Goal: Task Accomplishment & Management: Manage account settings

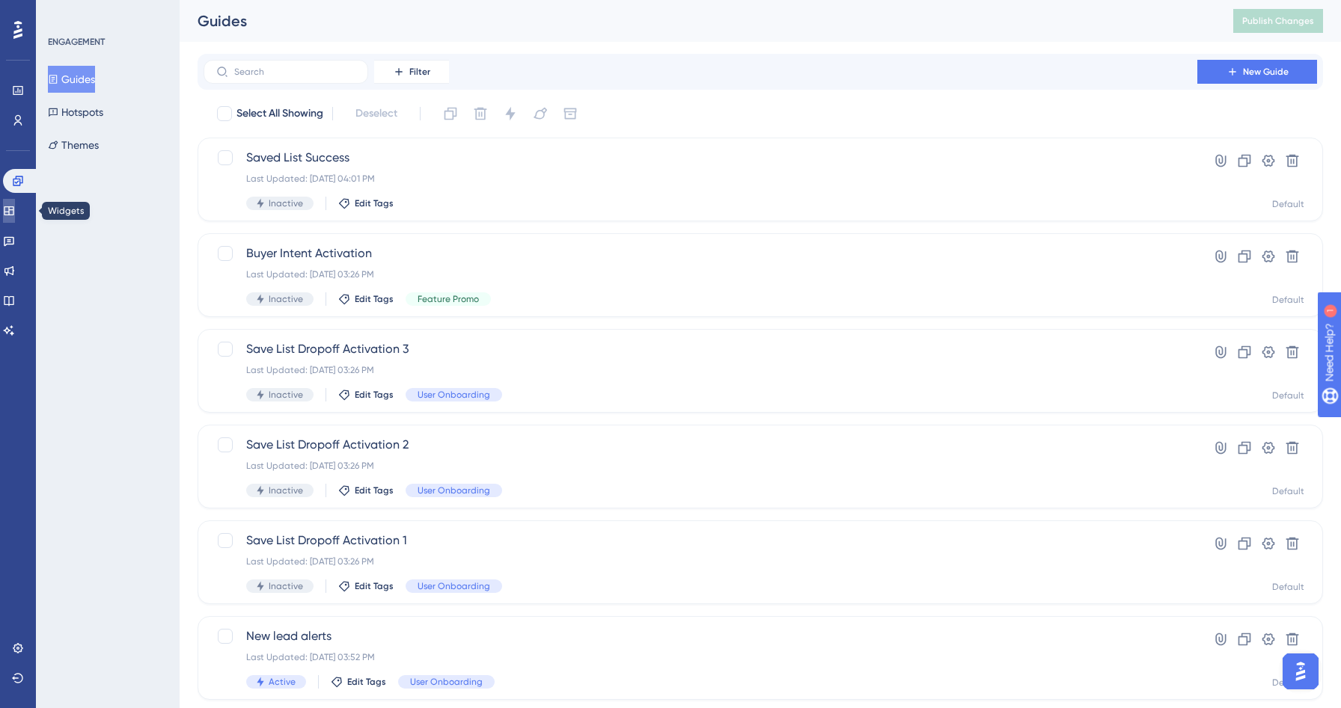
click at [15, 203] on link at bounding box center [9, 211] width 12 height 24
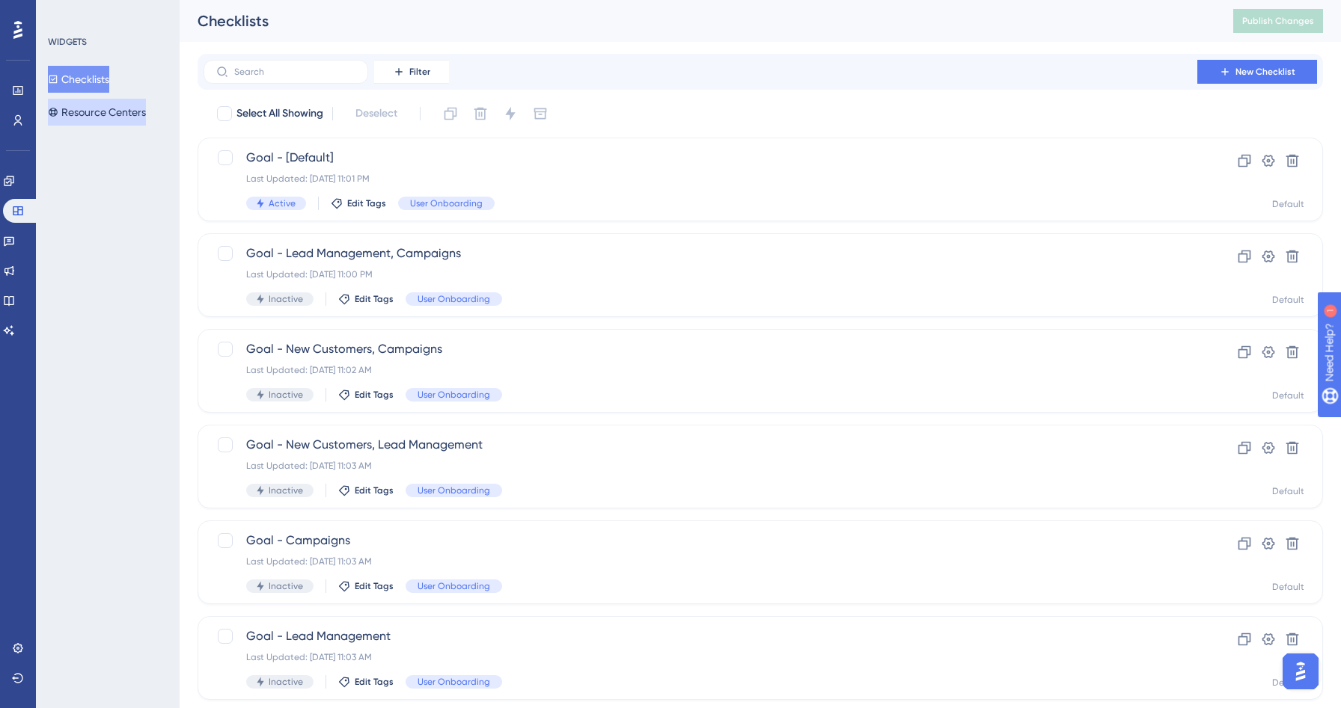
click at [97, 114] on button "Resource Centers" at bounding box center [97, 112] width 98 height 27
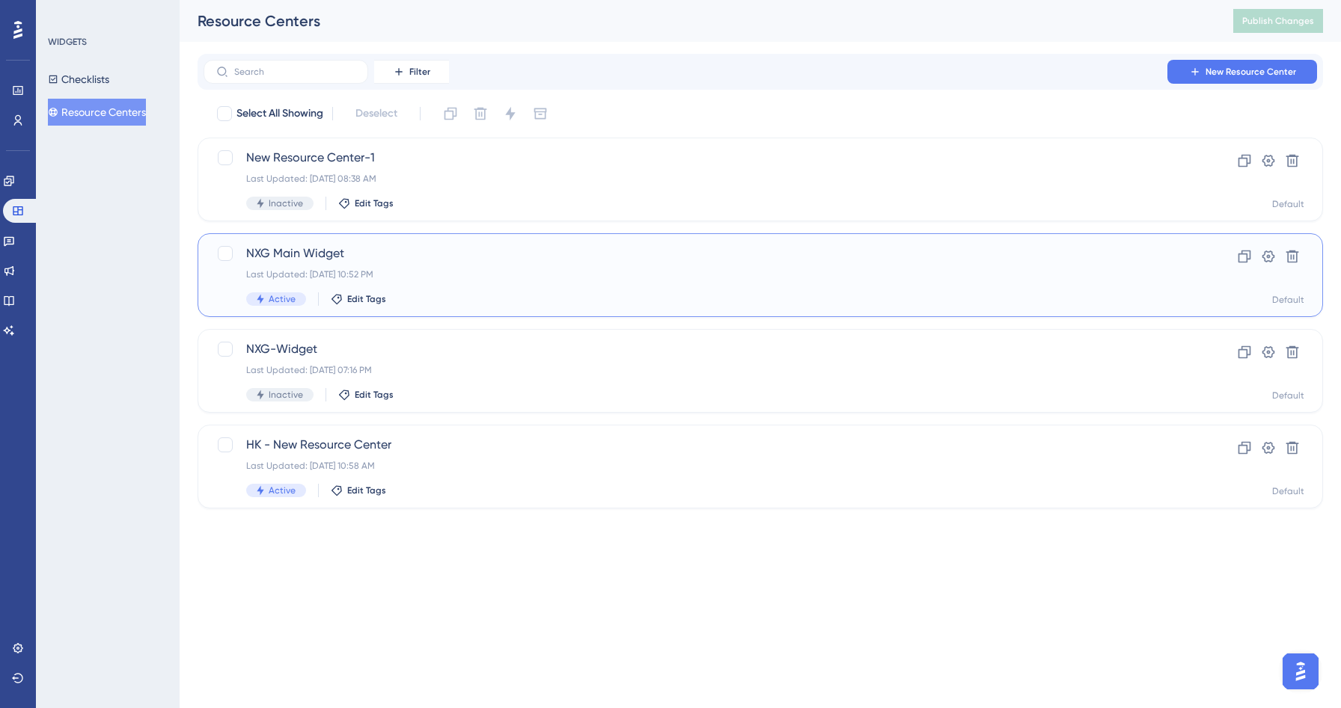
click at [494, 276] on div "Last Updated: [DATE] 10:52 PM" at bounding box center [700, 275] width 908 height 12
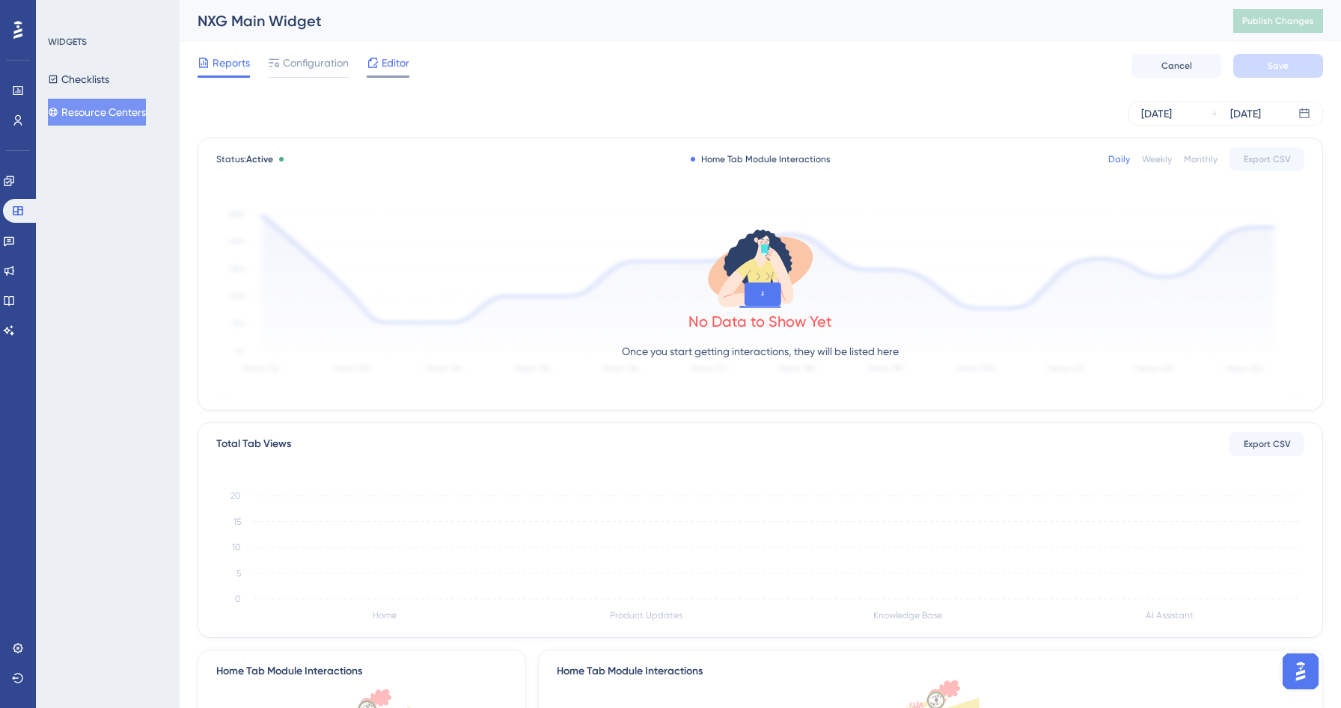
click at [381, 67] on div "Editor" at bounding box center [388, 63] width 43 height 18
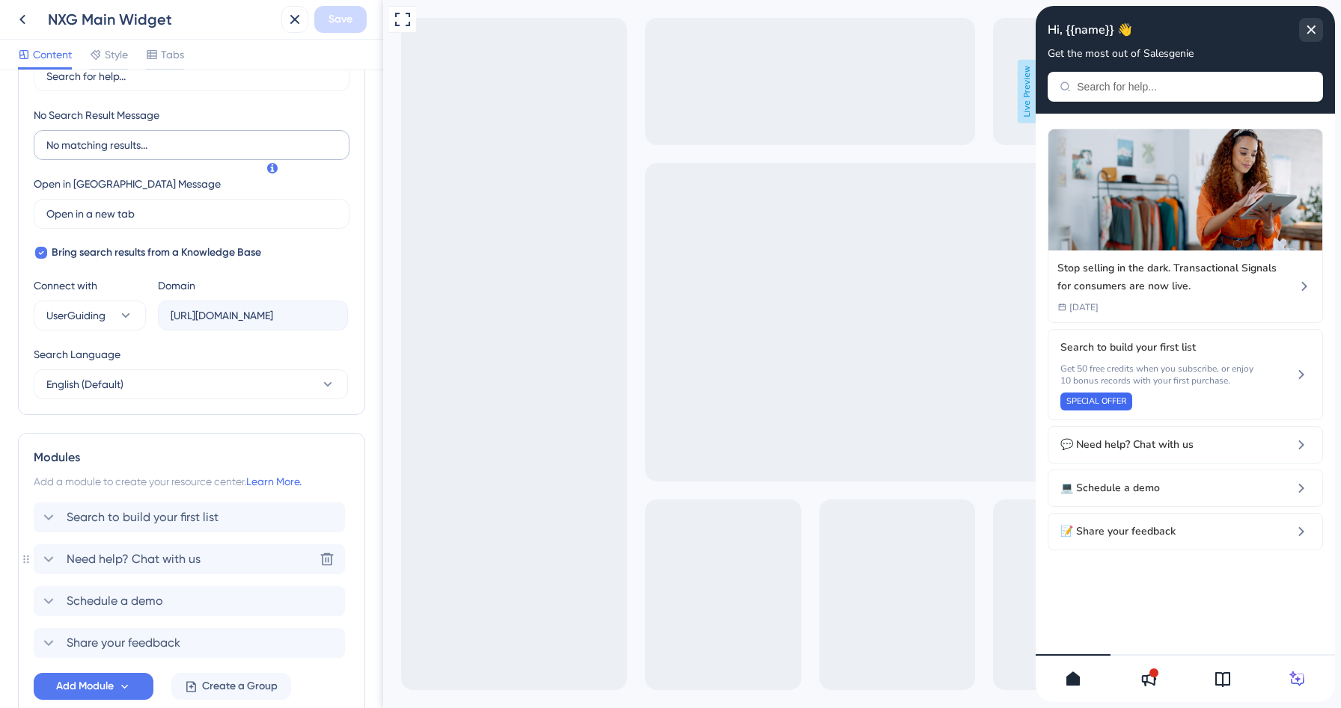
scroll to position [417, 0]
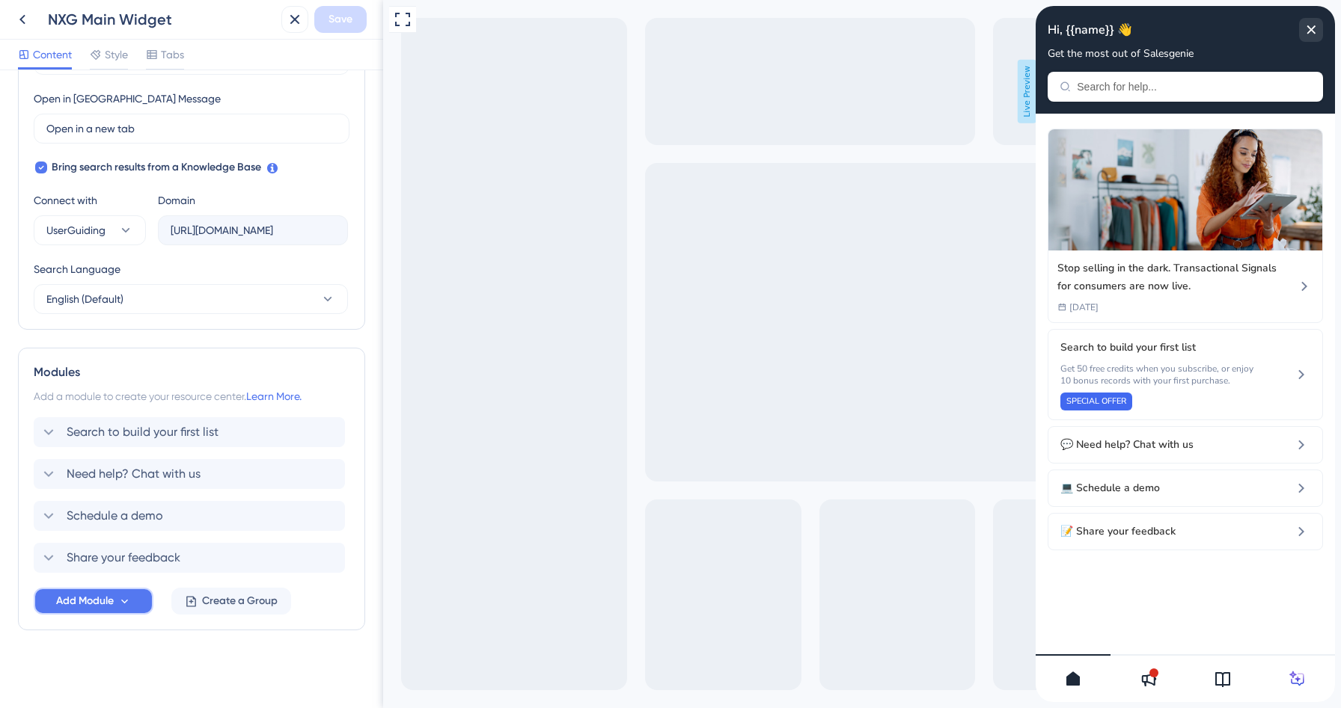
click at [125, 603] on icon at bounding box center [124, 601] width 7 height 4
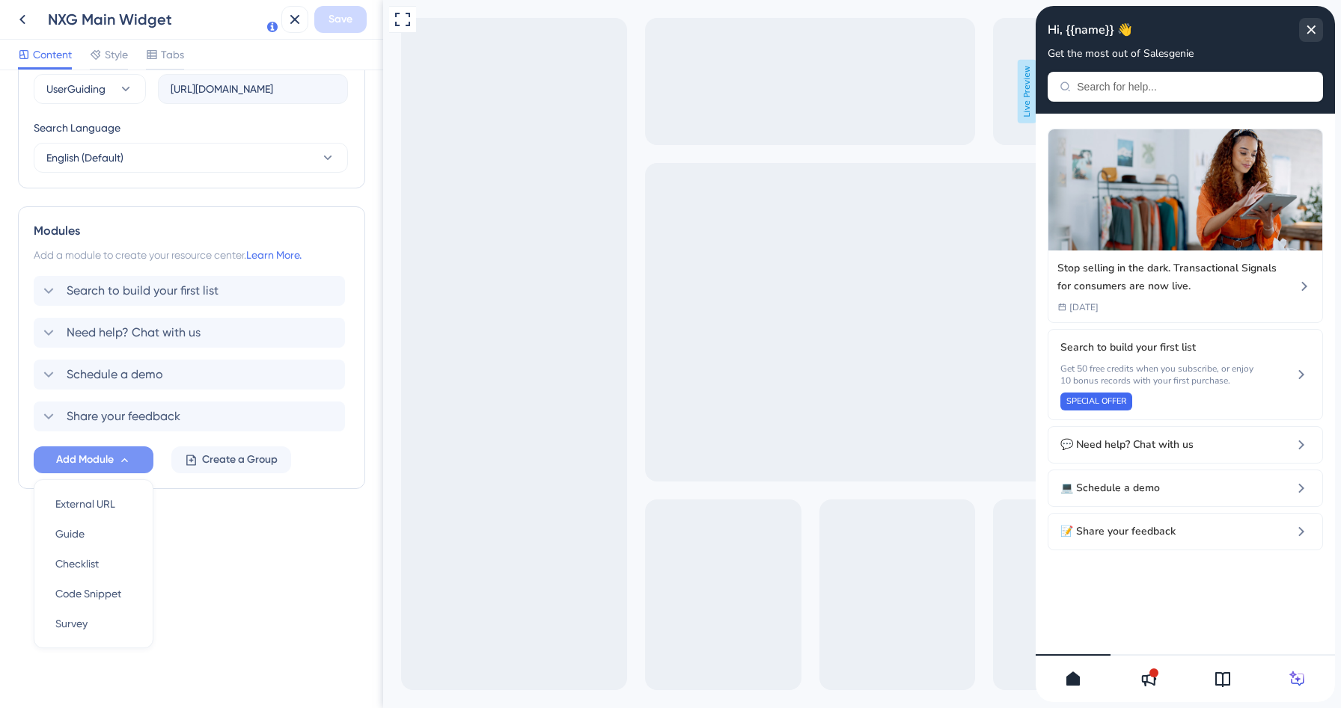
click at [218, 528] on div "Resource Center Header Title Hi, {{name}} 👋 13 Hi, {{name}} 👋 Subtitle Get the …" at bounding box center [191, 39] width 347 height 1019
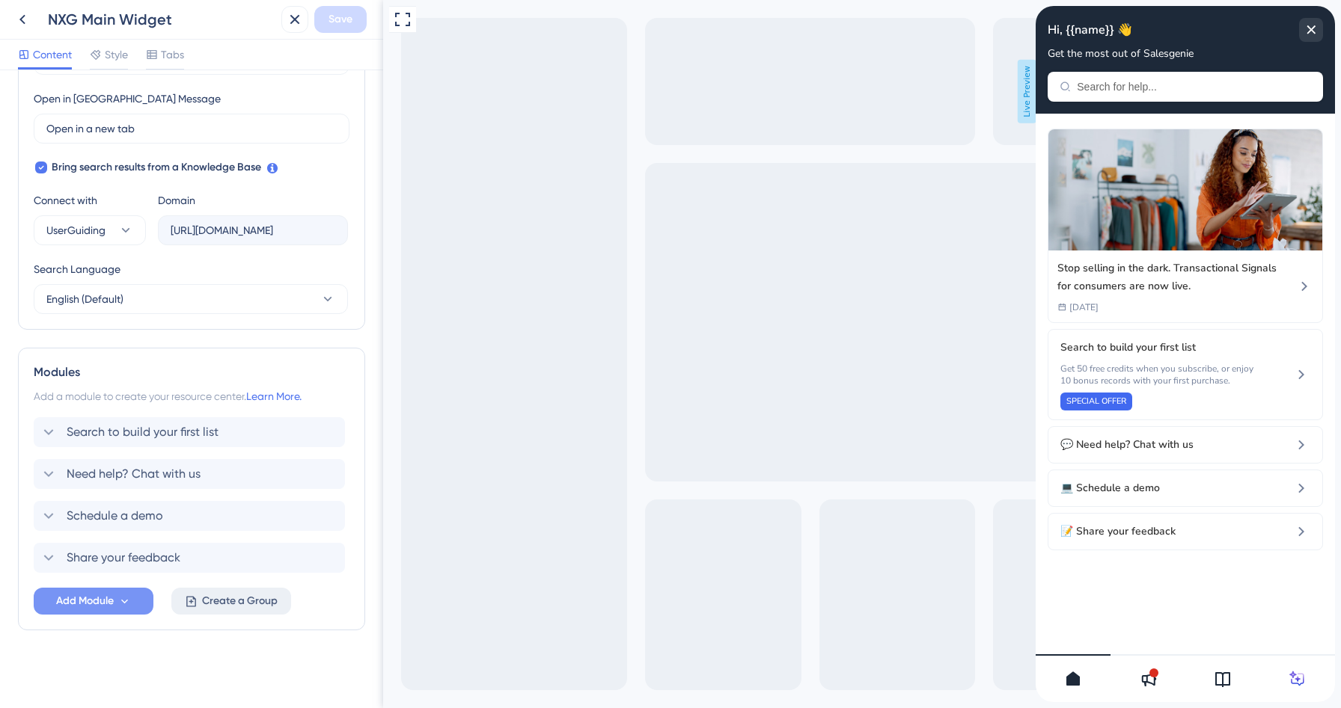
click at [213, 612] on button "Create a Group" at bounding box center [231, 601] width 120 height 27
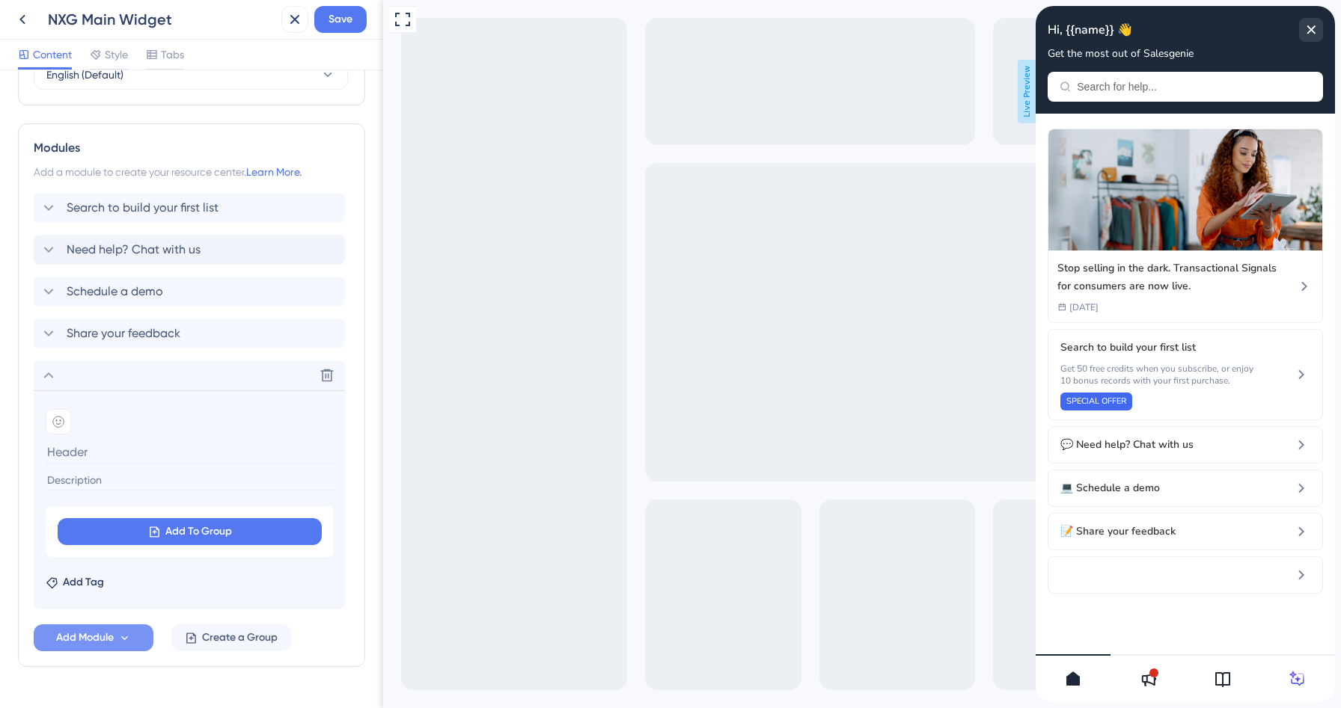
scroll to position [664, 0]
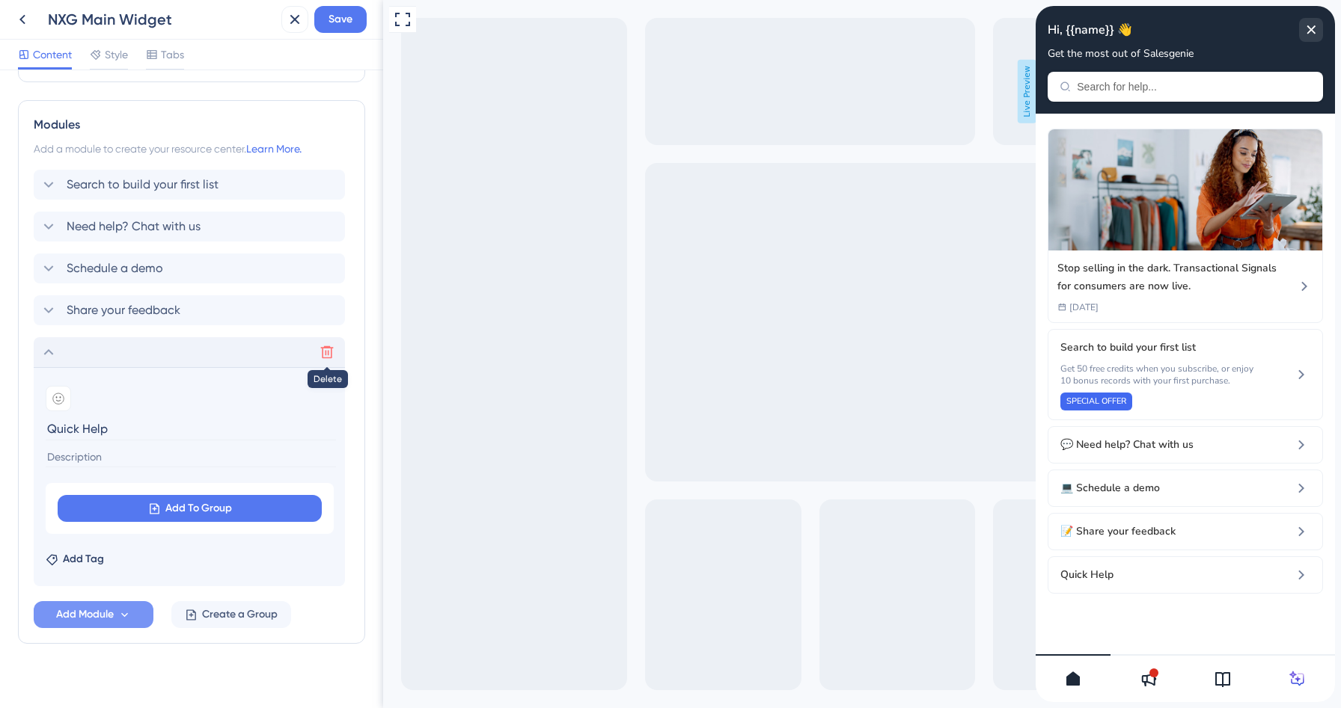
type input "Quick Help"
click at [317, 355] on button at bounding box center [327, 352] width 24 height 24
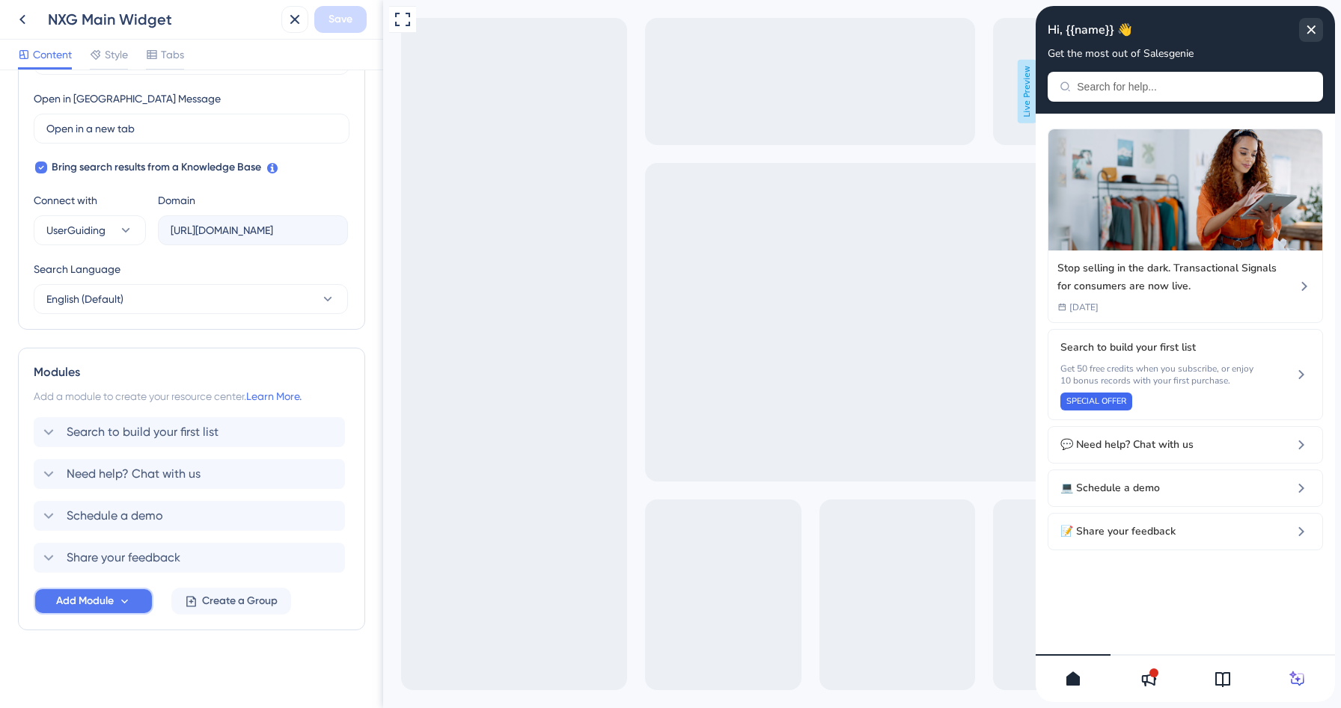
click at [108, 607] on span "Add Module" at bounding box center [85, 601] width 58 height 18
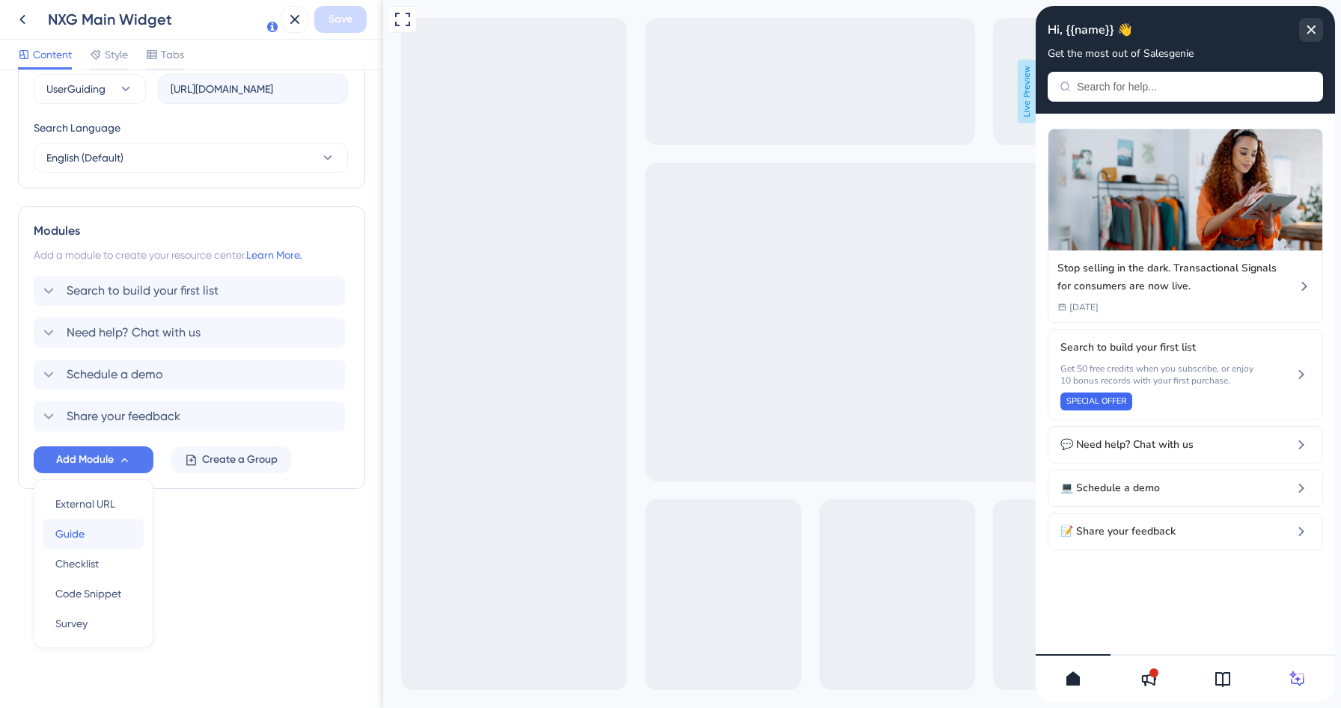
click at [95, 539] on div "Guide Guide" at bounding box center [93, 534] width 76 height 30
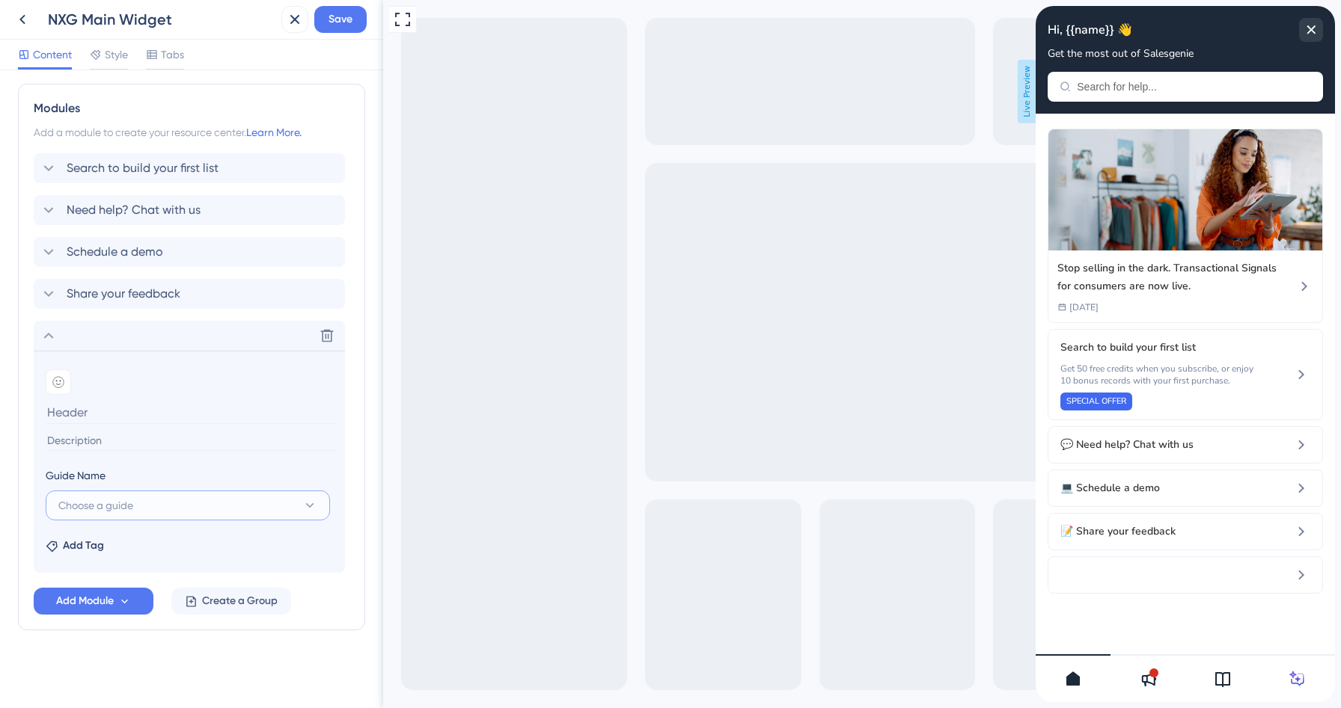
click at [181, 491] on button "Choose a guide" at bounding box center [188, 506] width 284 height 30
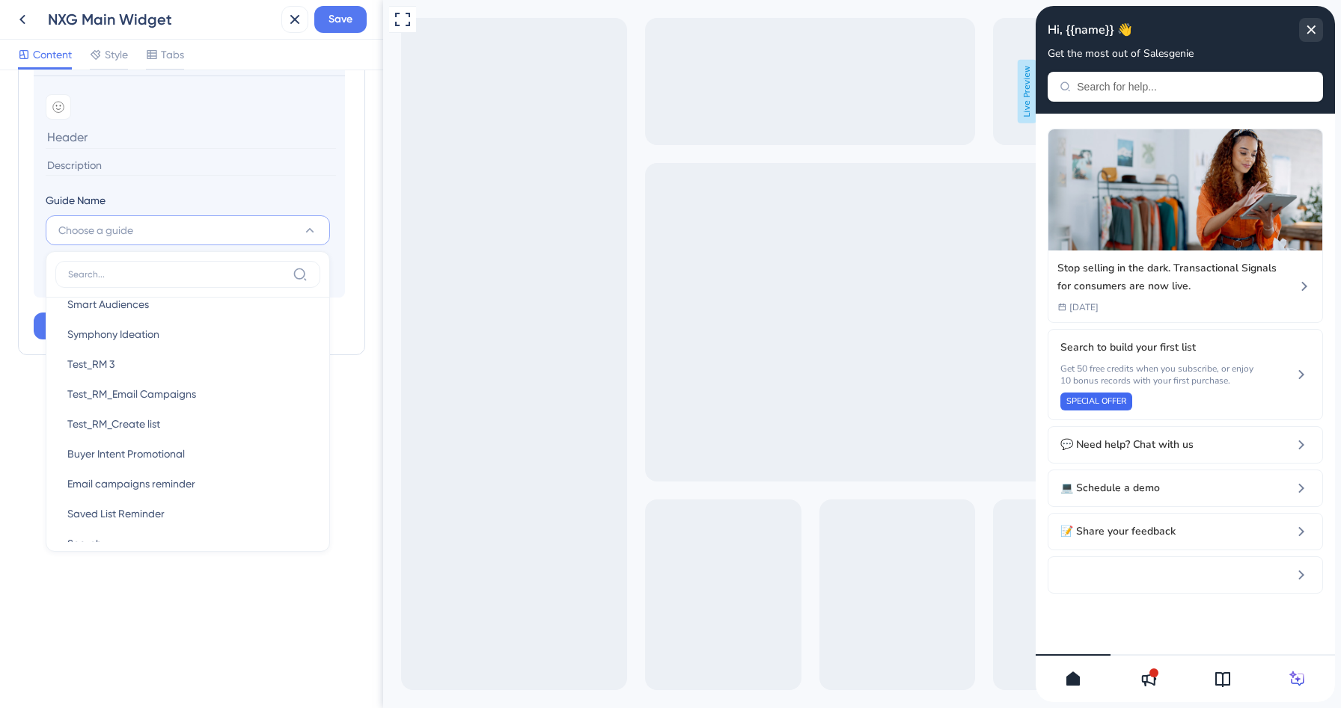
scroll to position [611, 0]
click at [169, 604] on div "Resource Center Header Title Hi, {{name}} 👋 13 Hi, {{name}} 👋 Subtitle Get the …" at bounding box center [191, 389] width 383 height 638
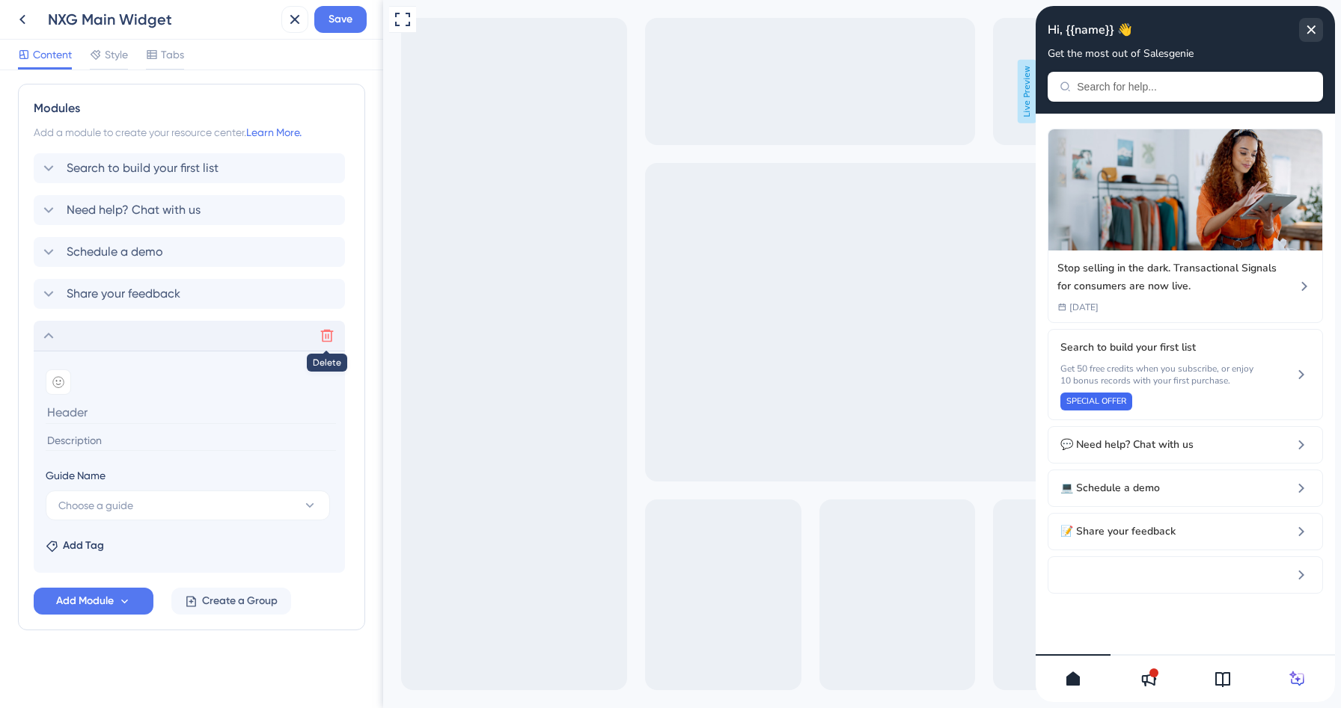
click at [325, 335] on icon at bounding box center [327, 336] width 13 height 13
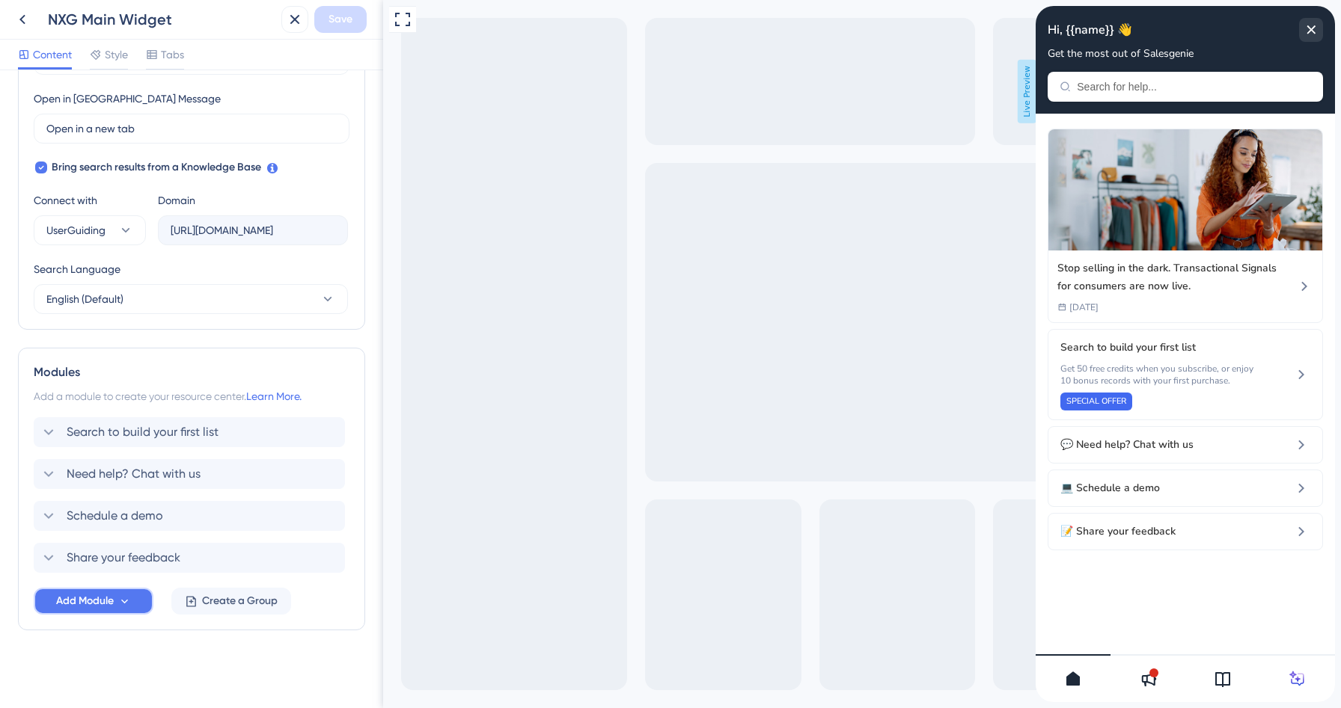
click at [117, 605] on button "Add Module" at bounding box center [94, 601] width 120 height 27
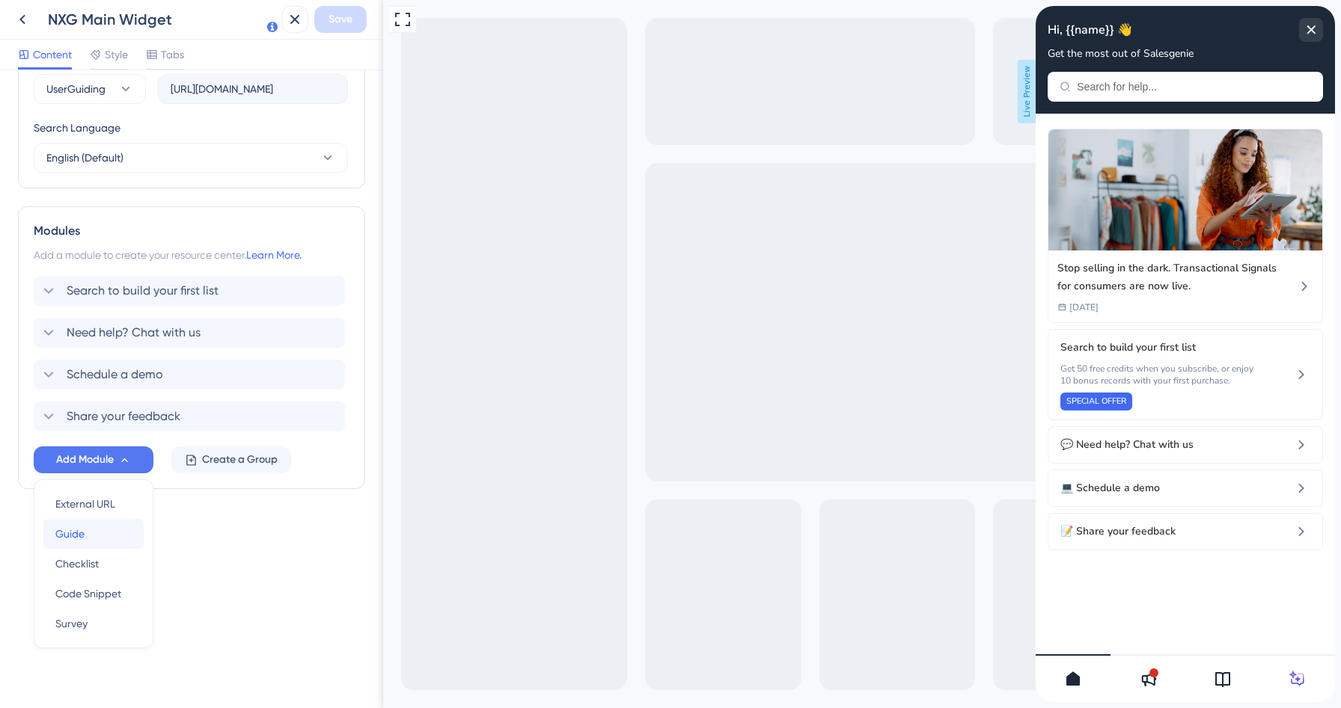
click at [105, 534] on div "Guide Guide" at bounding box center [93, 534] width 76 height 30
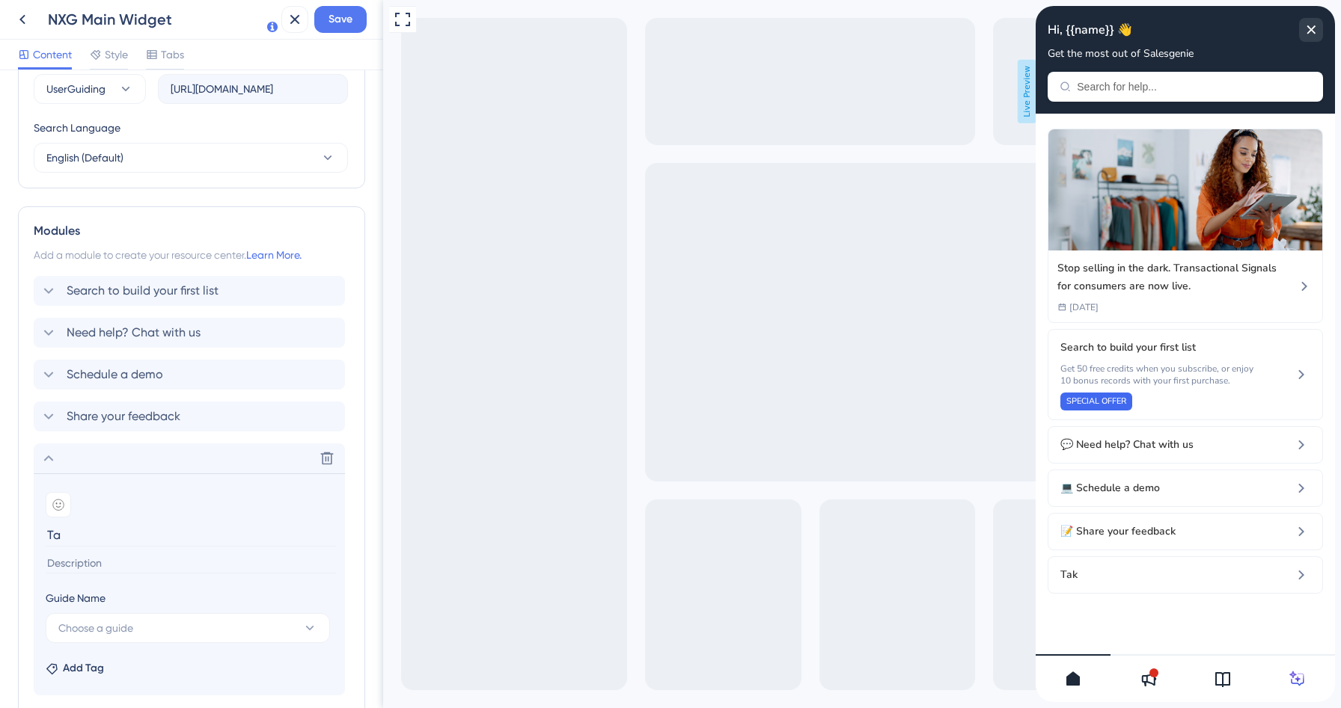
type input "T"
click at [269, 621] on button "Choose a guide" at bounding box center [188, 628] width 284 height 30
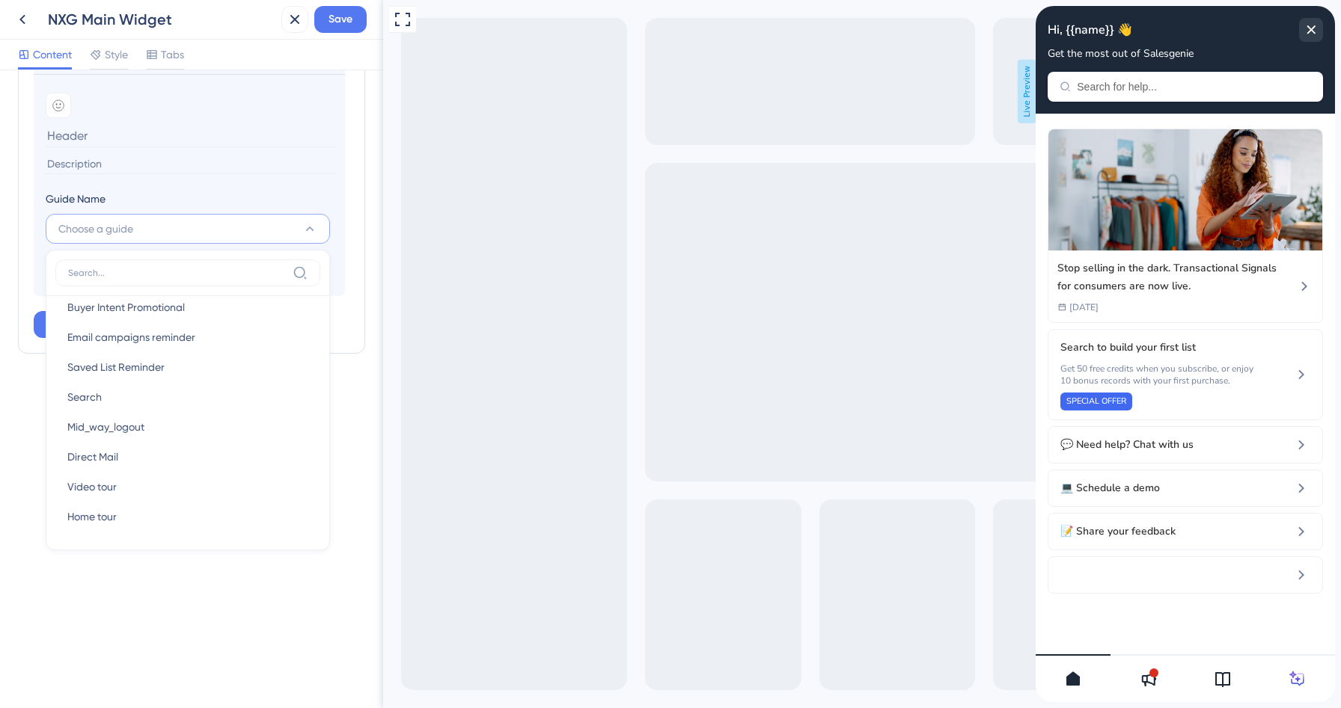
scroll to position [165, 0]
click at [291, 17] on icon at bounding box center [295, 19] width 18 height 18
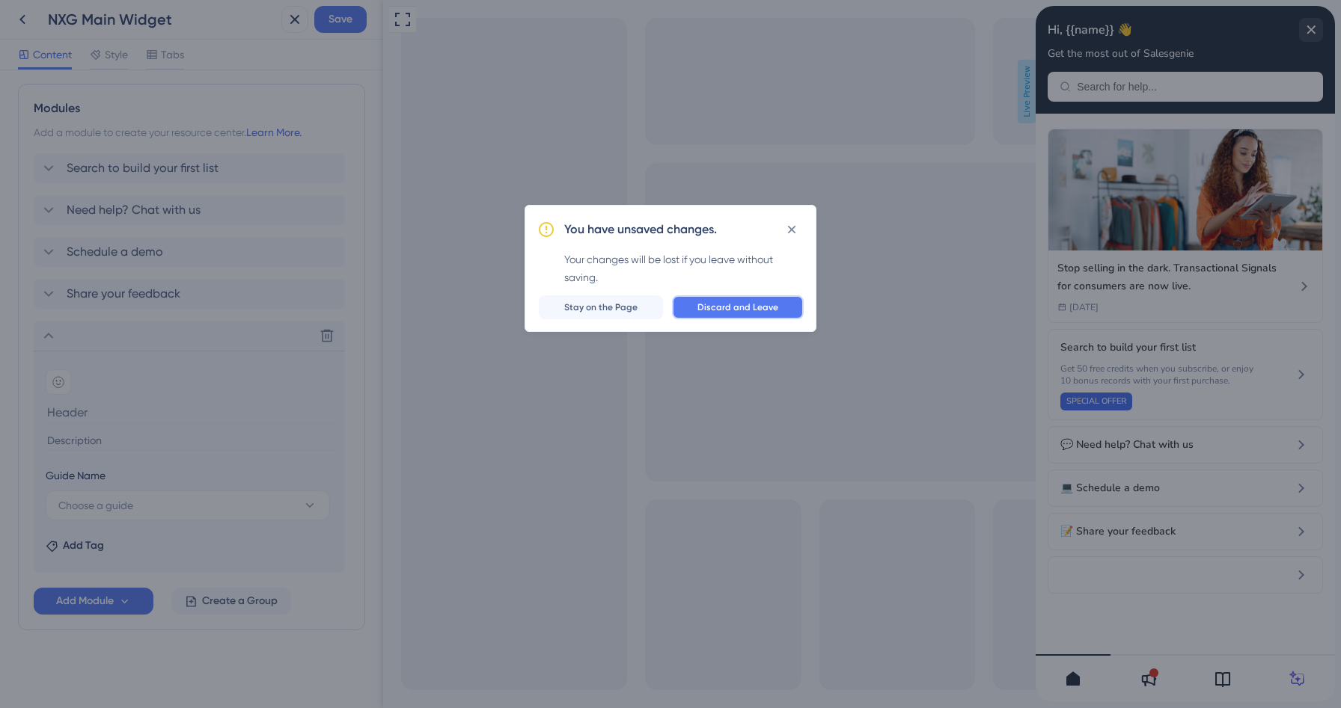
click at [718, 308] on span "Discard and Leave" at bounding box center [737, 307] width 81 height 12
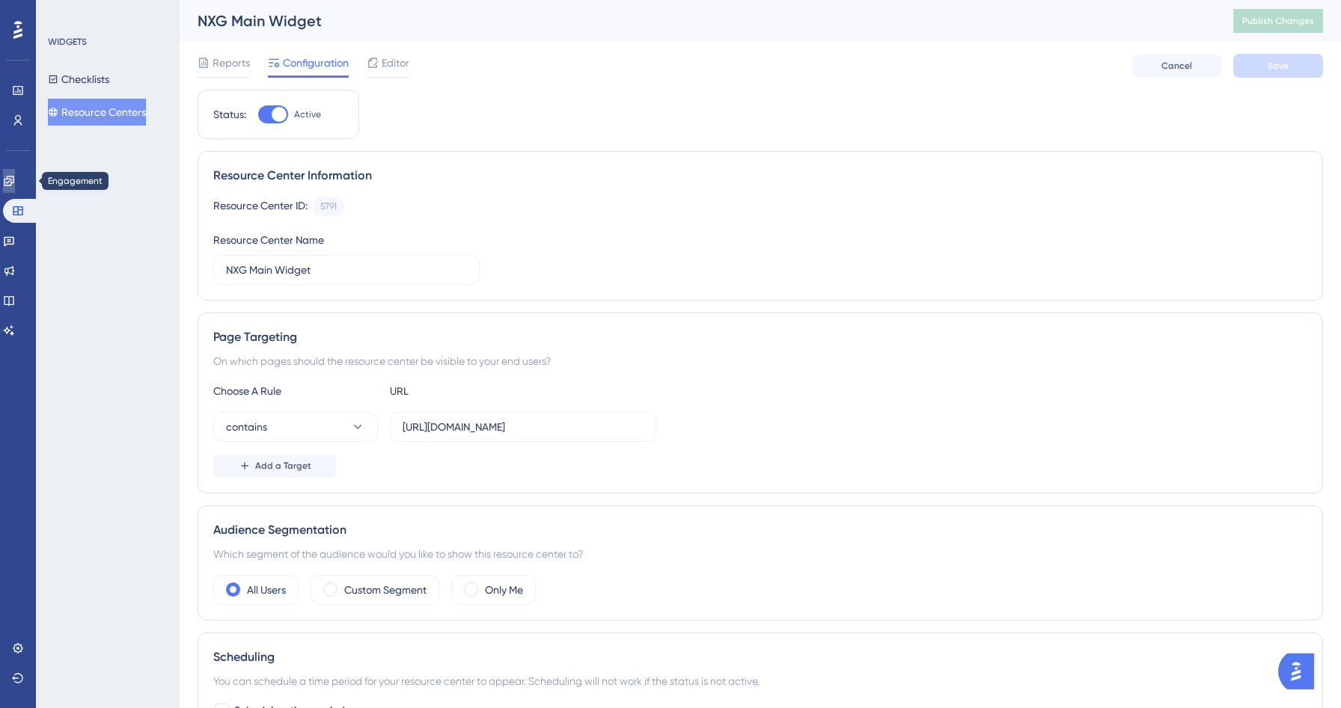
click at [15, 182] on link at bounding box center [9, 181] width 12 height 24
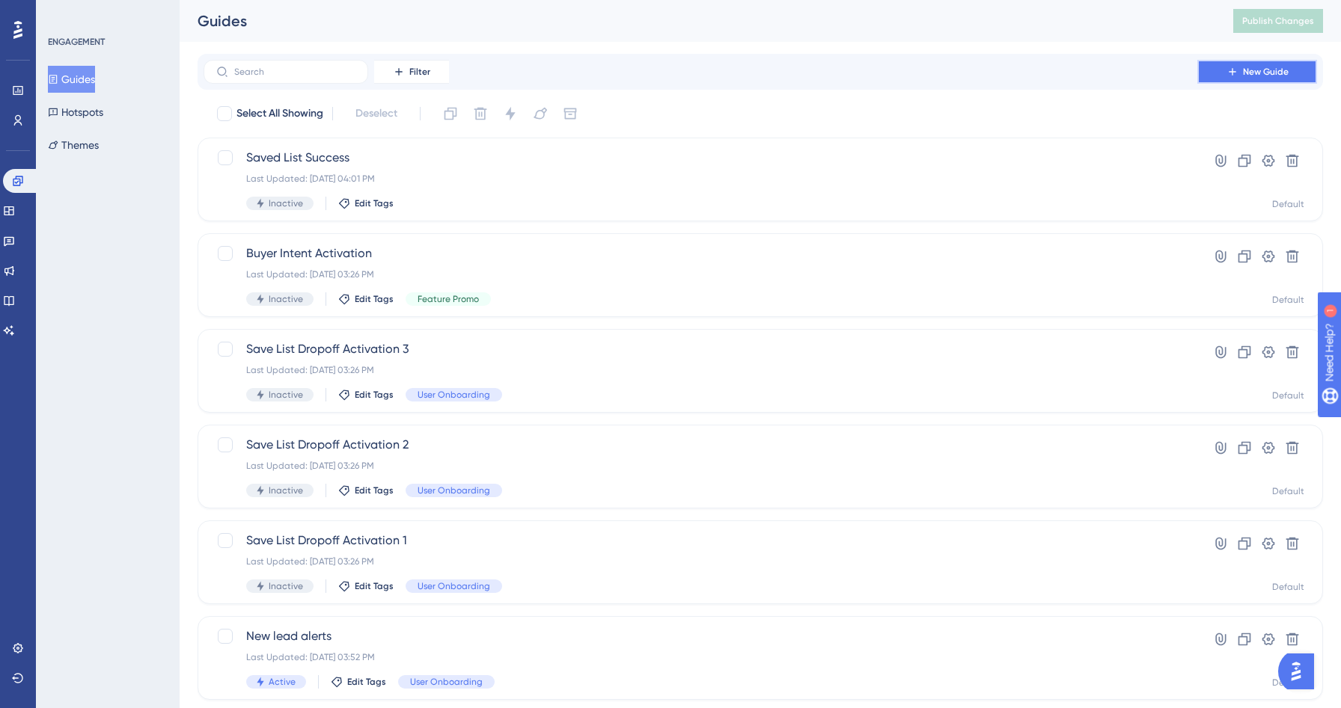
click at [1296, 67] on button "New Guide" at bounding box center [1257, 72] width 120 height 24
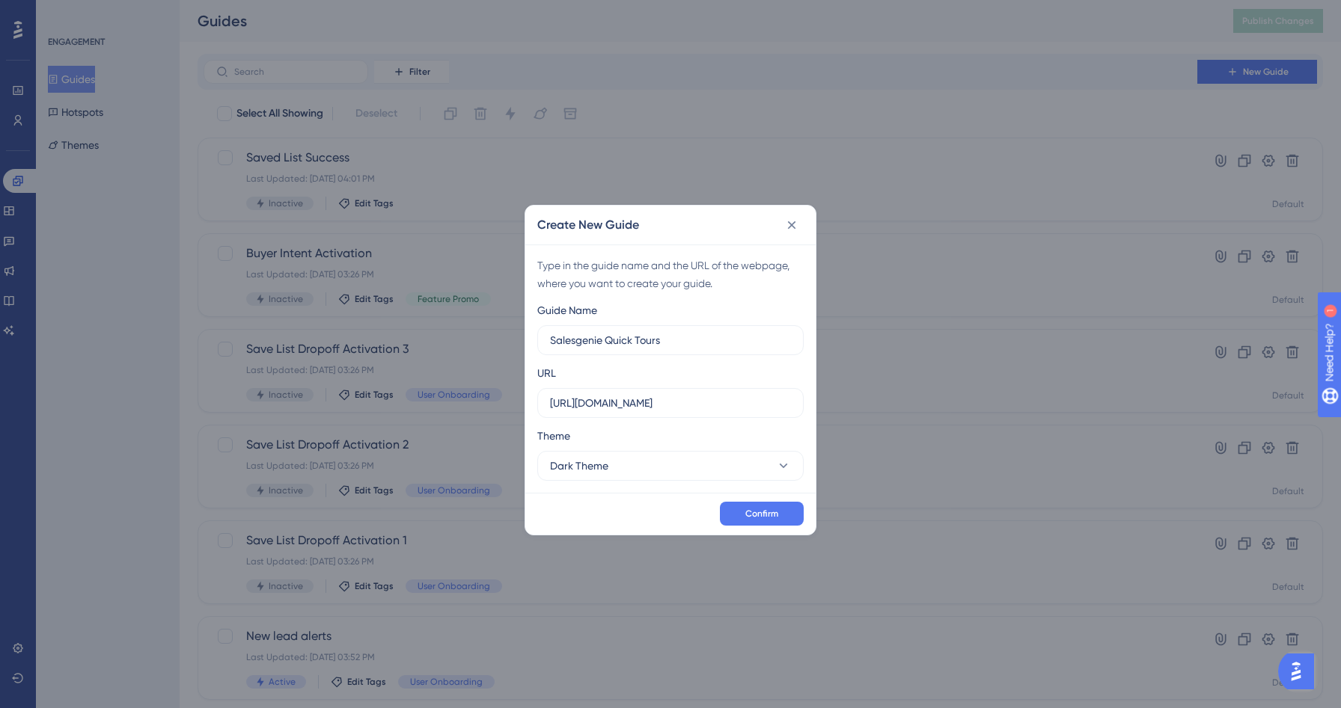
drag, startPoint x: 689, startPoint y: 340, endPoint x: 429, endPoint y: 330, distance: 259.8
click at [429, 330] on div "Create New Guide Type in the guide name and the URL of the webpage, where you w…" at bounding box center [670, 354] width 1341 height 708
type input "Q"
click at [791, 227] on icon at bounding box center [791, 225] width 15 height 15
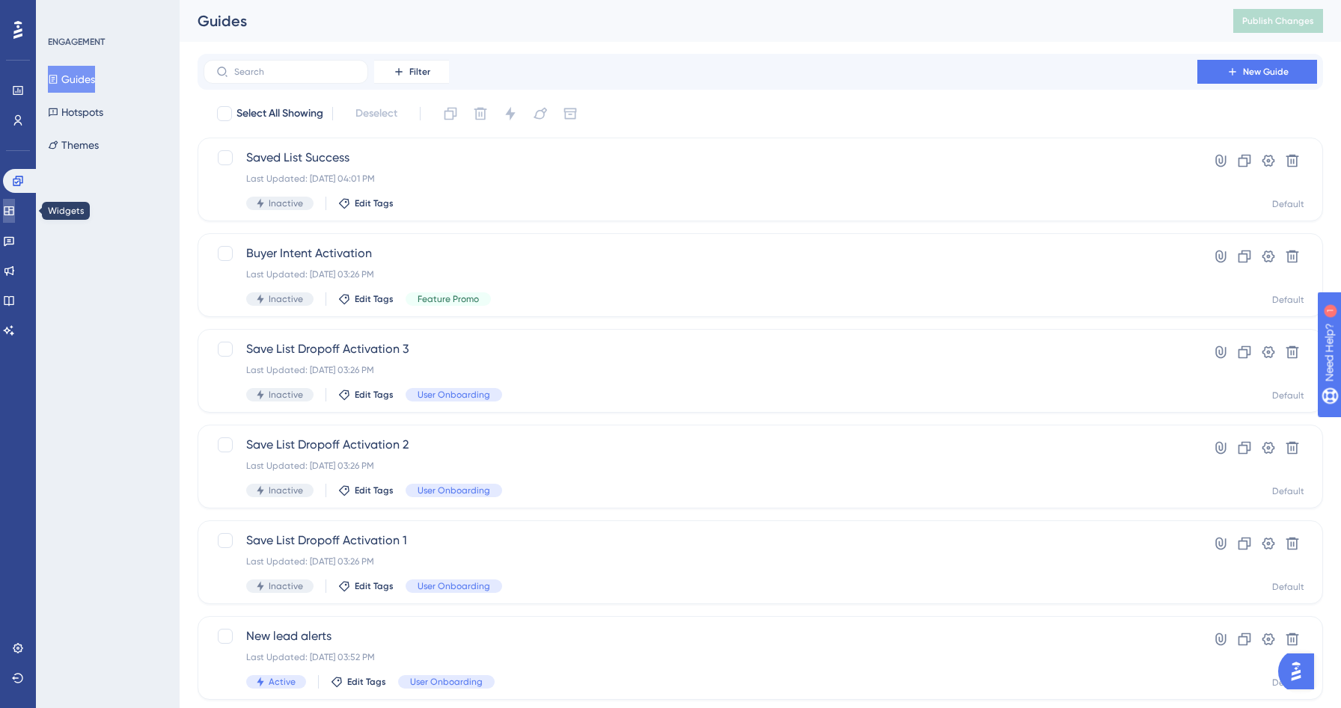
click at [15, 211] on link at bounding box center [9, 211] width 12 height 24
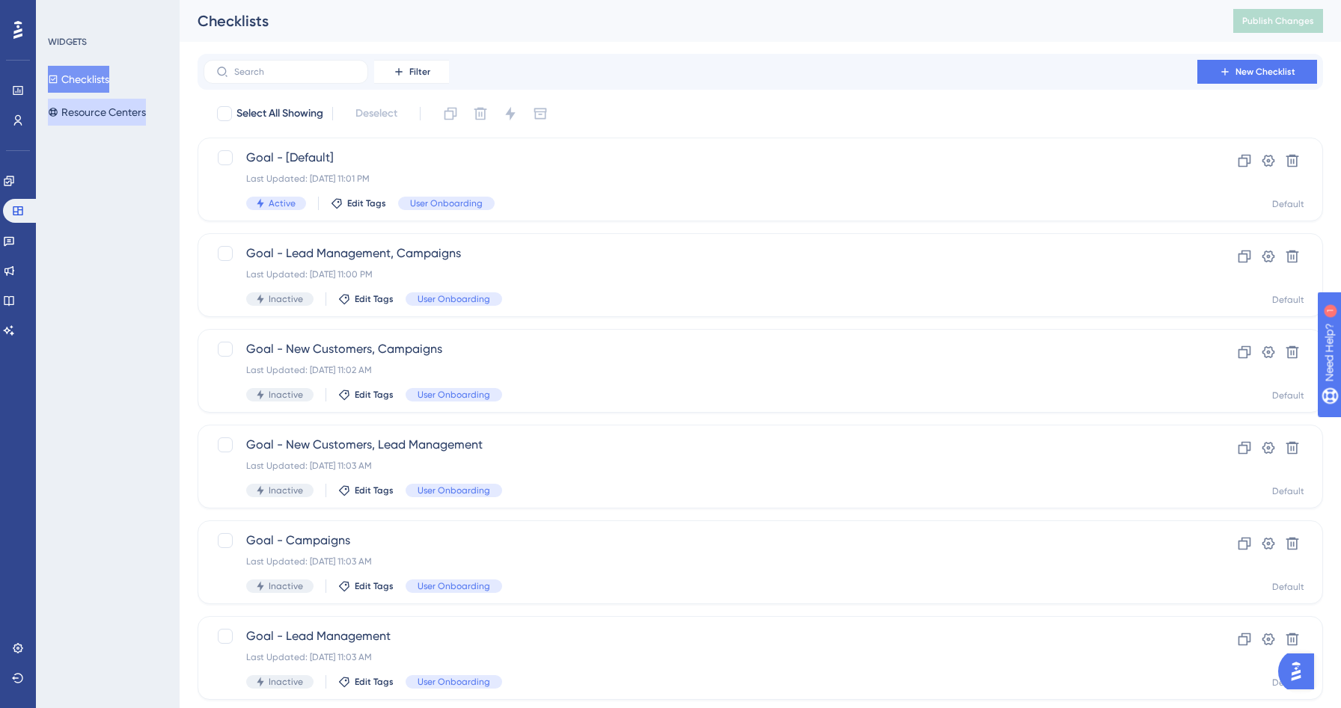
click at [95, 116] on button "Resource Centers" at bounding box center [97, 112] width 98 height 27
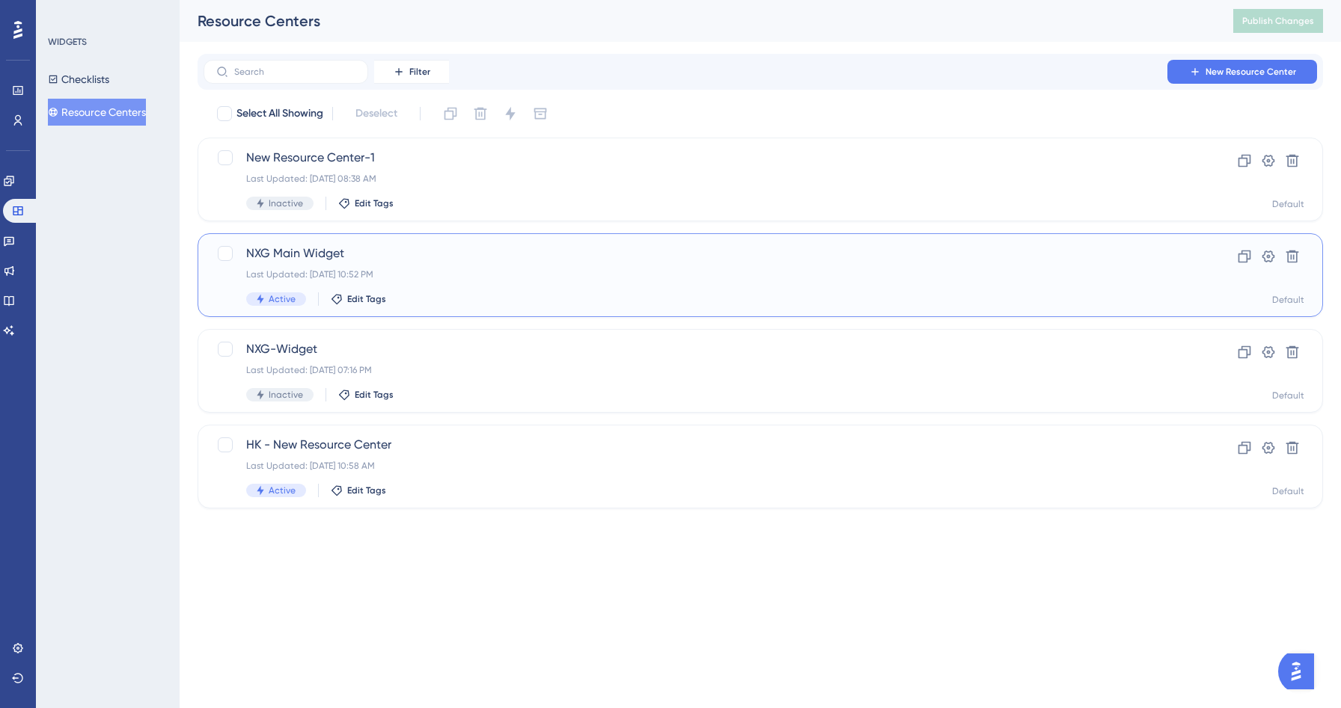
click at [420, 266] on div "NXG Main Widget Last Updated: [DATE] 10:52 PM Active Edit Tags" at bounding box center [700, 275] width 908 height 61
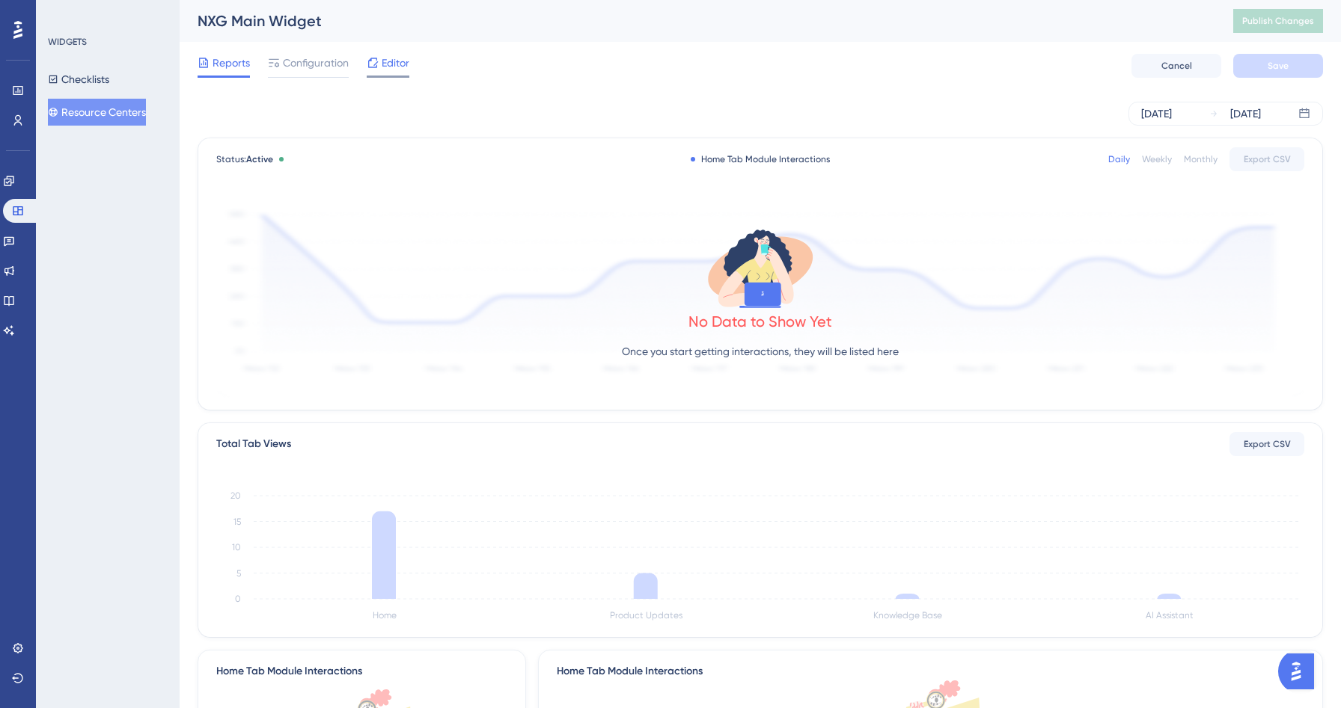
click at [384, 64] on span "Editor" at bounding box center [396, 63] width 28 height 18
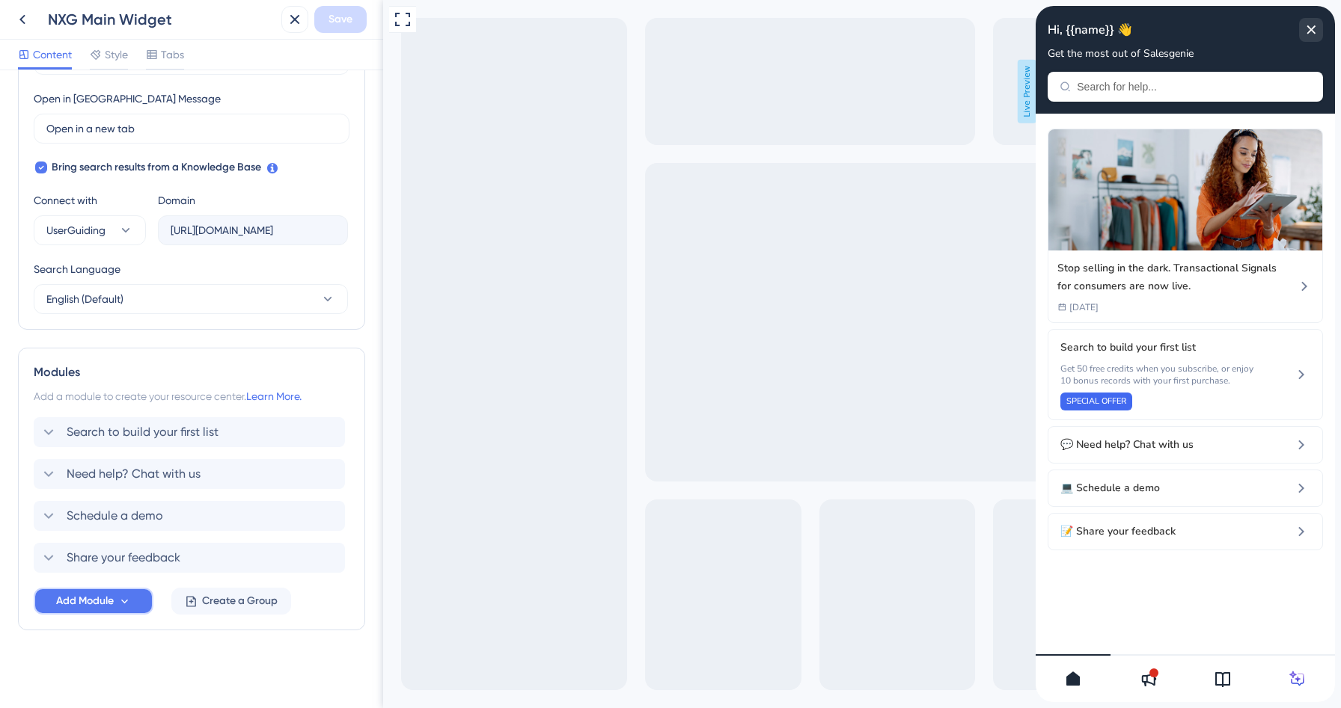
click at [109, 602] on span "Add Module" at bounding box center [85, 601] width 58 height 18
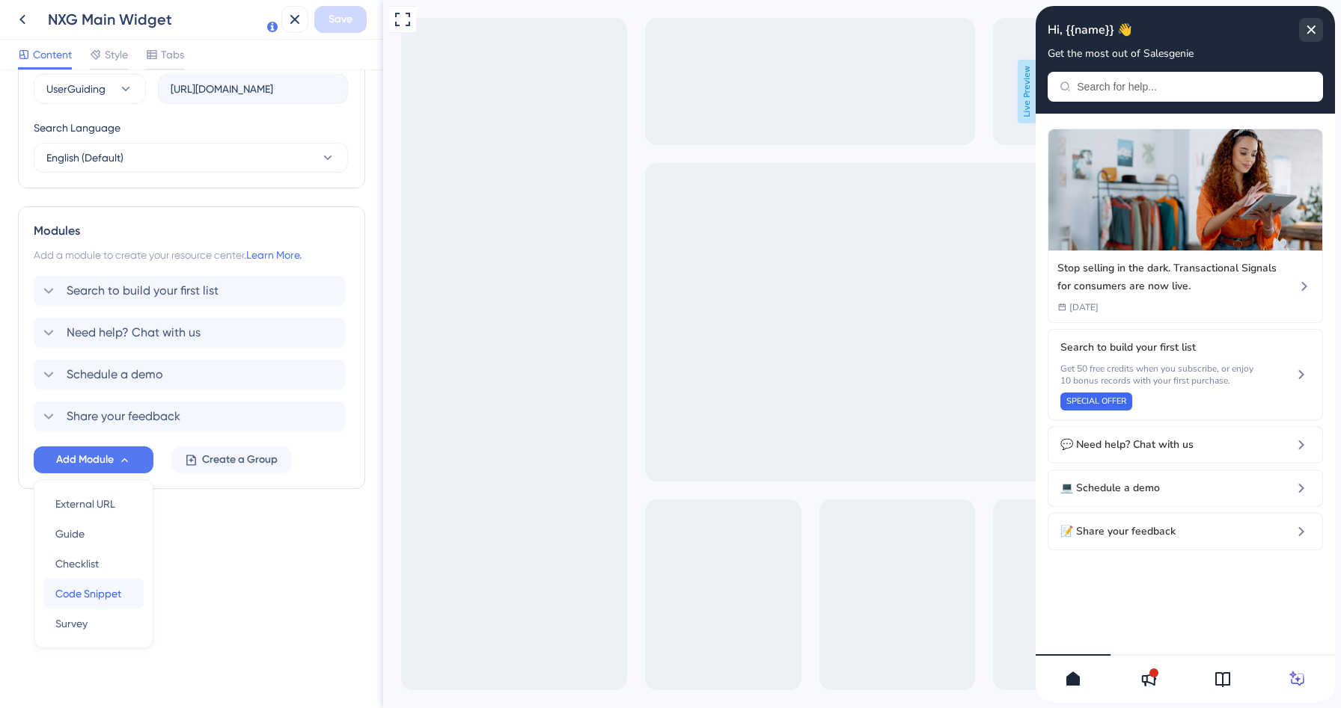
click at [94, 601] on span "Code Snippet" at bounding box center [88, 594] width 66 height 18
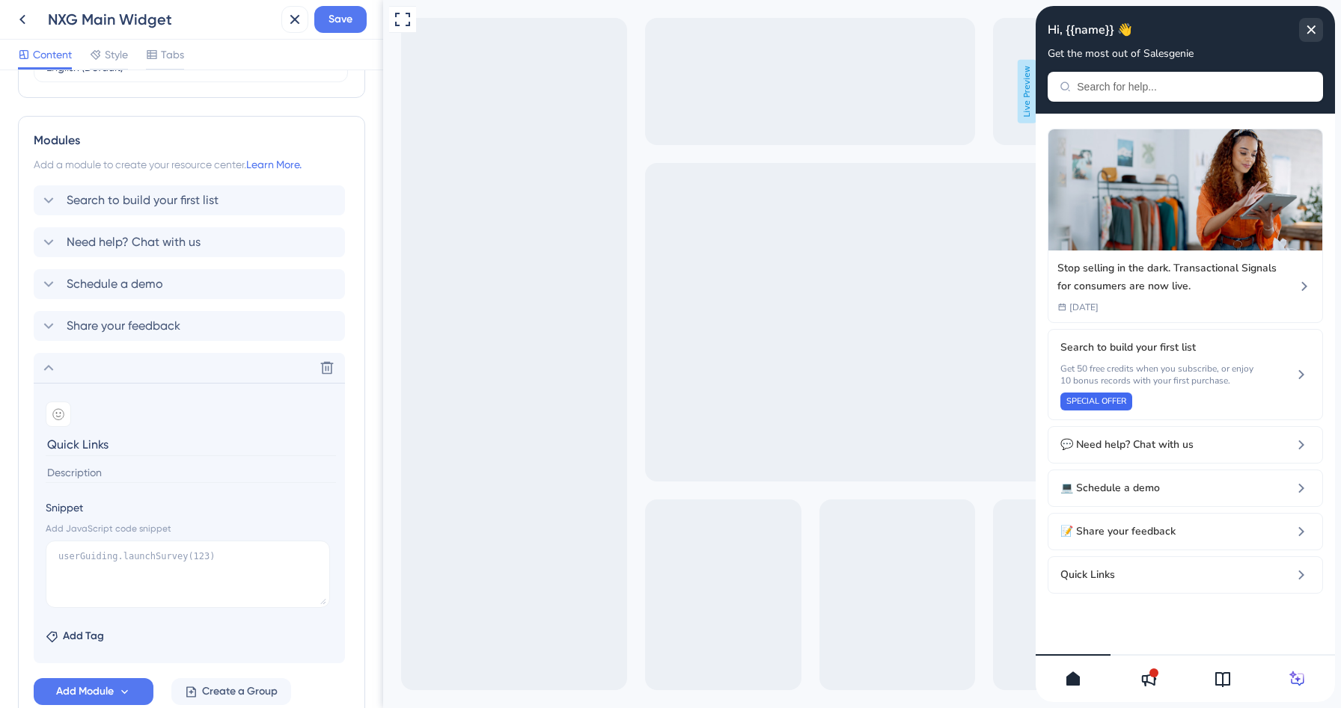
scroll to position [717, 0]
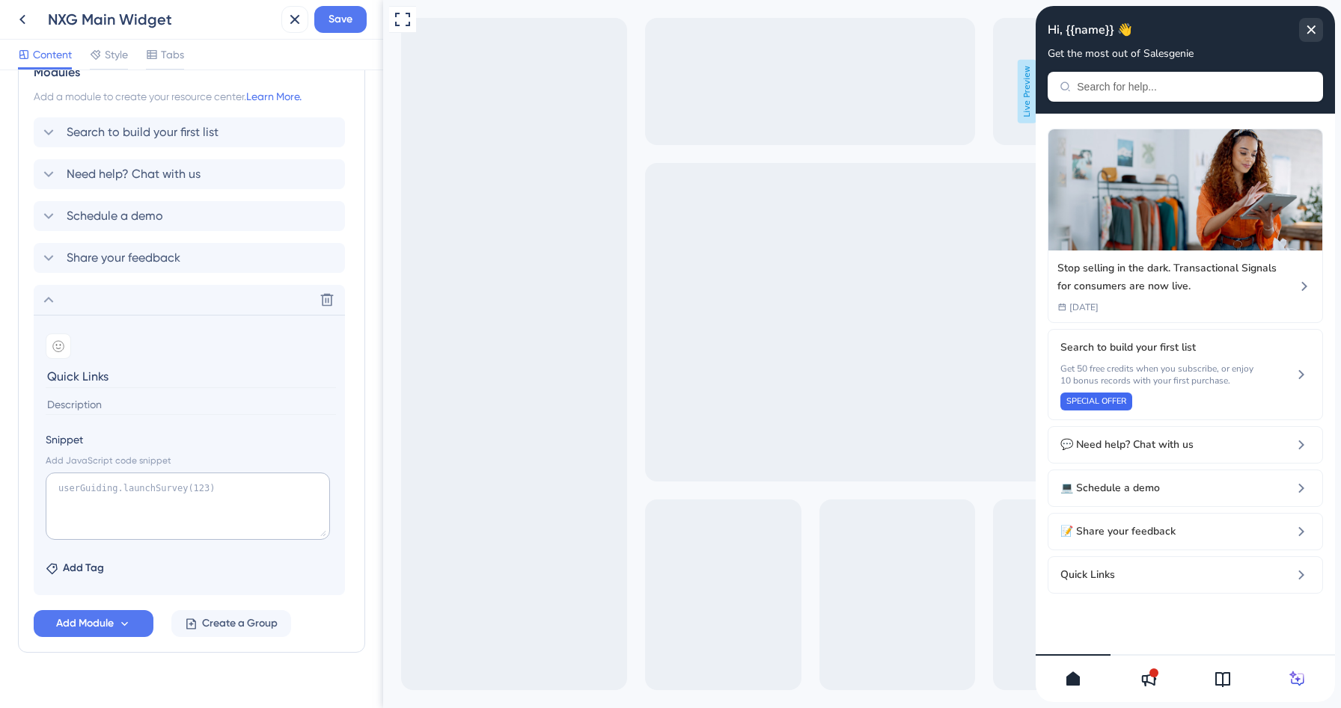
type input "Quick Links"
click at [114, 496] on textarea at bounding box center [188, 506] width 284 height 67
paste textarea "<div style="padding: 10px; font-family: sans-serif;"> <h4 style="margin-bottom:…"
type textarea "<div style="padding: 10px; font-family: sans-serif;"> <h4 style="margin-bottom:…"
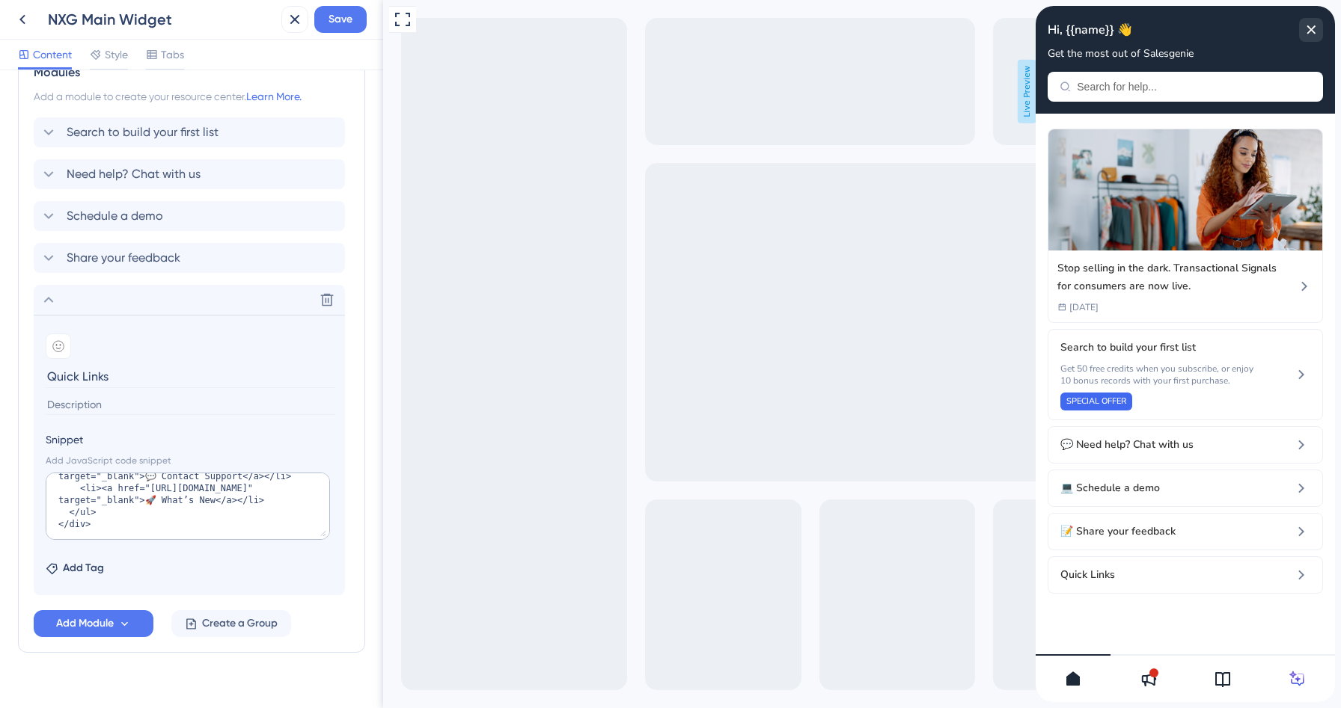
click at [390, 466] on div "Full Screen Preview Live Preview" at bounding box center [862, 354] width 958 height 708
click at [1086, 565] on div "Quick Links" at bounding box center [1184, 575] width 275 height 37
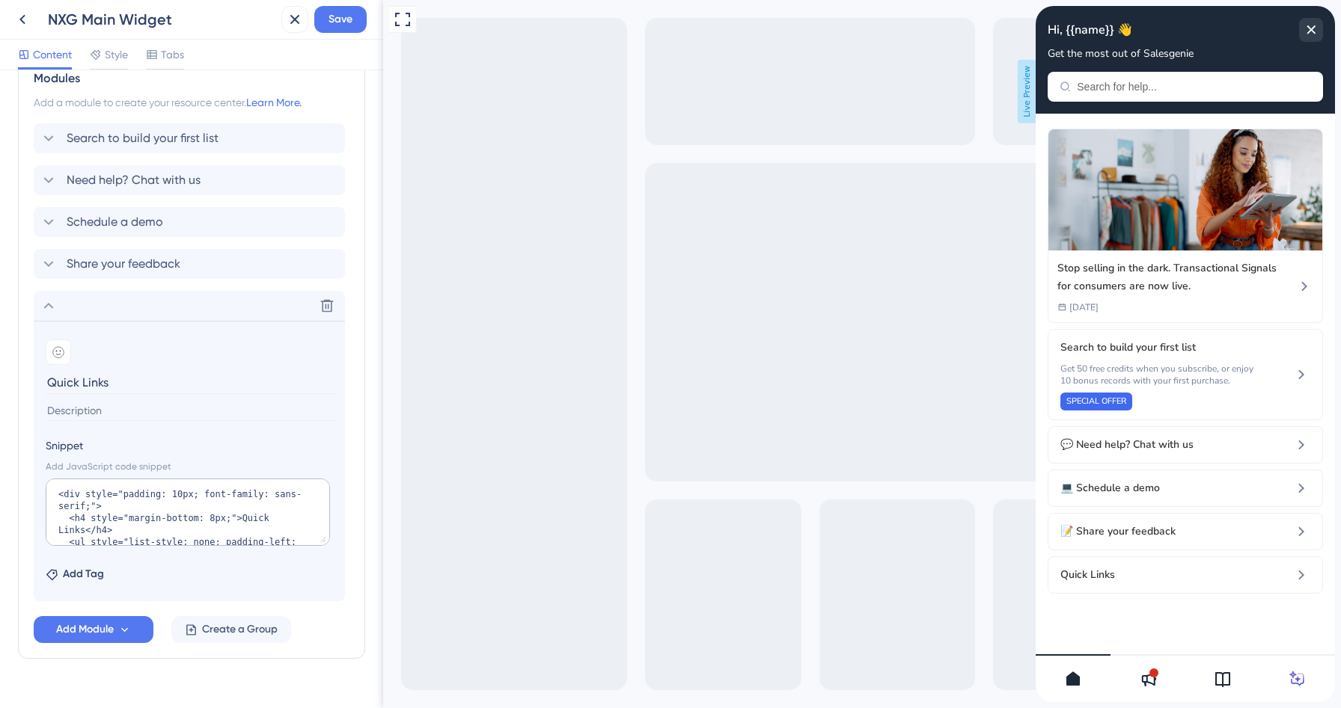
scroll to position [739, 0]
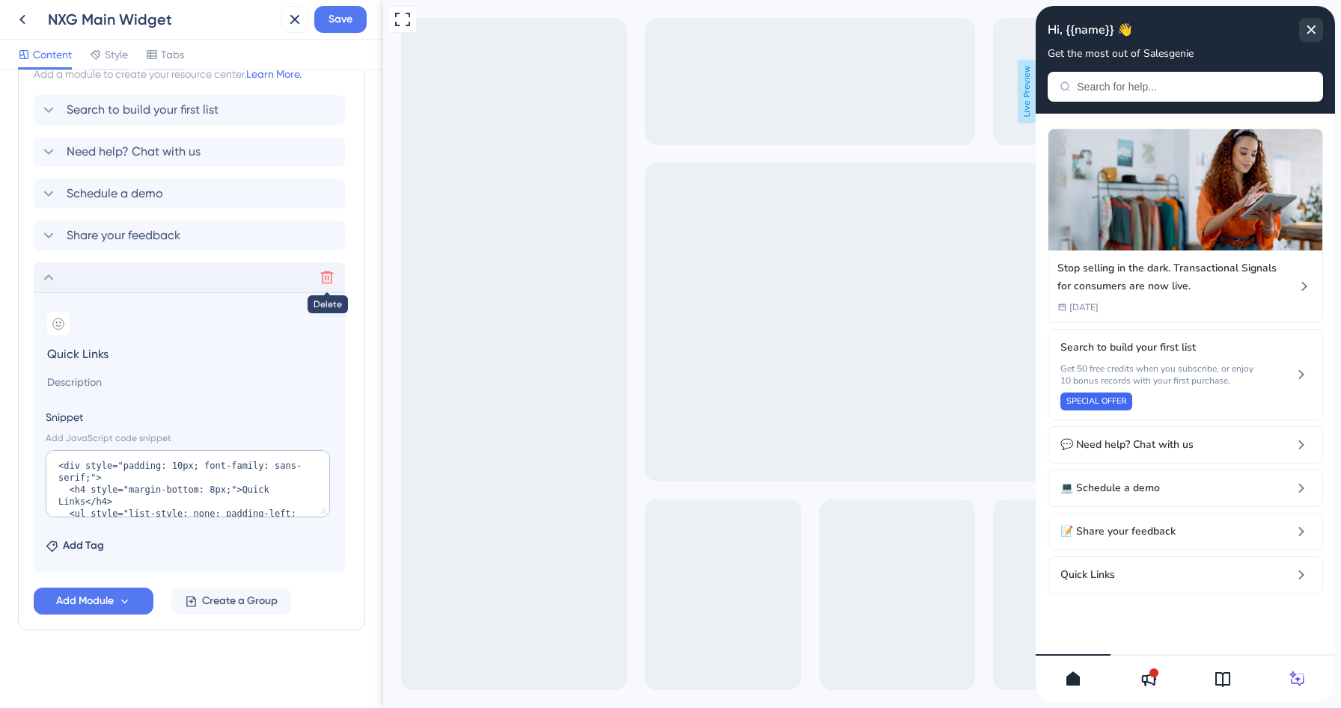
click at [328, 281] on icon at bounding box center [326, 277] width 15 height 15
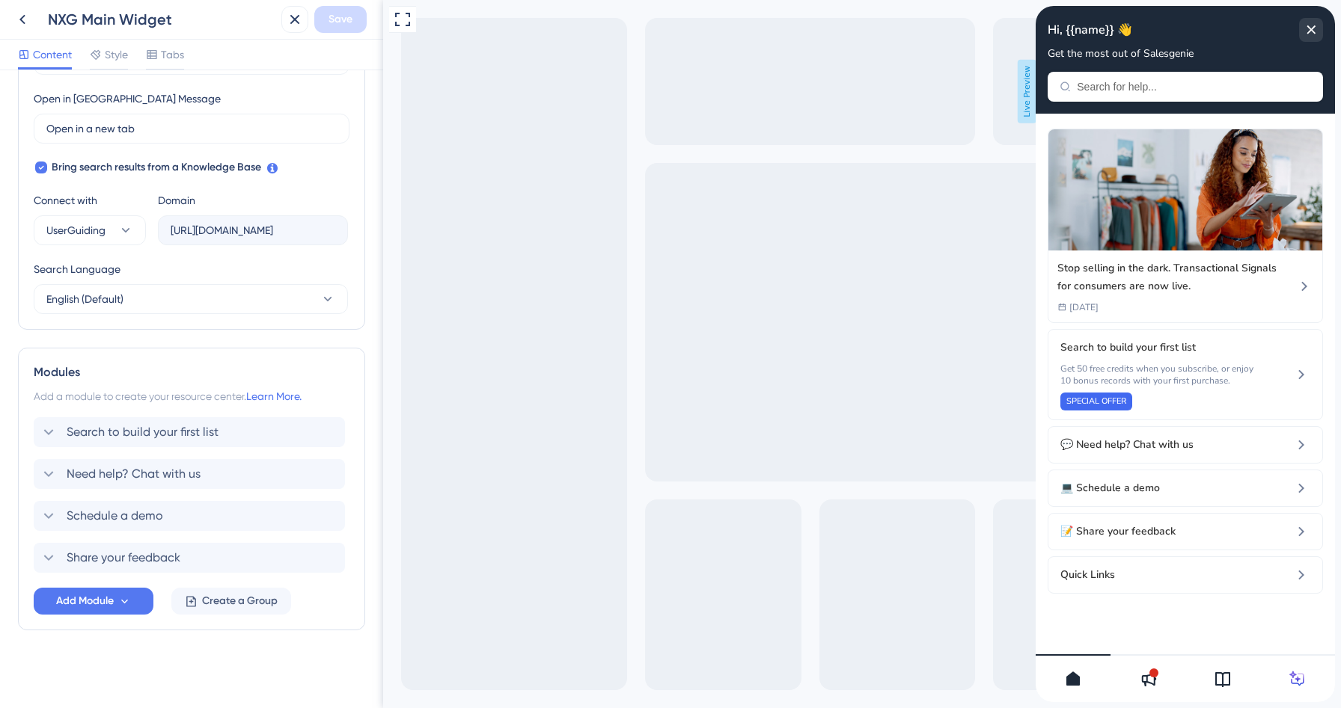
scroll to position [417, 0]
click at [106, 606] on span "Add Module" at bounding box center [85, 601] width 58 height 18
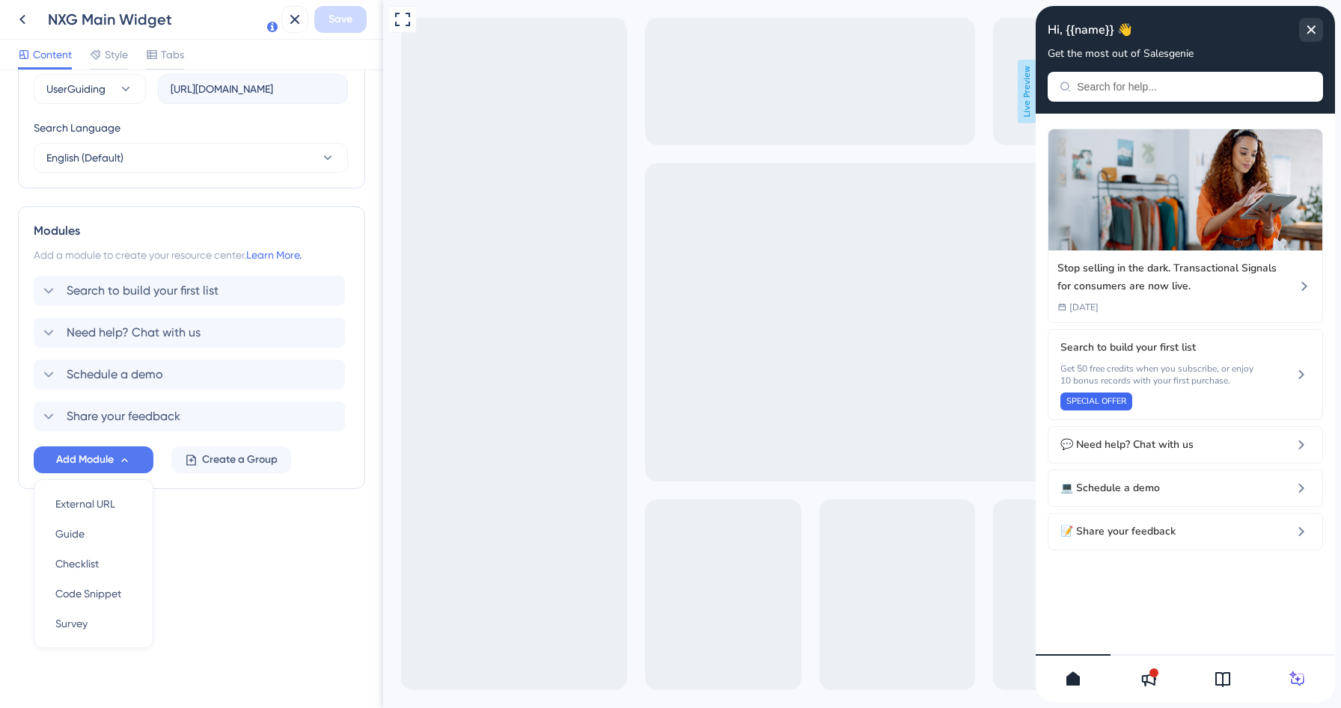
click at [242, 562] on div "Resource Center Header Title Hi, {{name}} 👋 13 Hi, {{name}} 👋 Subtitle Get the …" at bounding box center [191, 389] width 383 height 638
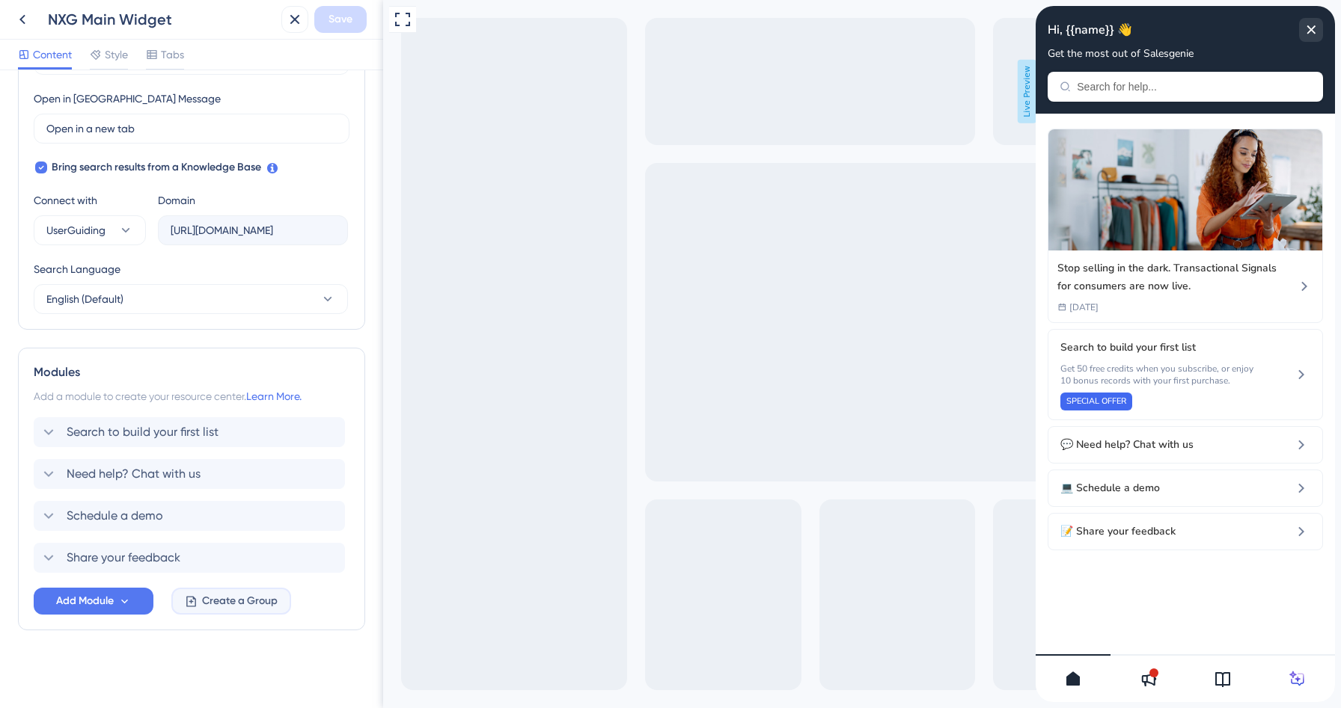
click at [220, 604] on span "Create a Group" at bounding box center [240, 601] width 76 height 18
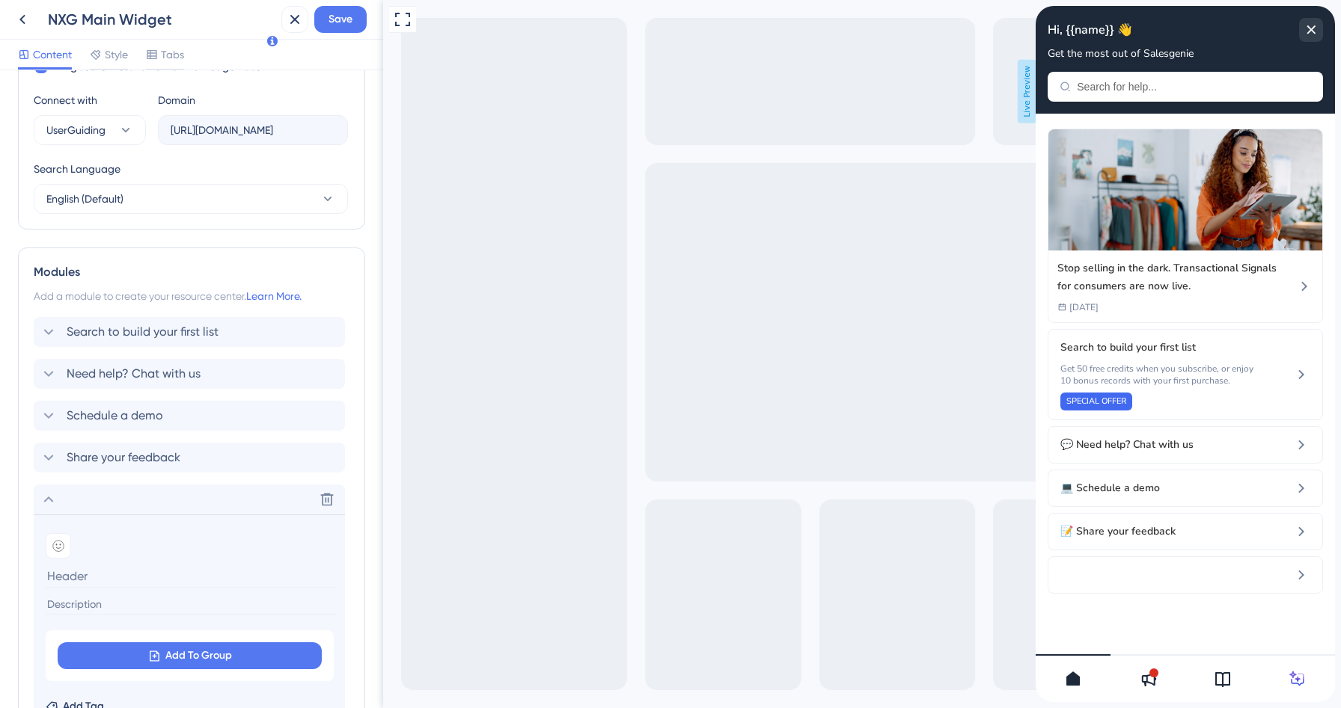
scroll to position [678, 0]
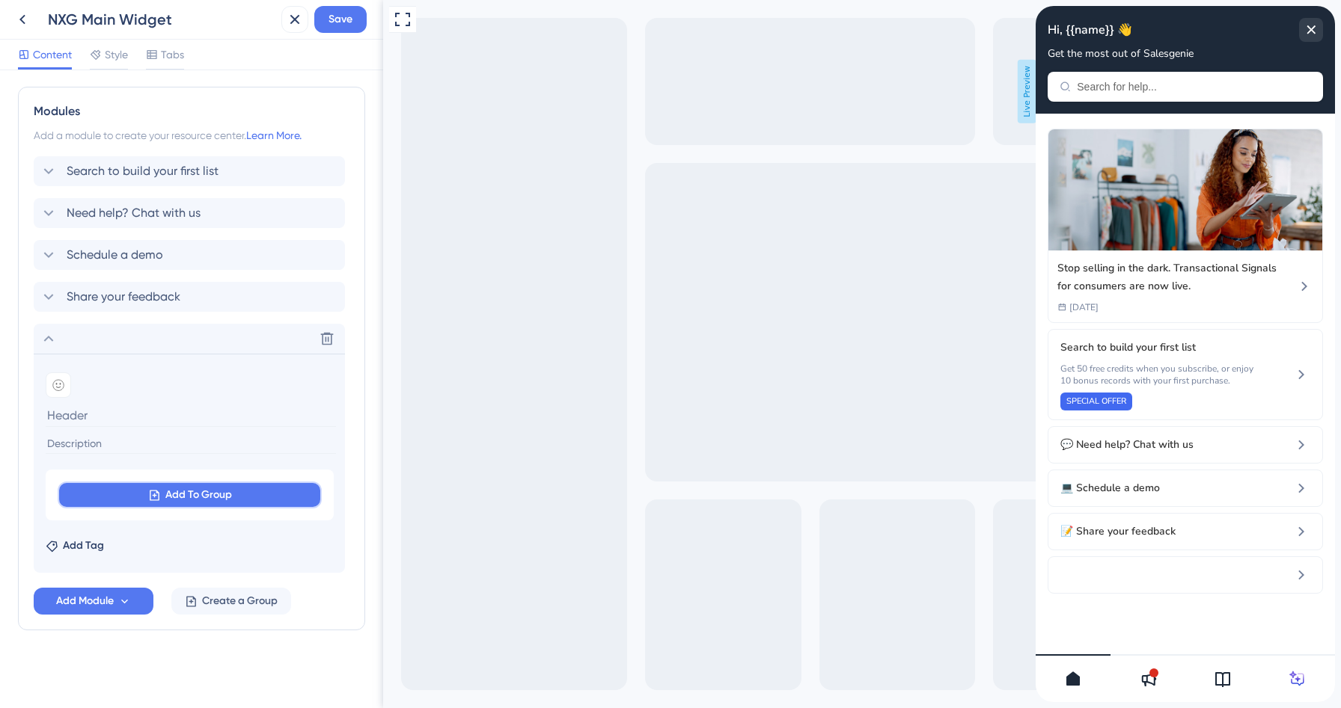
click at [162, 491] on button "Add To Group" at bounding box center [190, 495] width 264 height 27
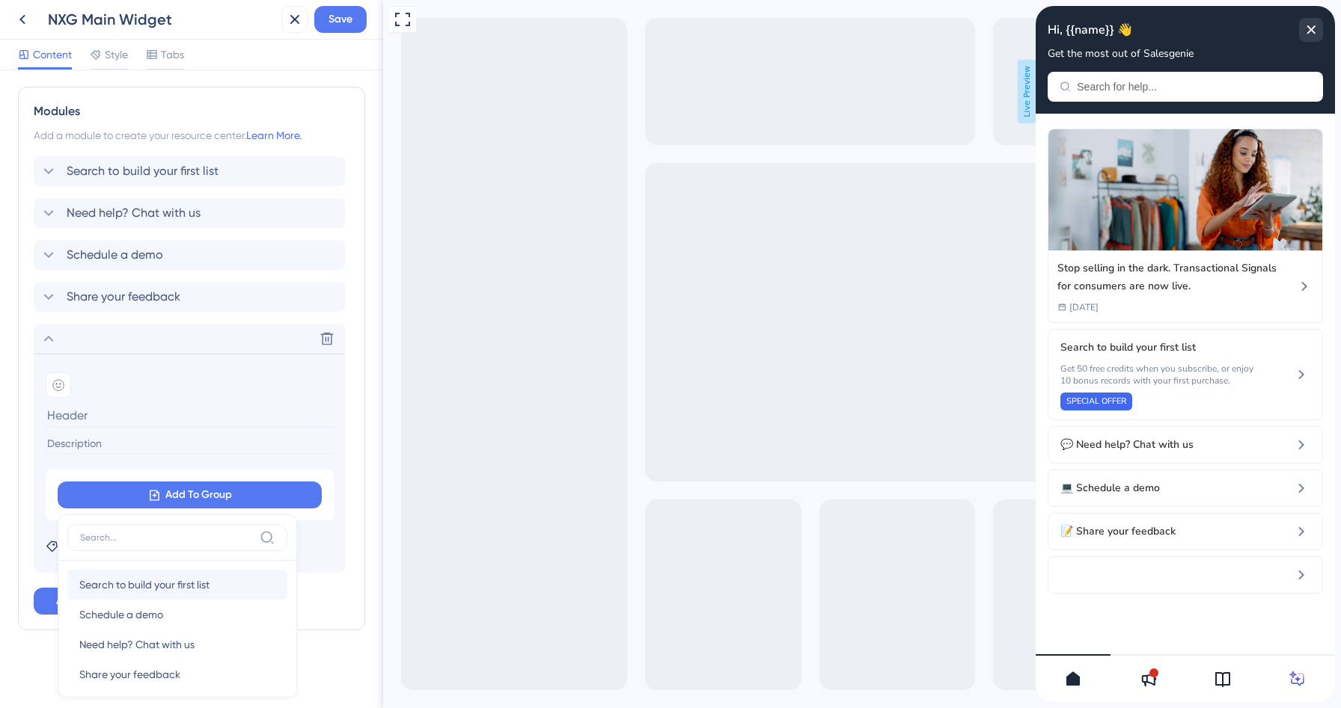
scroll to position [10, 0]
click at [53, 343] on icon at bounding box center [49, 339] width 18 height 18
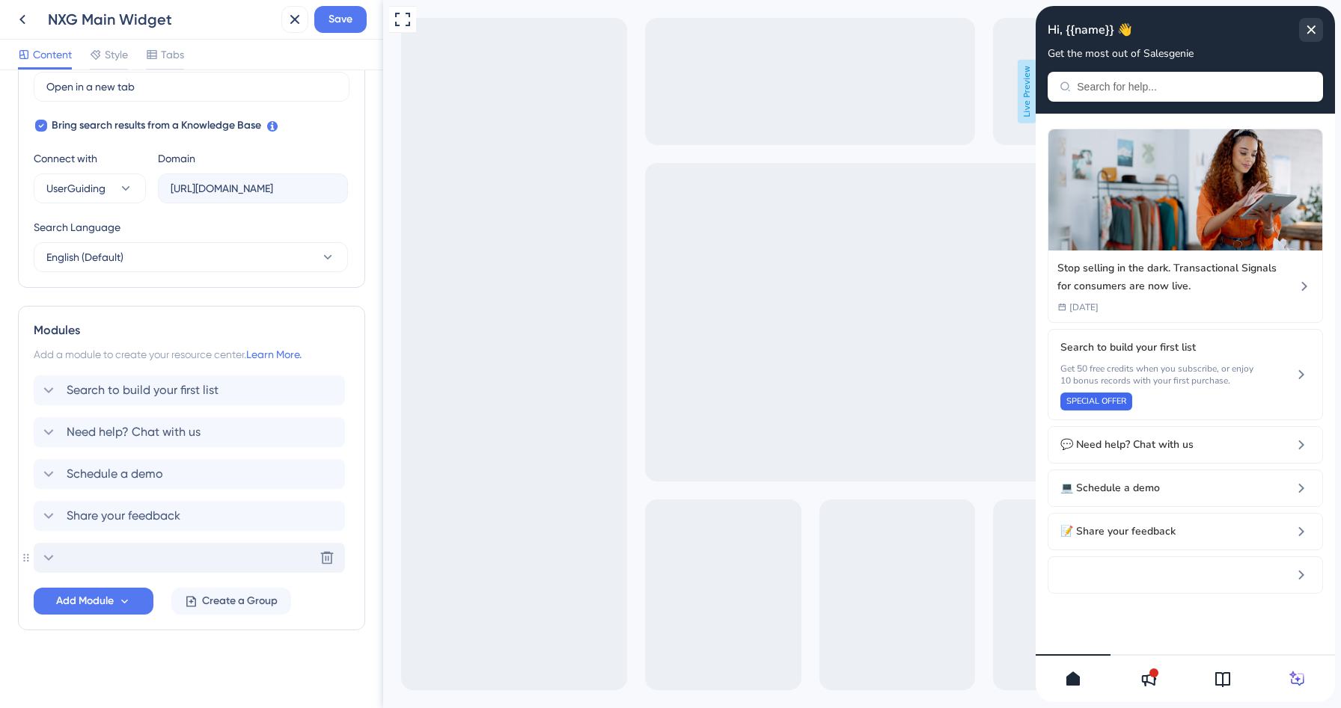
scroll to position [459, 0]
drag, startPoint x: 344, startPoint y: 553, endPoint x: 326, endPoint y: 554, distance: 18.0
click at [326, 554] on icon at bounding box center [327, 558] width 13 height 13
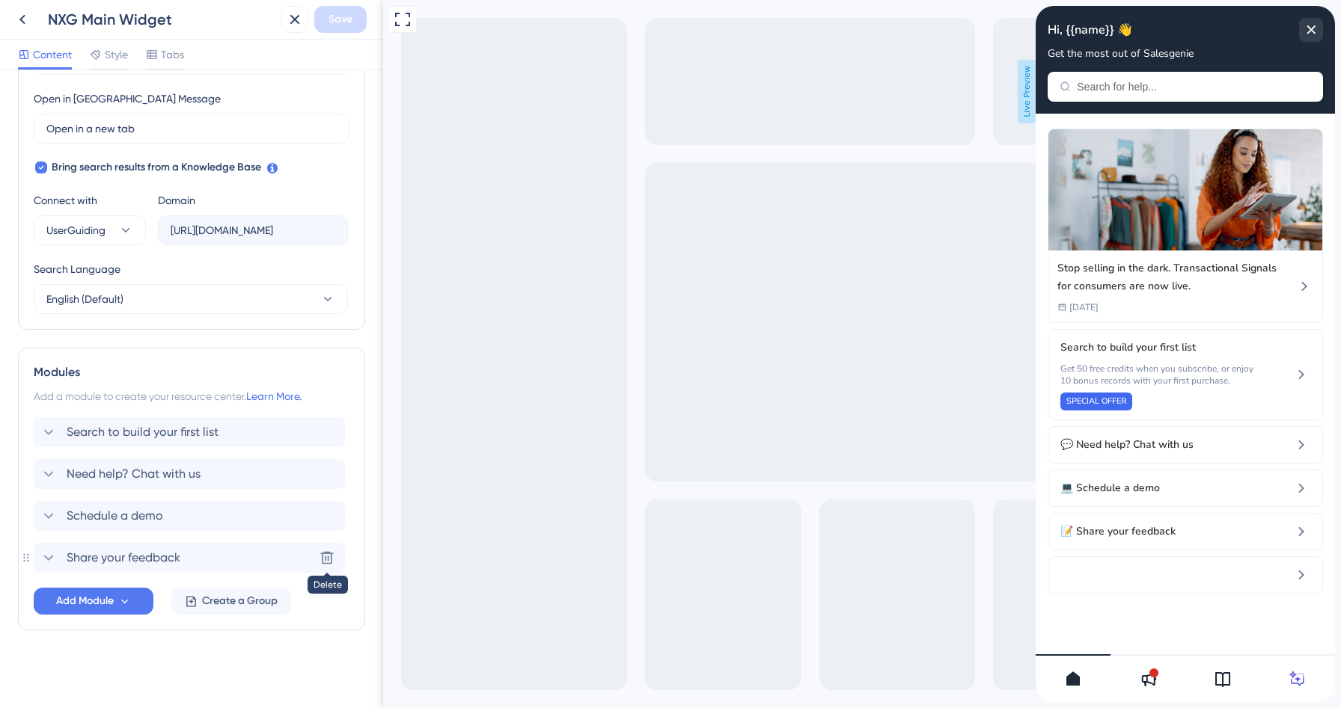
scroll to position [417, 0]
click at [102, 595] on span "Add Module" at bounding box center [85, 601] width 58 height 18
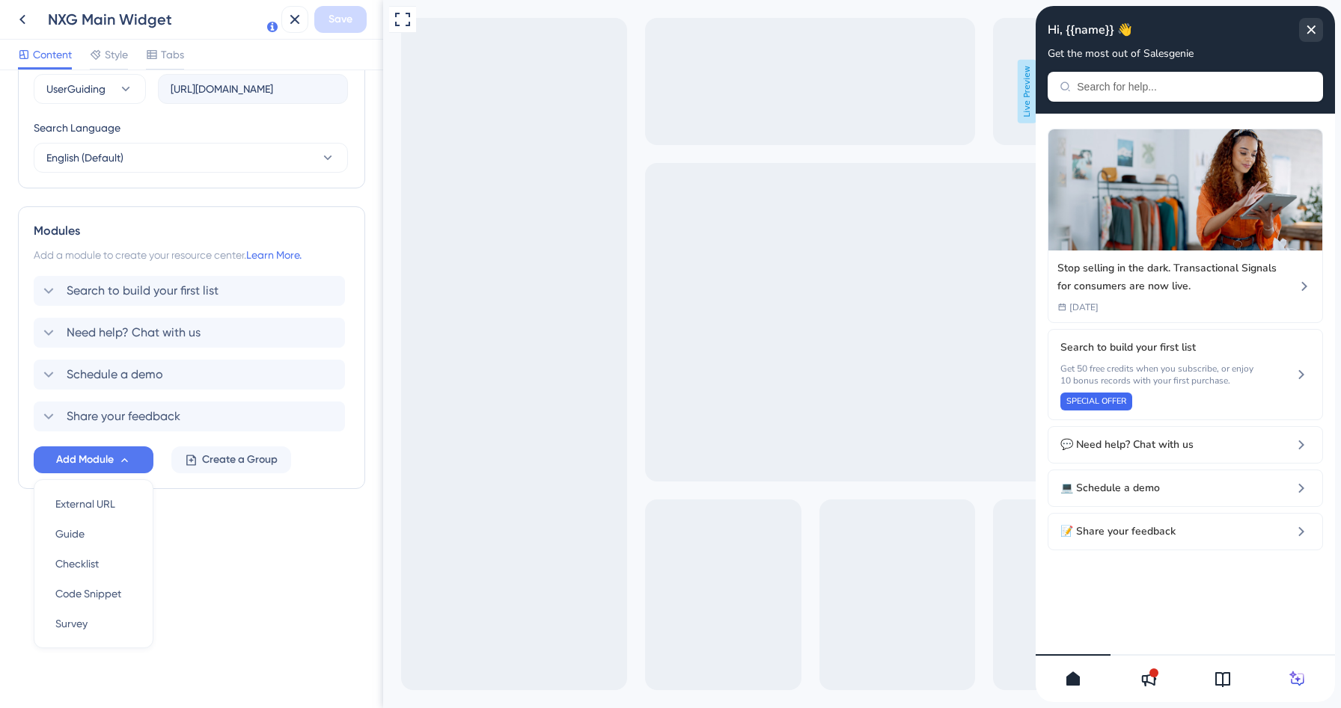
click at [194, 563] on div "Resource Center Header Title Hi, {{name}} 👋 13 Hi, {{name}} 👋 Subtitle Get the …" at bounding box center [191, 389] width 383 height 638
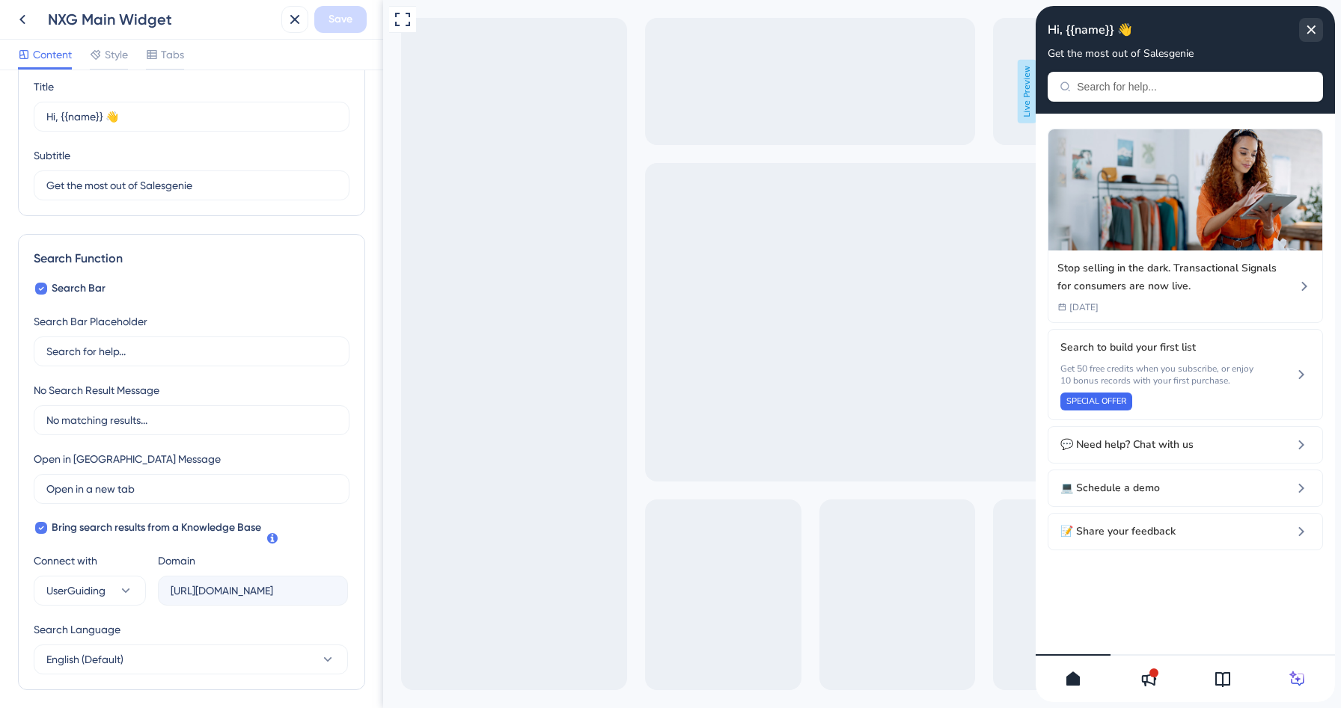
scroll to position [0, 0]
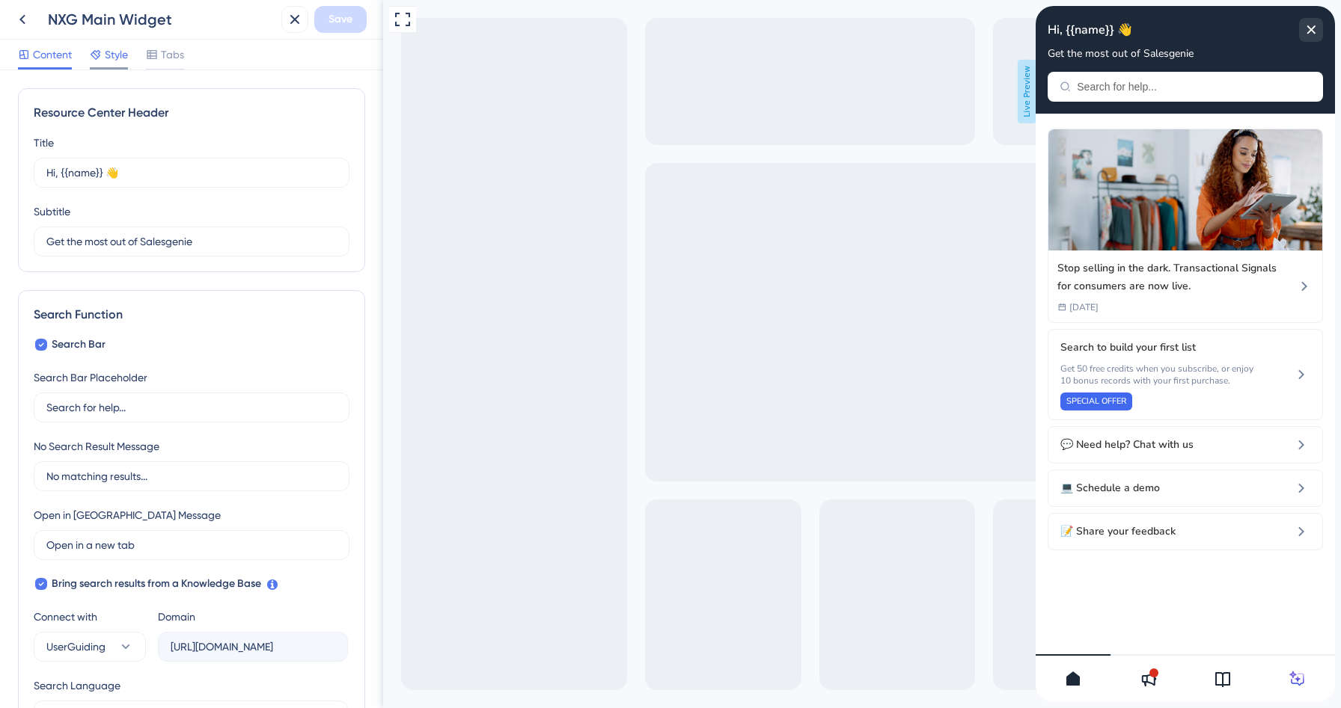
click at [111, 49] on span "Style" at bounding box center [116, 55] width 23 height 18
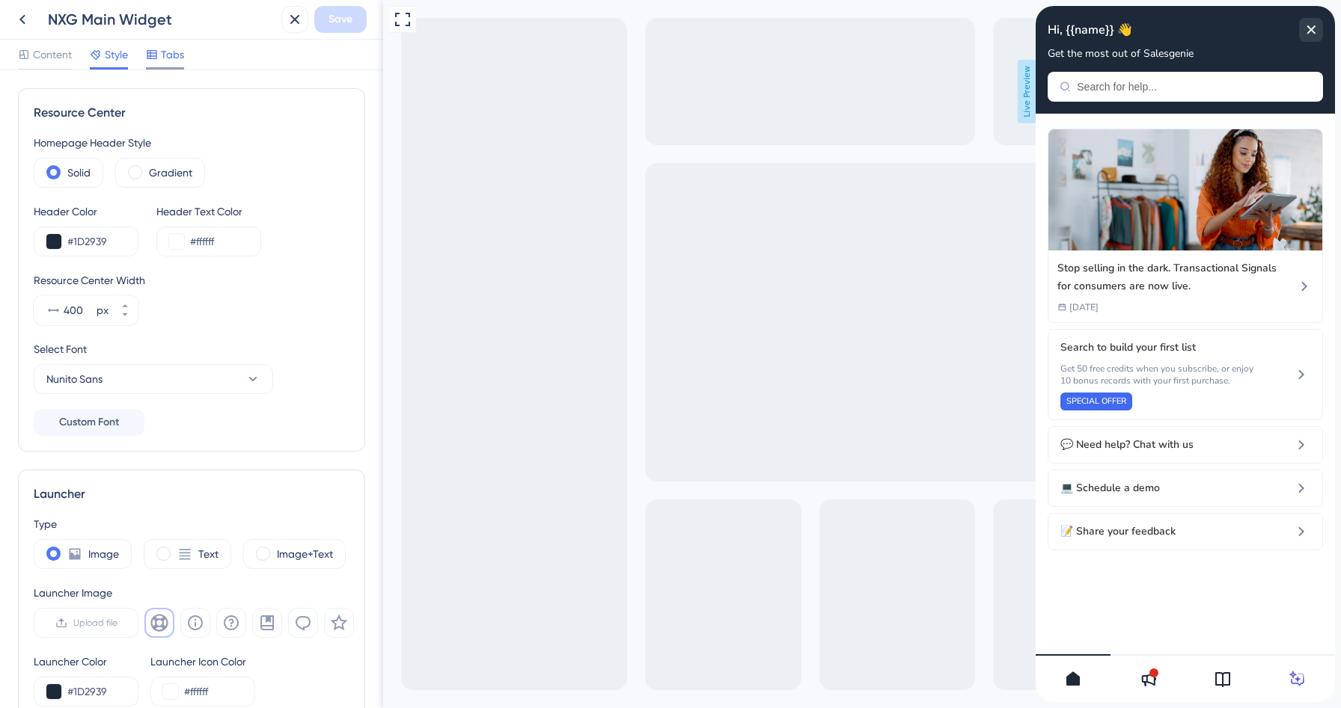
click at [165, 60] on span "Tabs" at bounding box center [172, 55] width 23 height 18
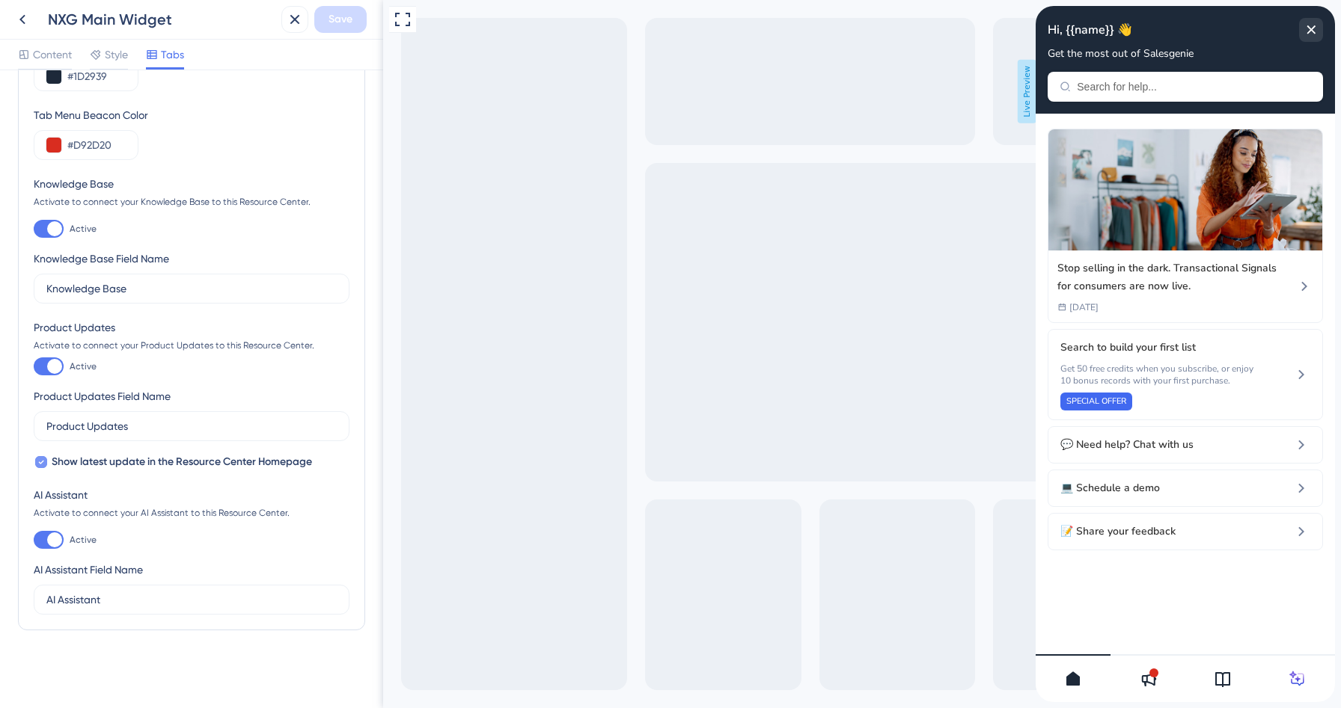
click at [47, 465] on div at bounding box center [41, 462] width 15 height 15
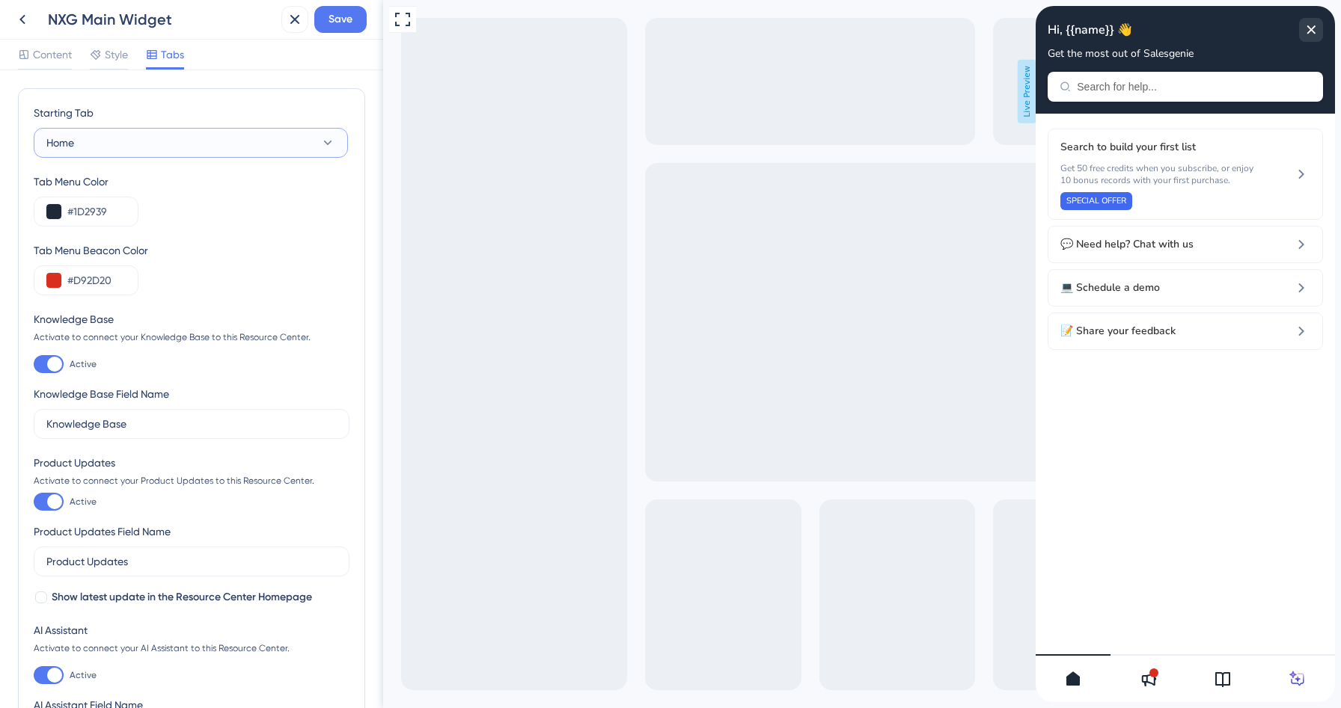
click at [141, 137] on button "Home" at bounding box center [191, 143] width 314 height 30
click at [123, 230] on div "Knowledge Base Knowledge Base" at bounding box center [190, 218] width 271 height 30
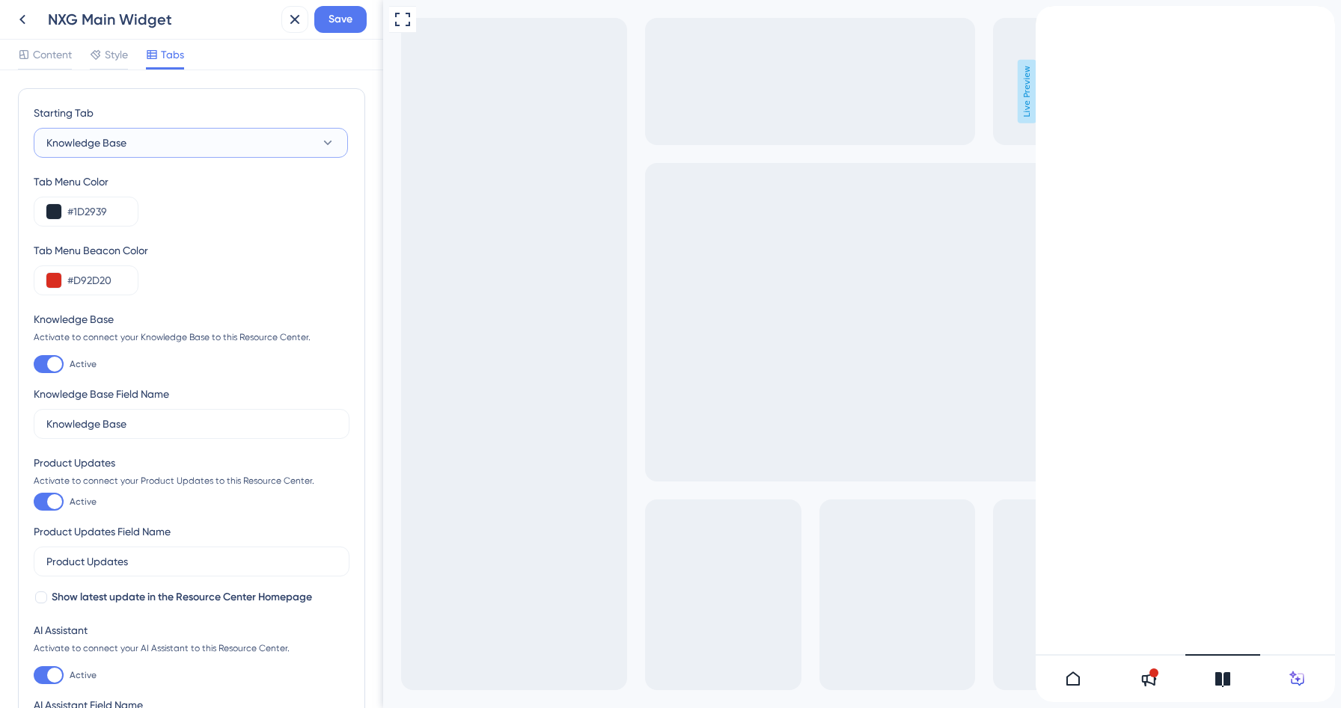
click at [141, 138] on button "Knowledge Base" at bounding box center [191, 143] width 314 height 30
click at [106, 185] on div "Home Home" at bounding box center [190, 189] width 271 height 30
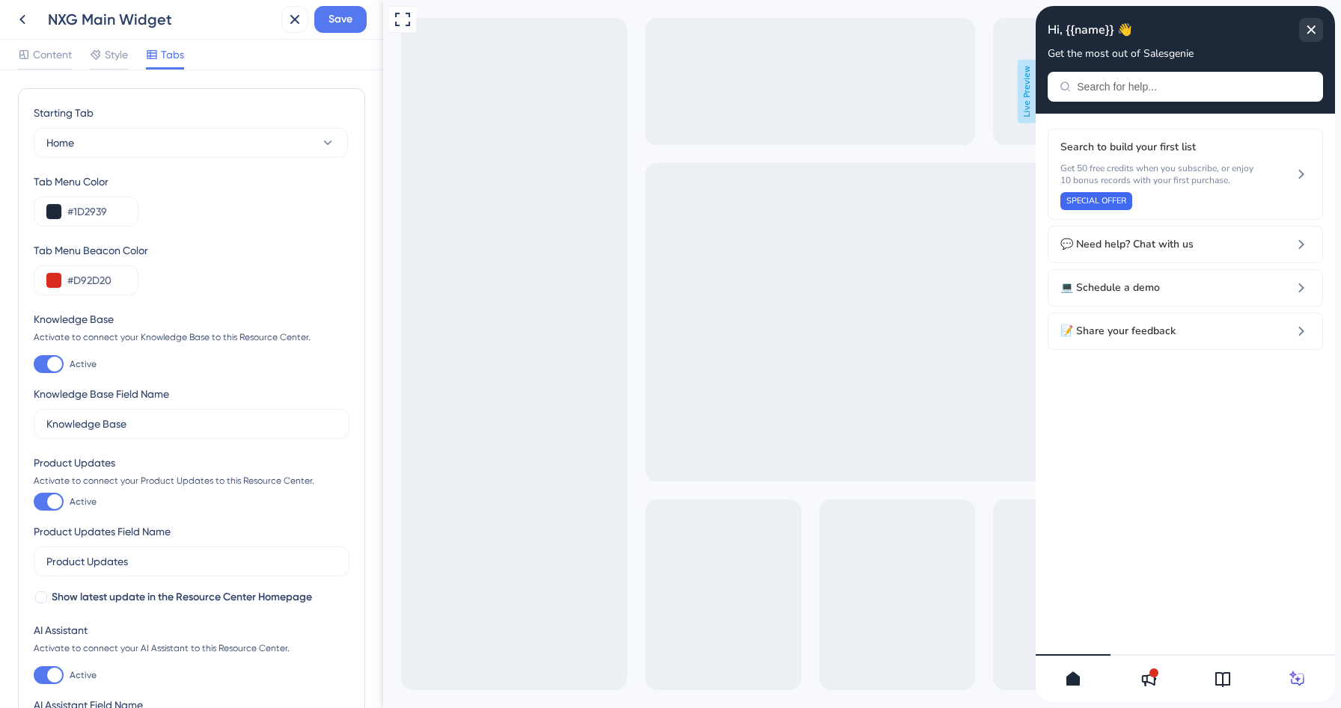
scroll to position [135, 0]
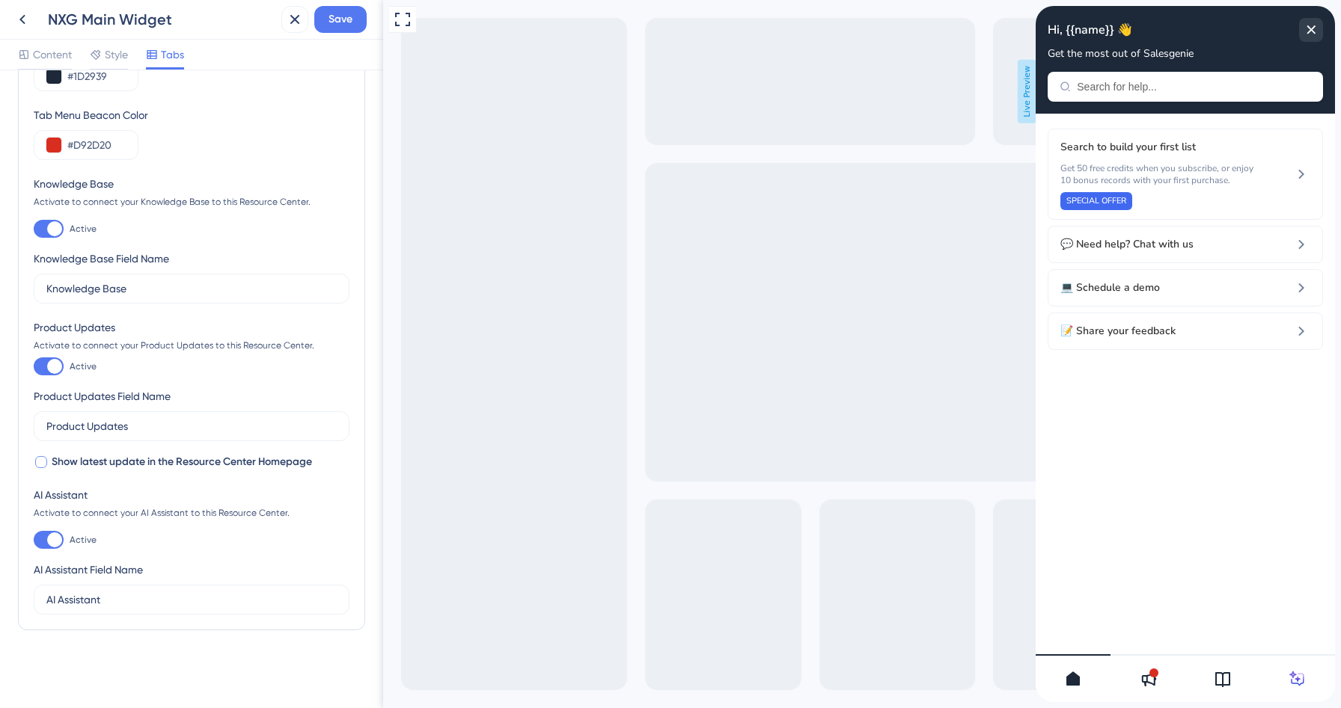
click at [42, 465] on div at bounding box center [41, 462] width 12 height 12
checkbox input "true"
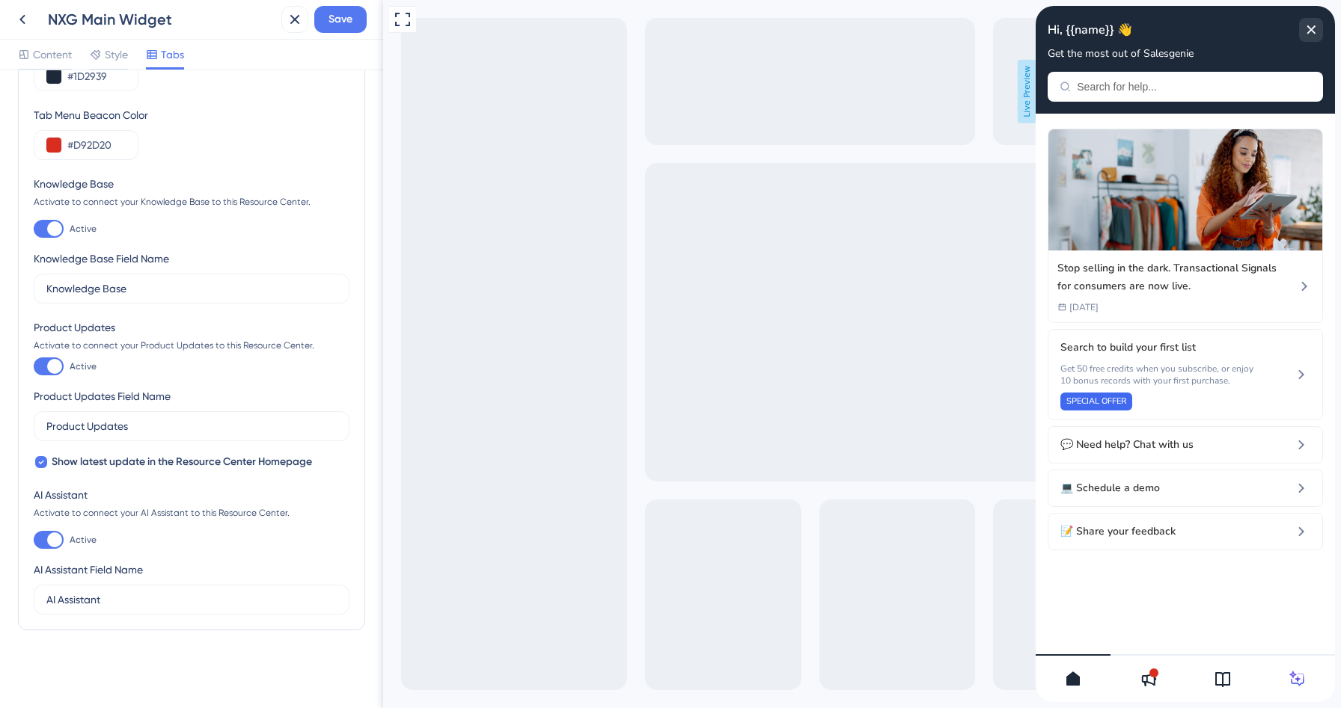
scroll to position [0, 0]
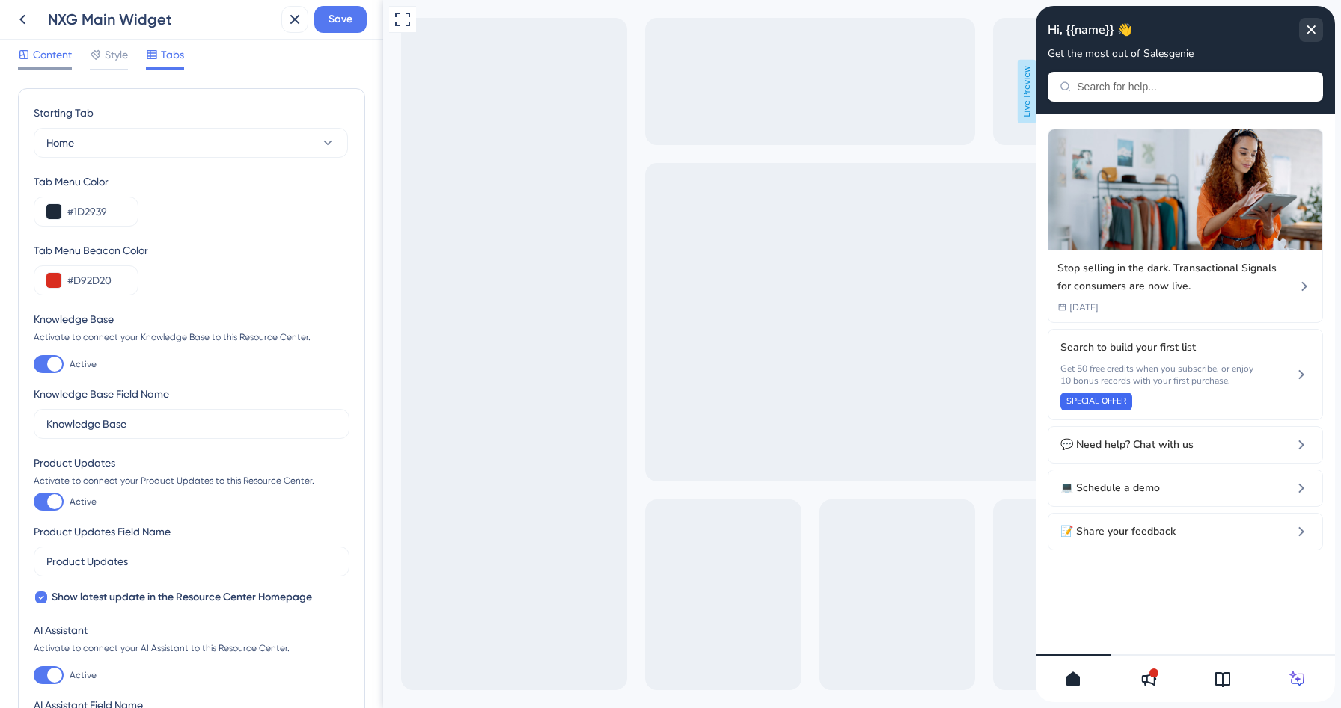
click at [66, 60] on span "Content" at bounding box center [52, 55] width 39 height 18
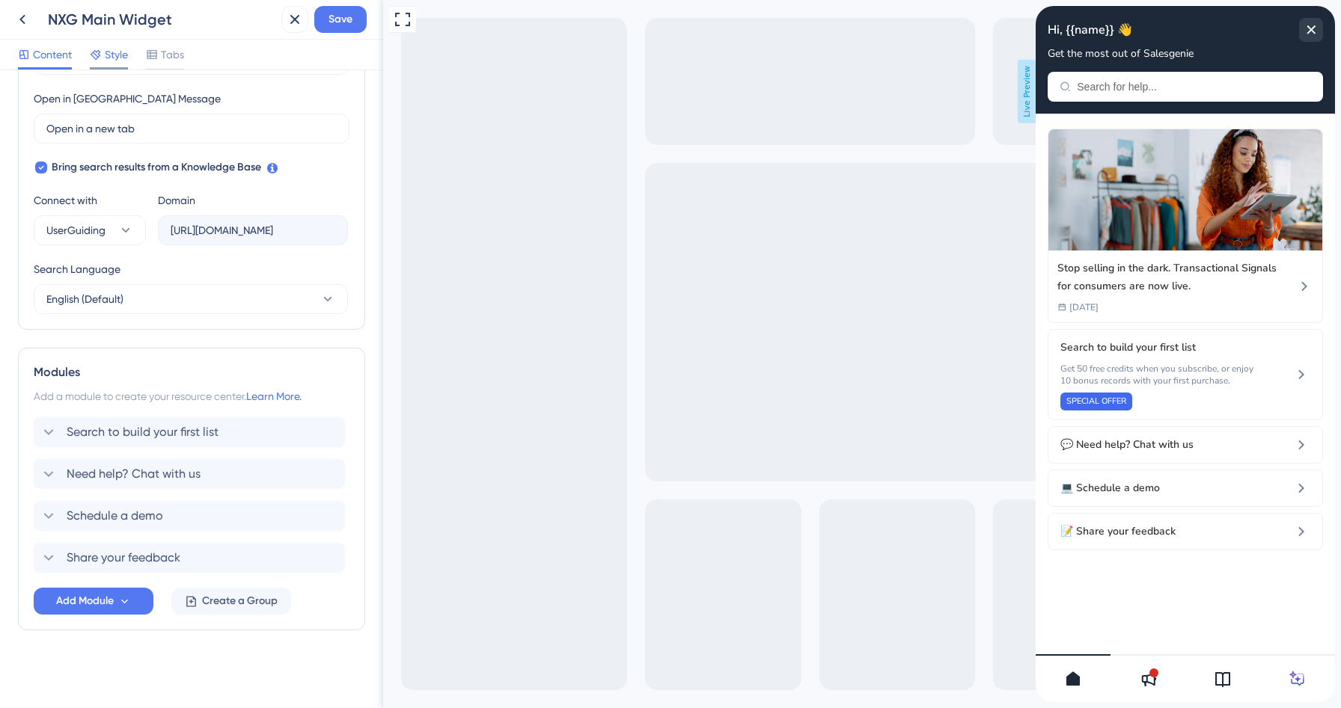
click at [109, 54] on span "Style" at bounding box center [116, 55] width 23 height 18
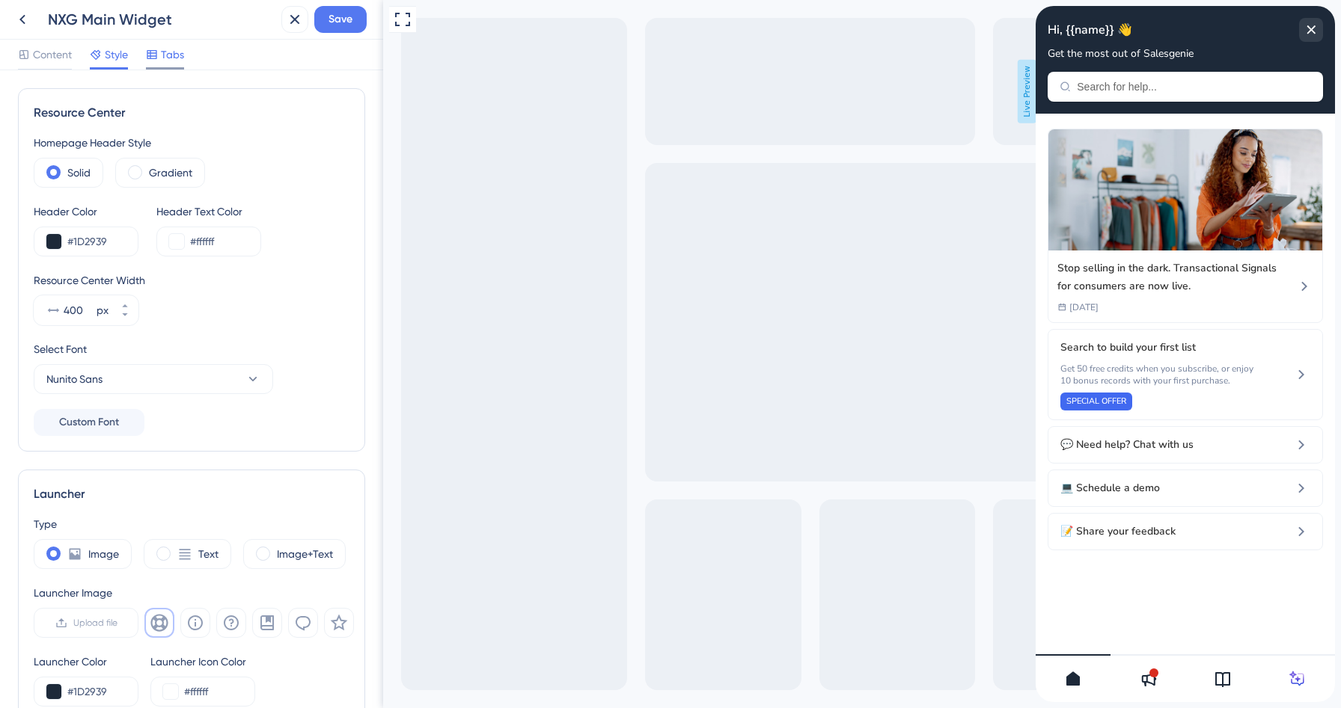
click at [170, 52] on span "Tabs" at bounding box center [172, 55] width 23 height 18
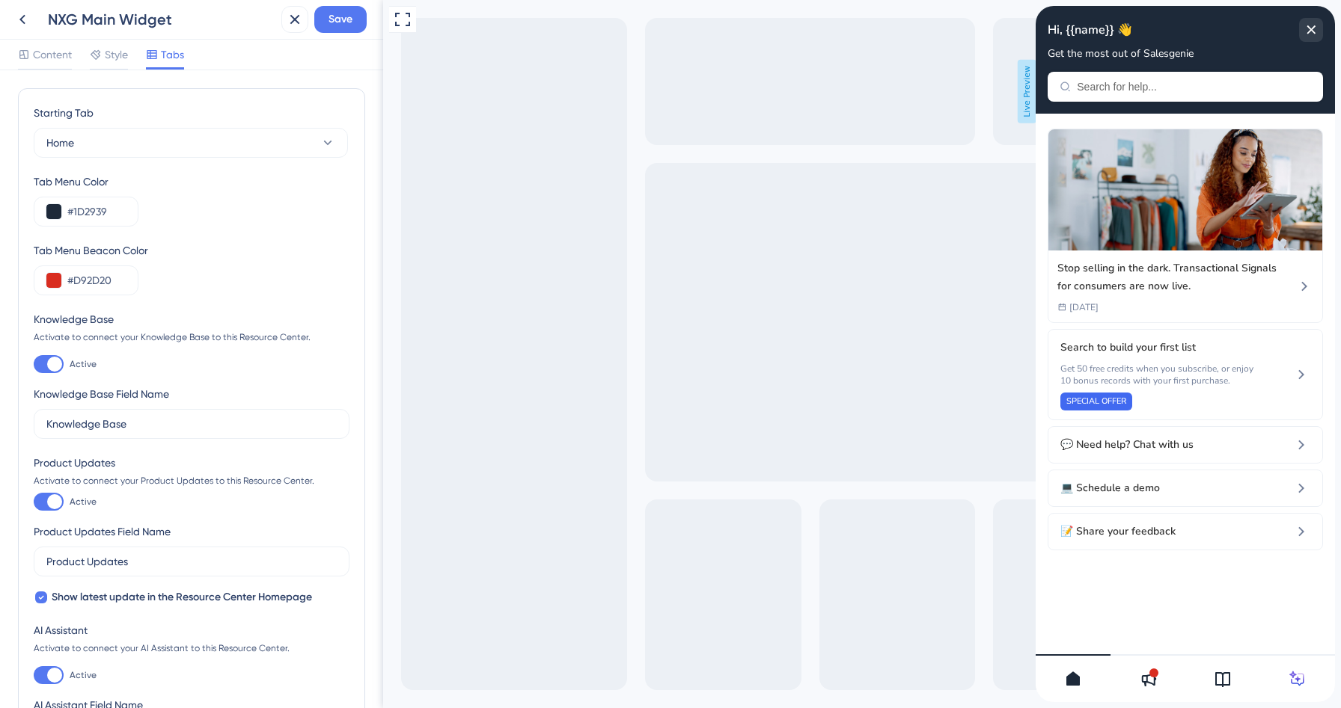
click at [64, 502] on label "Active" at bounding box center [65, 502] width 63 height 18
click at [34, 502] on input "Active" at bounding box center [33, 502] width 1 height 1
checkbox input "false"
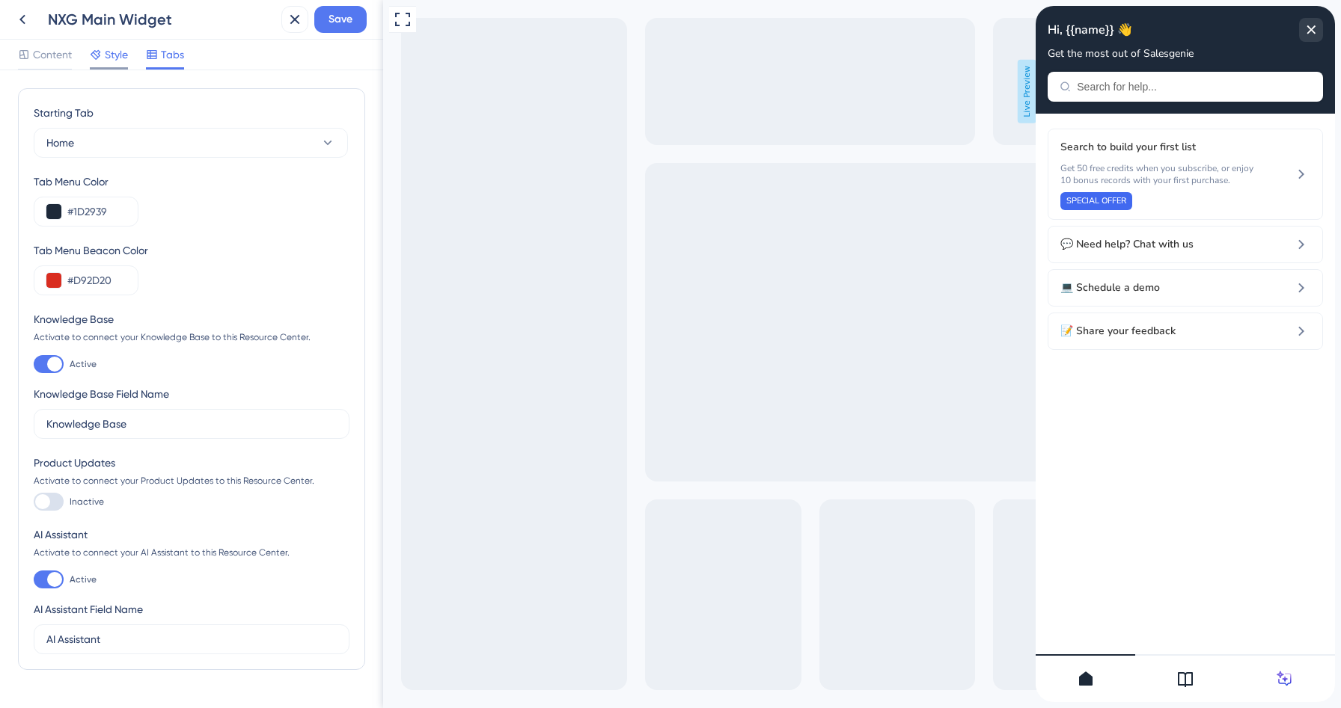
click at [112, 67] on div "Style" at bounding box center [109, 58] width 38 height 24
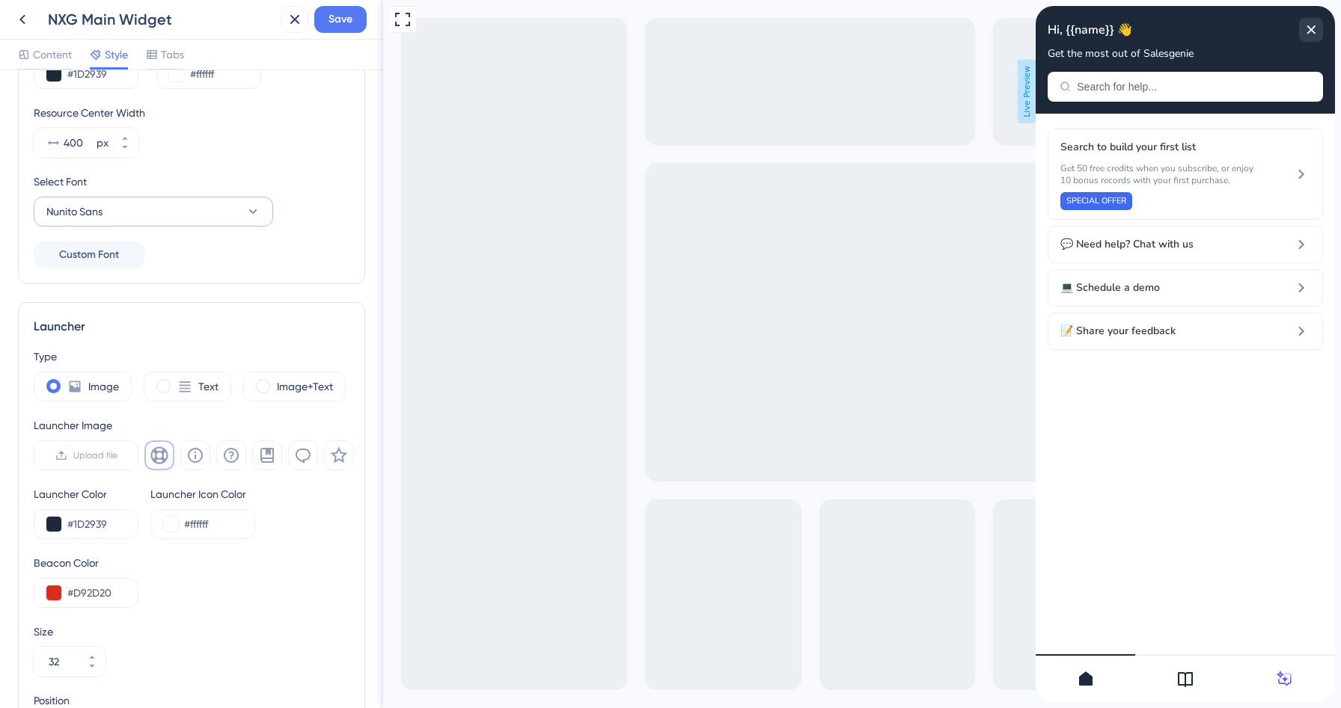
scroll to position [367, 0]
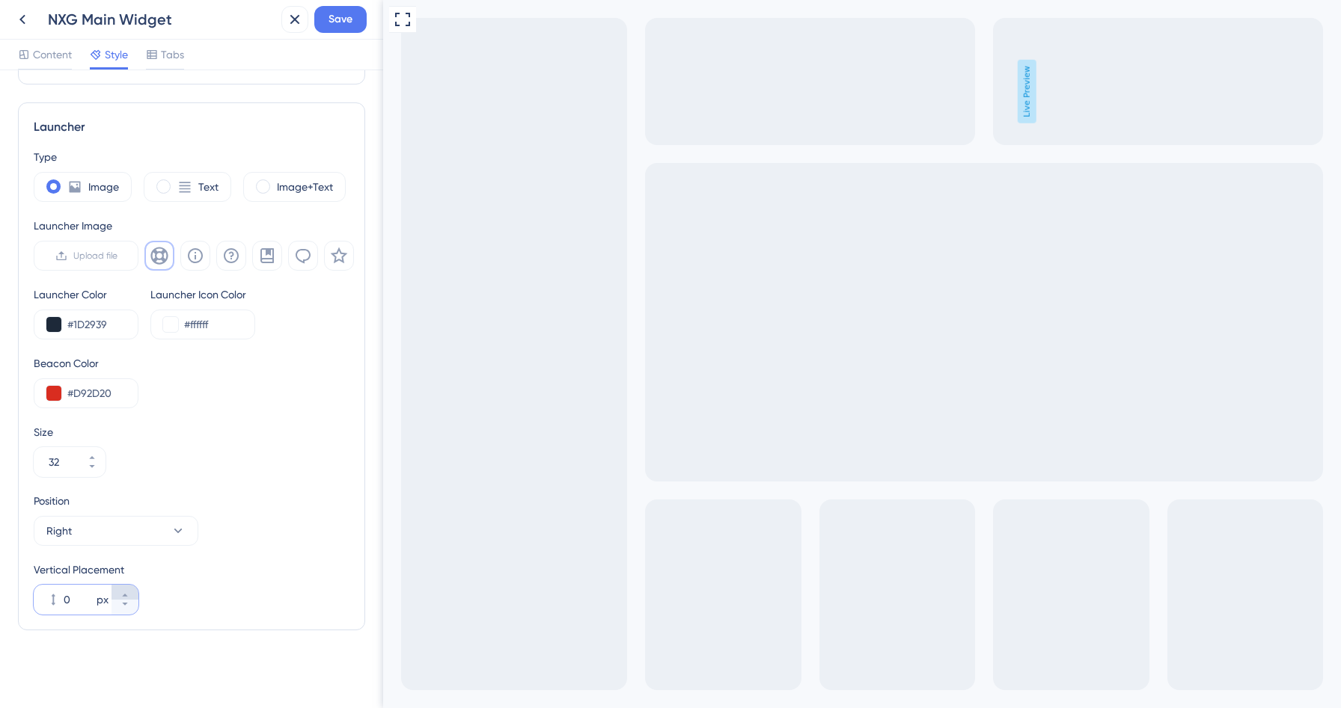
click at [120, 592] on icon at bounding box center [124, 595] width 9 height 9
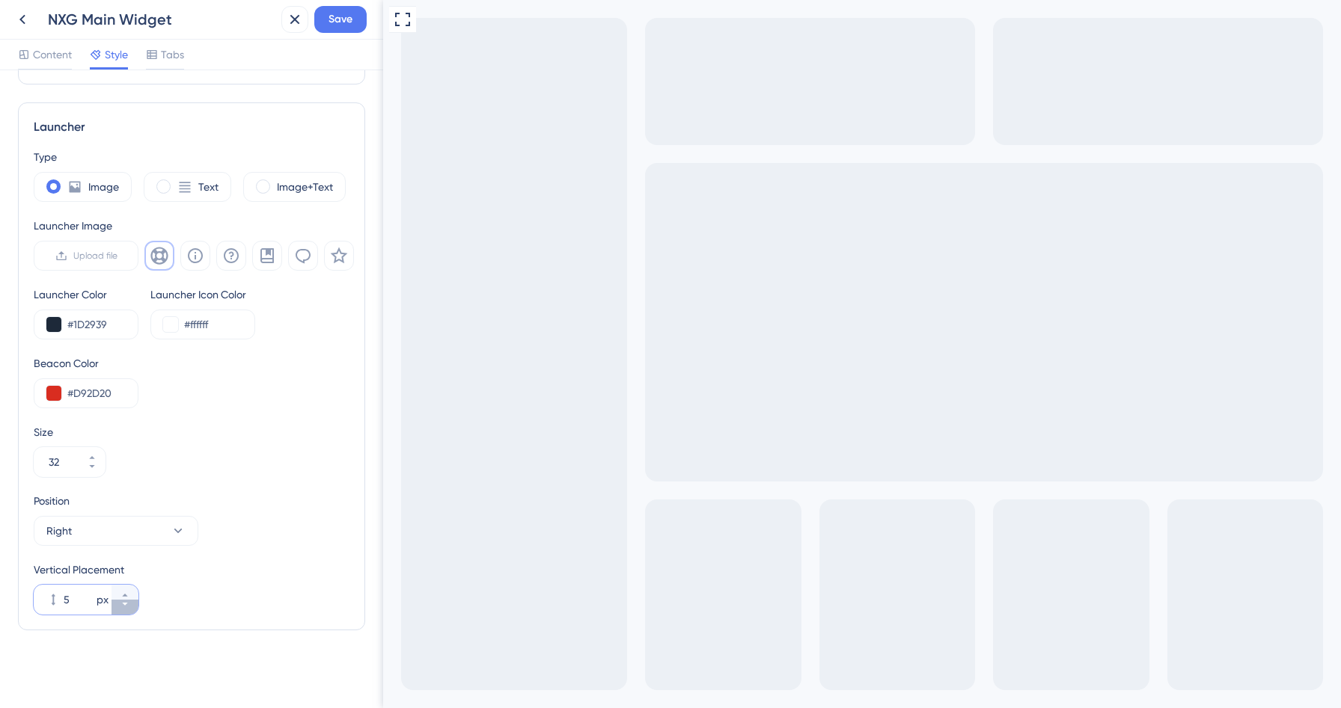
click at [126, 604] on icon at bounding box center [124, 604] width 9 height 9
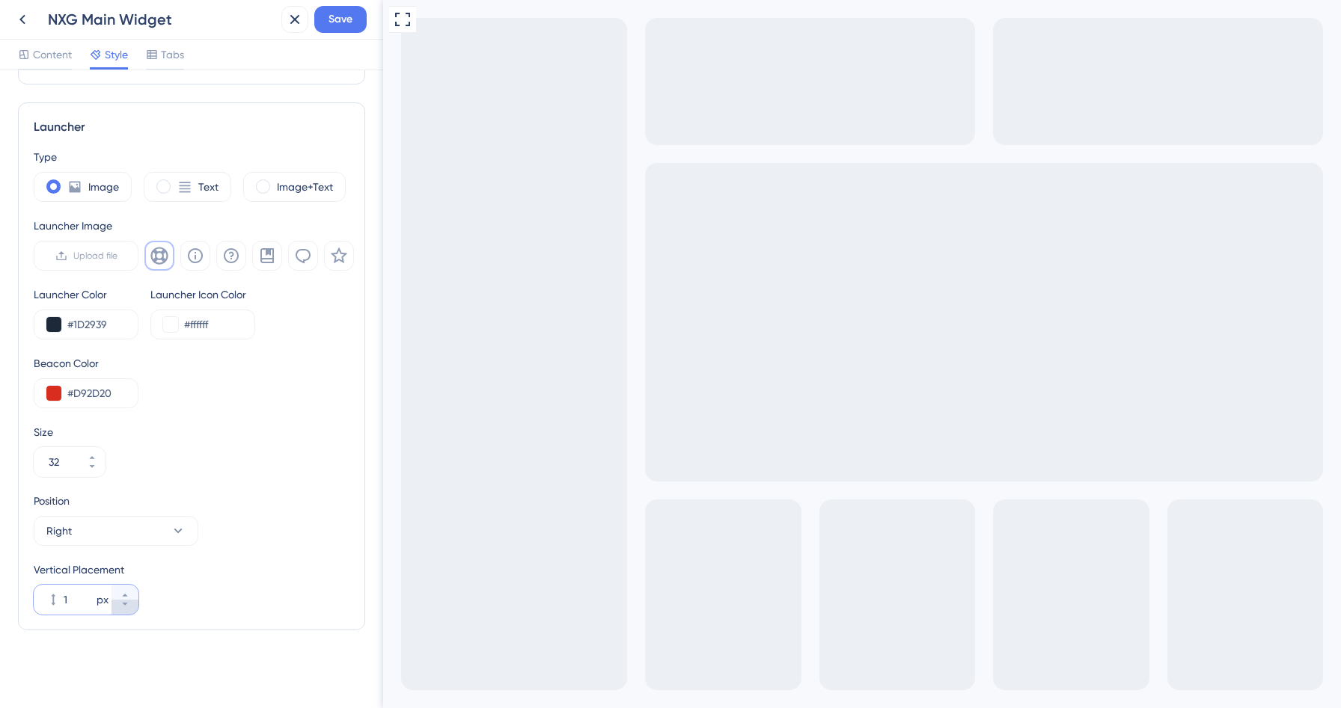
type input "0"
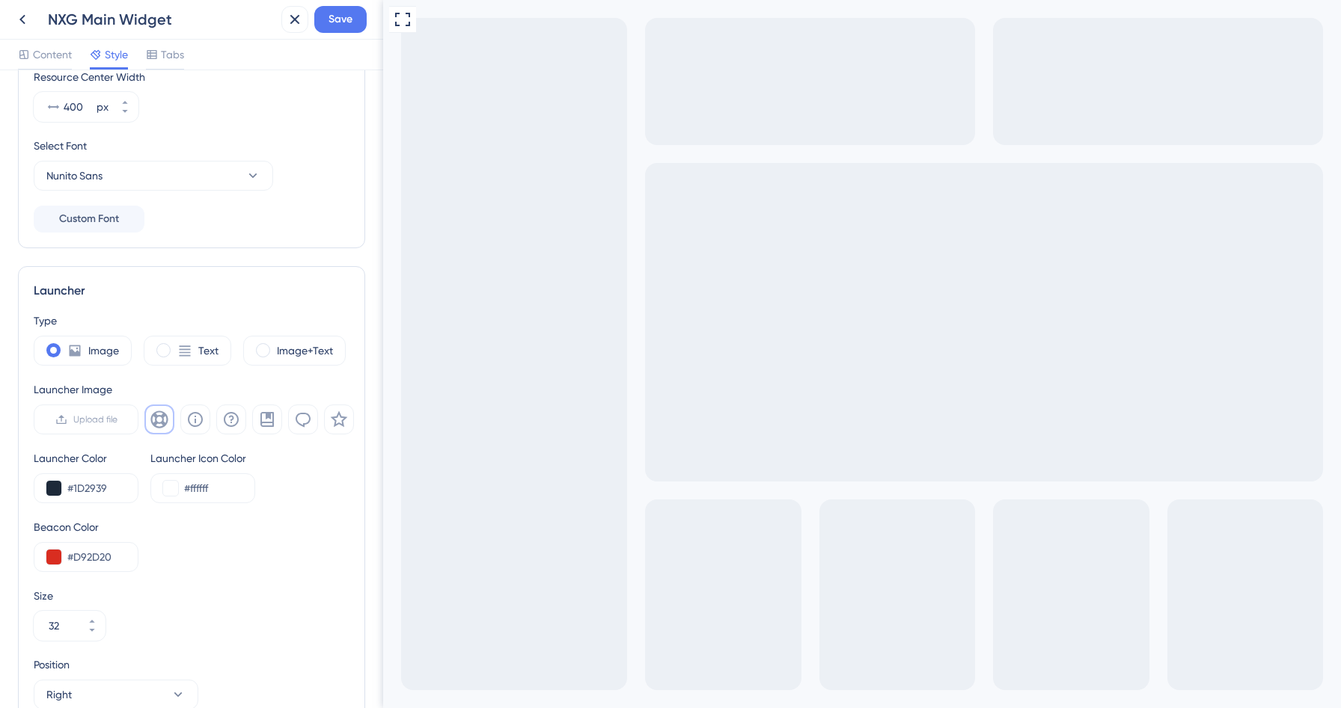
scroll to position [0, 0]
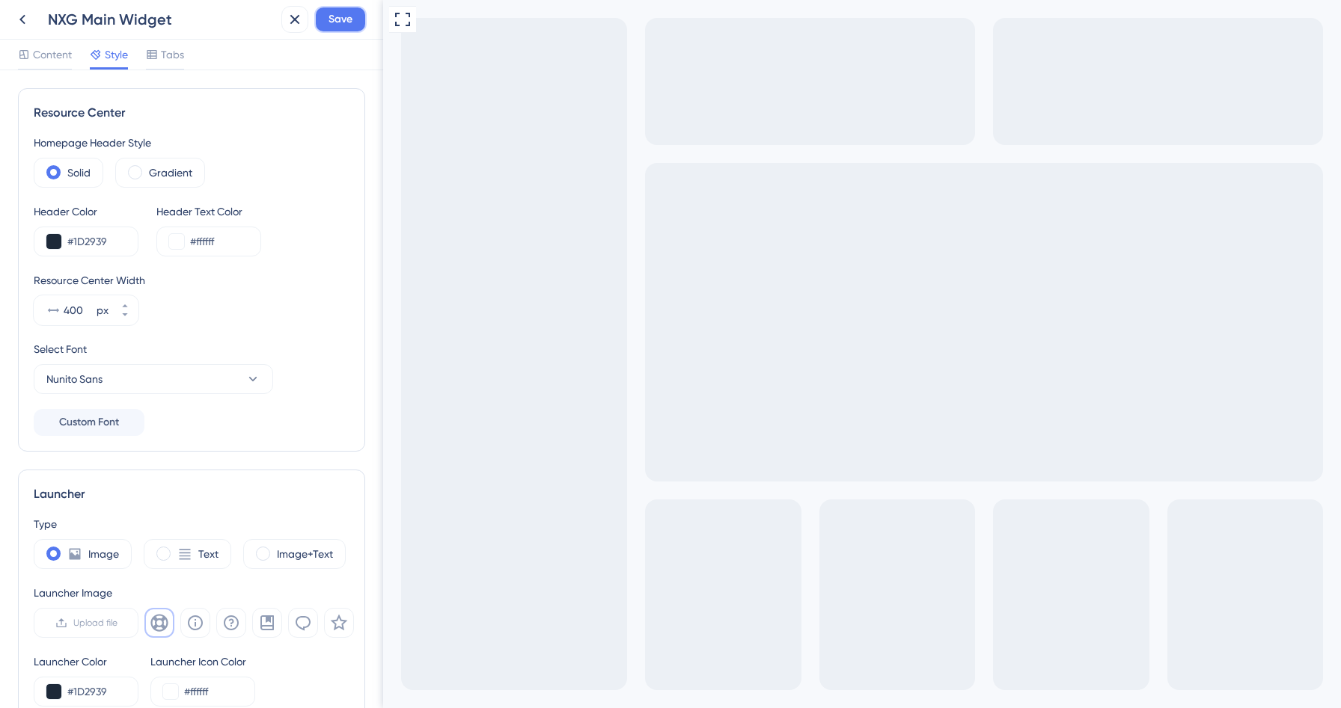
click at [329, 23] on span "Save" at bounding box center [340, 19] width 24 height 18
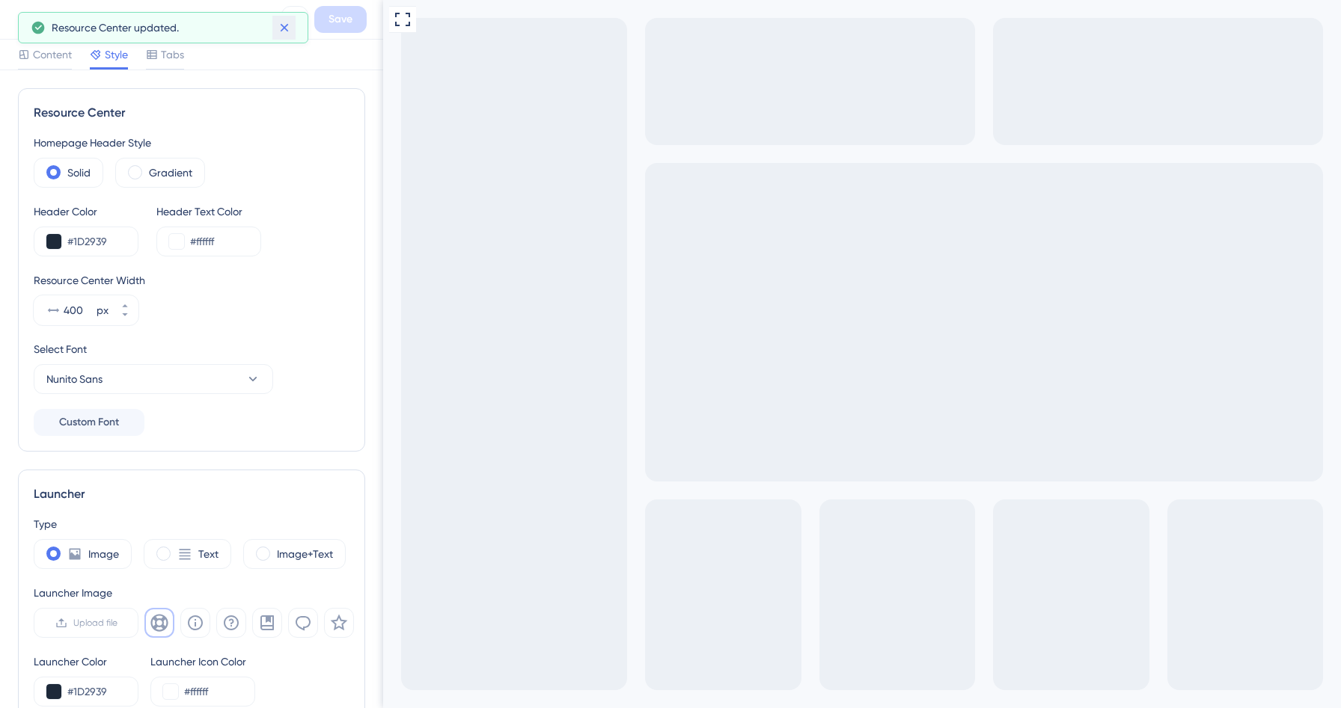
click at [290, 26] on icon at bounding box center [284, 27] width 15 height 15
click at [22, 15] on icon at bounding box center [22, 19] width 18 height 18
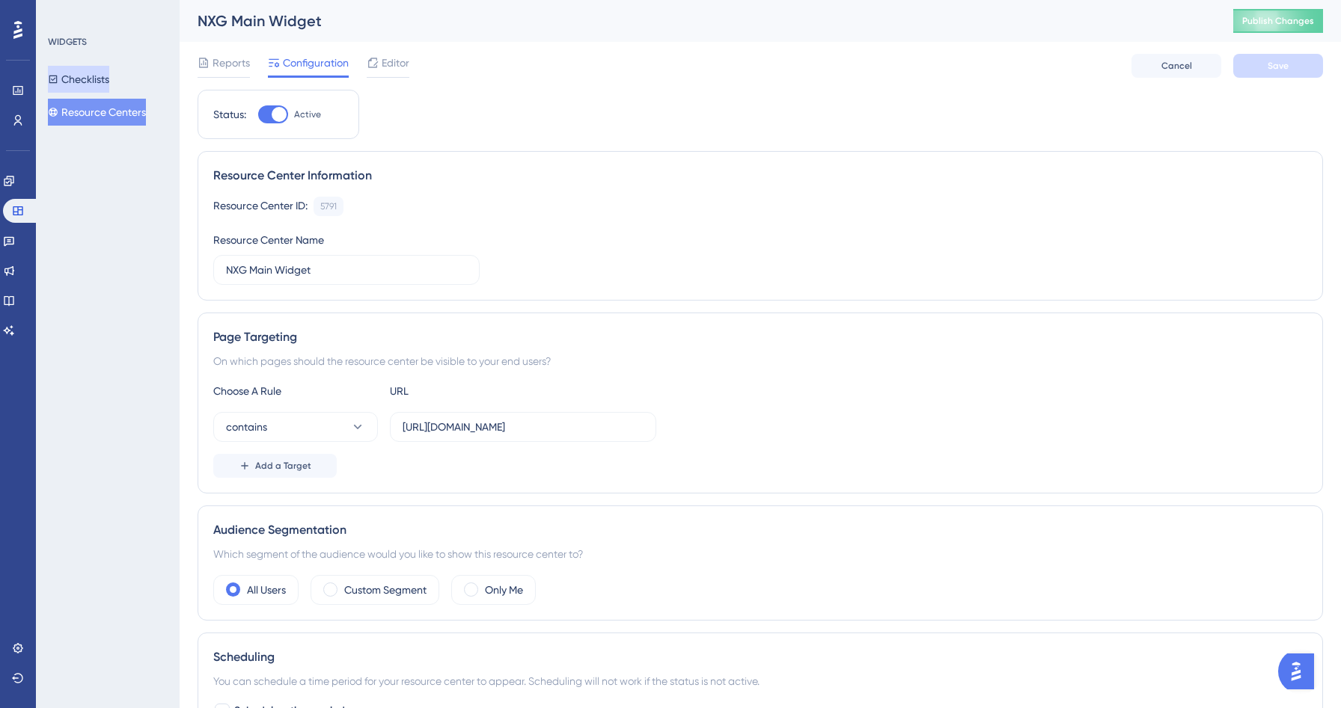
click at [108, 76] on button "Checklists" at bounding box center [78, 79] width 61 height 27
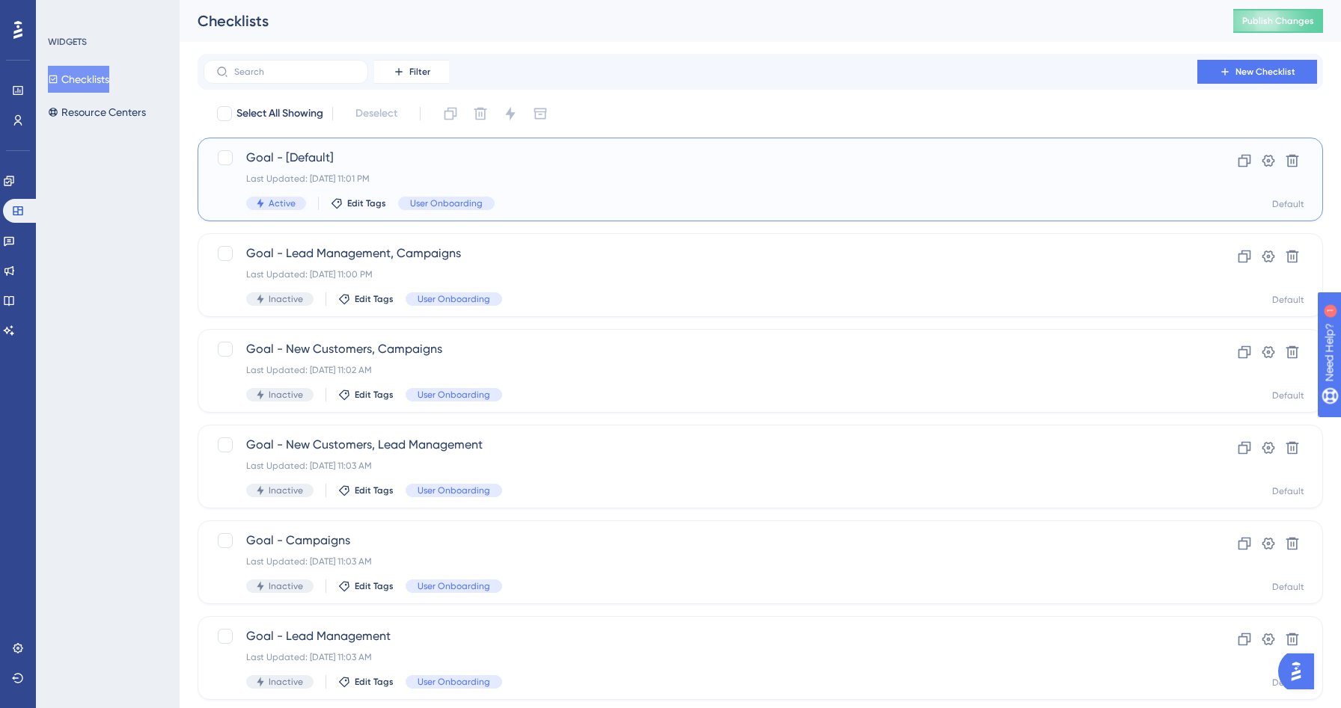
click at [557, 172] on div "Goal - [Default] Last Updated: [DATE] 11:01 PM Active Edit Tags User Onboarding" at bounding box center [700, 179] width 908 height 61
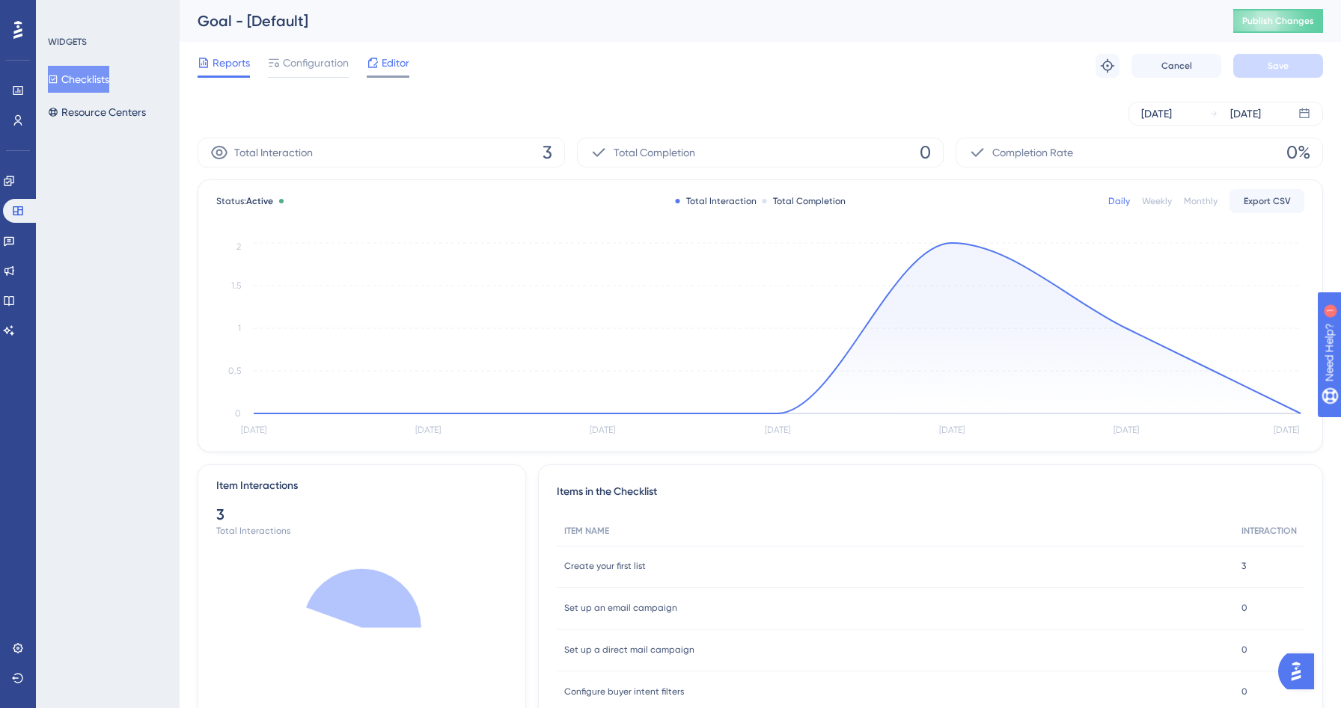
click at [394, 71] on span "Editor" at bounding box center [396, 63] width 28 height 18
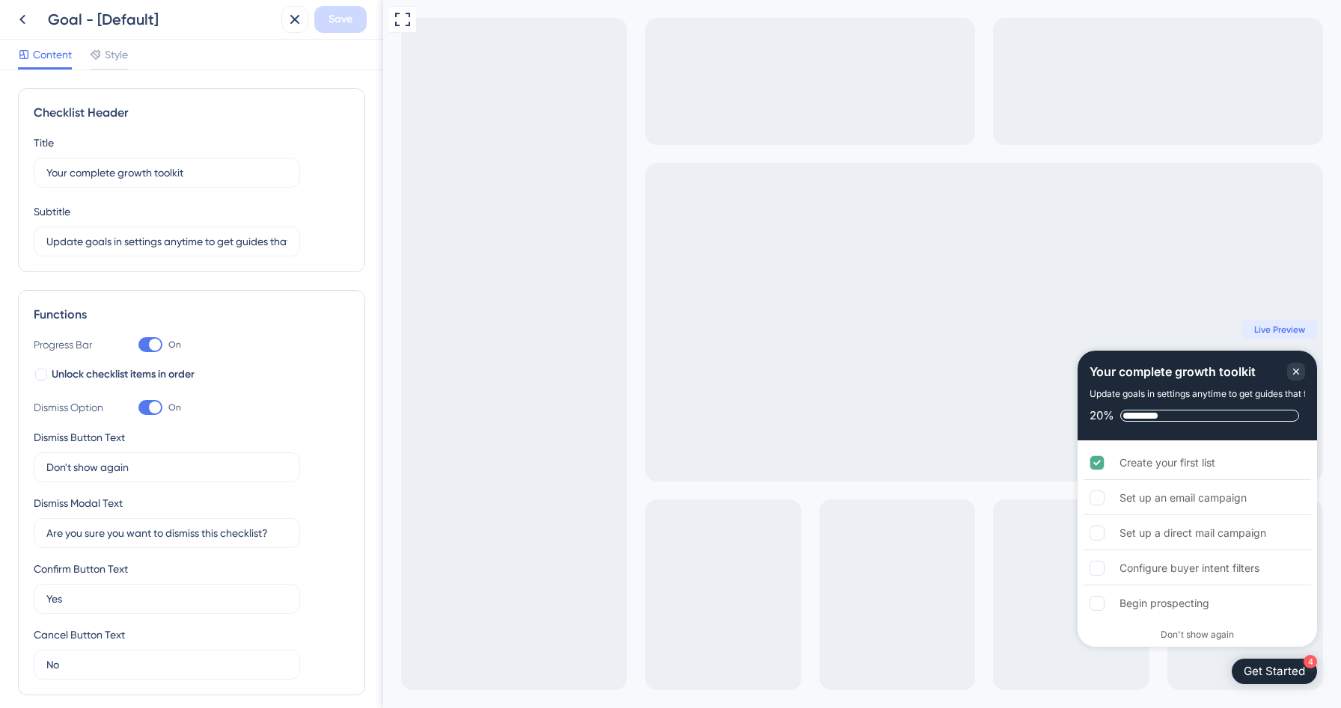
click at [109, 43] on div "Content Style" at bounding box center [191, 55] width 383 height 31
click at [108, 65] on div "Style" at bounding box center [109, 58] width 38 height 24
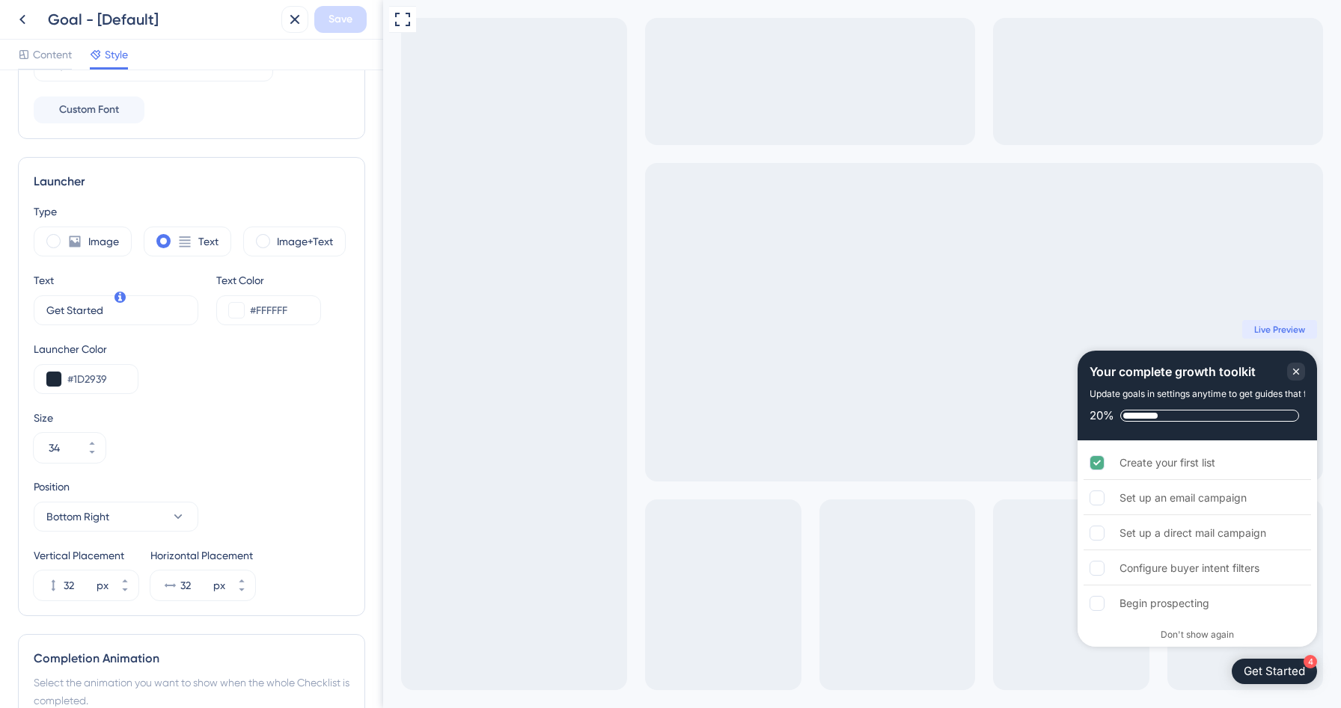
scroll to position [293, 0]
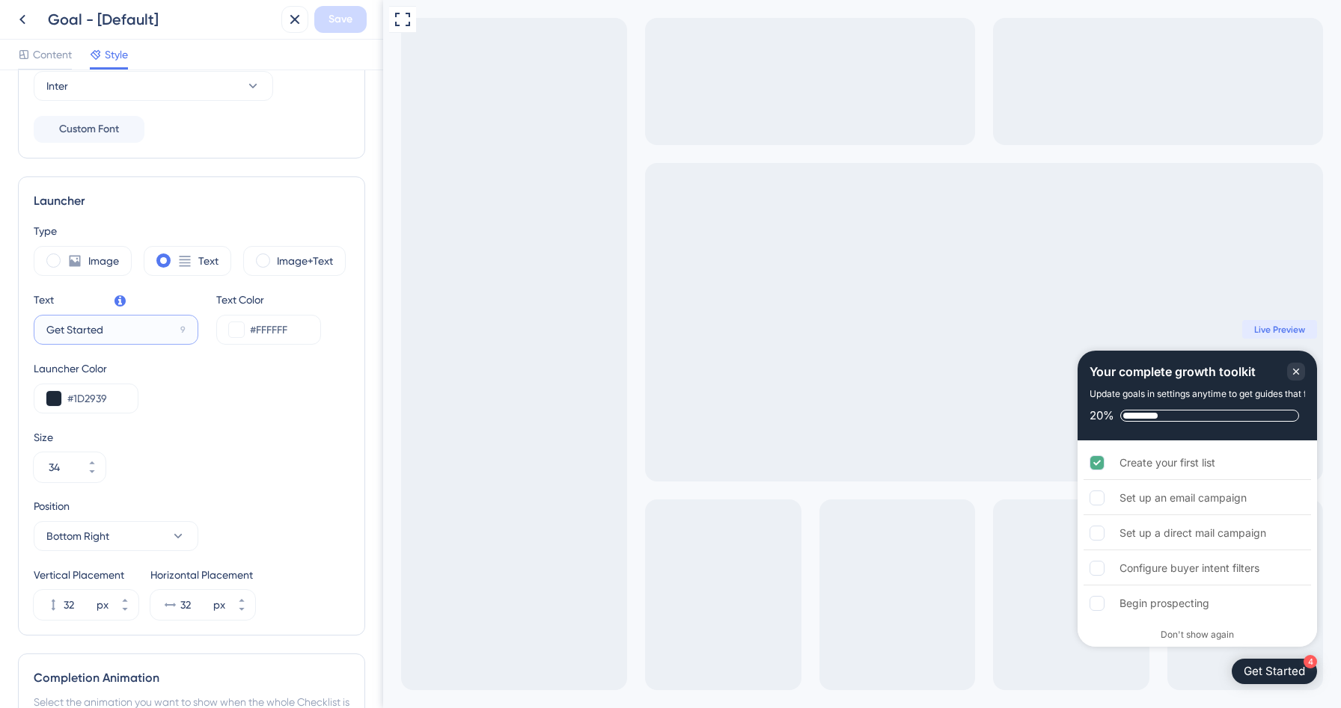
drag, startPoint x: 123, startPoint y: 336, endPoint x: 0, endPoint y: 316, distance: 125.1
click at [0, 316] on div "Color & Typography Header Color #1D2939 Header Text Color #FFFFFF Header Style …" at bounding box center [191, 389] width 383 height 638
type input "Your personli"
click at [73, 326] on input "Your Launchpad" at bounding box center [110, 330] width 128 height 16
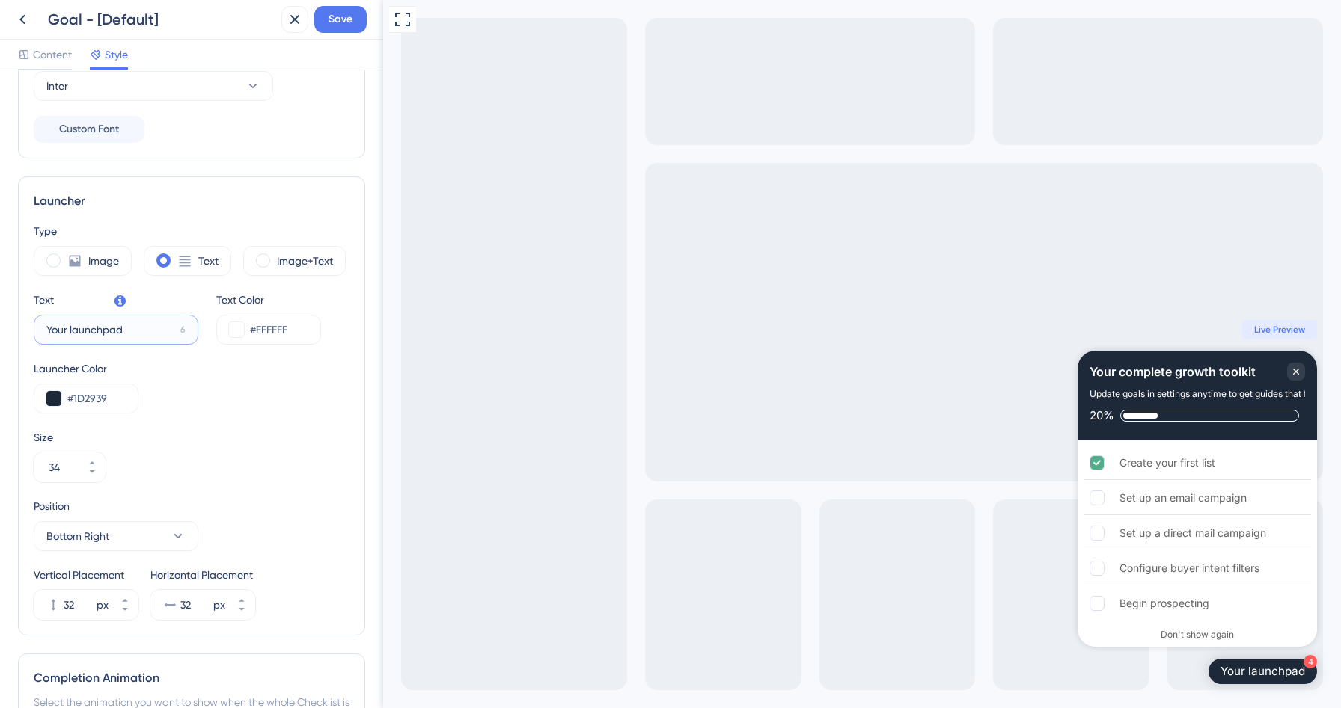
click at [68, 329] on input "Your launchpad" at bounding box center [110, 330] width 128 height 16
type input "Your Launchpad"
click at [298, 261] on label "Image+Text" at bounding box center [305, 261] width 56 height 18
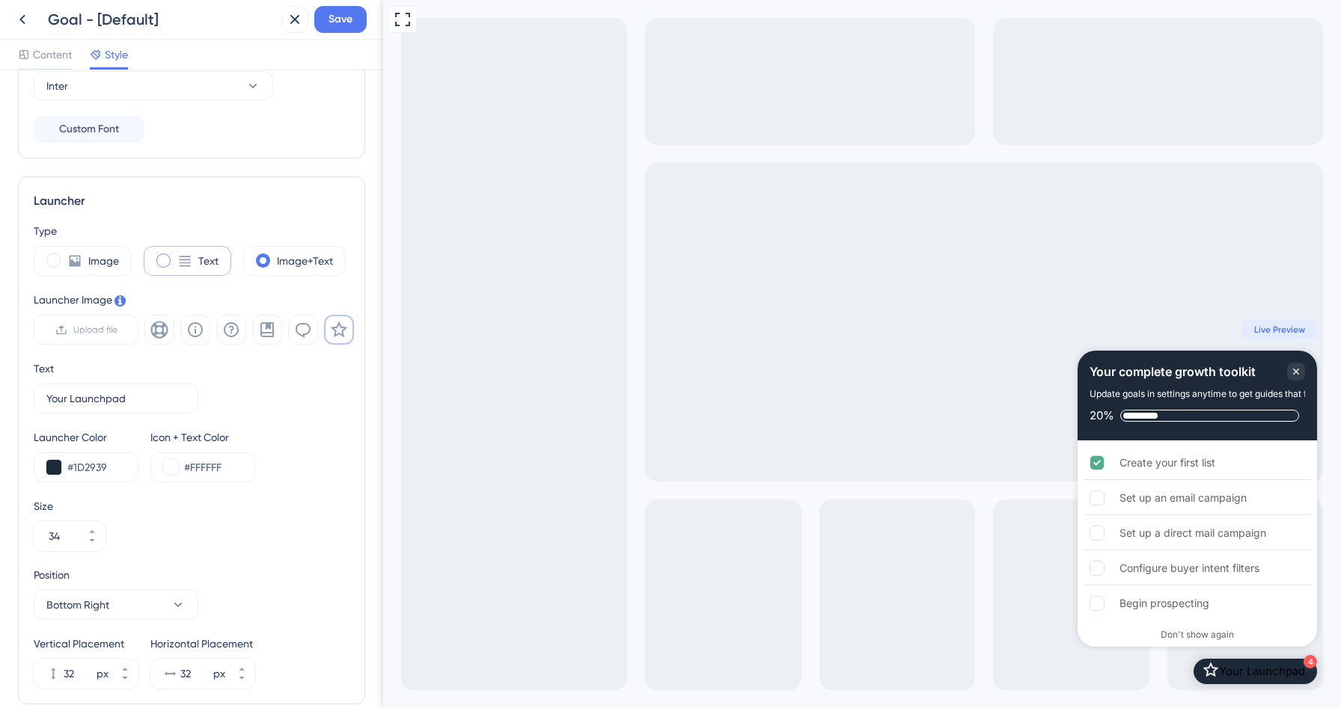
click at [167, 272] on div "Text" at bounding box center [188, 261] width 88 height 30
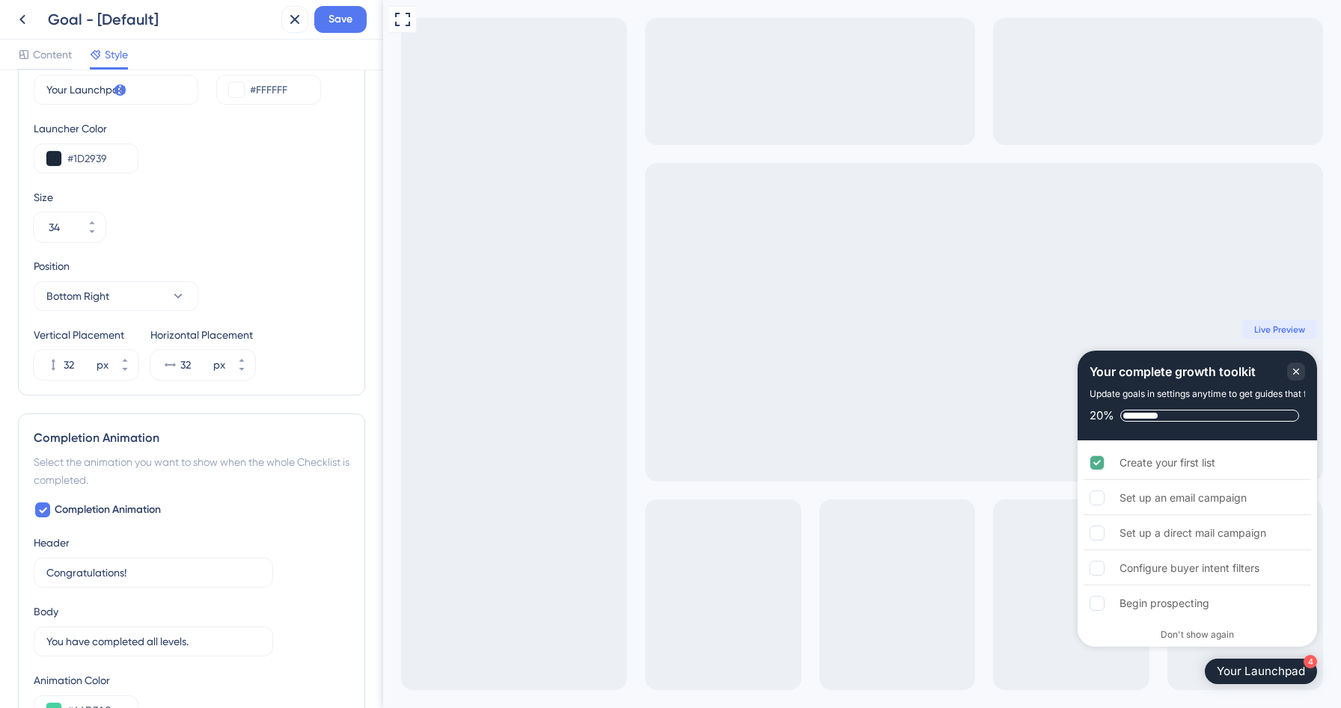
scroll to position [327, 0]
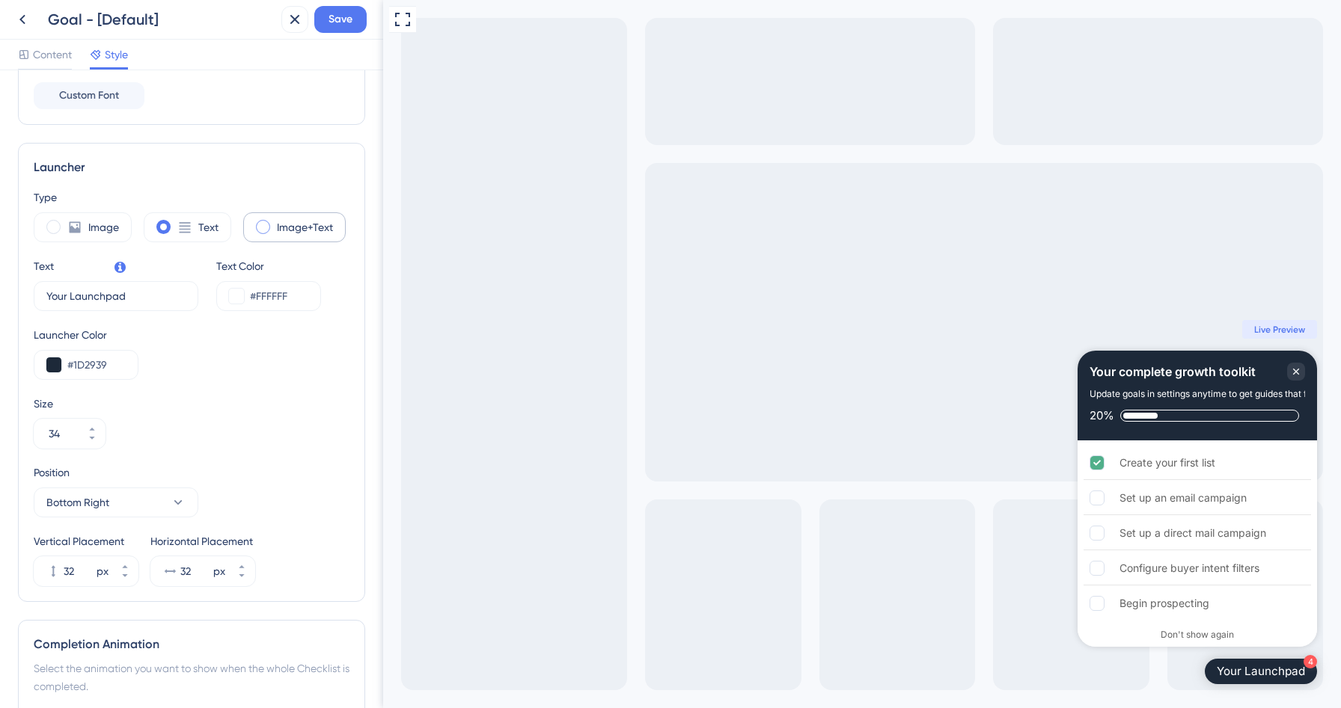
click at [290, 222] on label "Image+Text" at bounding box center [305, 227] width 56 height 18
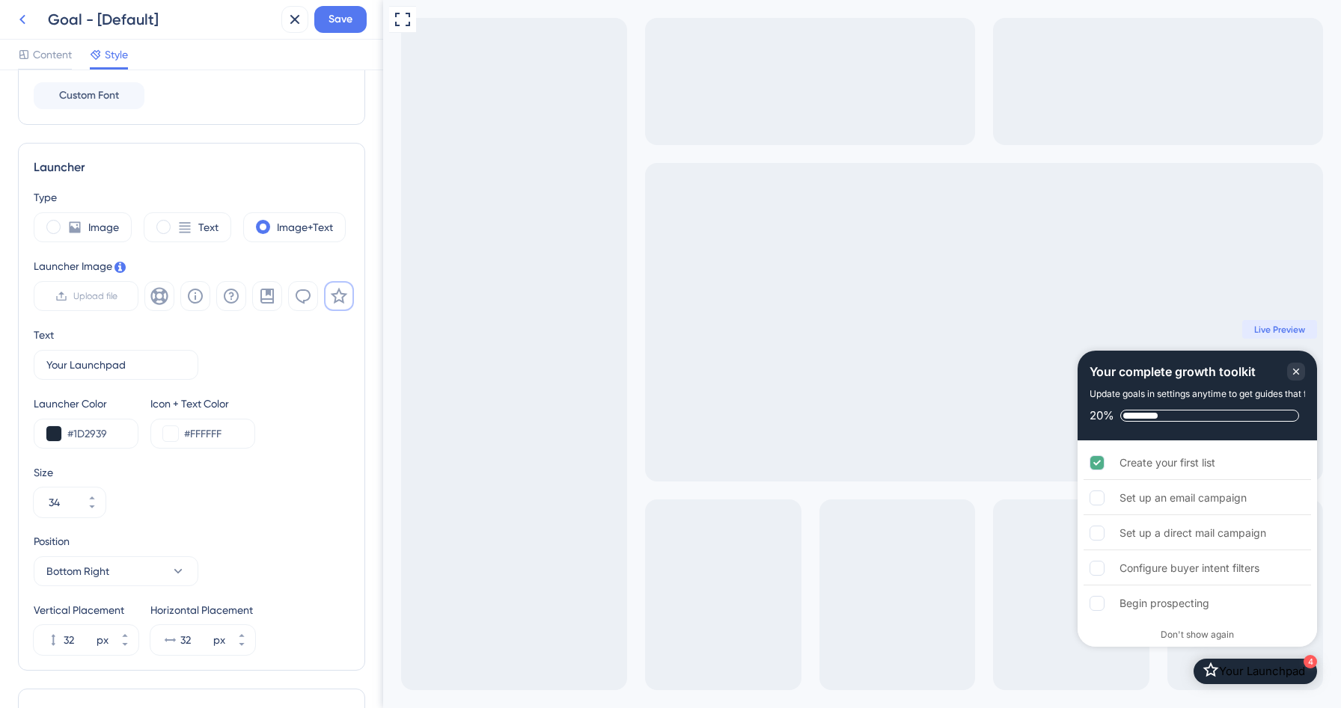
click at [21, 19] on icon at bounding box center [22, 20] width 6 height 10
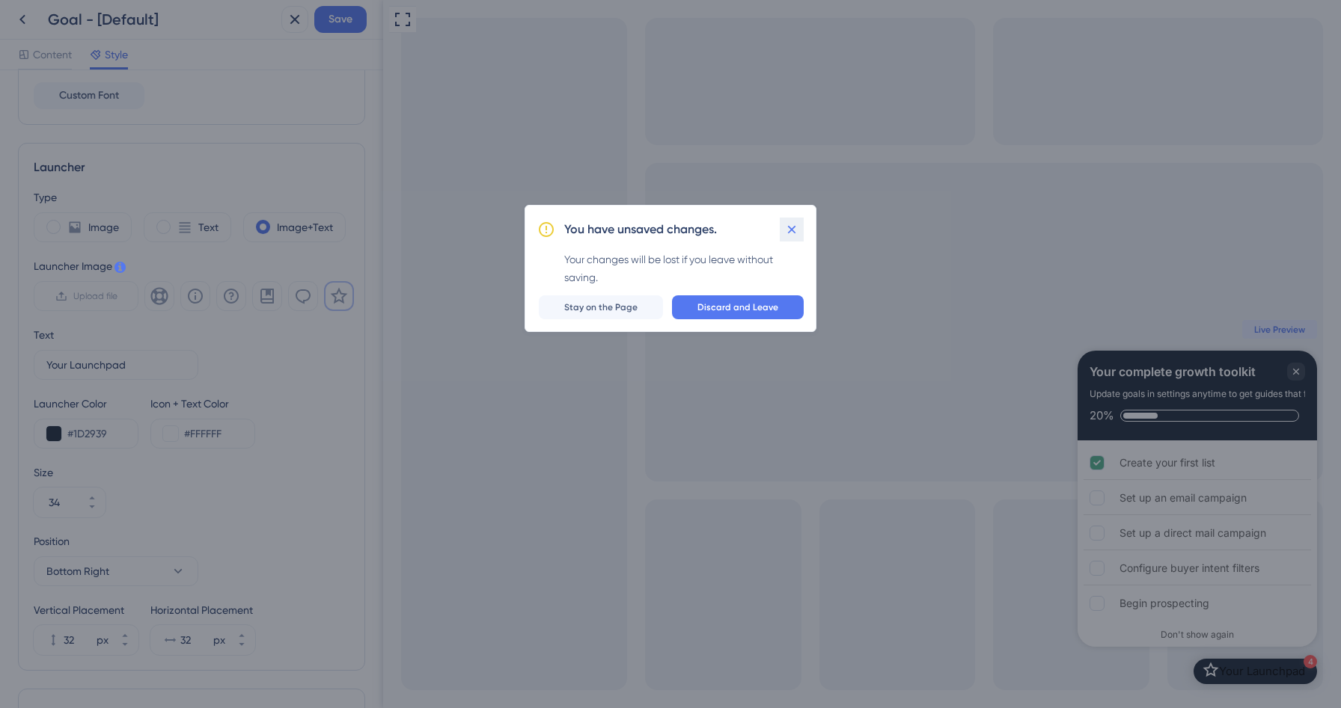
click at [792, 230] on icon at bounding box center [792, 229] width 8 height 8
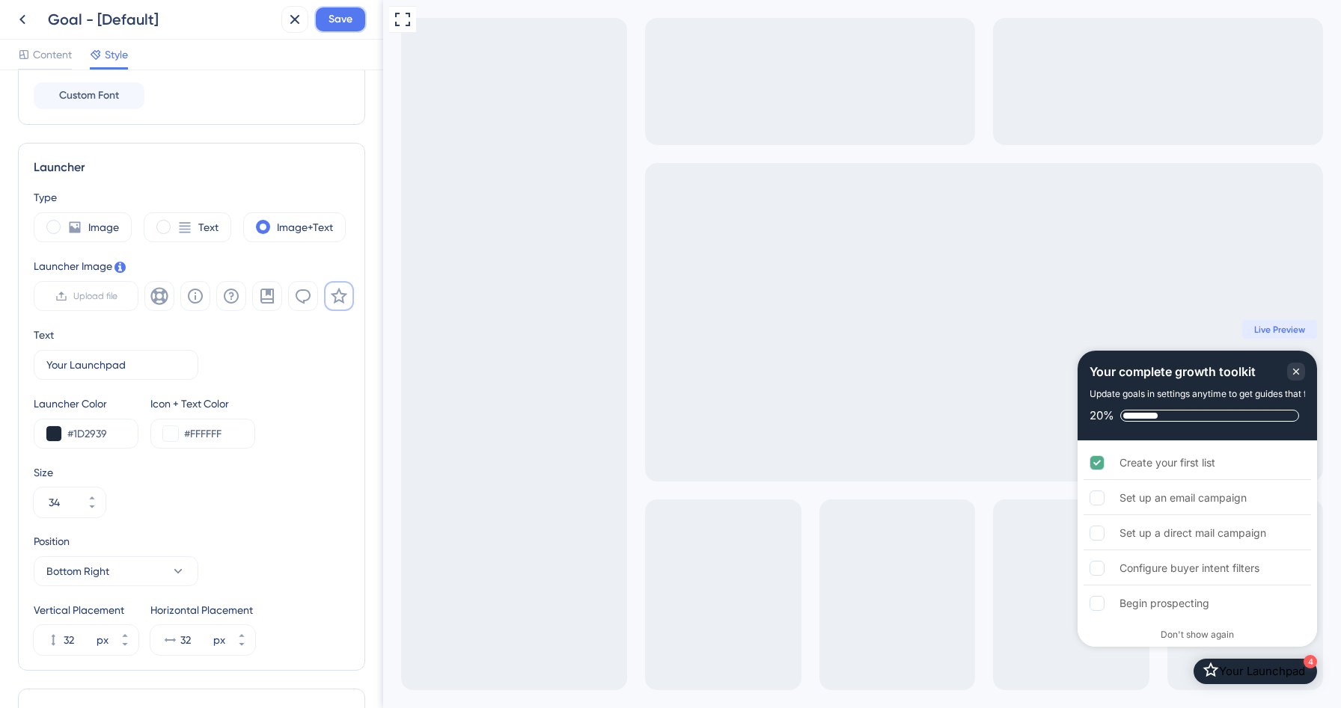
click at [338, 28] on button "Save" at bounding box center [340, 19] width 52 height 27
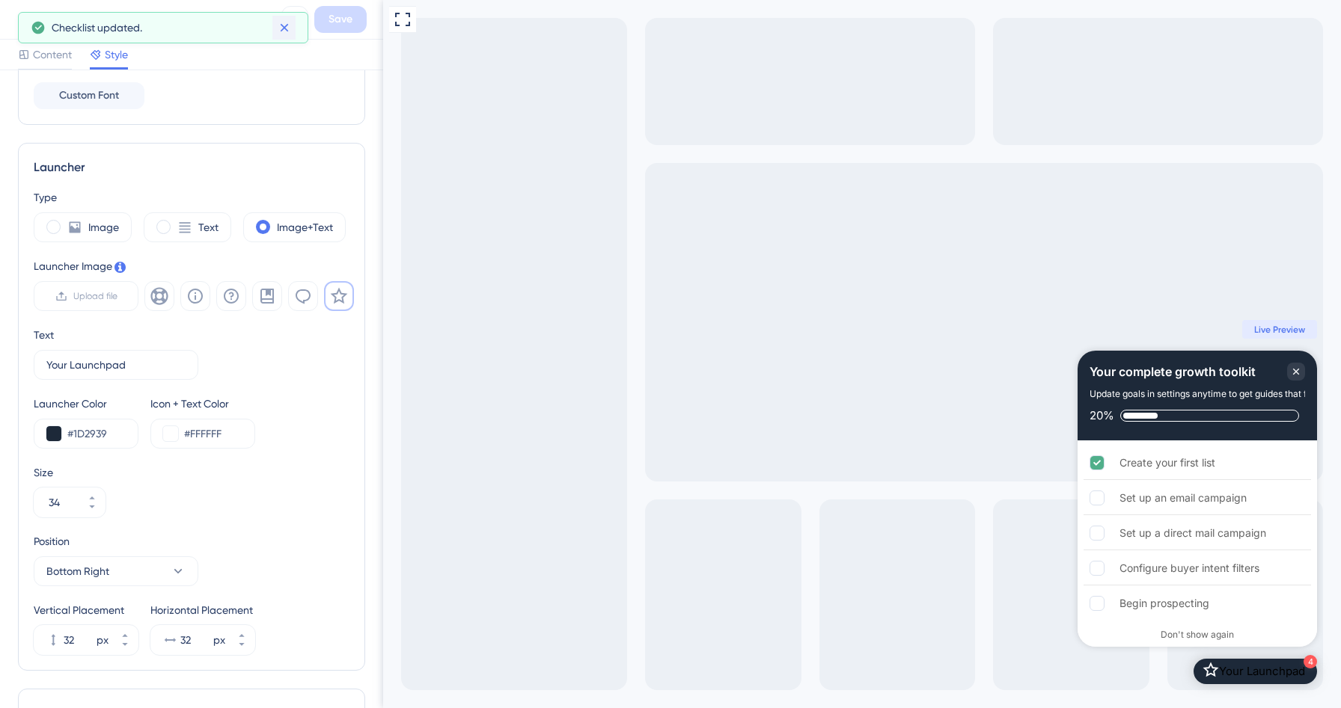
click at [278, 25] on icon at bounding box center [284, 27] width 15 height 15
click at [23, 20] on icon at bounding box center [22, 19] width 18 height 18
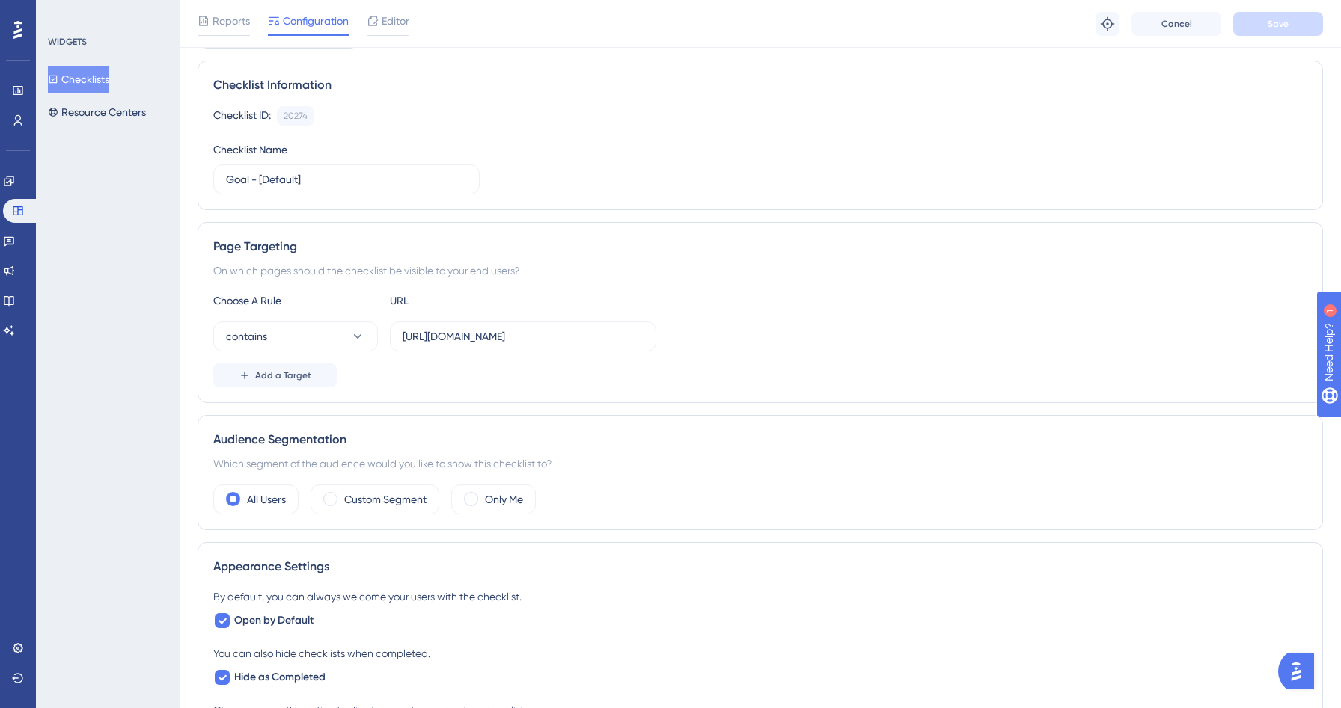
scroll to position [288, 0]
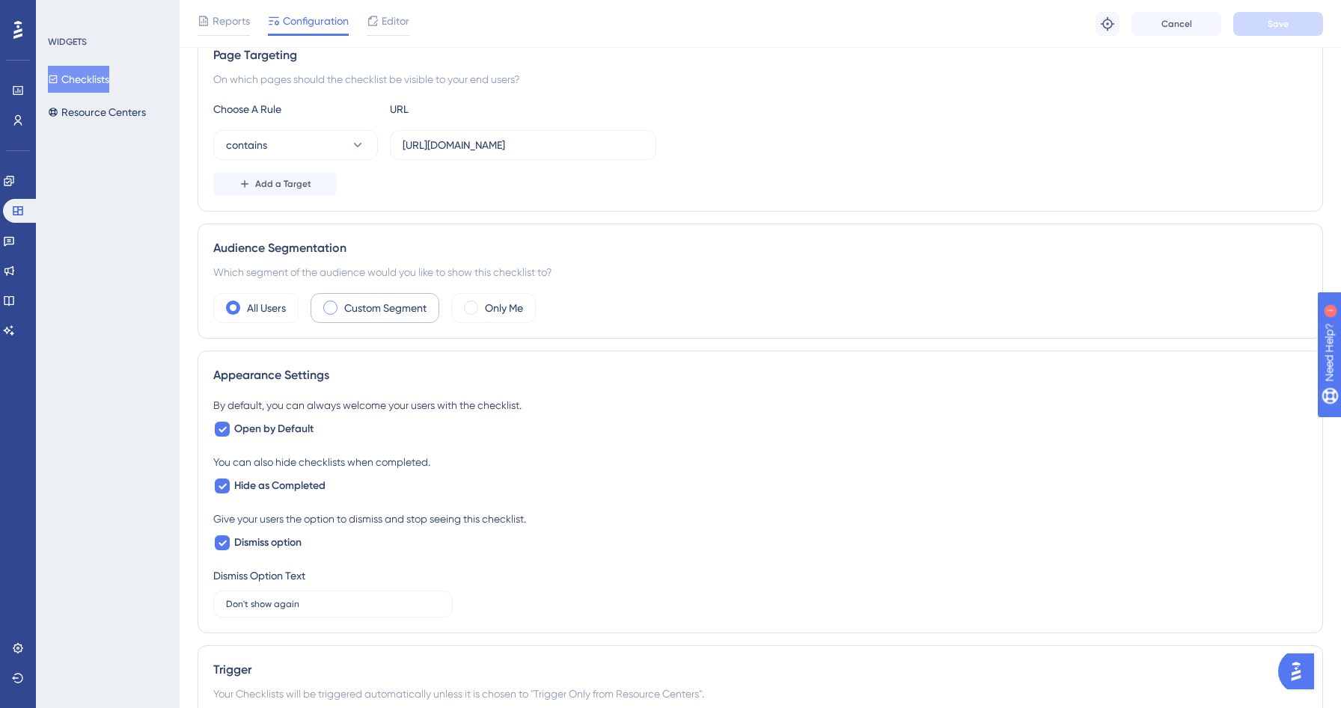
click at [370, 311] on label "Custom Segment" at bounding box center [385, 308] width 82 height 18
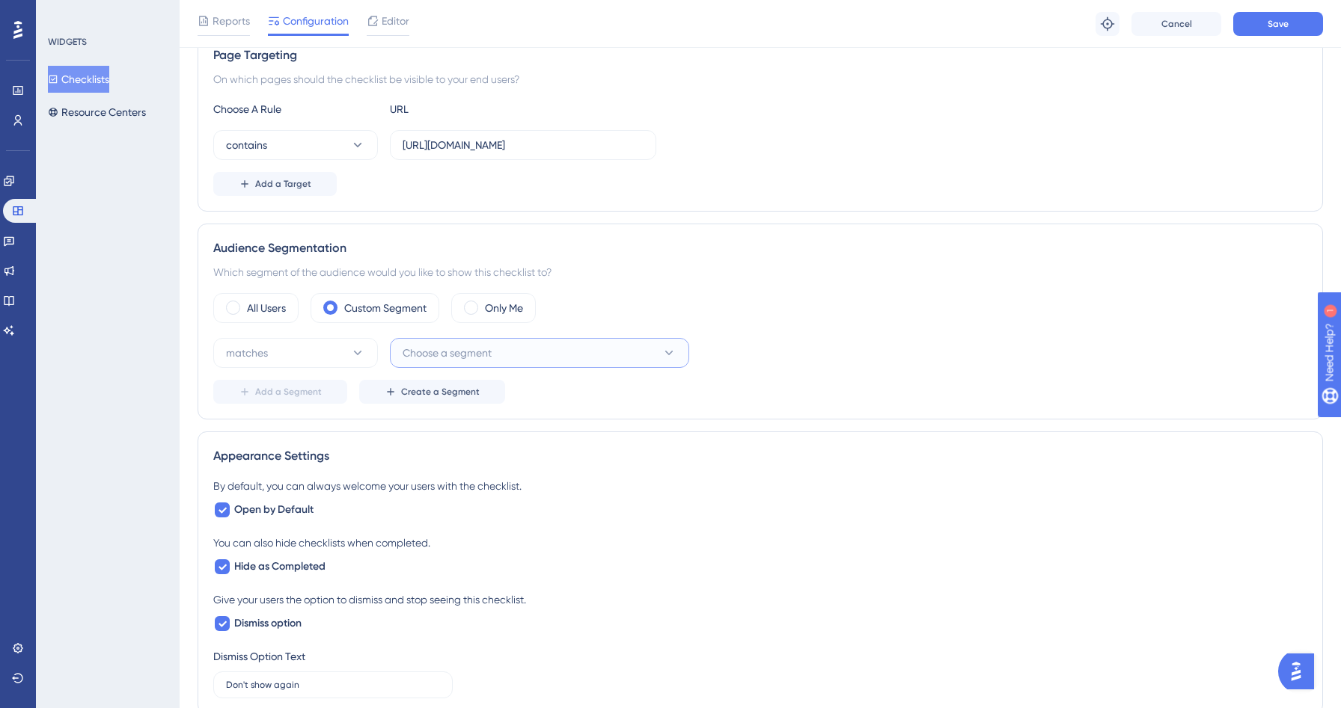
drag, startPoint x: 489, startPoint y: 358, endPoint x: 498, endPoint y: 343, distance: 16.8
click at [489, 358] on span "Choose a segment" at bounding box center [446, 353] width 89 height 18
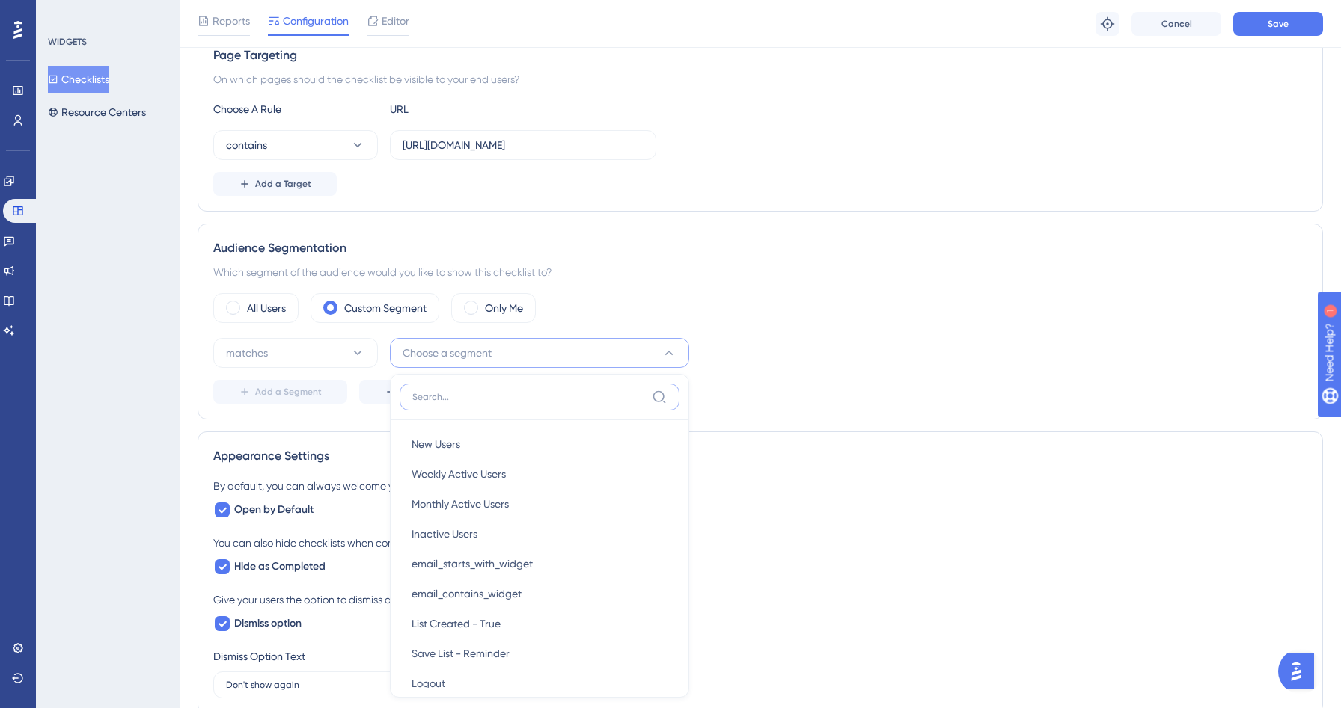
scroll to position [470, 0]
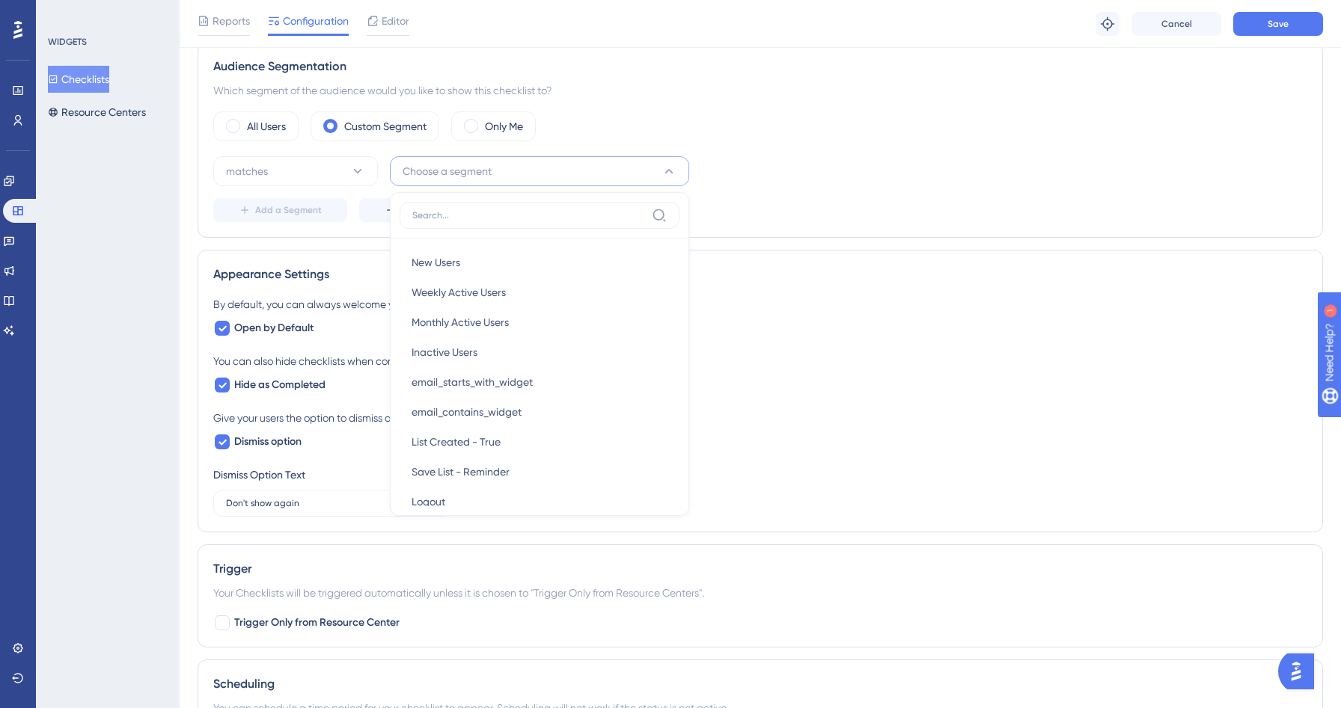
click at [756, 251] on div "Appearance Settings By default, you can always welcome your users with the chec…" at bounding box center [759, 391] width 1125 height 283
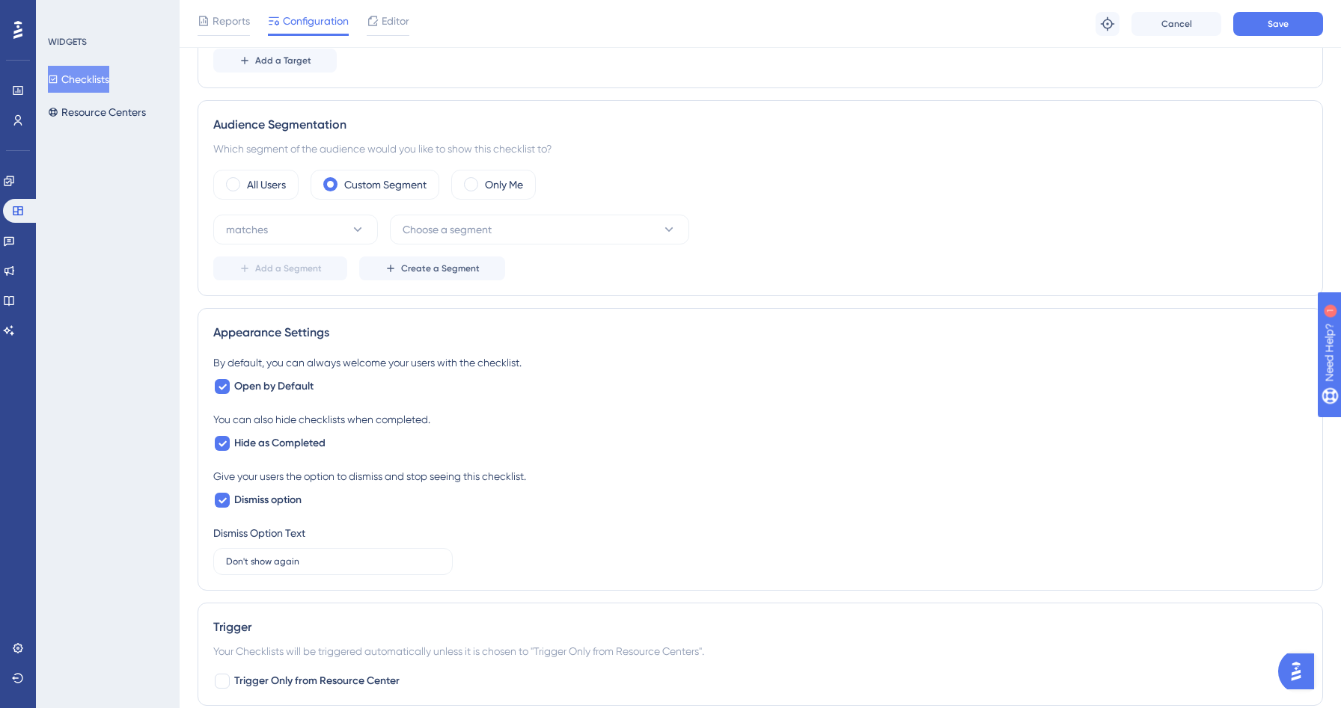
scroll to position [376, 0]
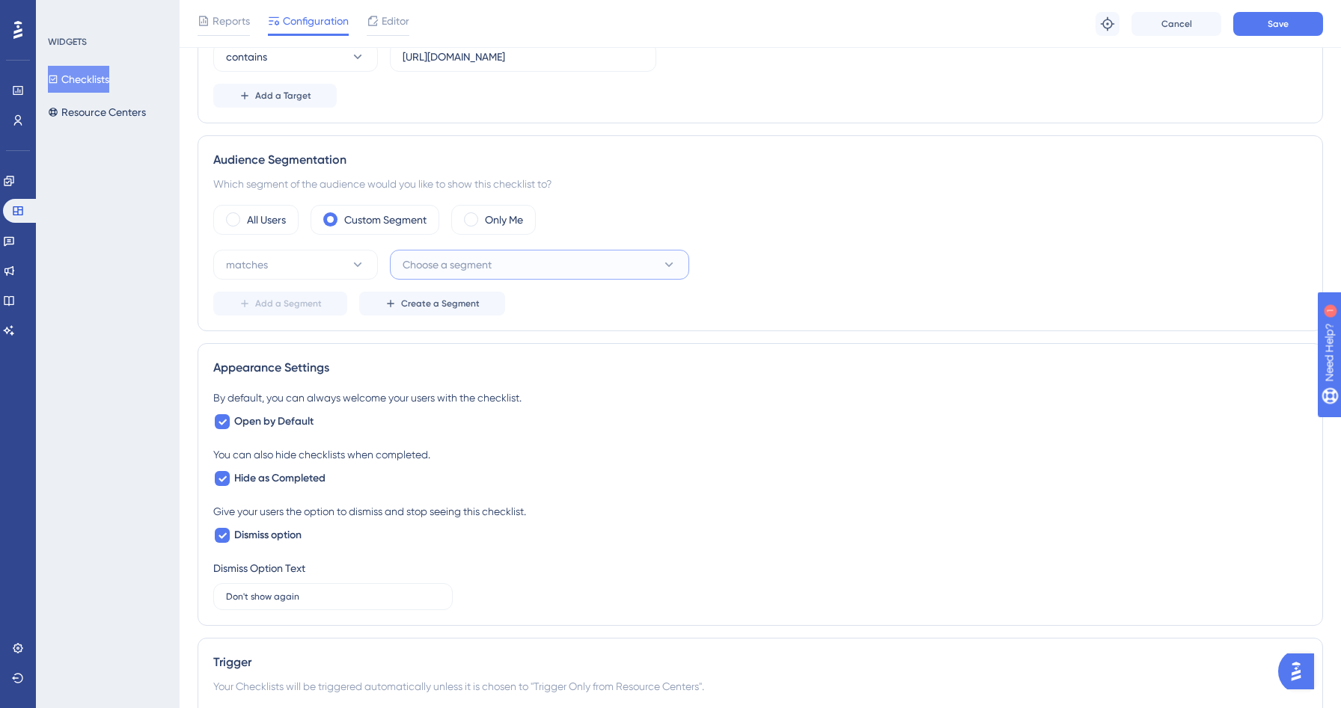
click at [523, 278] on button "Choose a segment" at bounding box center [539, 265] width 299 height 30
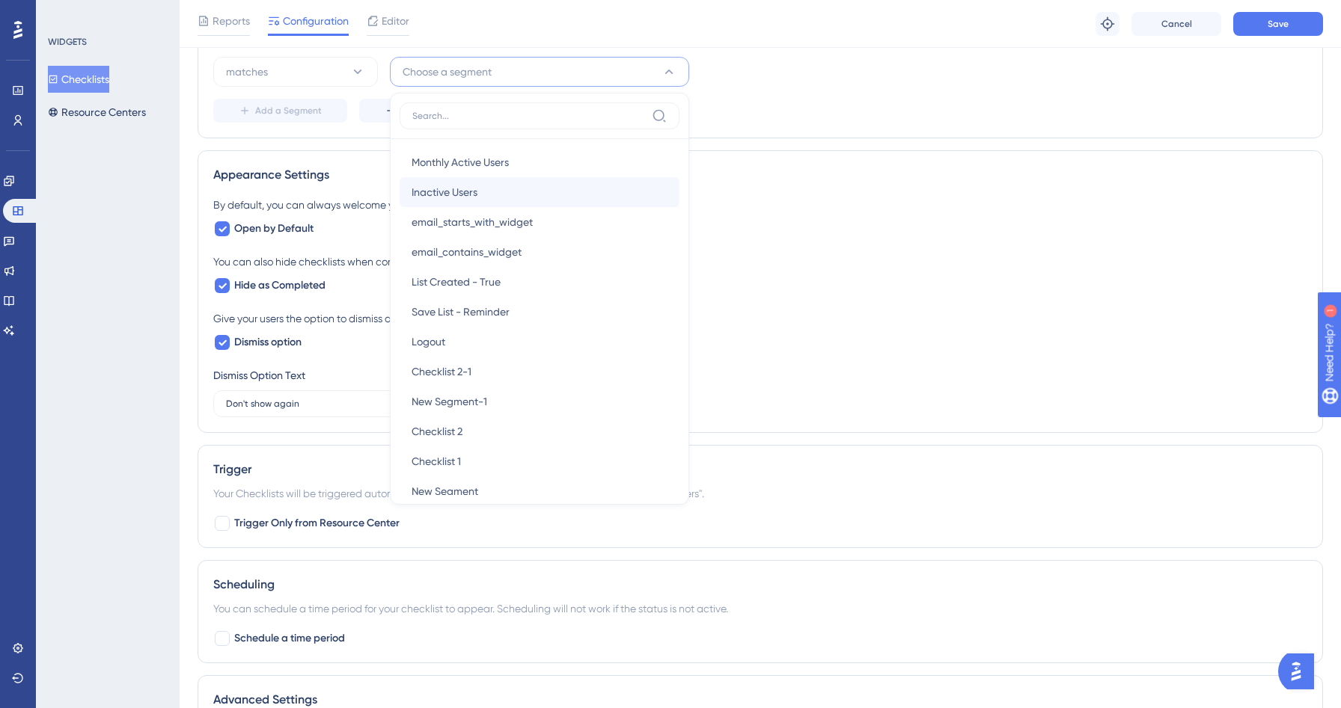
scroll to position [0, 0]
click at [785, 119] on div "Add a Segment Create a Segment" at bounding box center [760, 111] width 1094 height 24
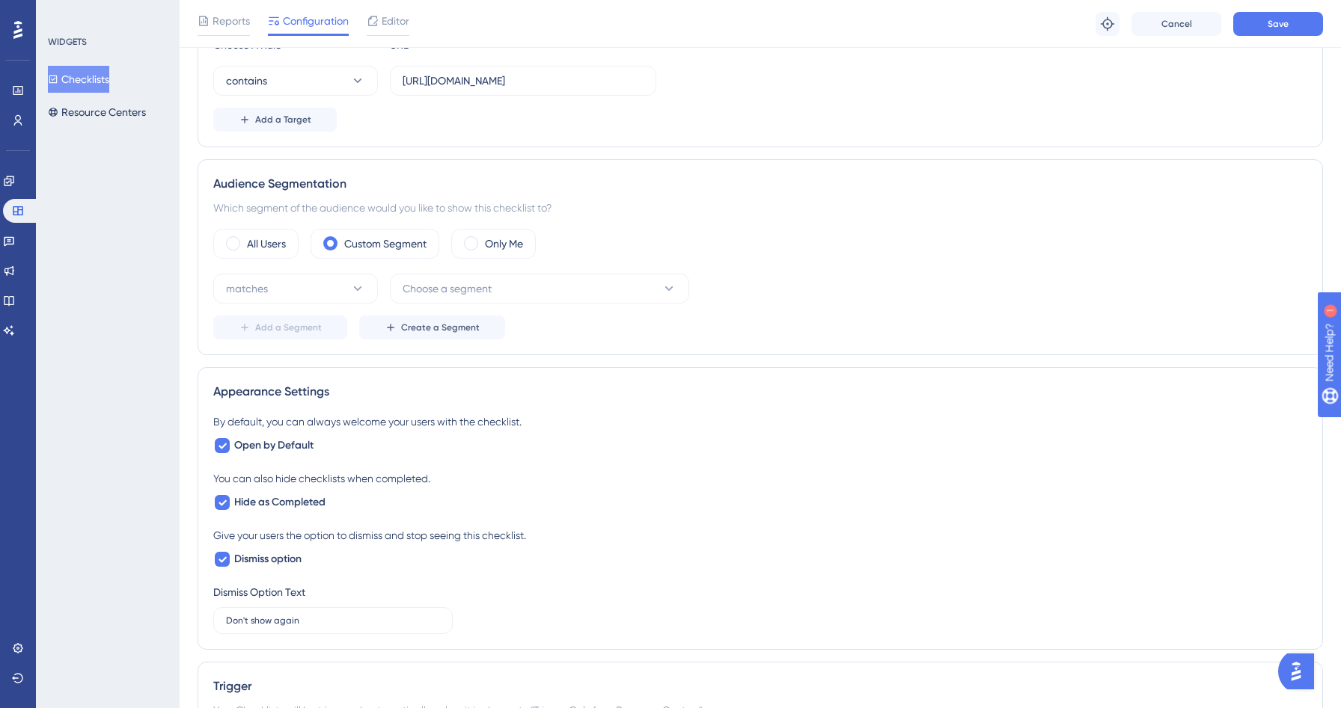
scroll to position [350, 0]
click at [358, 284] on icon at bounding box center [357, 291] width 15 height 15
click at [436, 331] on span "Create a Segment" at bounding box center [440, 330] width 79 height 12
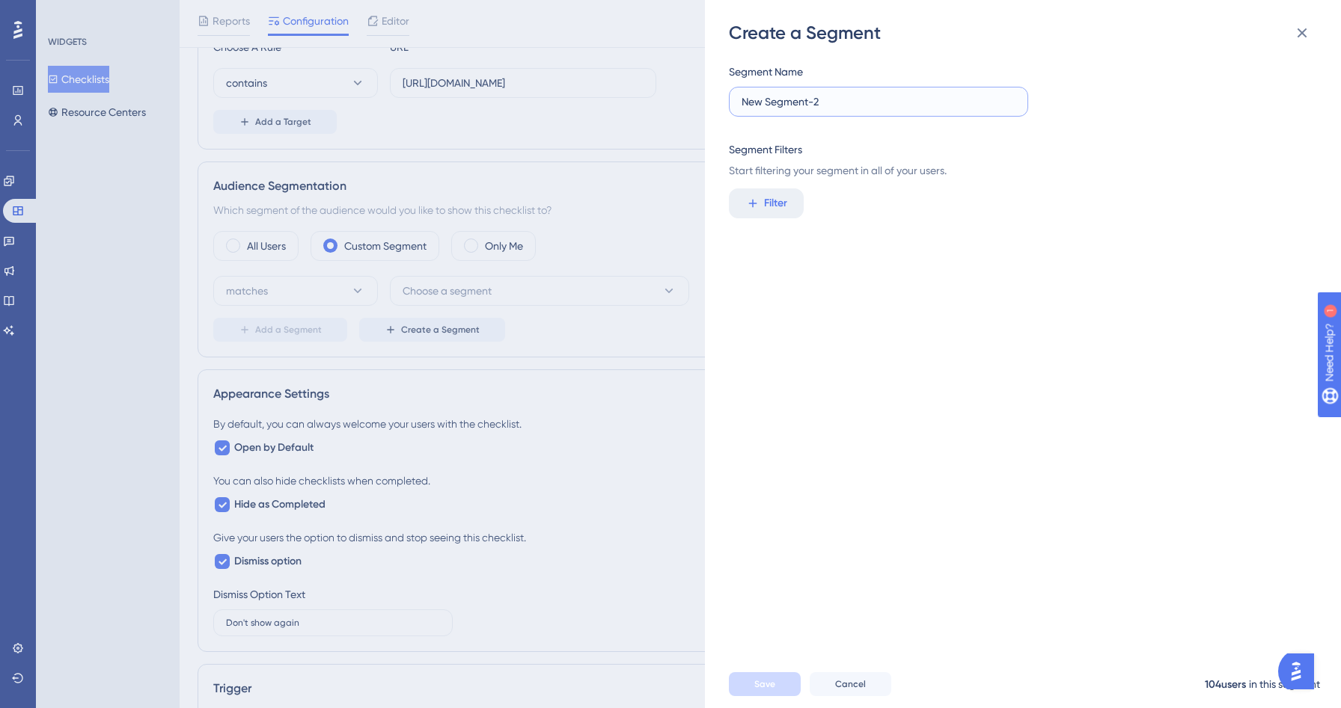
click at [851, 102] on input "New Segment-2" at bounding box center [878, 102] width 274 height 16
drag, startPoint x: 902, startPoint y: 109, endPoint x: 676, endPoint y: 107, distance: 226.7
click at [676, 107] on div "Create a Segment Segment Name New Segment-2 Segment Filters Start filtering you…" at bounding box center [670, 354] width 1341 height 708
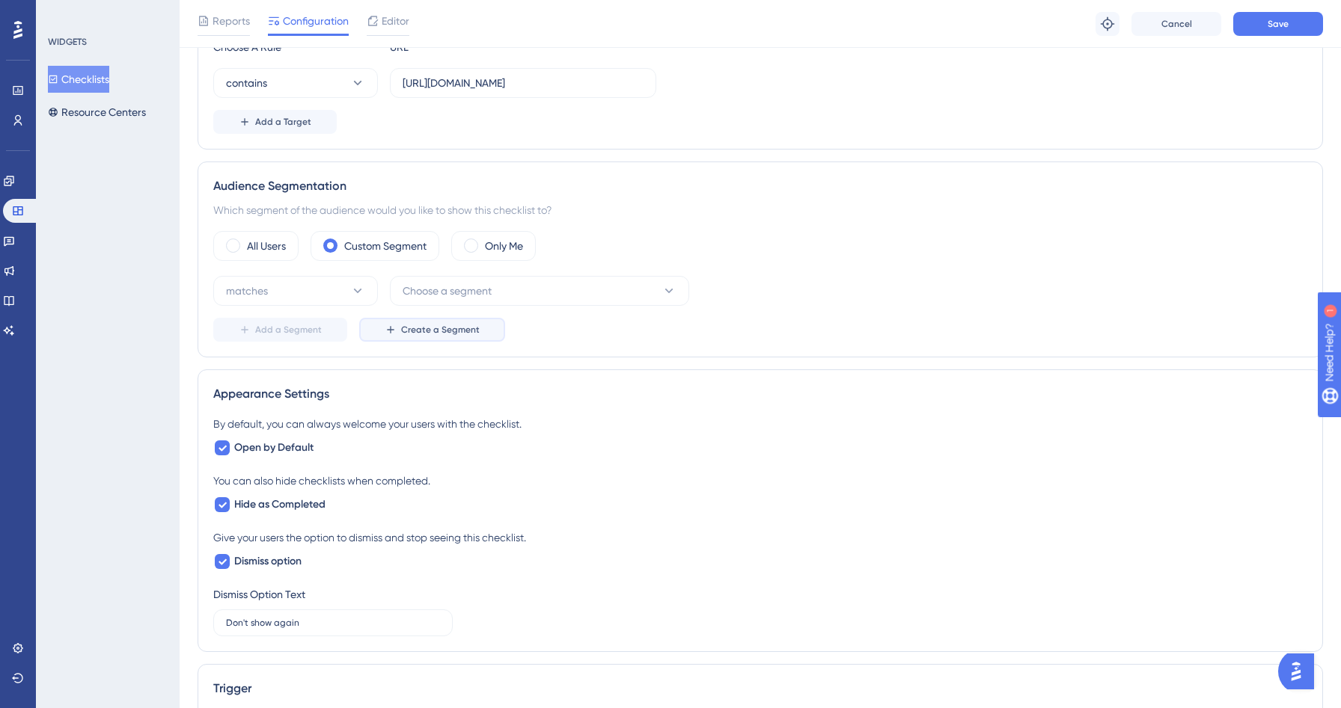
click at [434, 339] on button "Create a Segment" at bounding box center [432, 330] width 146 height 24
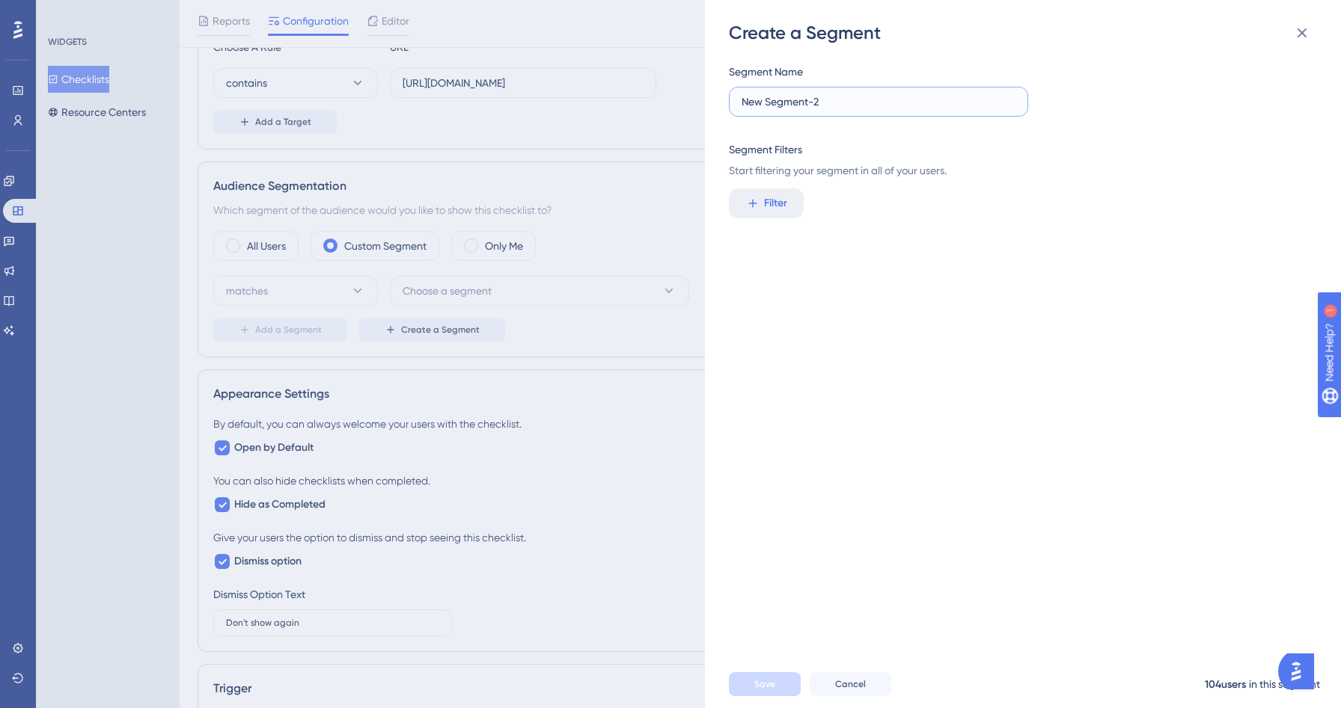
click at [858, 106] on input "New Segment-2" at bounding box center [878, 102] width 274 height 16
click at [785, 200] on span "Filter" at bounding box center [775, 203] width 23 height 18
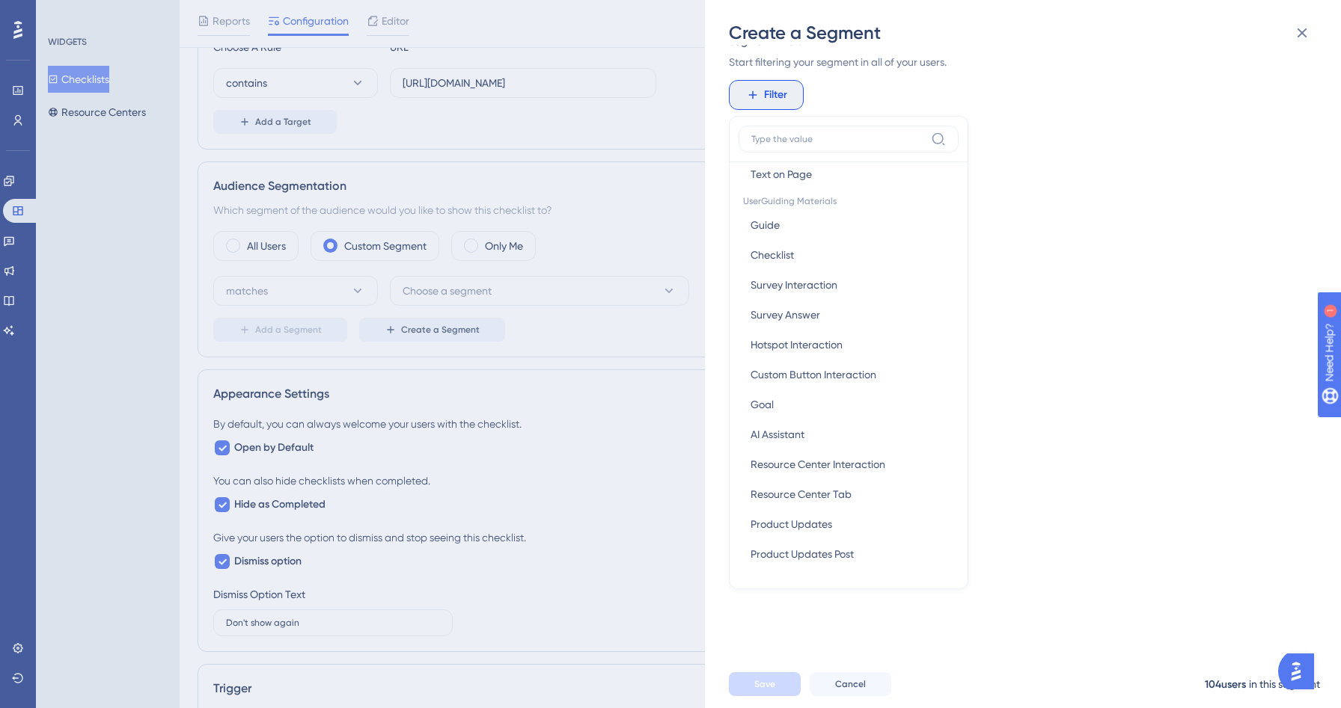
scroll to position [0, 0]
click at [1142, 227] on div "Segment Name New Segment-2 Segment Filters Start filtering your segment in all …" at bounding box center [1030, 353] width 603 height 616
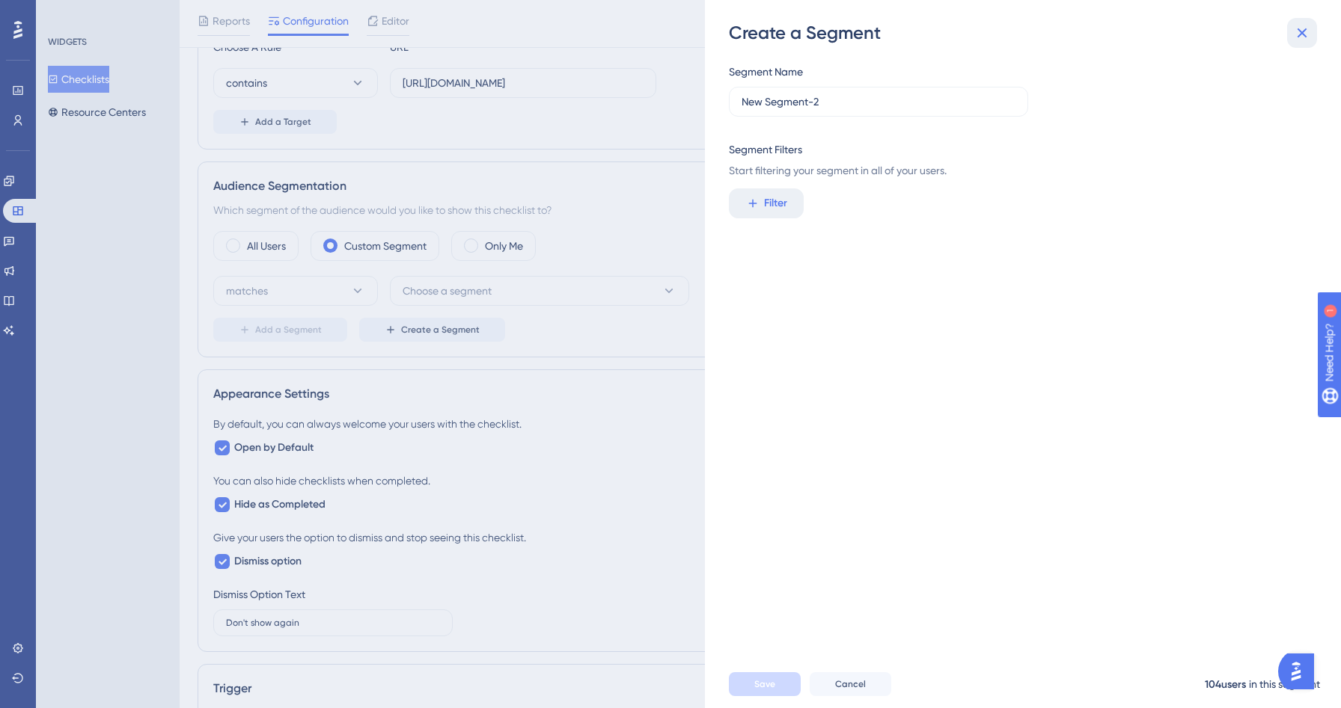
click at [1305, 28] on icon at bounding box center [1302, 33] width 18 height 18
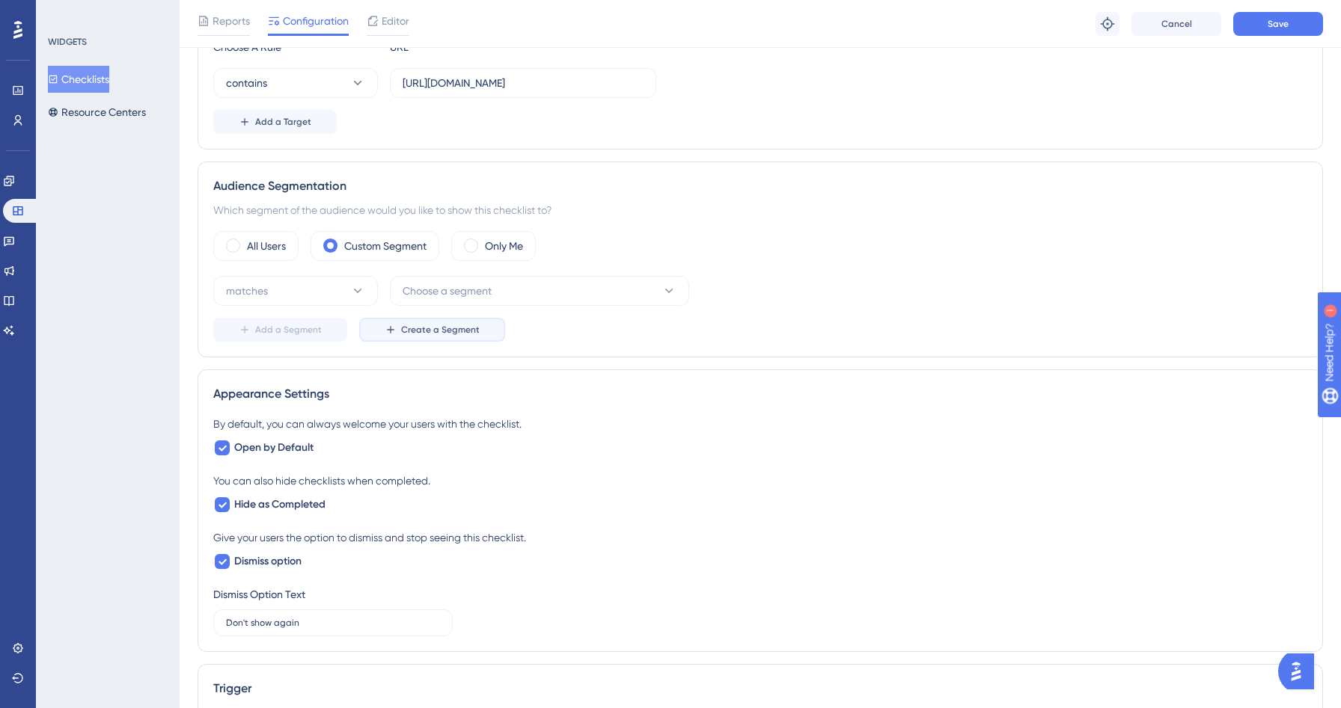
click at [438, 324] on span "Create a Segment" at bounding box center [440, 330] width 79 height 12
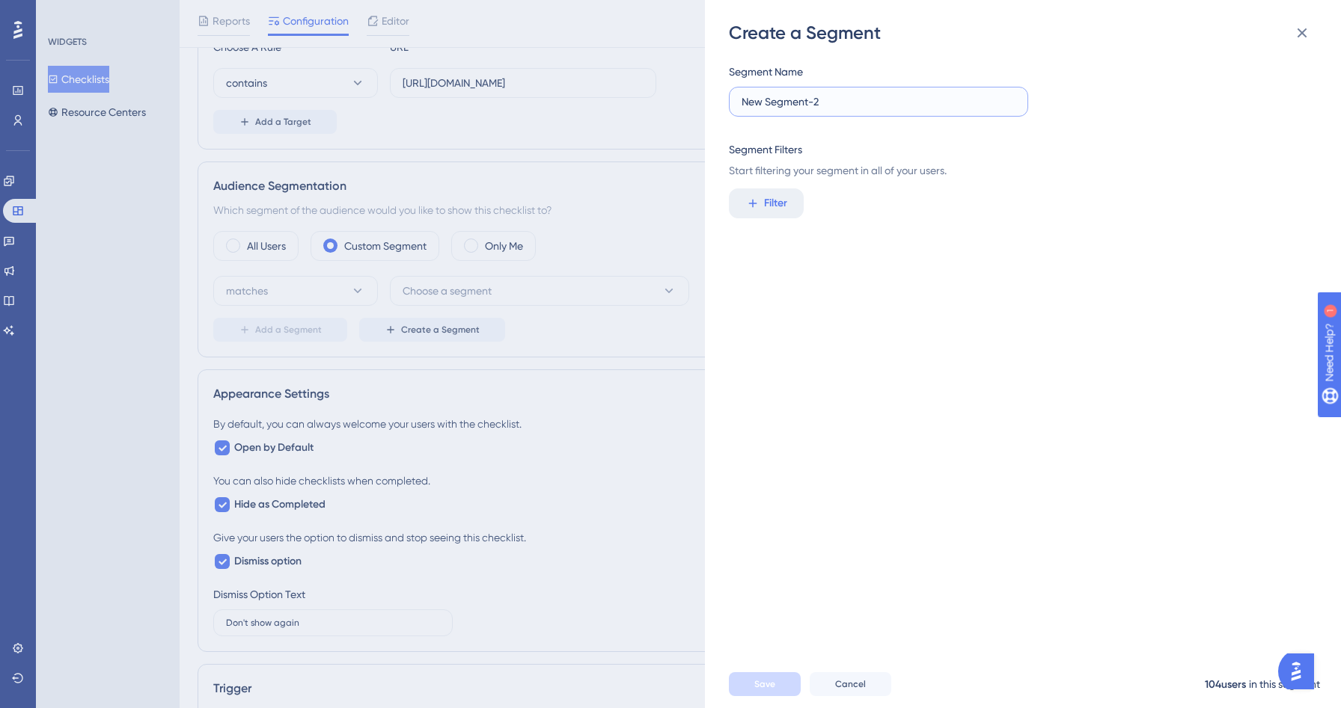
click at [943, 99] on input "New Segment-2" at bounding box center [878, 102] width 274 height 16
click at [753, 219] on div "Segment Name New Segment-2 Segment Filters Start filtering your segment in all …" at bounding box center [1030, 353] width 603 height 616
click at [753, 218] on button "Filter" at bounding box center [766, 204] width 75 height 30
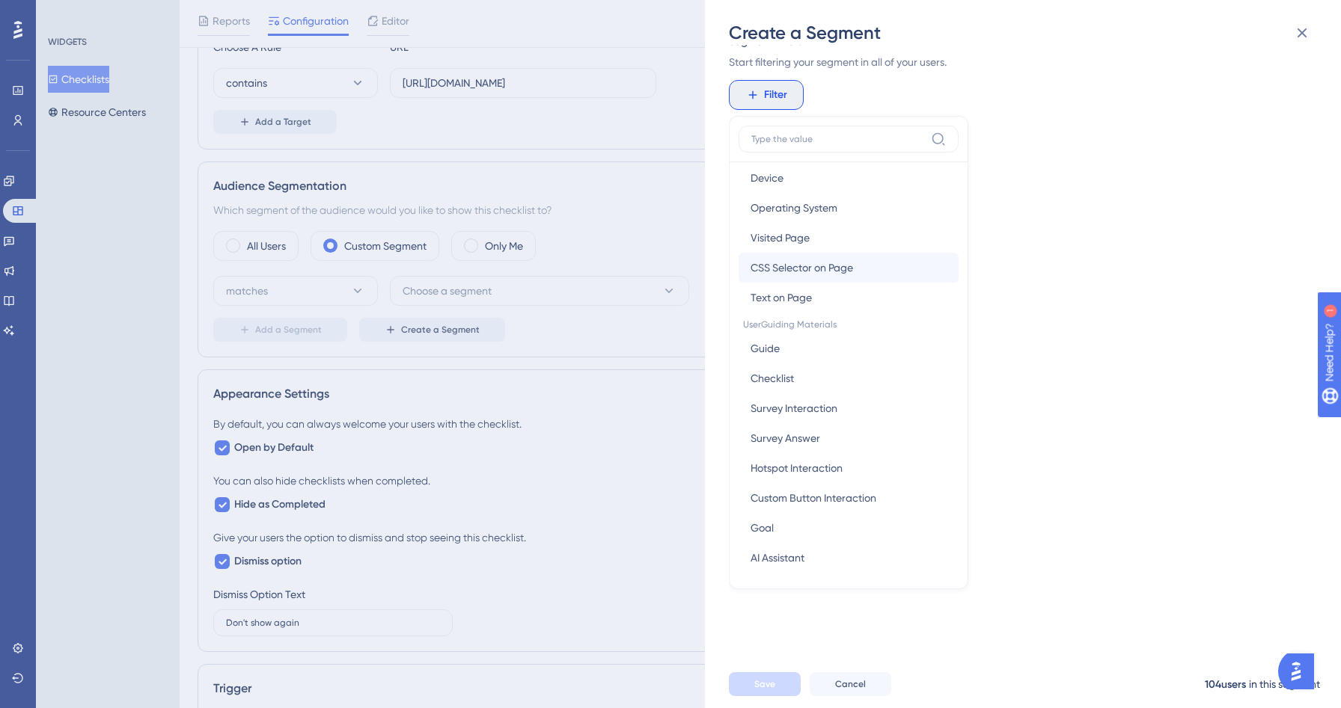
scroll to position [93, 0]
click at [820, 474] on button "Hotspot Interaction Hotspot Interaction" at bounding box center [848, 465] width 220 height 30
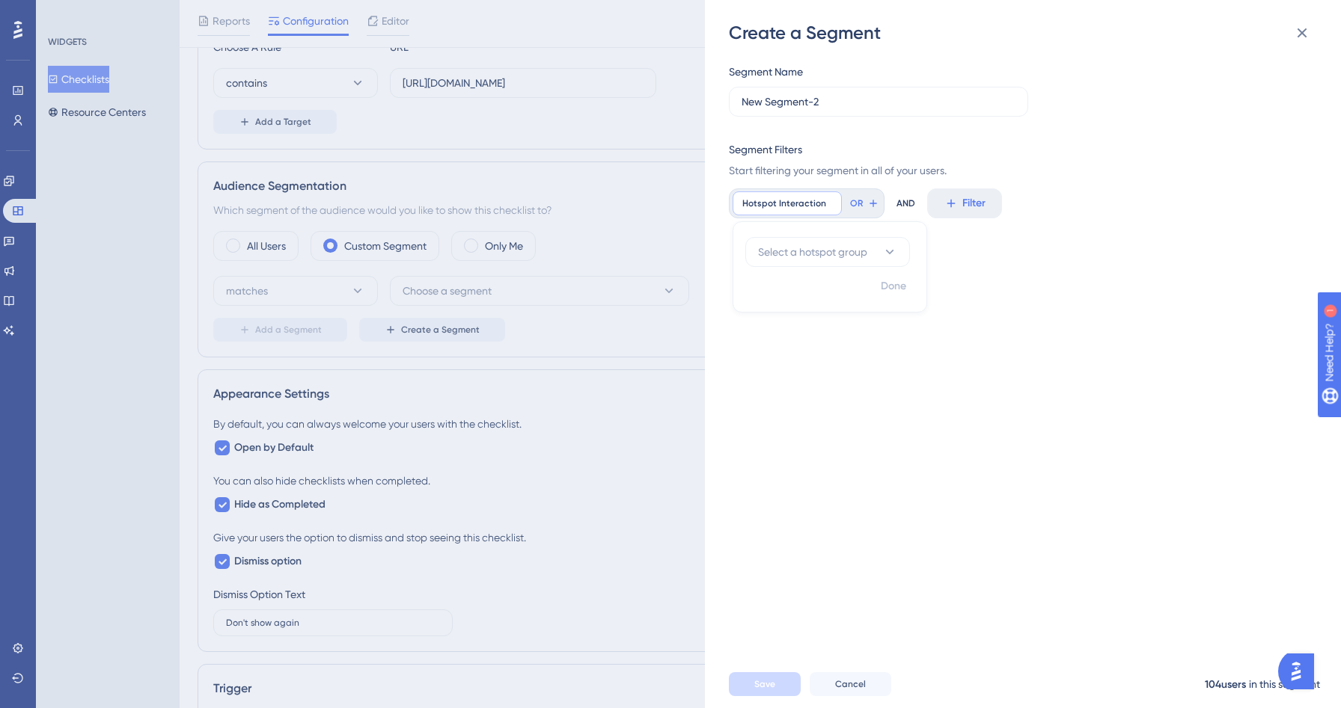
scroll to position [0, 0]
click at [873, 255] on button "Select a hotspot group" at bounding box center [827, 252] width 165 height 30
click at [999, 236] on div "Segment Name New Segment-2 Segment Filters Start filtering your segment in all …" at bounding box center [1030, 353] width 603 height 616
drag, startPoint x: 839, startPoint y: 106, endPoint x: 702, endPoint y: 94, distance: 138.2
click at [702, 94] on div "Create a Segment Segment Name New Segment-2 Segment Filters Start filtering you…" at bounding box center [670, 354] width 1341 height 708
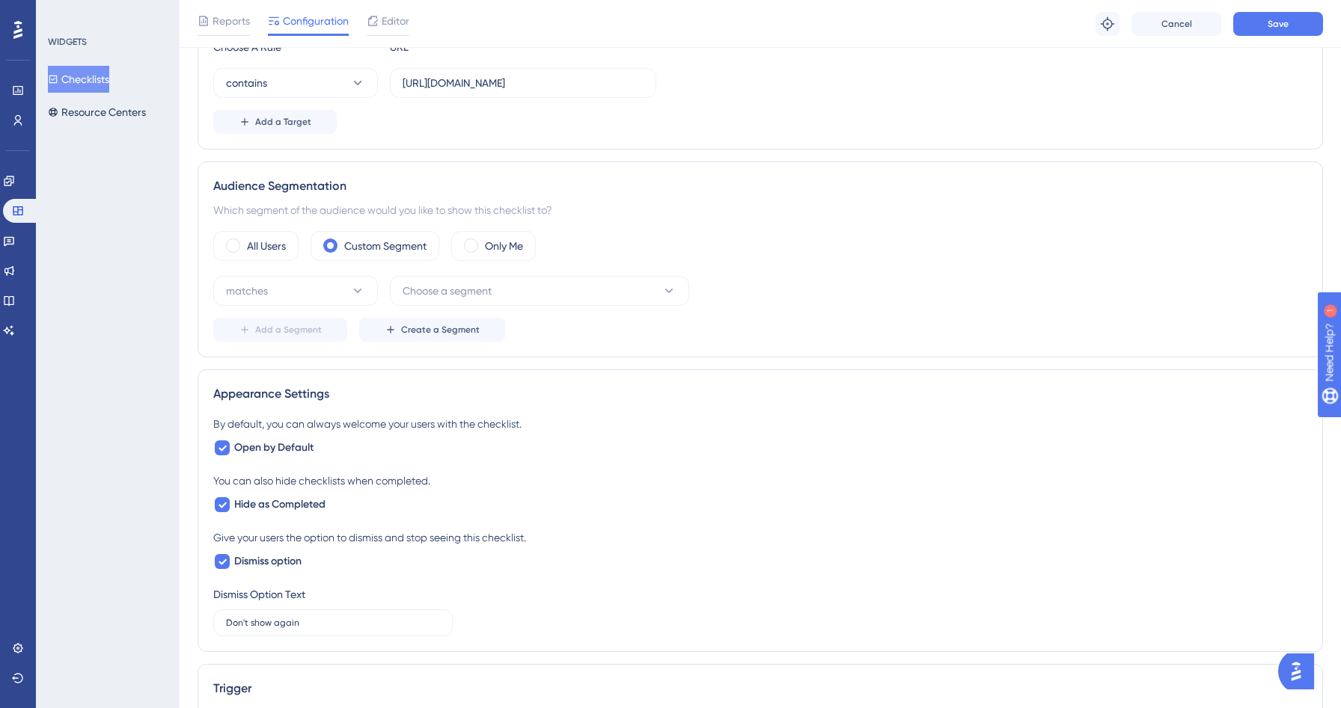
click at [724, 244] on div "All Users Custom Segment Only Me" at bounding box center [760, 246] width 1094 height 30
click at [453, 325] on span "Create a Segment" at bounding box center [440, 330] width 79 height 12
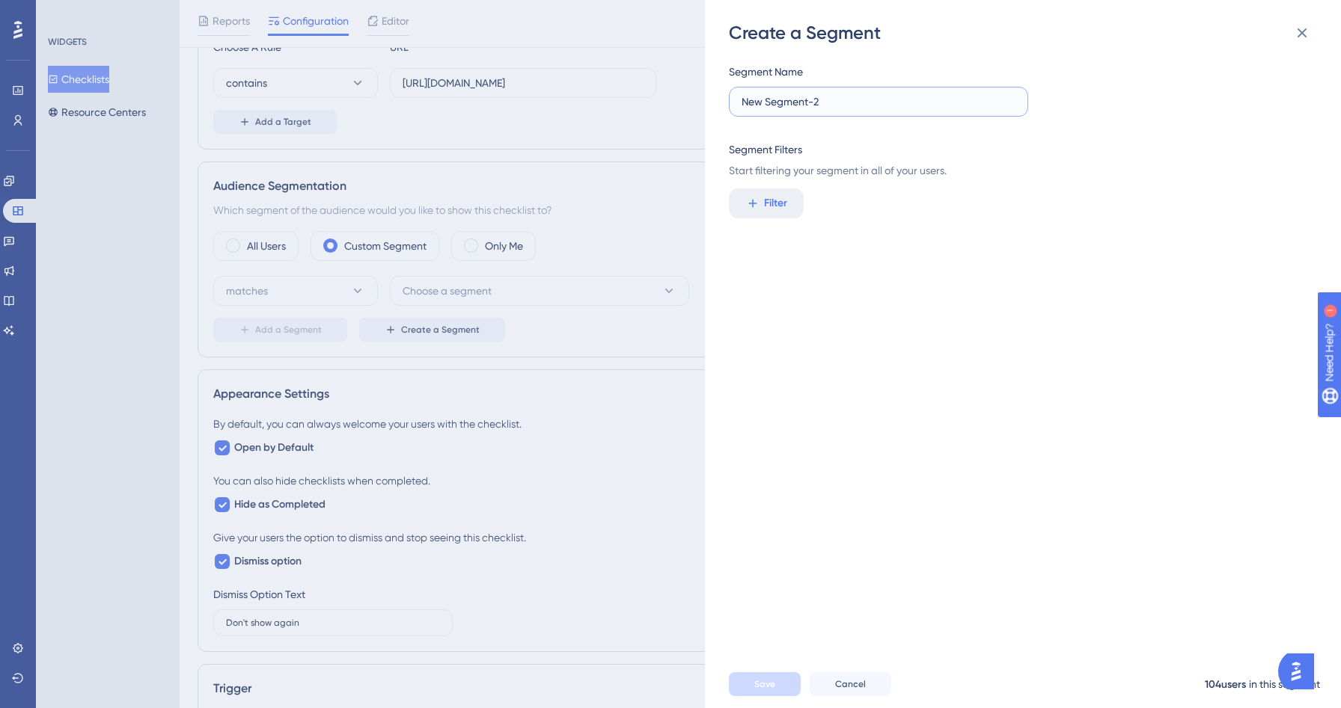
drag, startPoint x: 889, startPoint y: 102, endPoint x: 691, endPoint y: 98, distance: 198.3
click at [691, 98] on div "Create a Segment Segment Name New Segment-2 Segment Filters Start filtering you…" at bounding box center [670, 354] width 1341 height 708
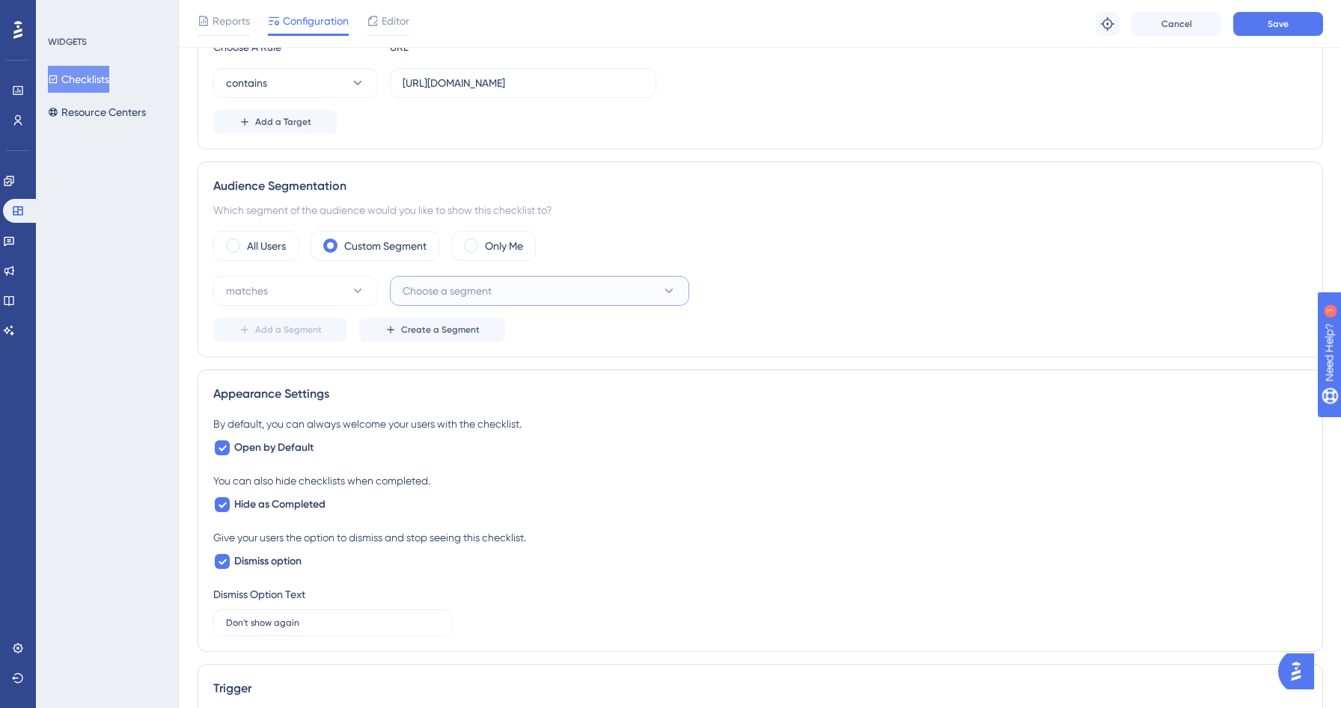
click at [514, 295] on button "Choose a segment" at bounding box center [539, 291] width 299 height 30
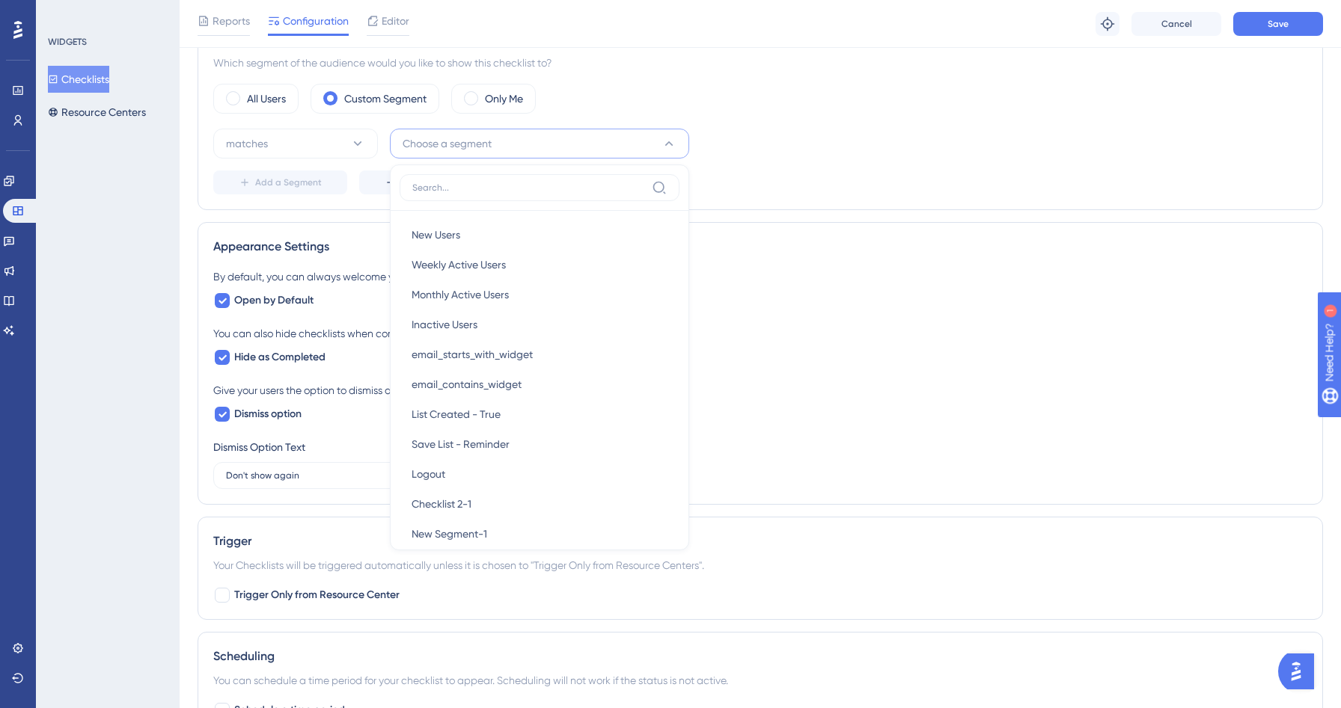
click at [820, 233] on div "Appearance Settings By default, you can always welcome your users with the chec…" at bounding box center [759, 363] width 1125 height 283
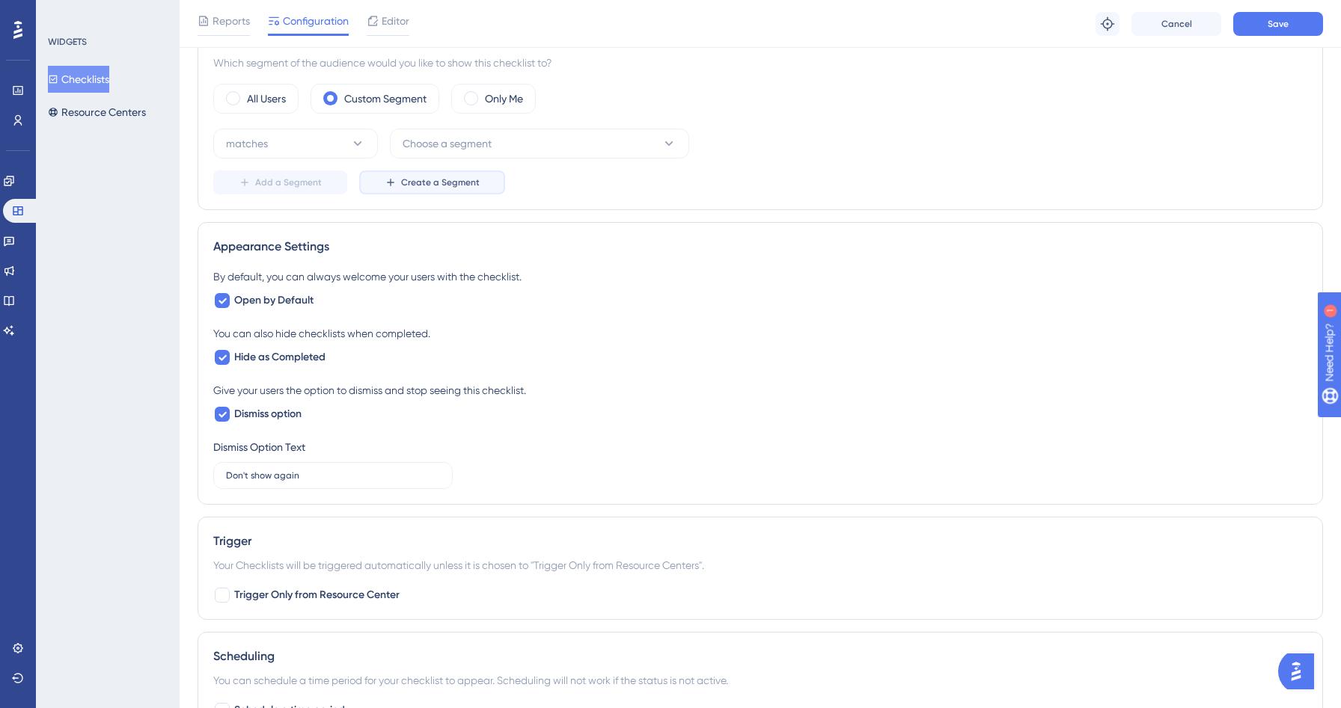
click at [458, 189] on button "Create a Segment" at bounding box center [432, 183] width 146 height 24
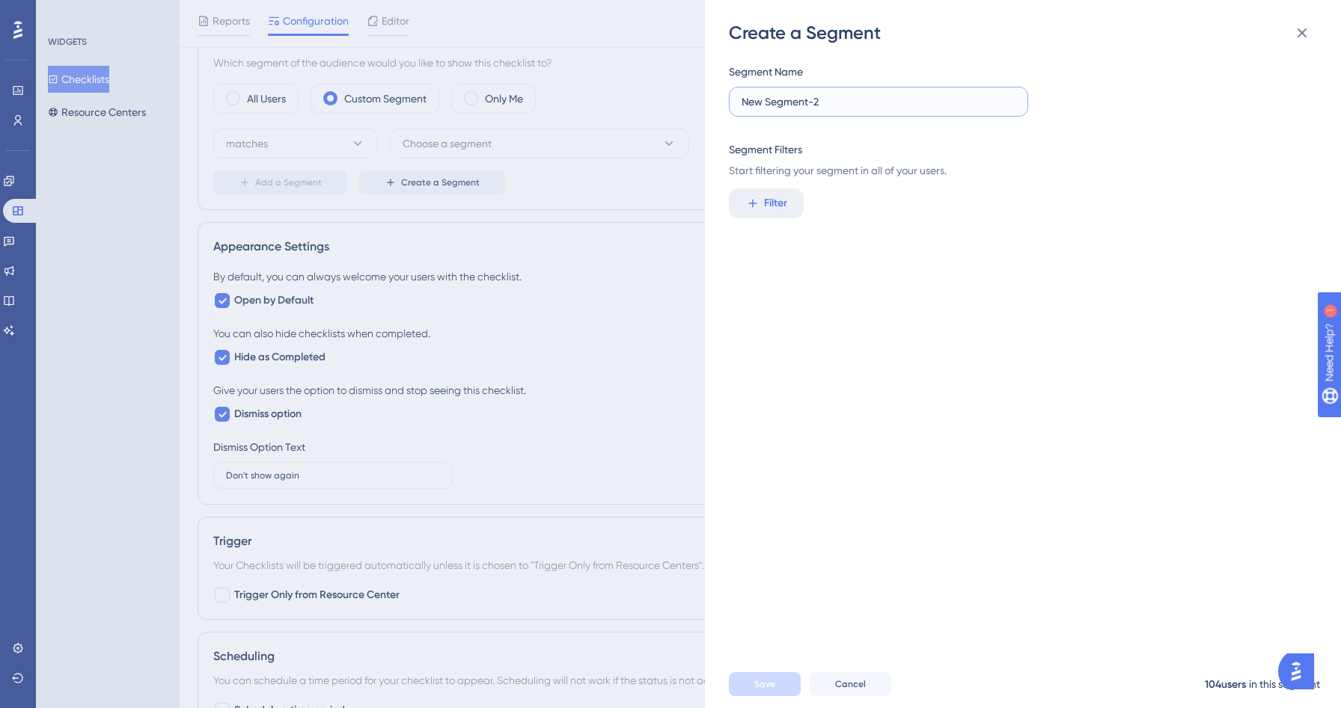
drag, startPoint x: 886, startPoint y: 98, endPoint x: 723, endPoint y: 97, distance: 162.3
click at [723, 97] on div "Create a Segment Segment Name New Segment-2 Segment Filters Start filtering you…" at bounding box center [1023, 354] width 636 height 708
type input "H"
type input "New User on Search"
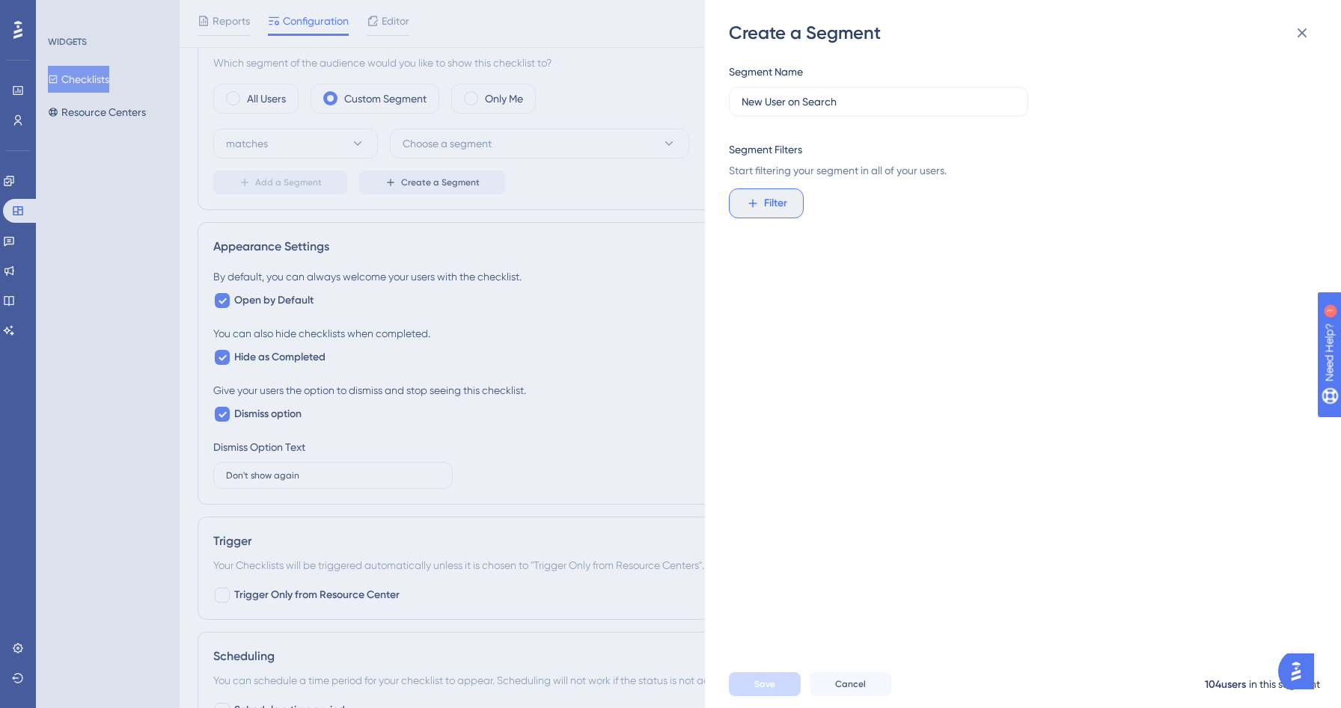
click at [780, 210] on span "Filter" at bounding box center [775, 203] width 23 height 18
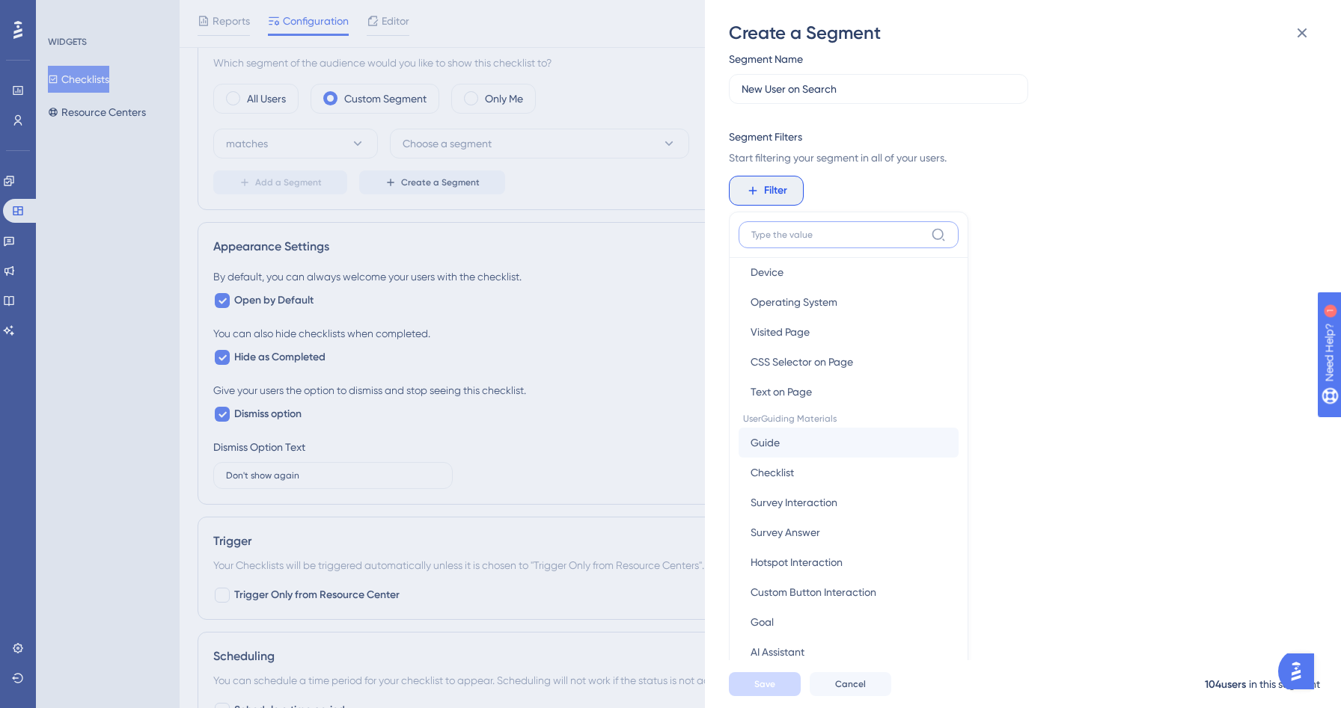
scroll to position [125, 0]
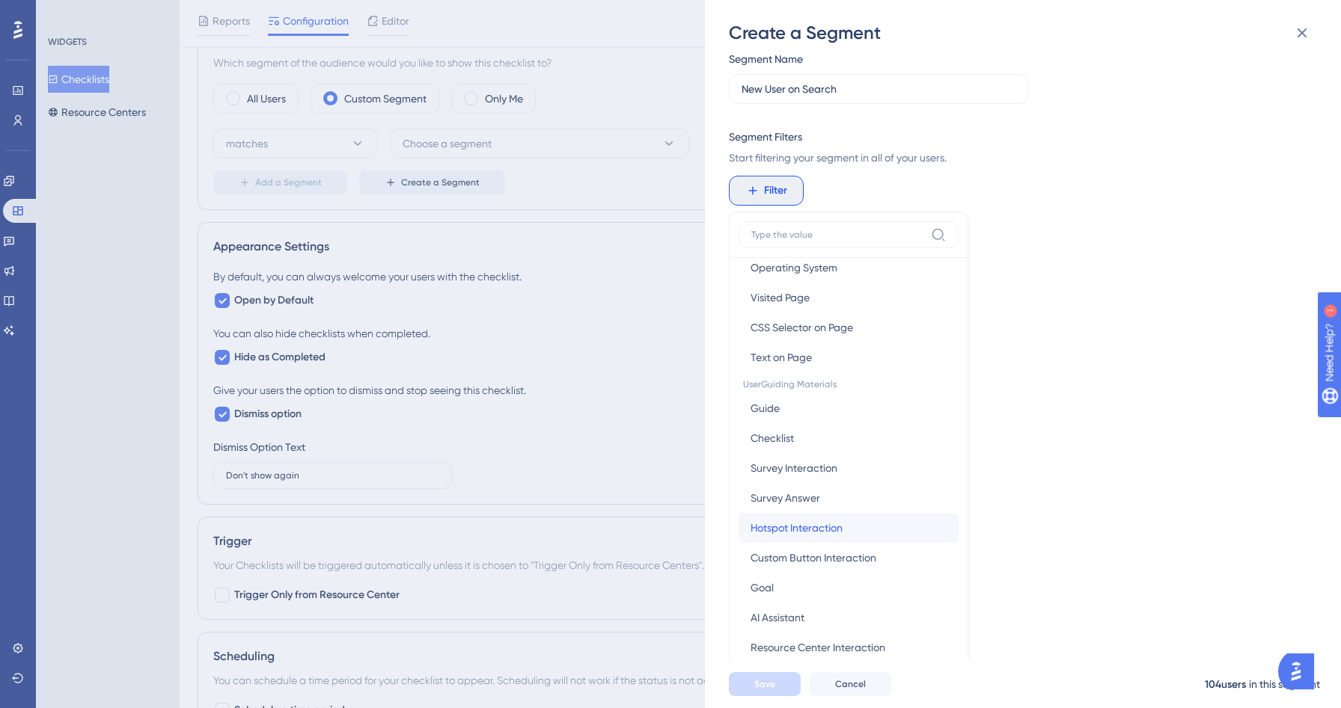
click at [812, 522] on span "Hotspot Interaction" at bounding box center [796, 528] width 92 height 18
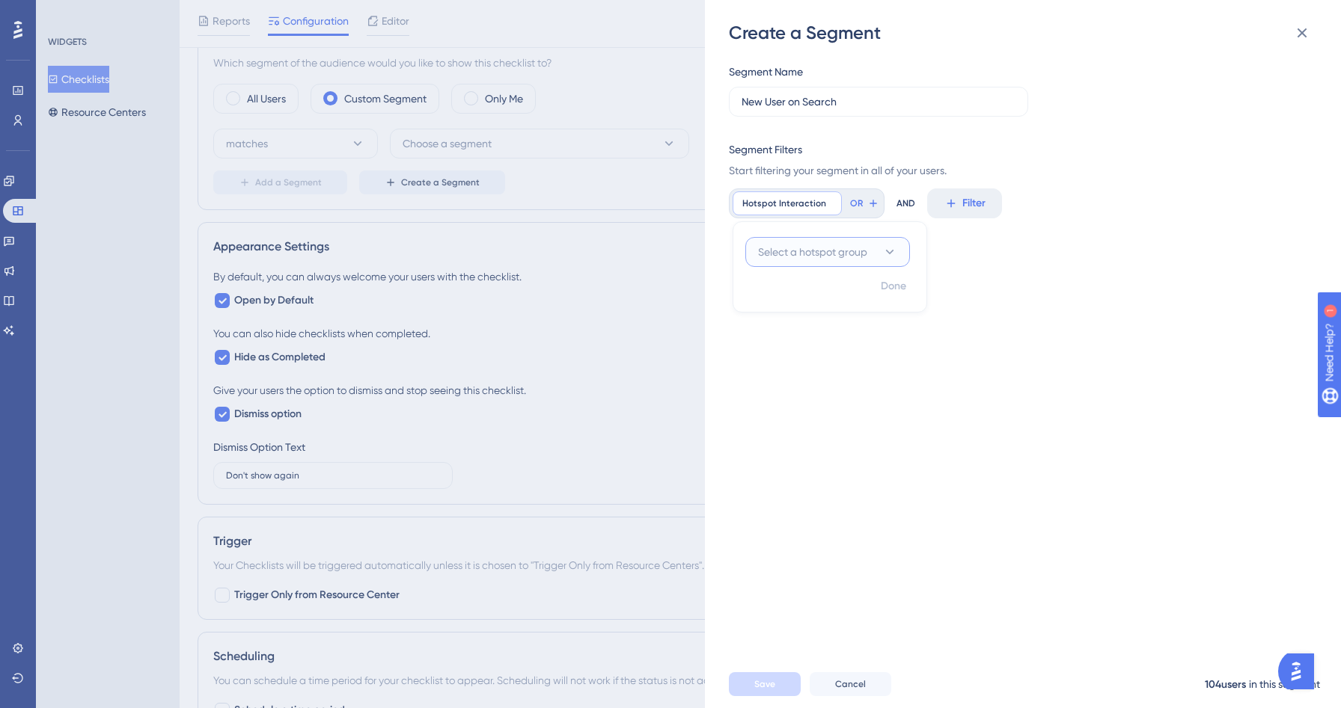
scroll to position [0, 0]
click at [879, 247] on button "Select a hotspot group" at bounding box center [827, 252] width 165 height 30
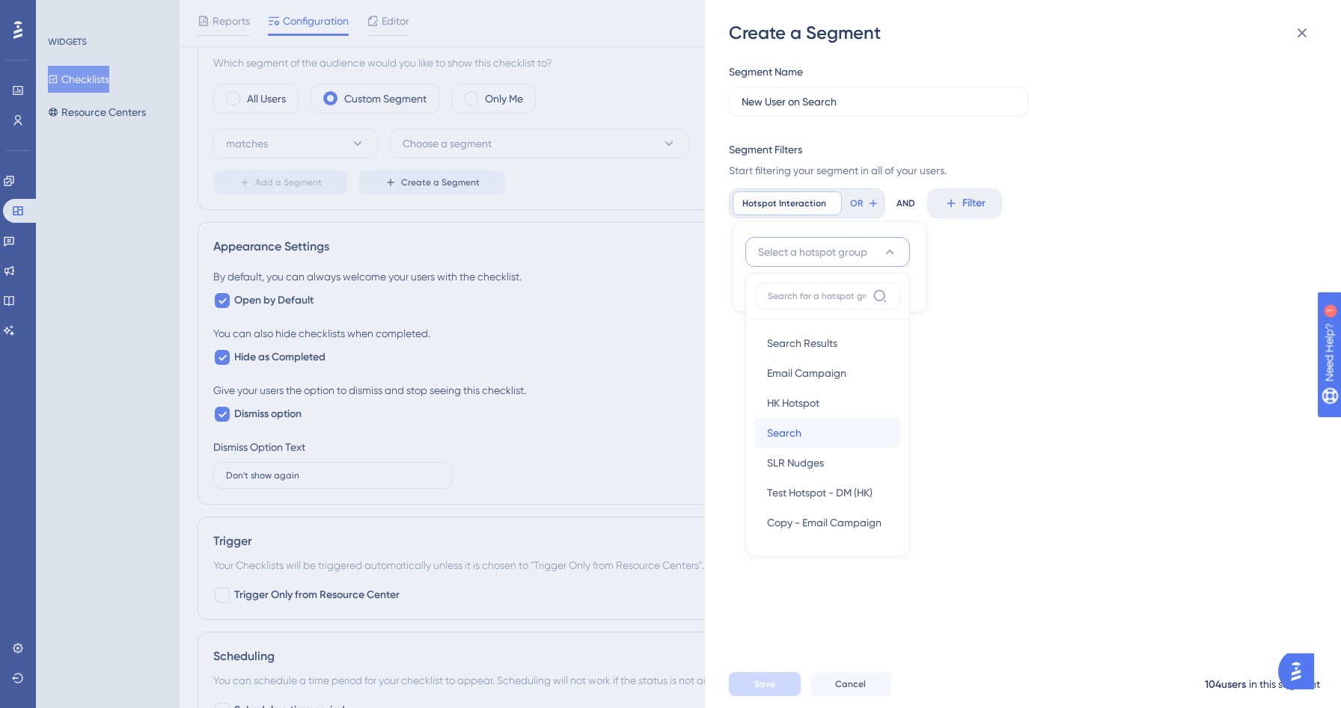
click at [830, 435] on div "Search Search" at bounding box center [827, 433] width 121 height 30
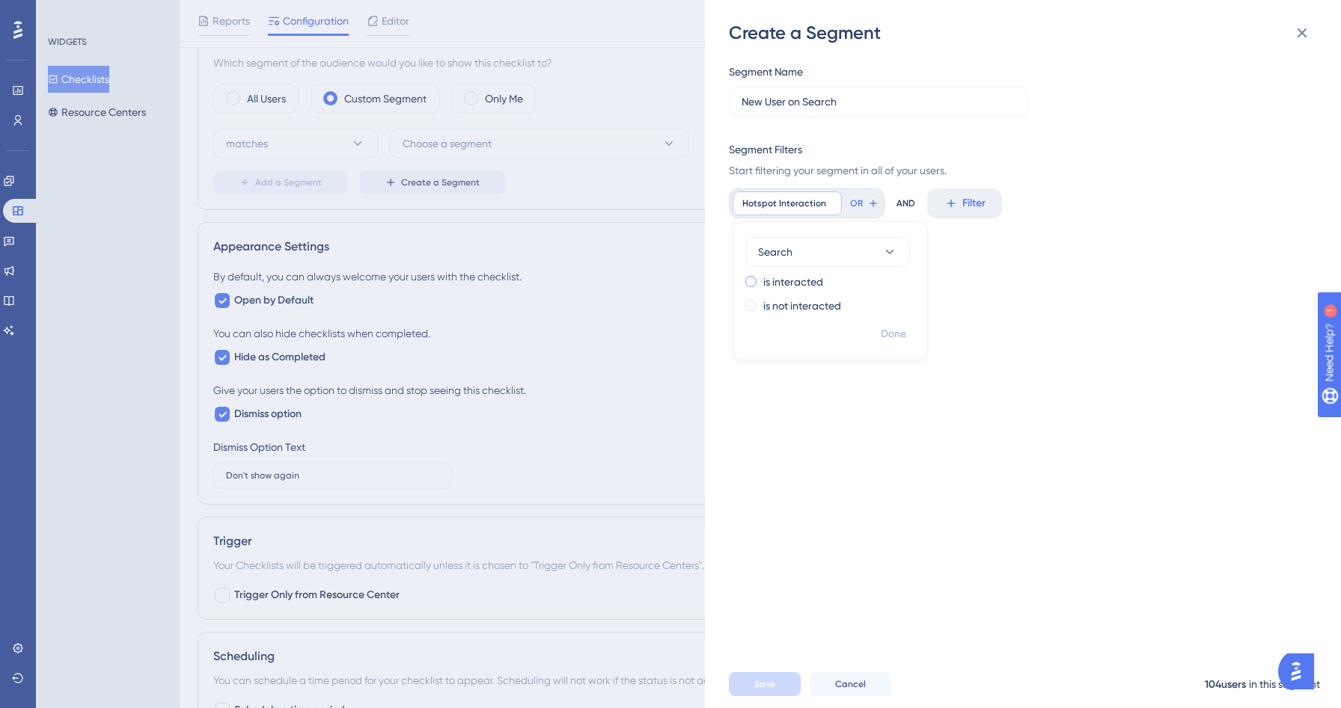
click at [803, 284] on label "is interacted" at bounding box center [793, 282] width 60 height 18
click at [1177, 343] on div "Segment Name New User on Search Segment Filters Start filtering your segment in…" at bounding box center [1030, 353] width 603 height 616
click at [1151, 73] on div "Segment Name New User on Search Segment Filters Start filtering your segment in…" at bounding box center [1018, 121] width 579 height 117
click at [941, 203] on div "Filter" at bounding box center [1018, 204] width 579 height 30
click at [783, 203] on span "Filter" at bounding box center [775, 203] width 23 height 18
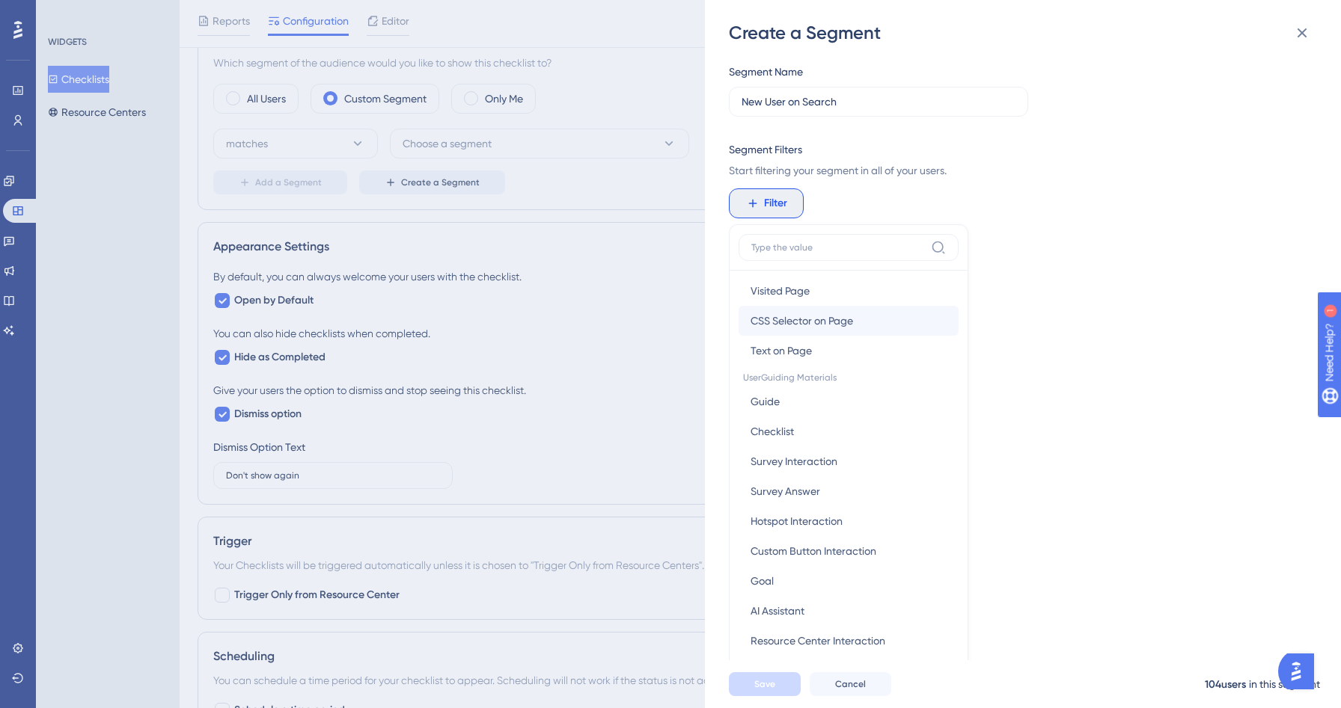
scroll to position [171, 0]
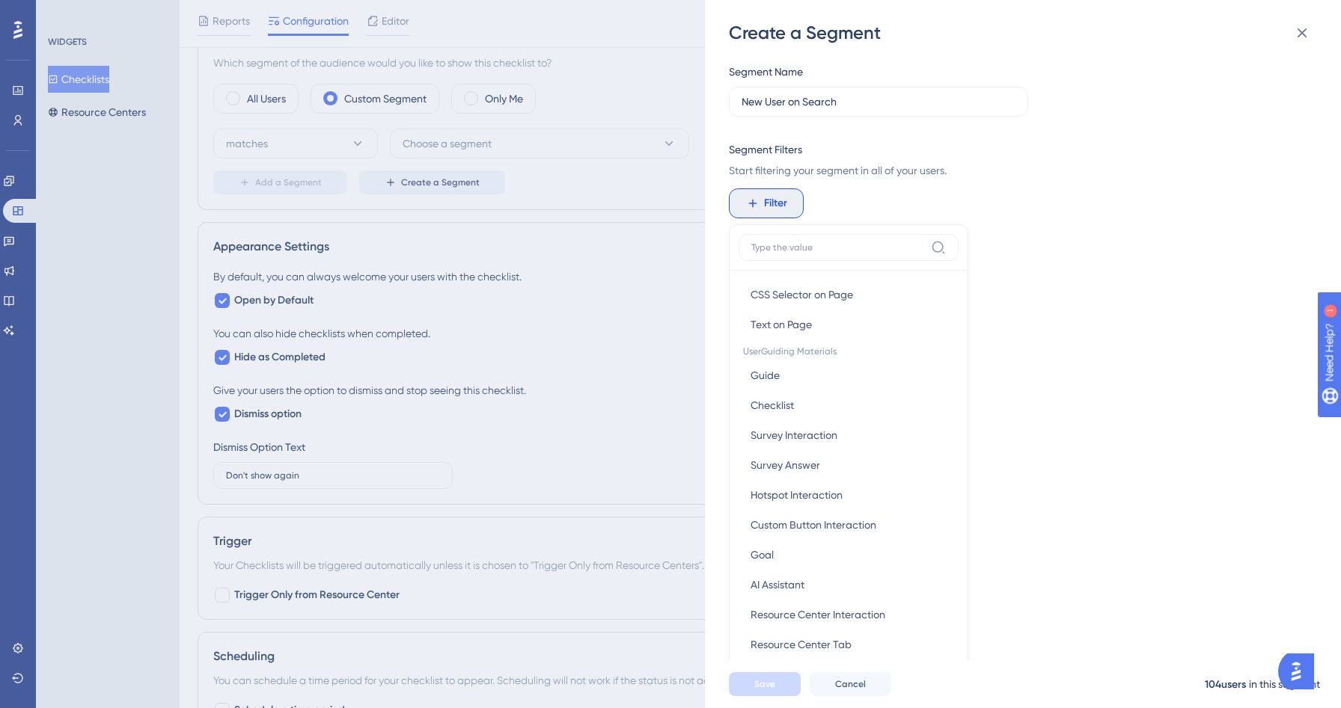
click at [1037, 139] on div "Segment Name New User on Search Segment Filters Start filtering your segment in…" at bounding box center [1018, 121] width 579 height 117
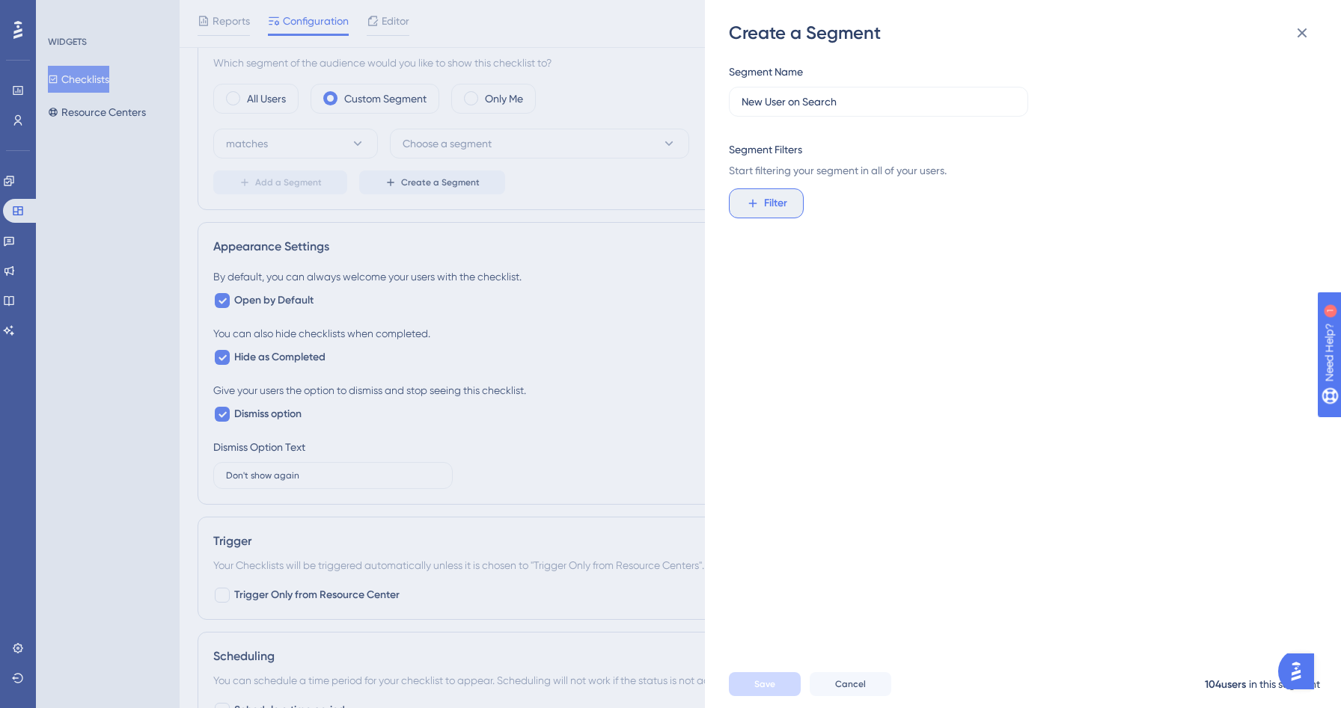
click at [777, 212] on button "Filter" at bounding box center [766, 204] width 75 height 30
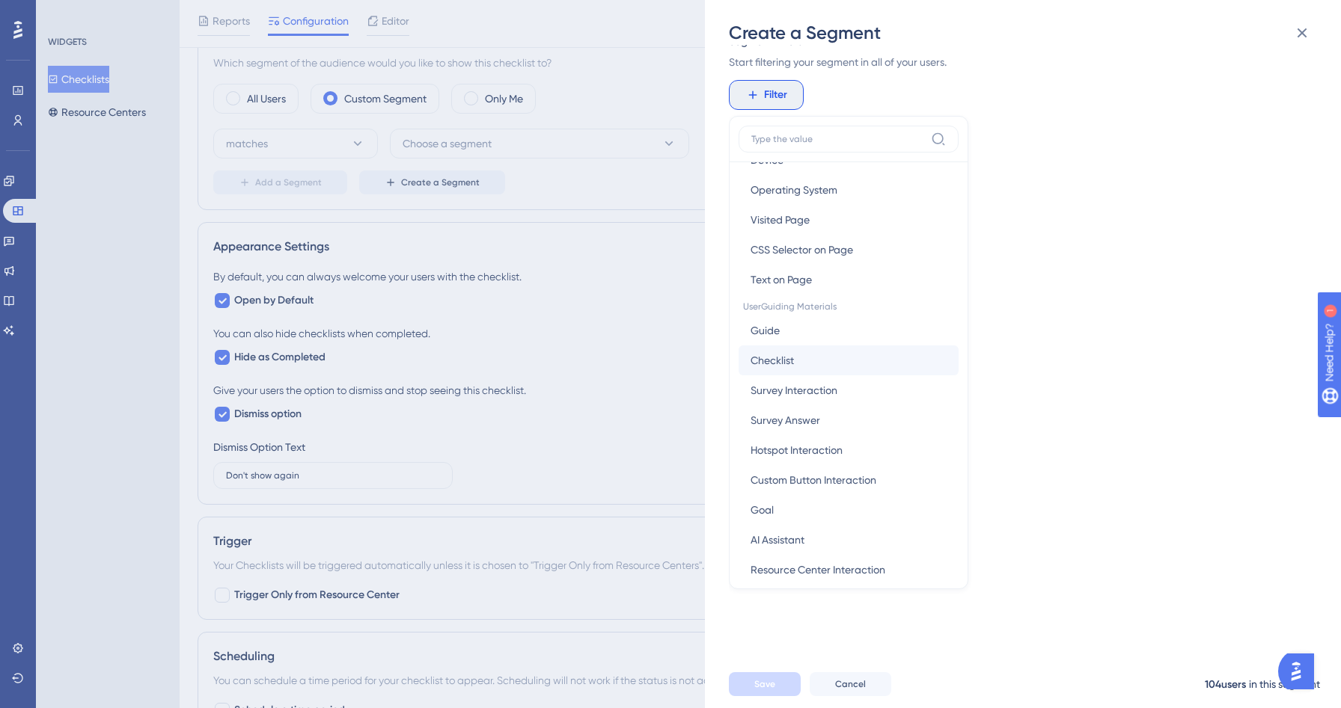
scroll to position [112, 0]
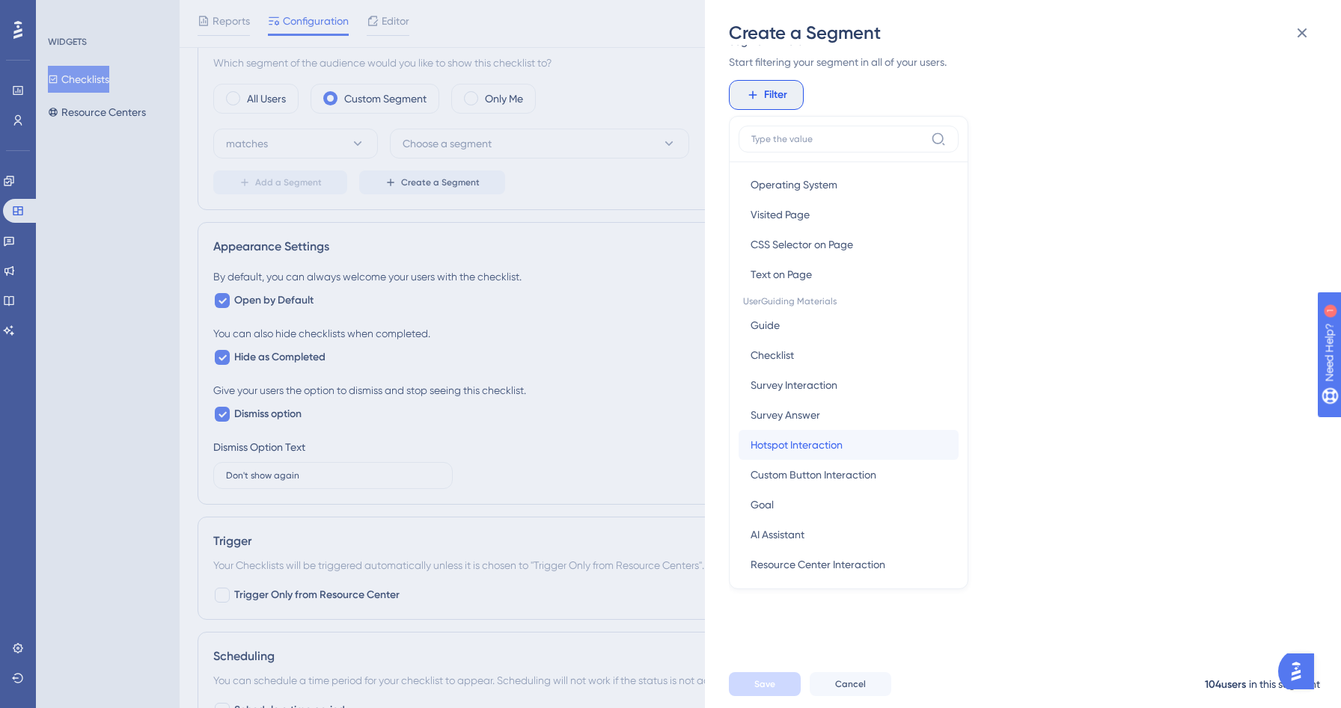
click at [836, 446] on span "Hotspot Interaction" at bounding box center [796, 445] width 92 height 18
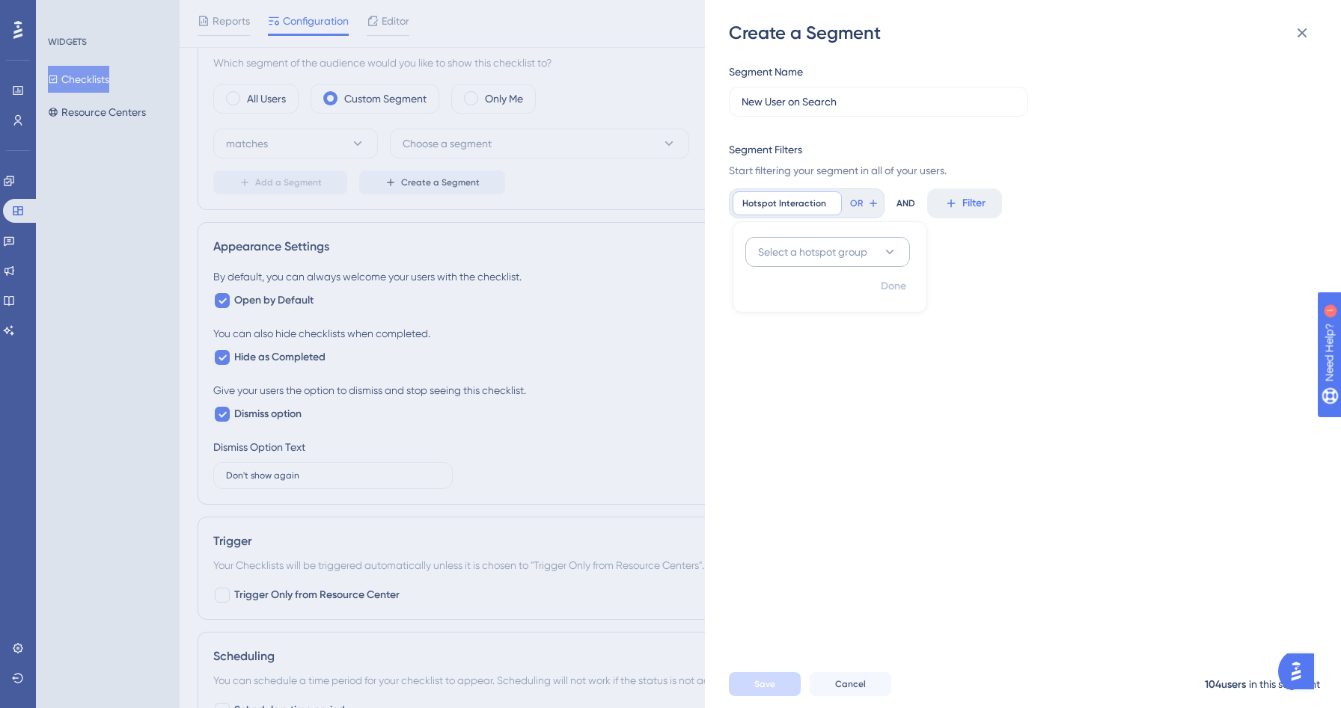
click at [883, 251] on icon at bounding box center [889, 252] width 15 height 15
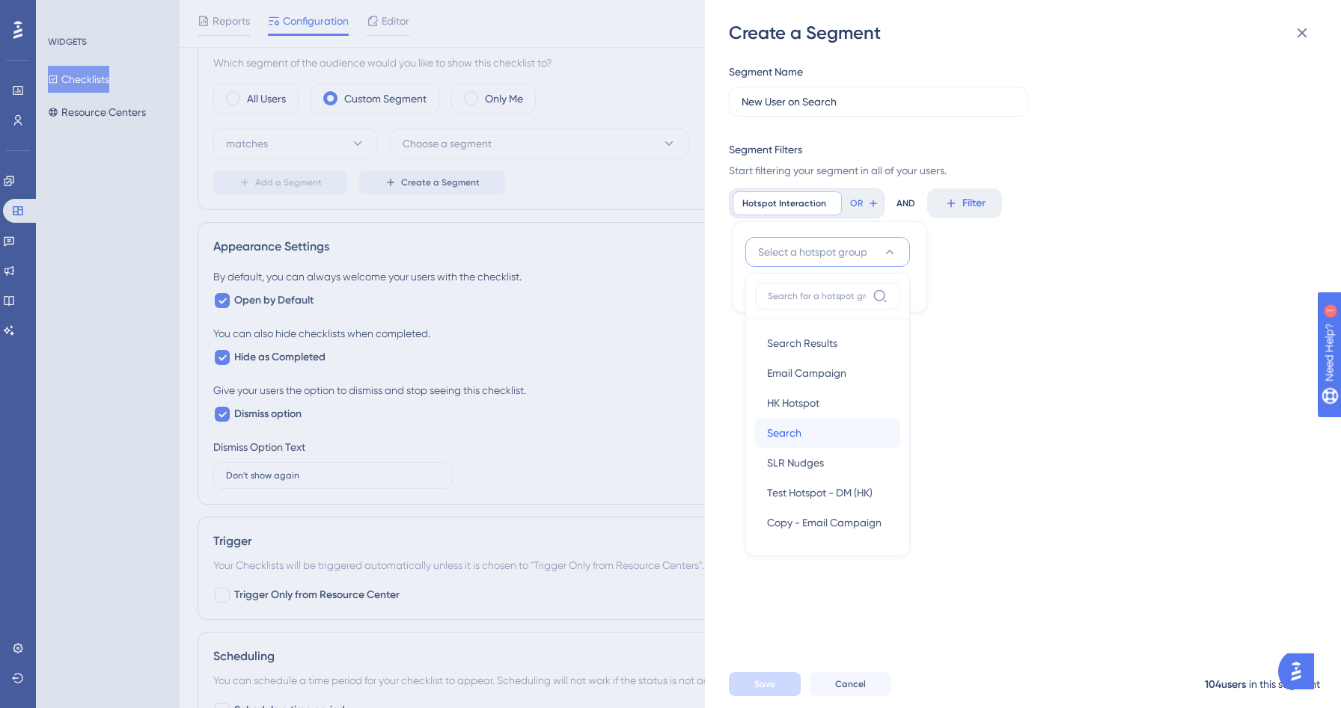
click at [788, 433] on span "Search" at bounding box center [784, 433] width 34 height 18
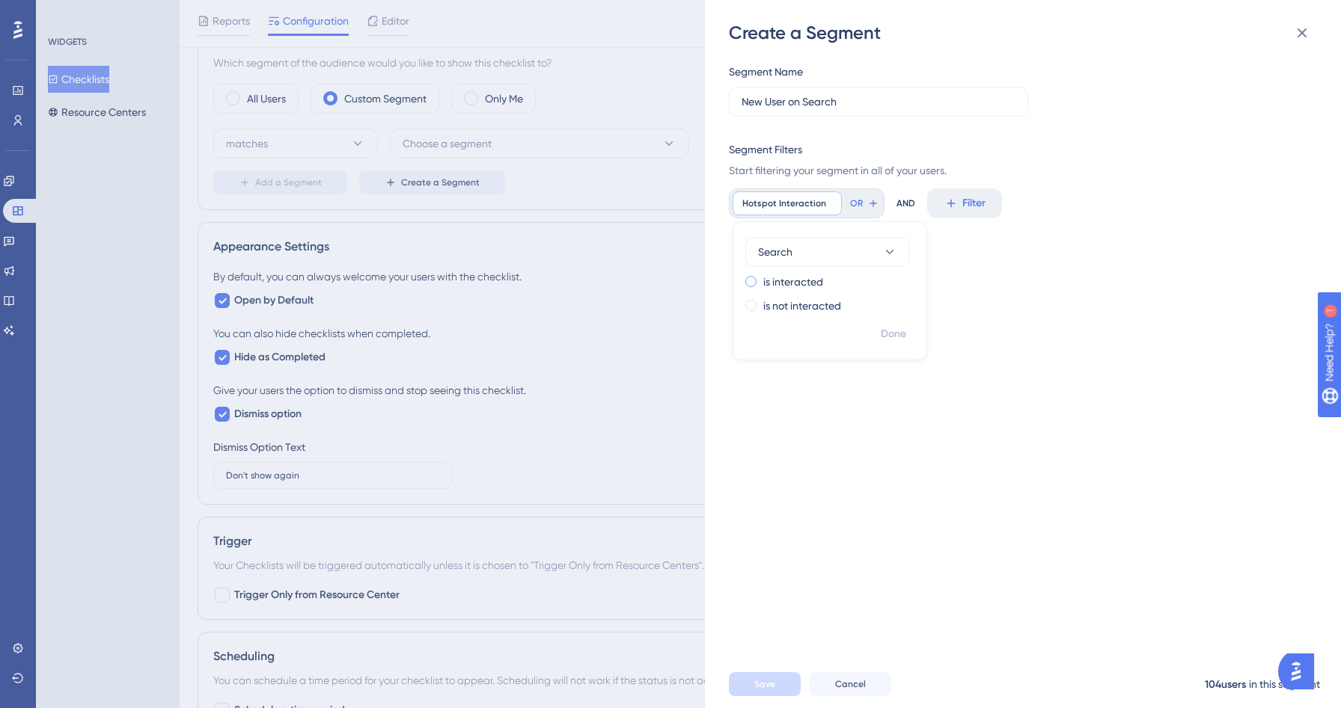
click at [756, 279] on div "is interacted" at bounding box center [826, 282] width 163 height 18
click at [873, 307] on button "Choose a hotspot" at bounding box center [827, 312] width 165 height 30
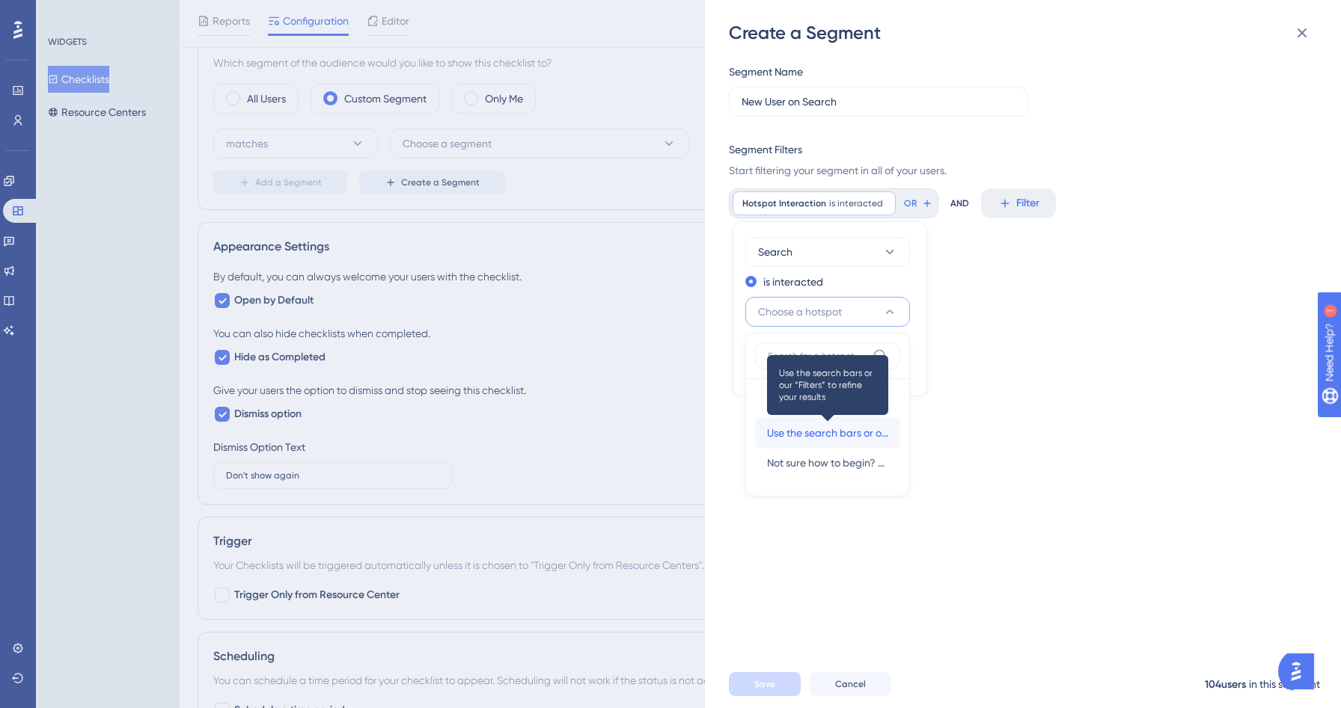
click at [856, 426] on span "Use the search bars or our “Filters” to refine your results" at bounding box center [827, 433] width 121 height 18
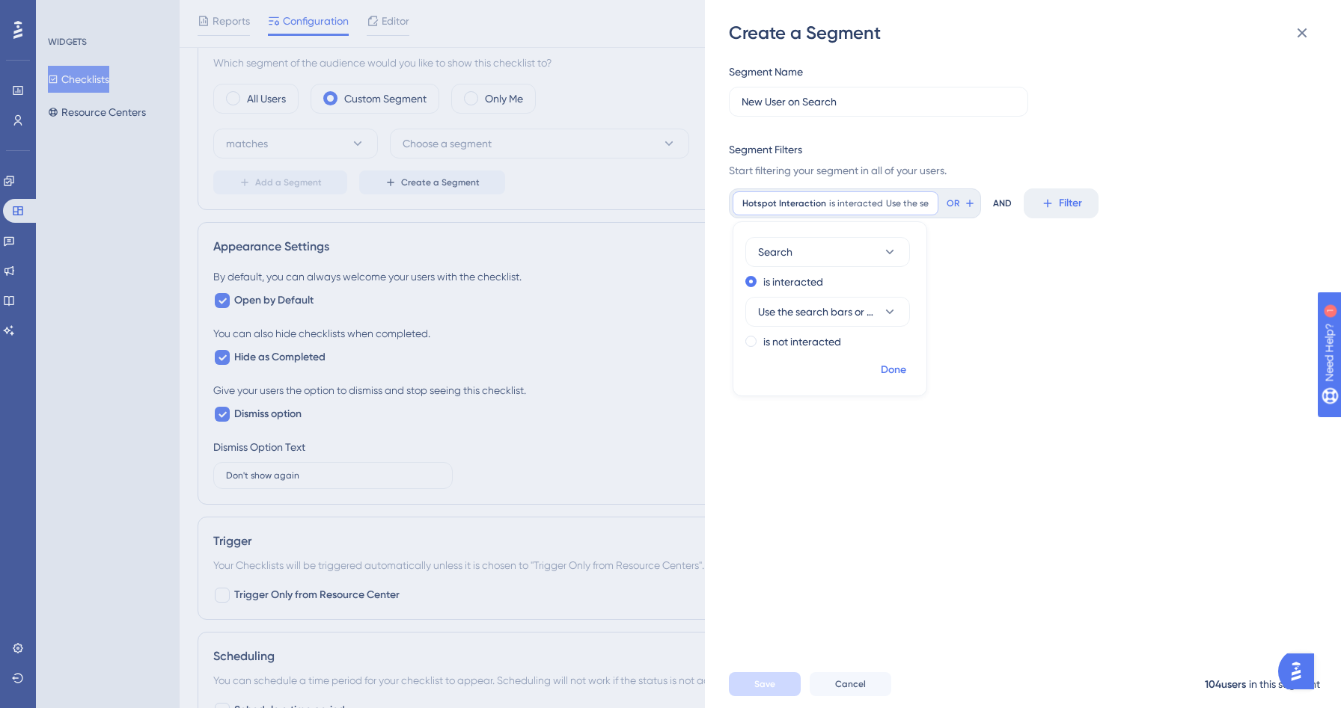
click at [905, 371] on span "Done" at bounding box center [892, 370] width 25 height 18
click at [824, 203] on div "Hotspot Interaction is interacted Use the se Use the se Remove" at bounding box center [835, 204] width 206 height 24
click at [762, 682] on span "Save" at bounding box center [764, 685] width 21 height 12
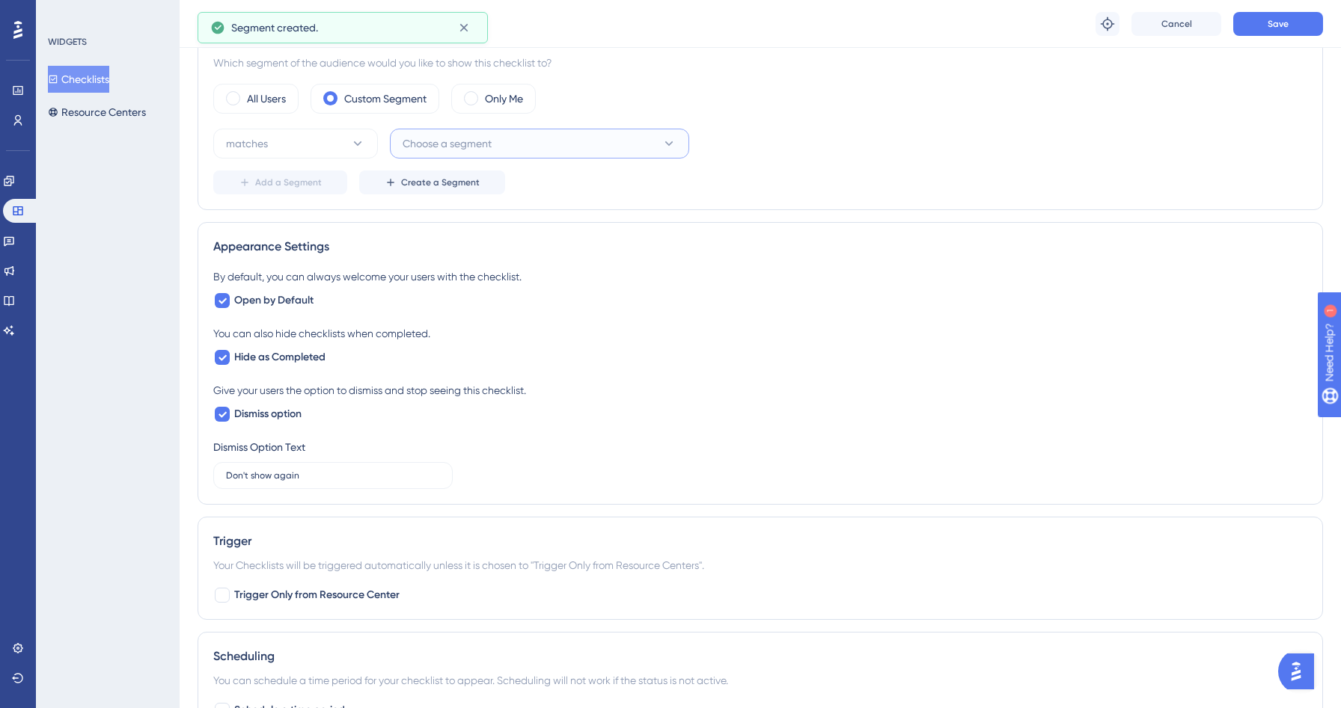
click at [507, 141] on button "Choose a segment" at bounding box center [539, 144] width 299 height 30
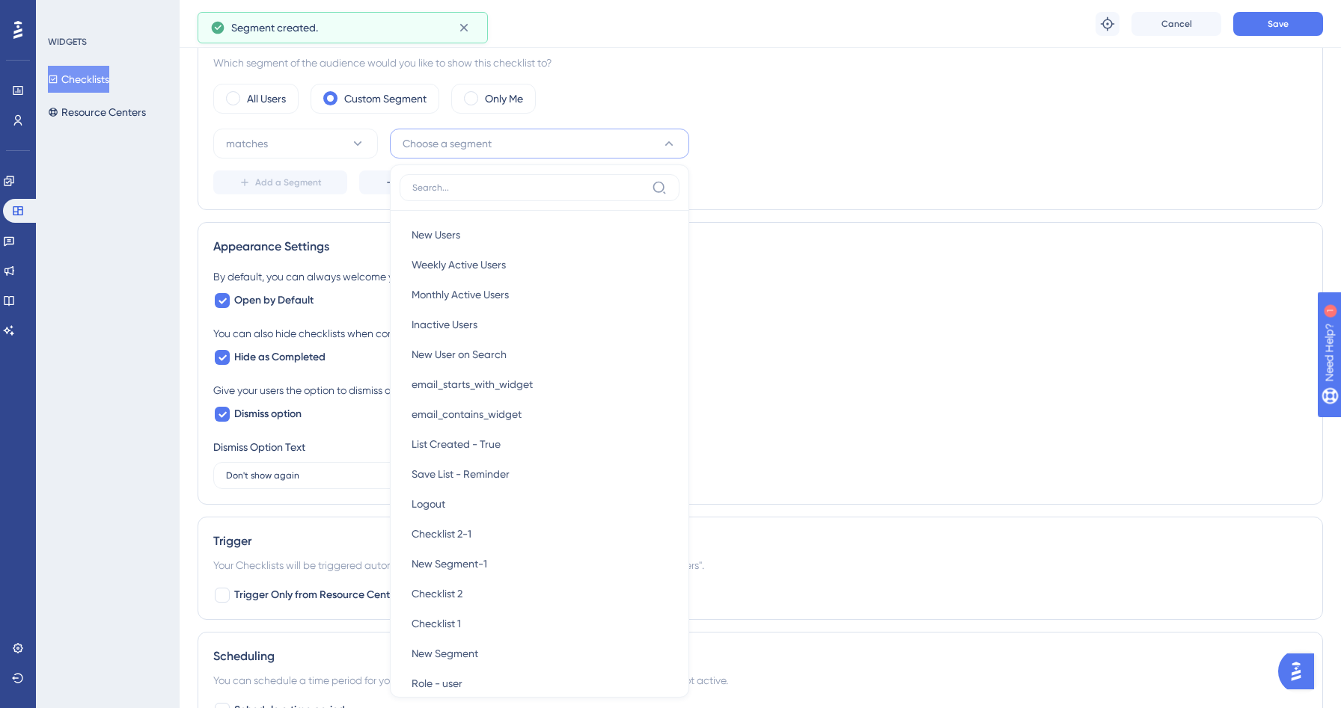
scroll to position [570, 0]
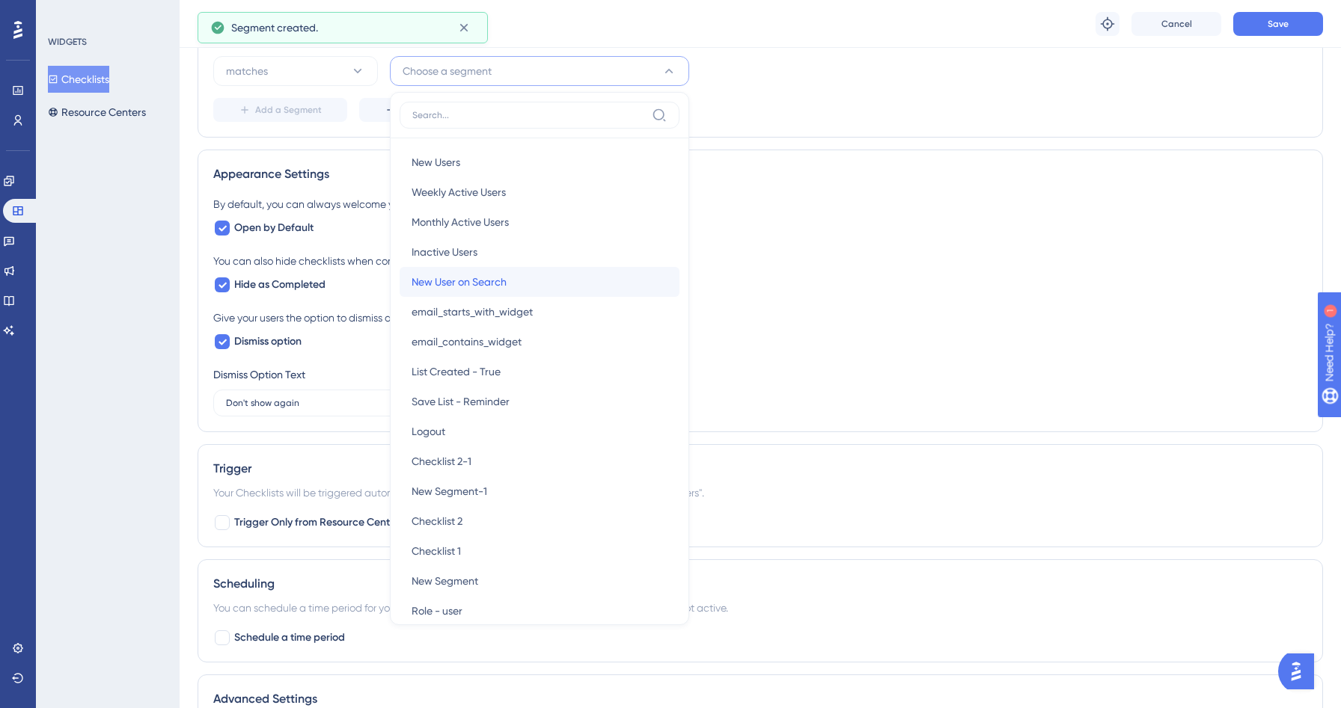
click at [474, 284] on span "New User on Search" at bounding box center [458, 282] width 95 height 18
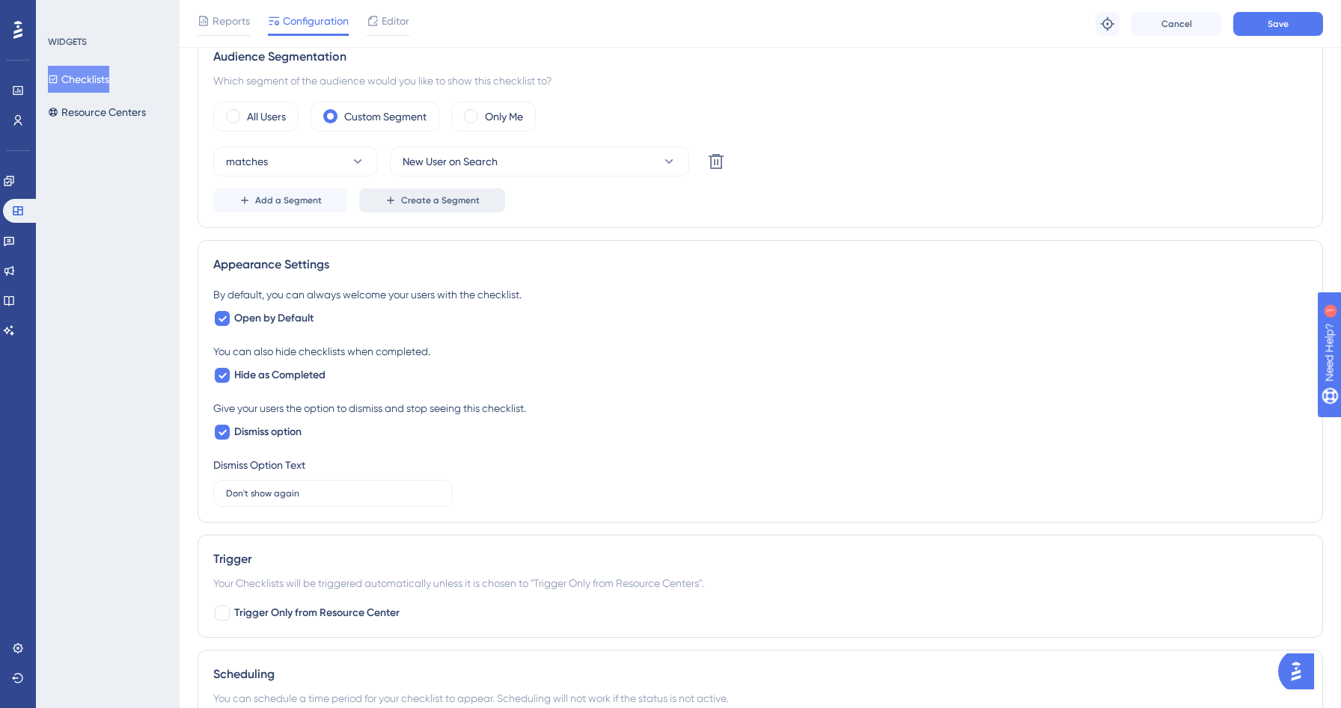
scroll to position [445, 0]
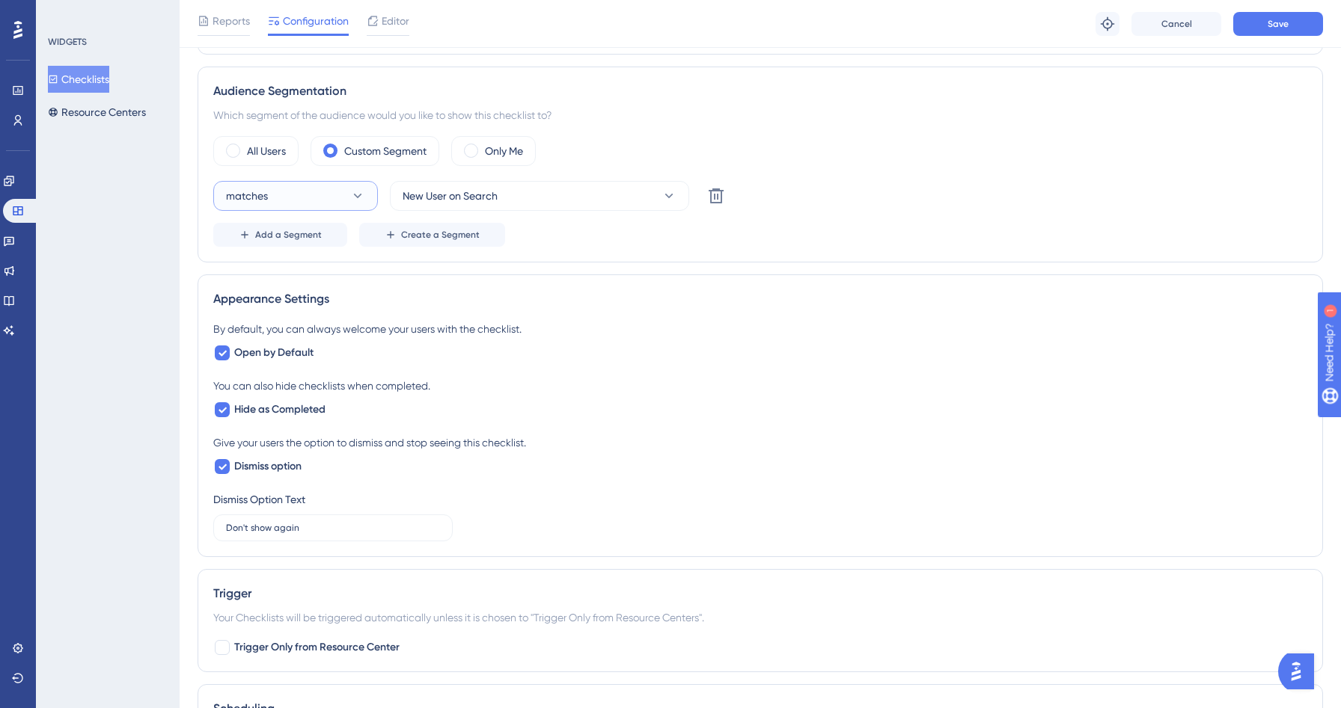
click at [340, 202] on button "matches" at bounding box center [295, 196] width 165 height 30
click at [292, 283] on div "doesn't match doesn't match" at bounding box center [295, 272] width 121 height 30
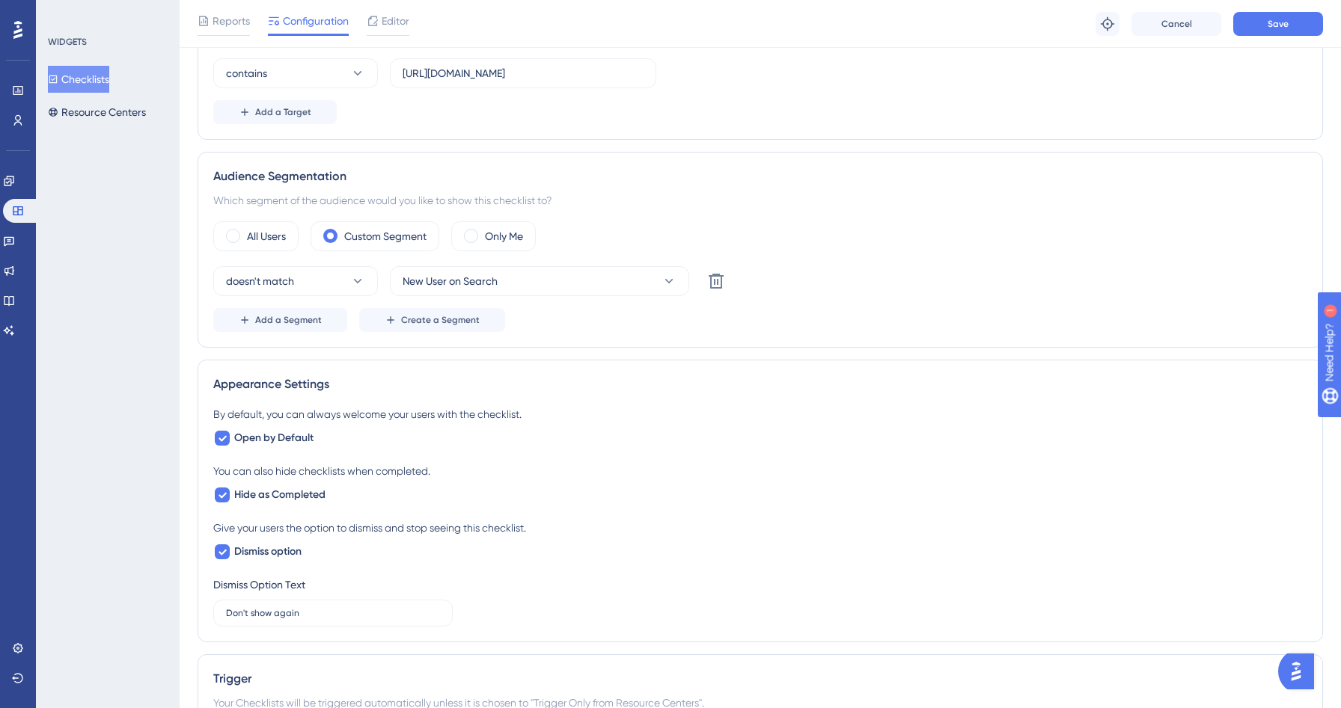
scroll to position [378, 0]
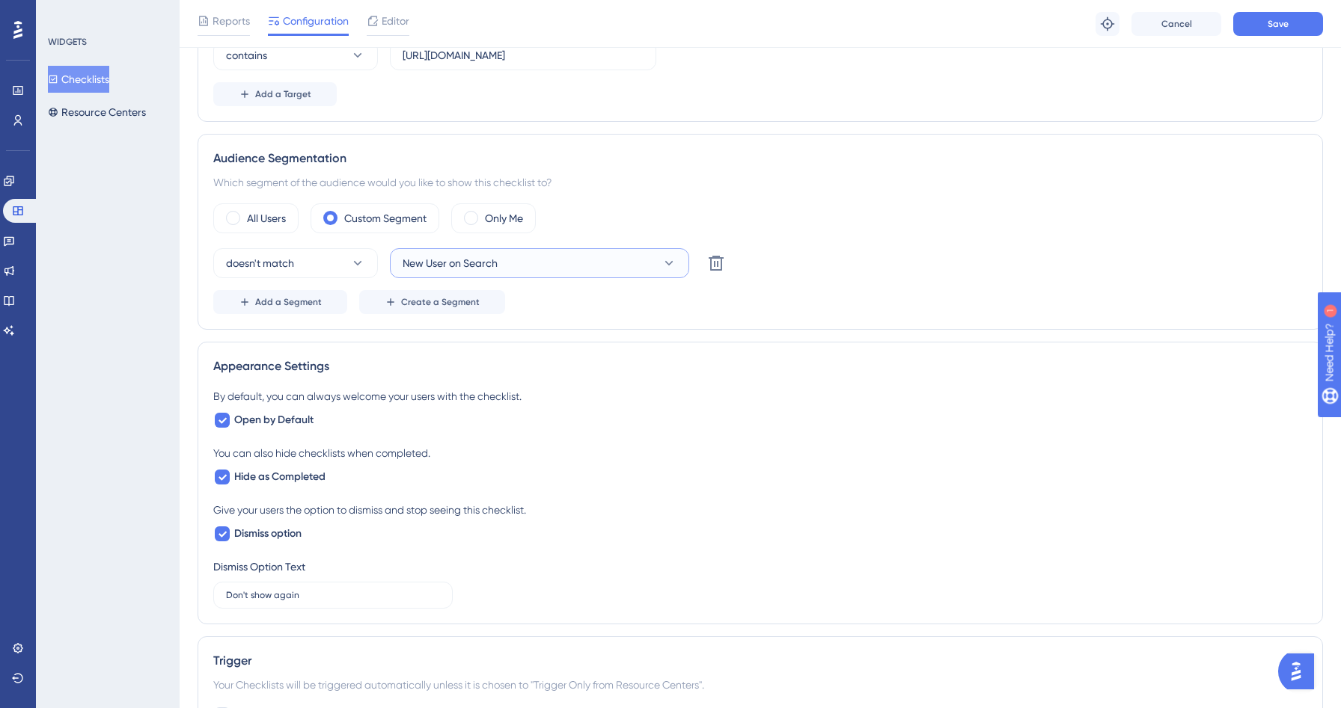
click at [640, 265] on button "New User on Search" at bounding box center [539, 263] width 299 height 30
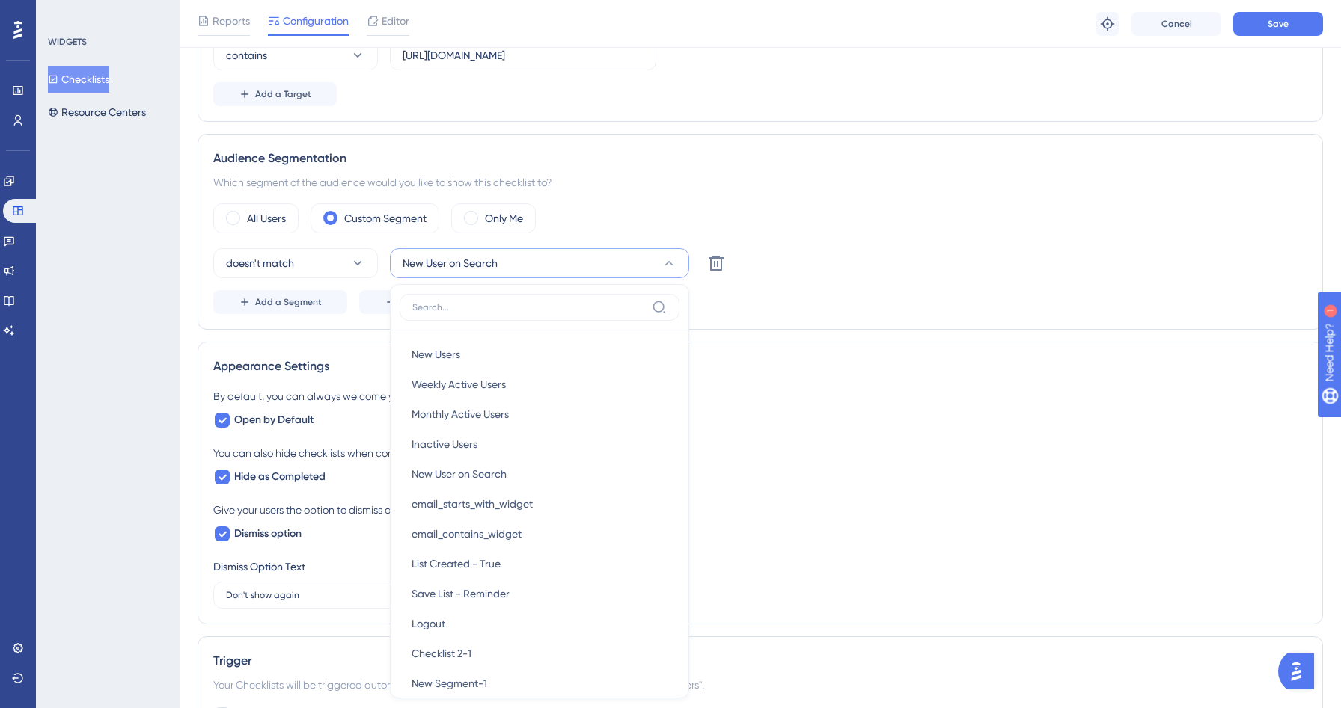
scroll to position [511, 0]
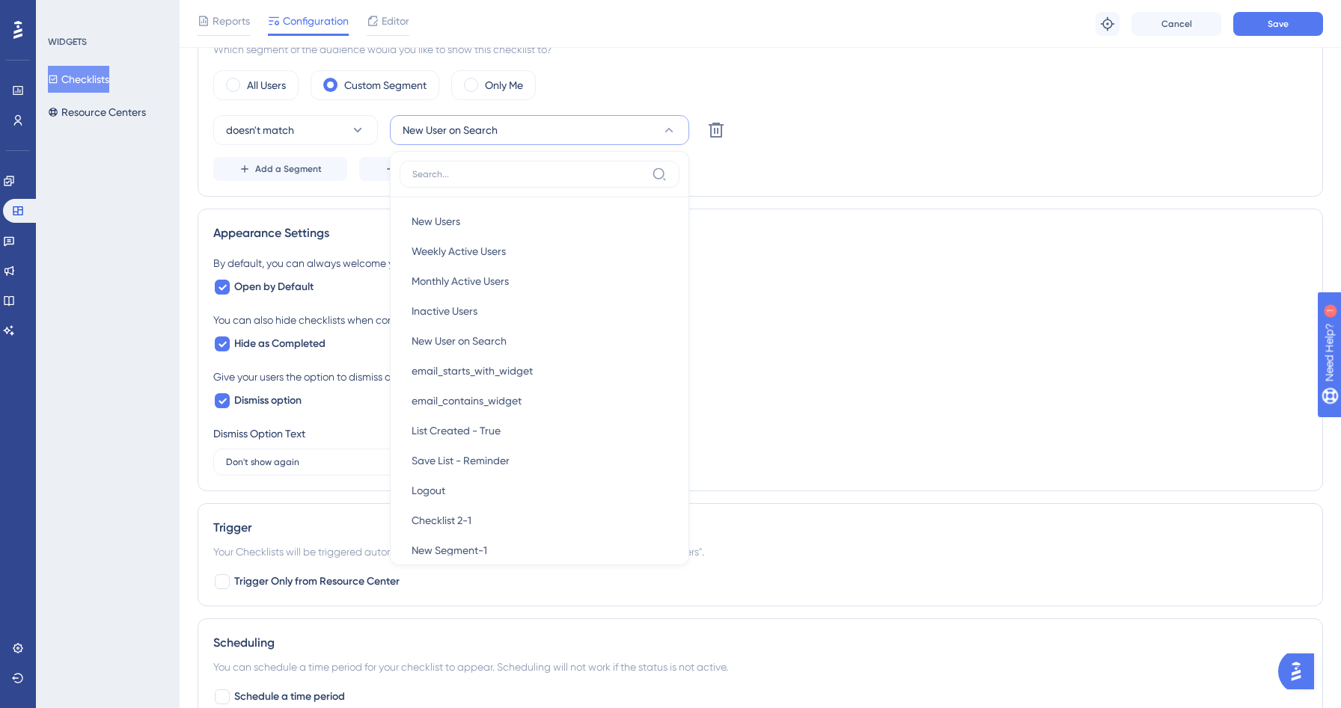
click at [805, 206] on div "Status: Active Checklist Information Checklist ID: 20274 Copy Checklist Name Go…" at bounding box center [759, 235] width 1125 height 1300
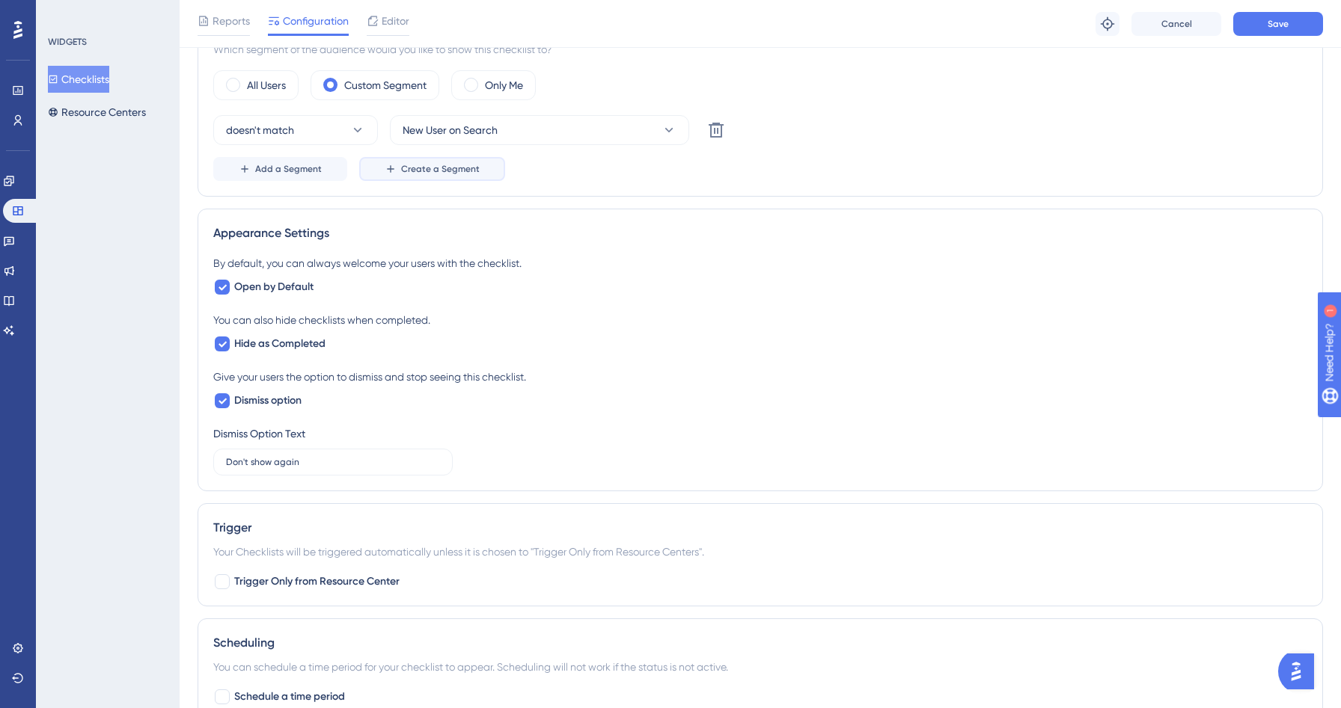
click at [385, 168] on icon at bounding box center [391, 169] width 12 height 12
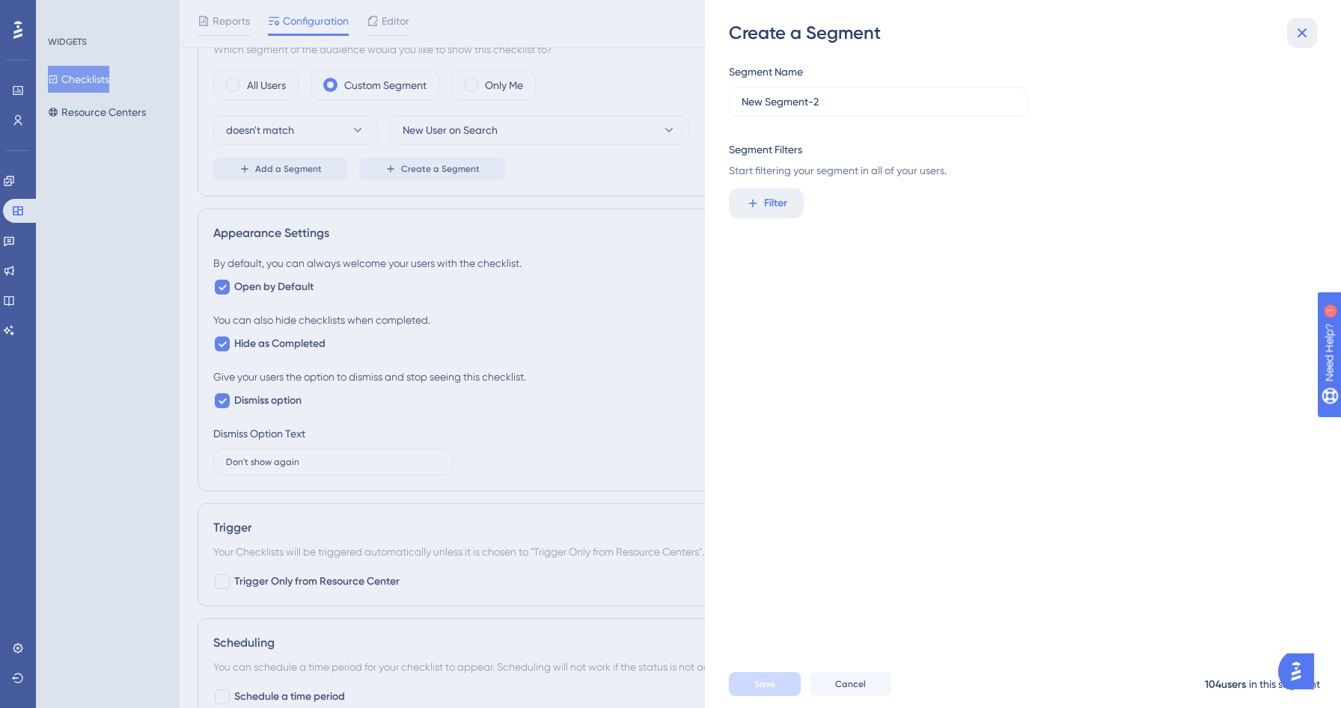
click at [1308, 18] on button at bounding box center [1302, 33] width 30 height 30
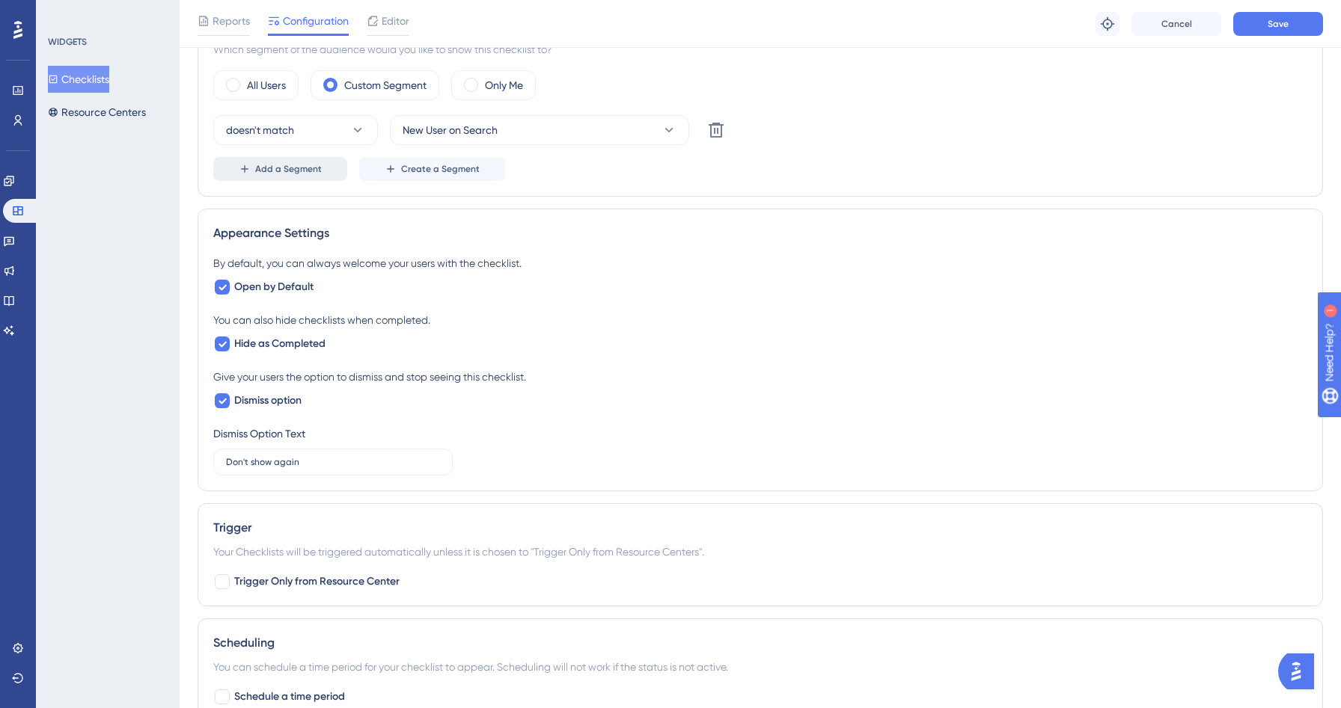
click at [290, 170] on span "Add a Segment" at bounding box center [288, 169] width 67 height 12
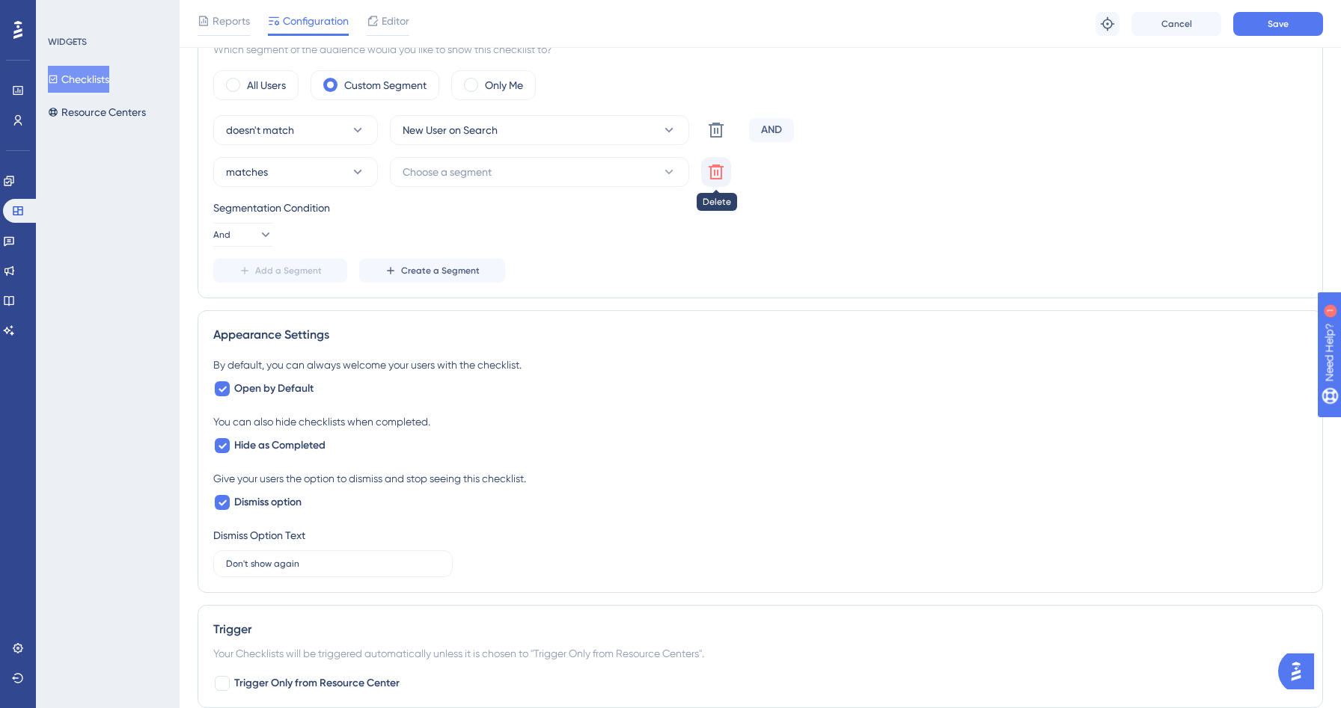
click at [722, 139] on icon at bounding box center [716, 130] width 18 height 18
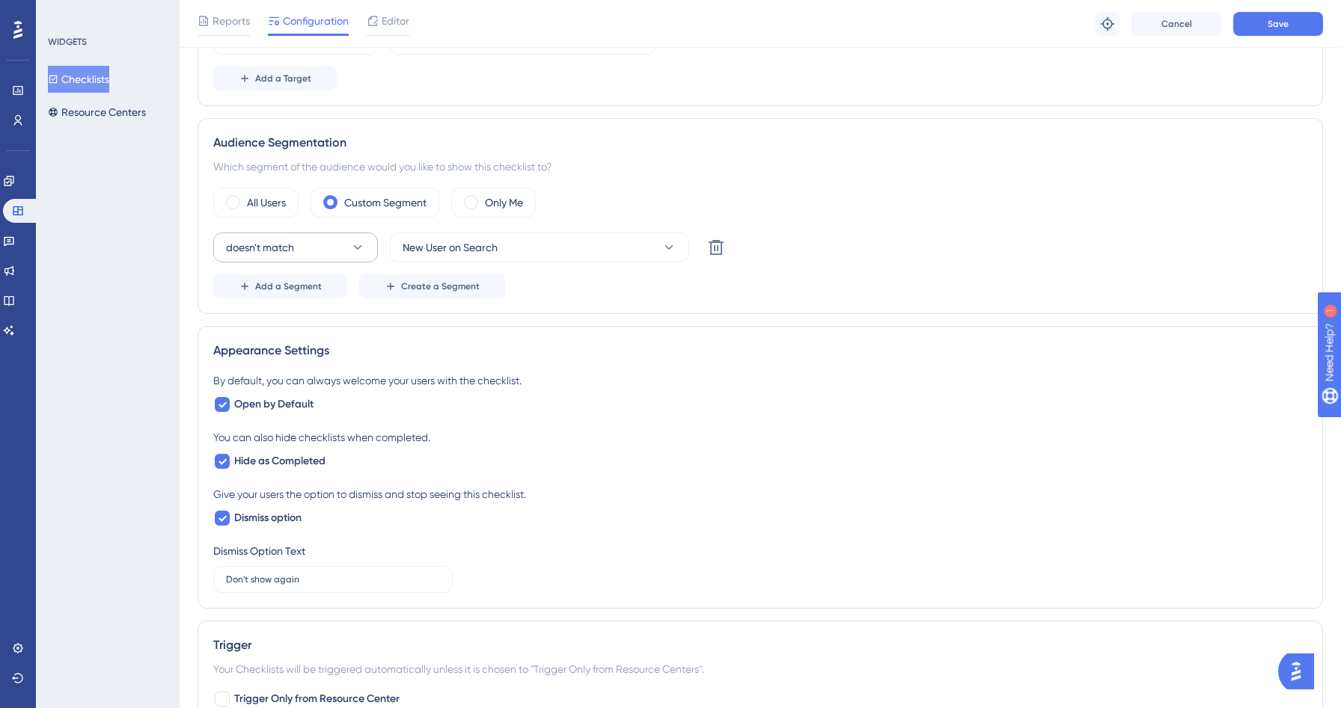
scroll to position [389, 0]
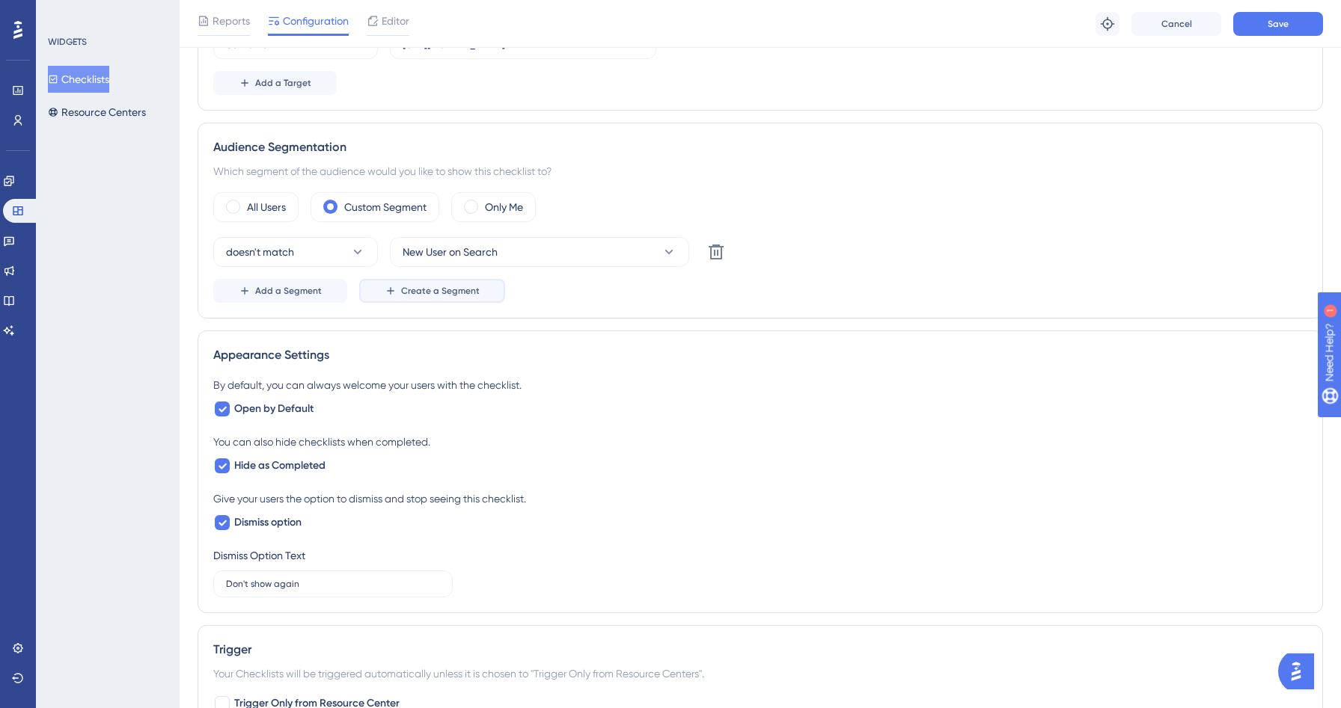
click at [420, 295] on span "Create a Segment" at bounding box center [440, 291] width 79 height 12
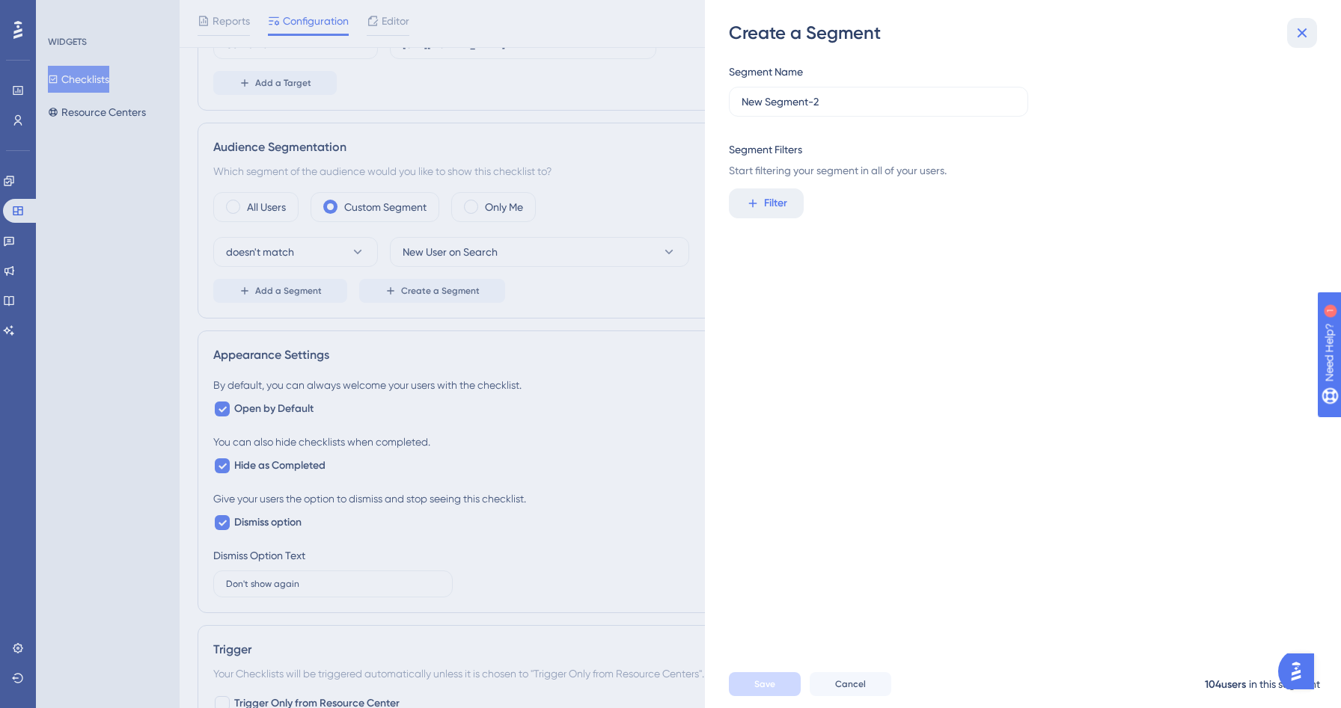
click at [1306, 42] on button at bounding box center [1302, 33] width 30 height 30
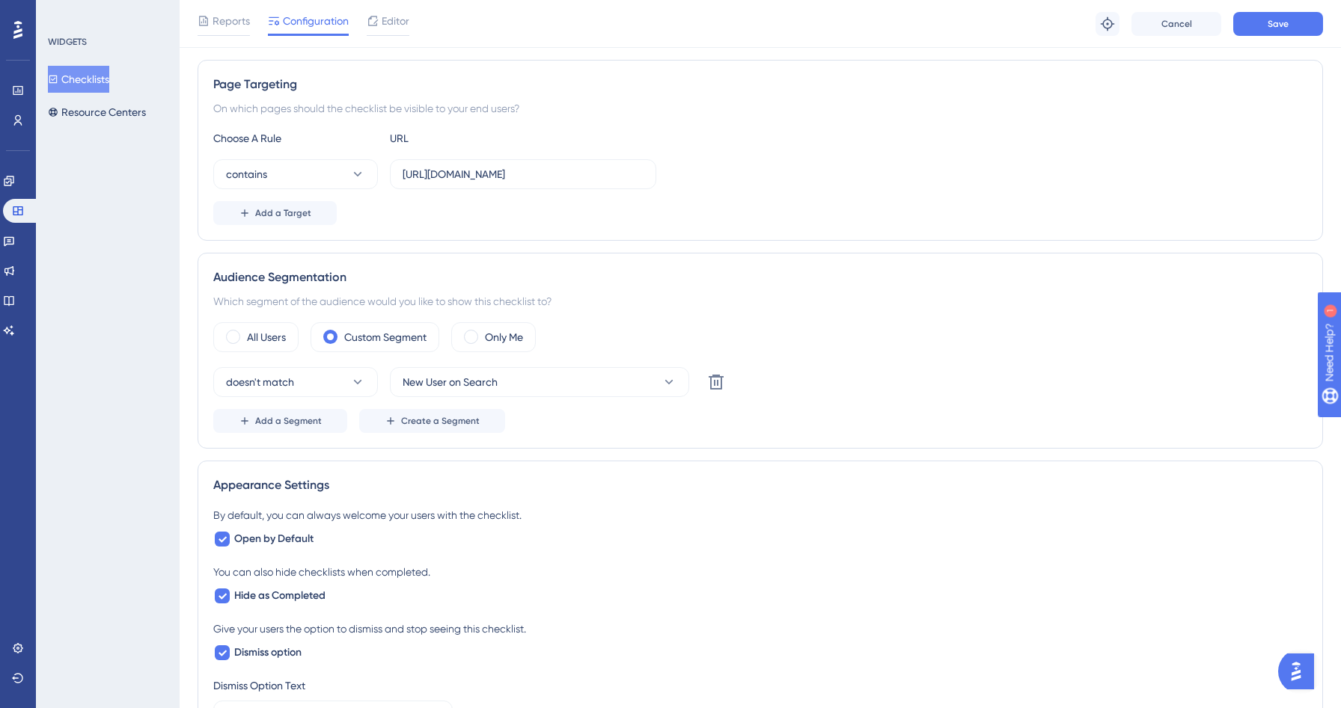
scroll to position [261, 0]
click at [15, 89] on icon at bounding box center [18, 91] width 12 height 12
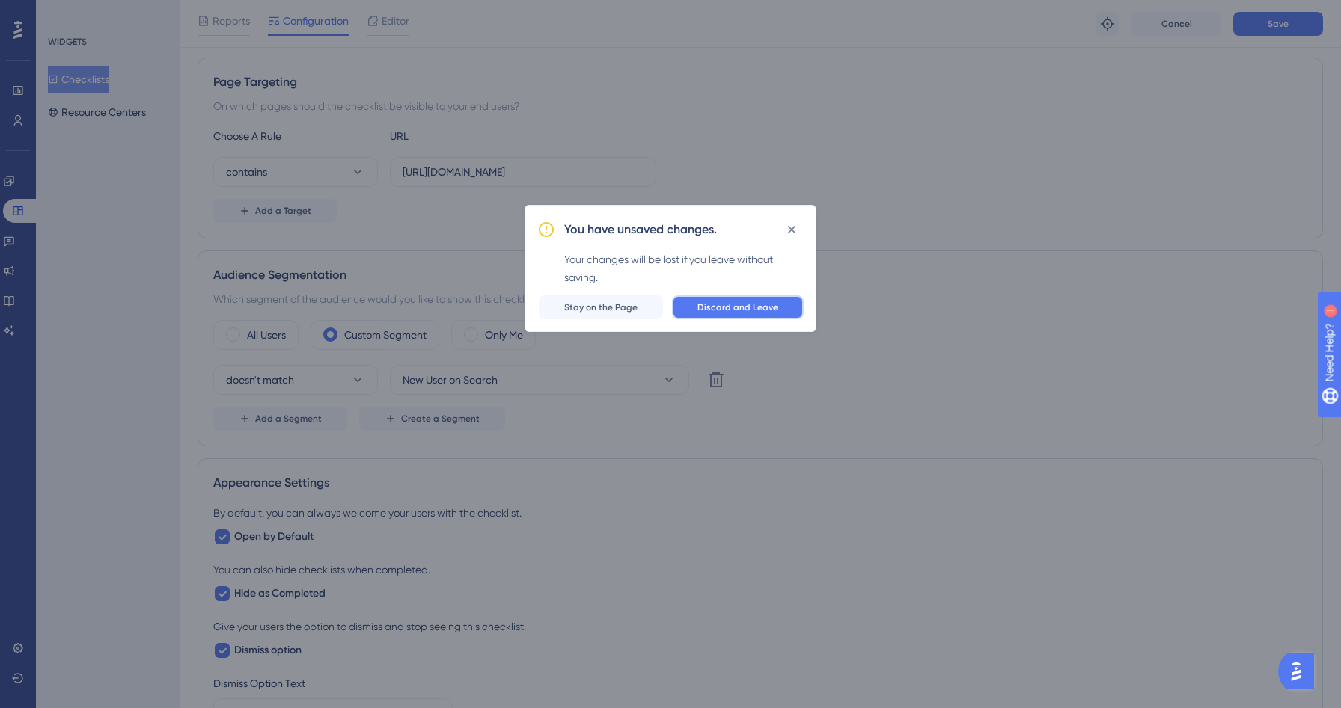
click at [735, 301] on button "Discard and Leave" at bounding box center [738, 307] width 132 height 24
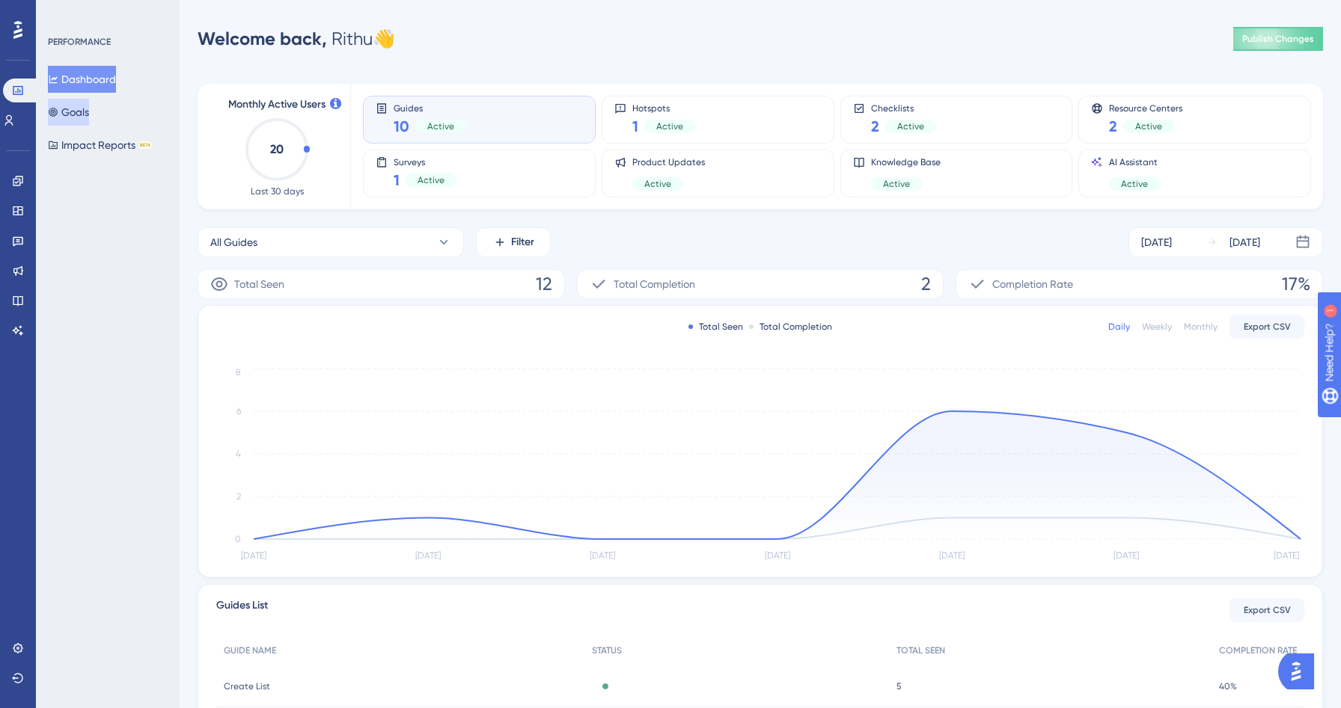
click at [89, 110] on button "Goals" at bounding box center [68, 112] width 41 height 27
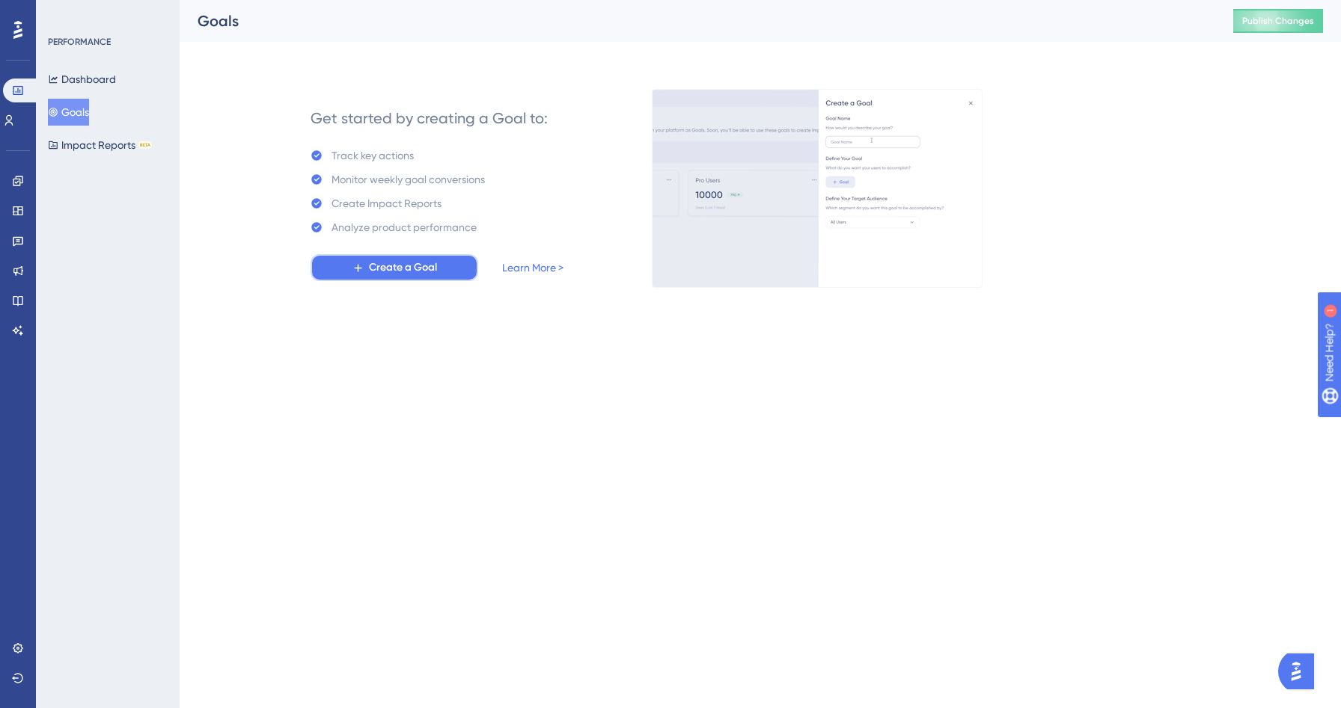
click at [382, 268] on span "Create a Goal" at bounding box center [403, 268] width 68 height 18
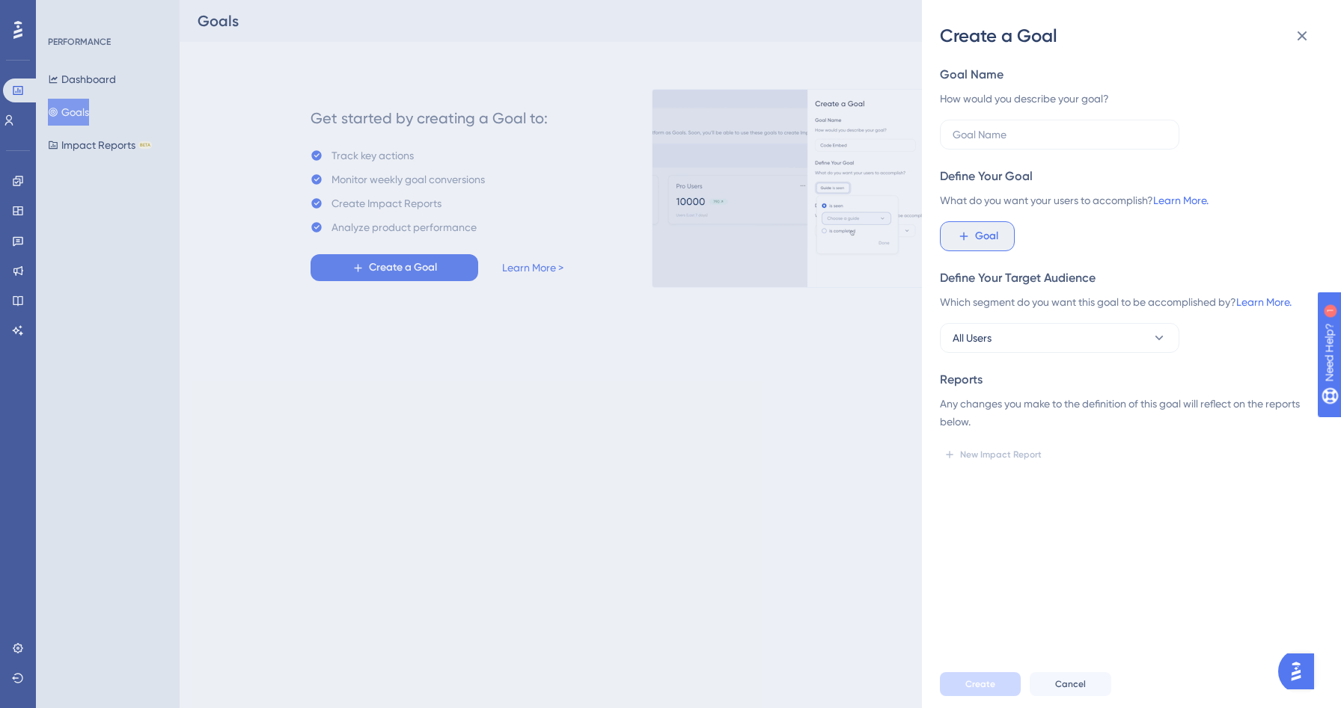
click at [999, 230] on button "Goal" at bounding box center [977, 236] width 75 height 30
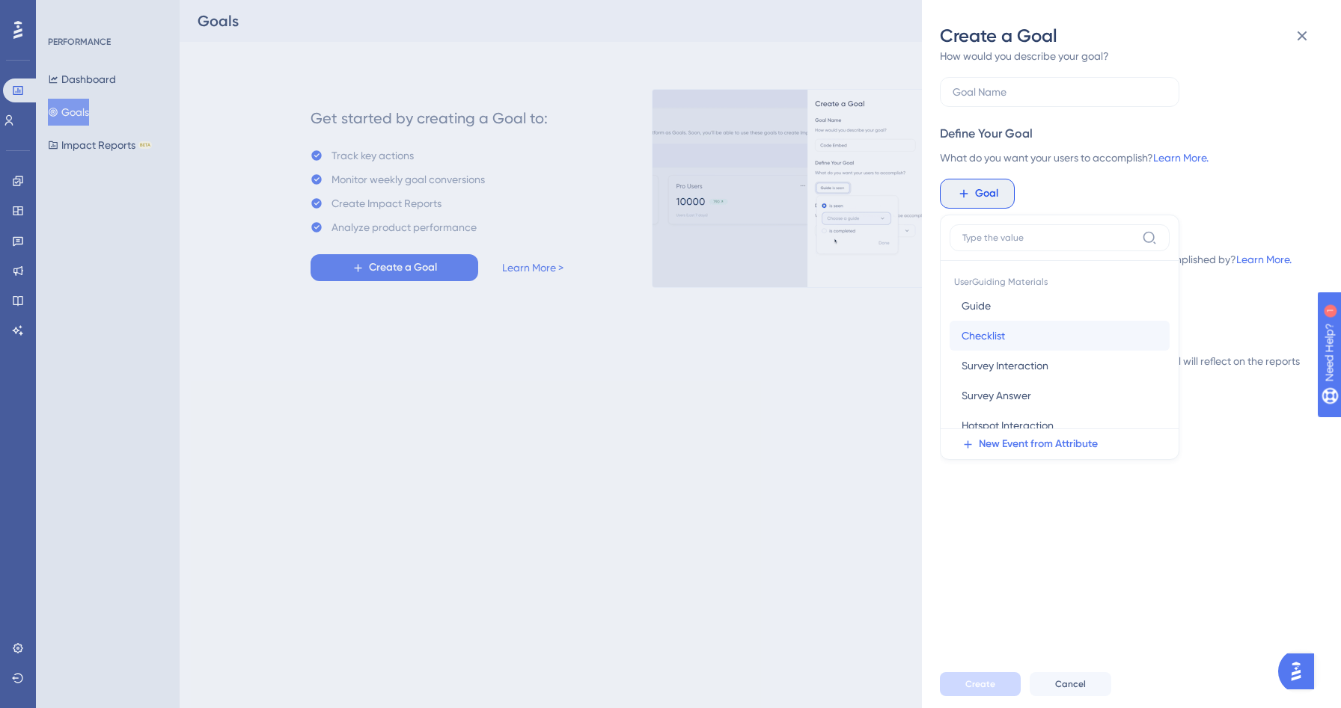
click at [1035, 346] on button "Checklist Checklist" at bounding box center [1059, 336] width 220 height 30
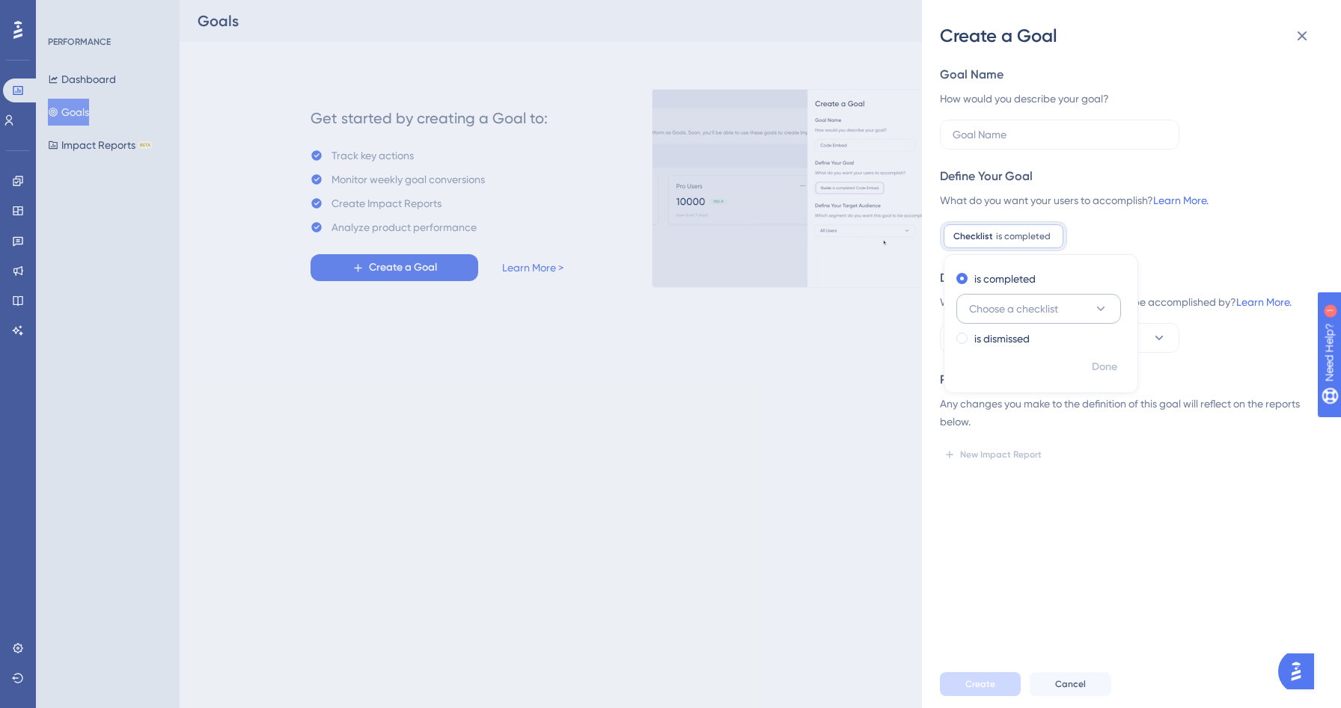
click at [1116, 296] on button "Choose a checklist" at bounding box center [1038, 309] width 165 height 30
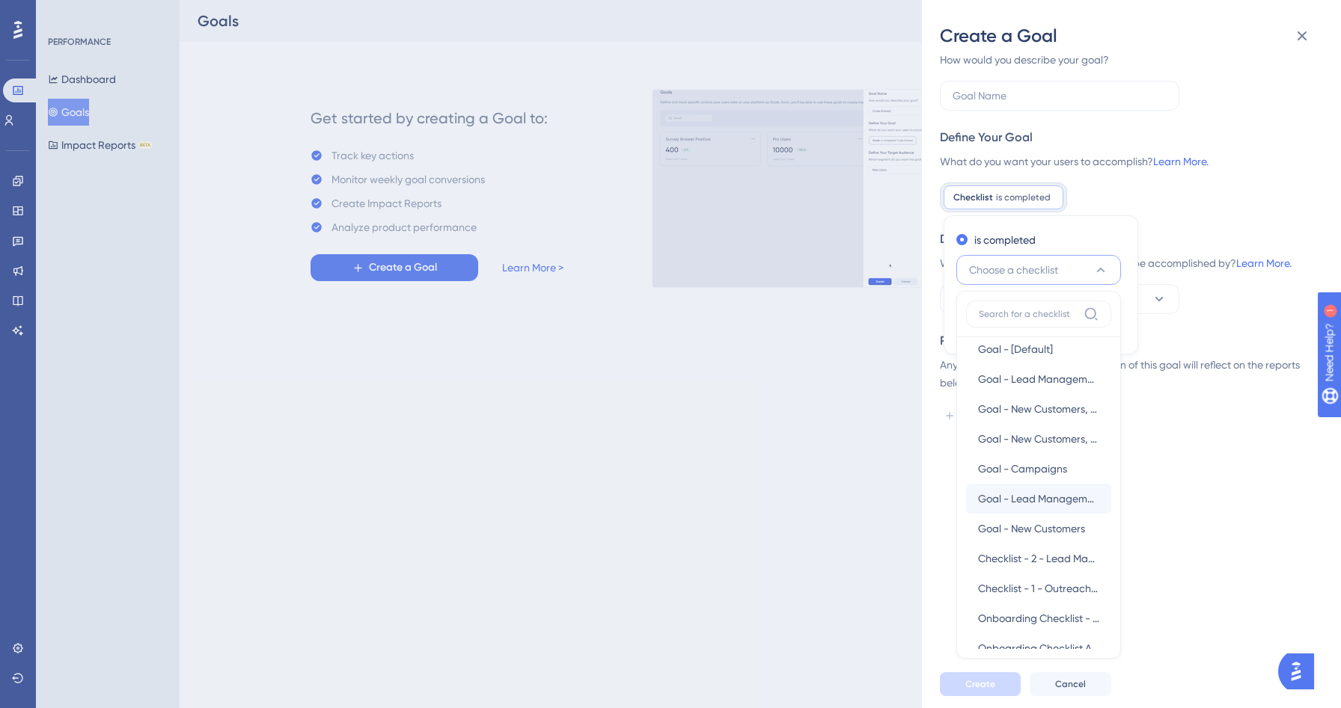
scroll to position [10, 0]
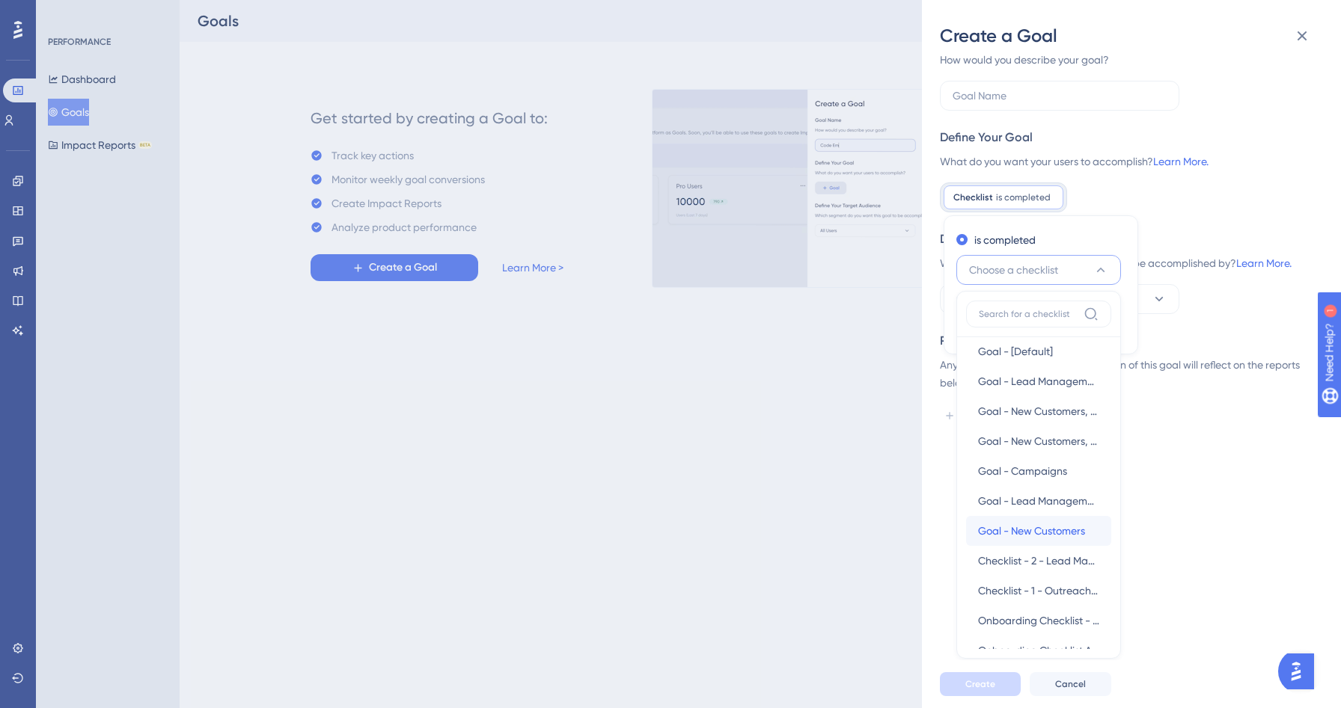
click at [1047, 528] on span "Goal - New Customers" at bounding box center [1031, 531] width 107 height 18
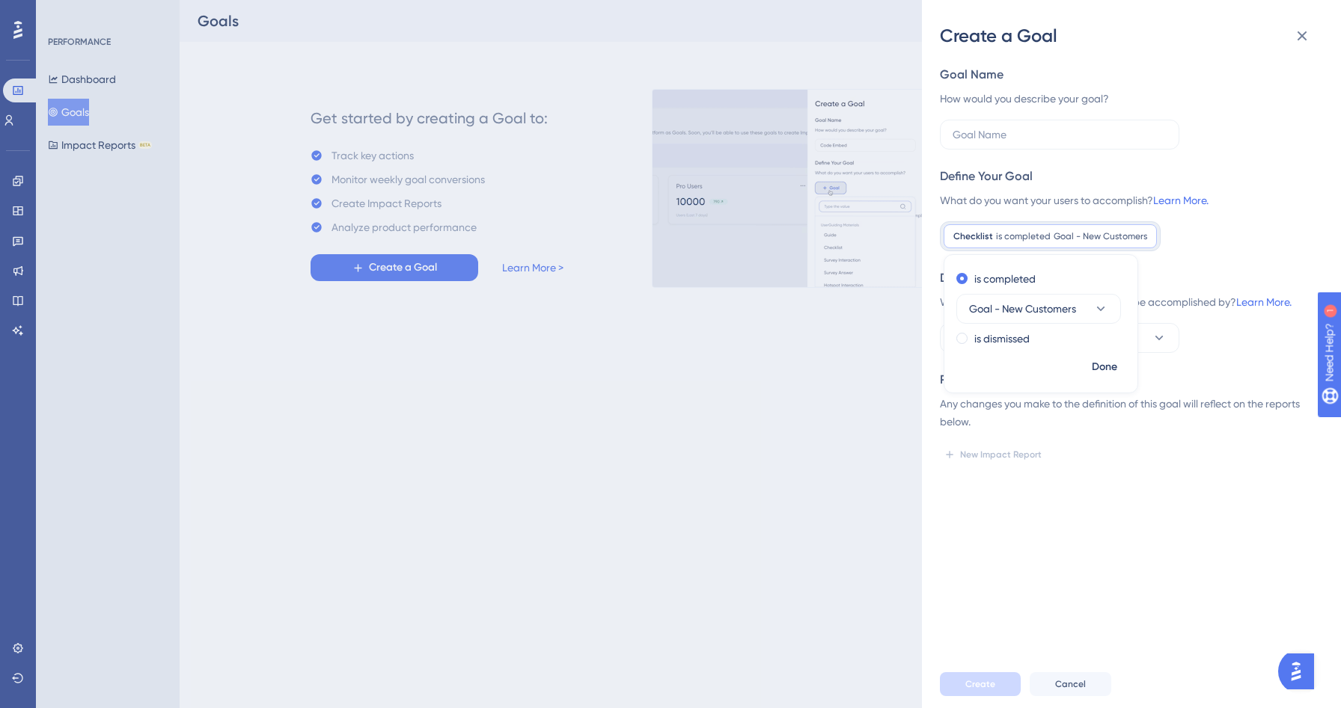
scroll to position [0, 0]
click at [1112, 370] on span "Done" at bounding box center [1103, 367] width 25 height 18
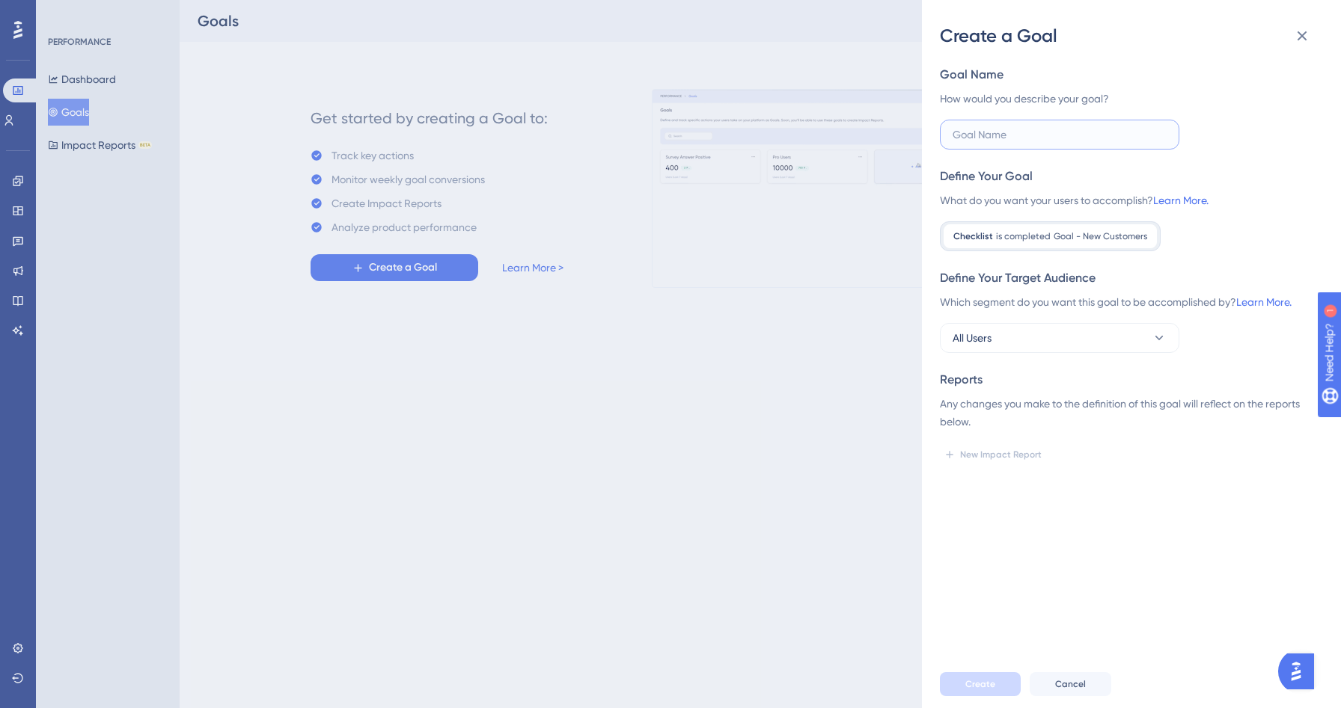
click at [1018, 138] on input "text" at bounding box center [1059, 134] width 214 height 16
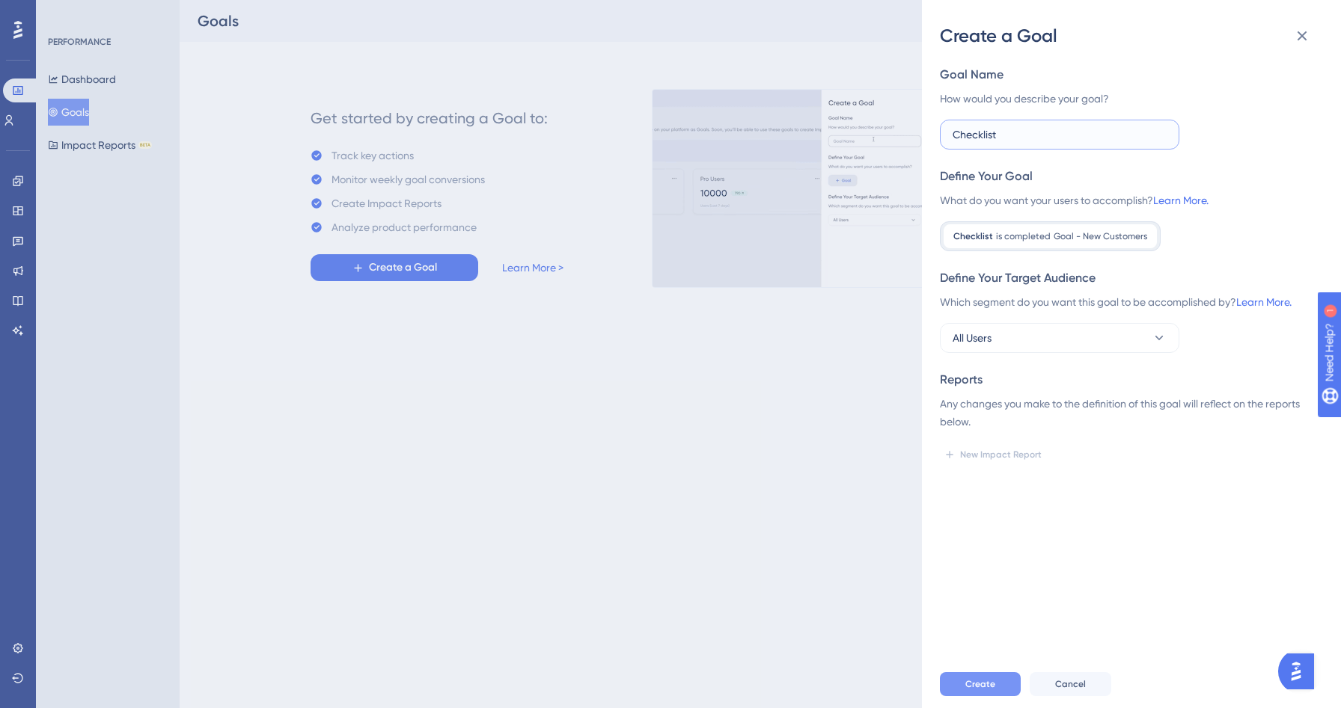
type input "Checklist"
click at [990, 682] on span "Create" at bounding box center [980, 685] width 30 height 12
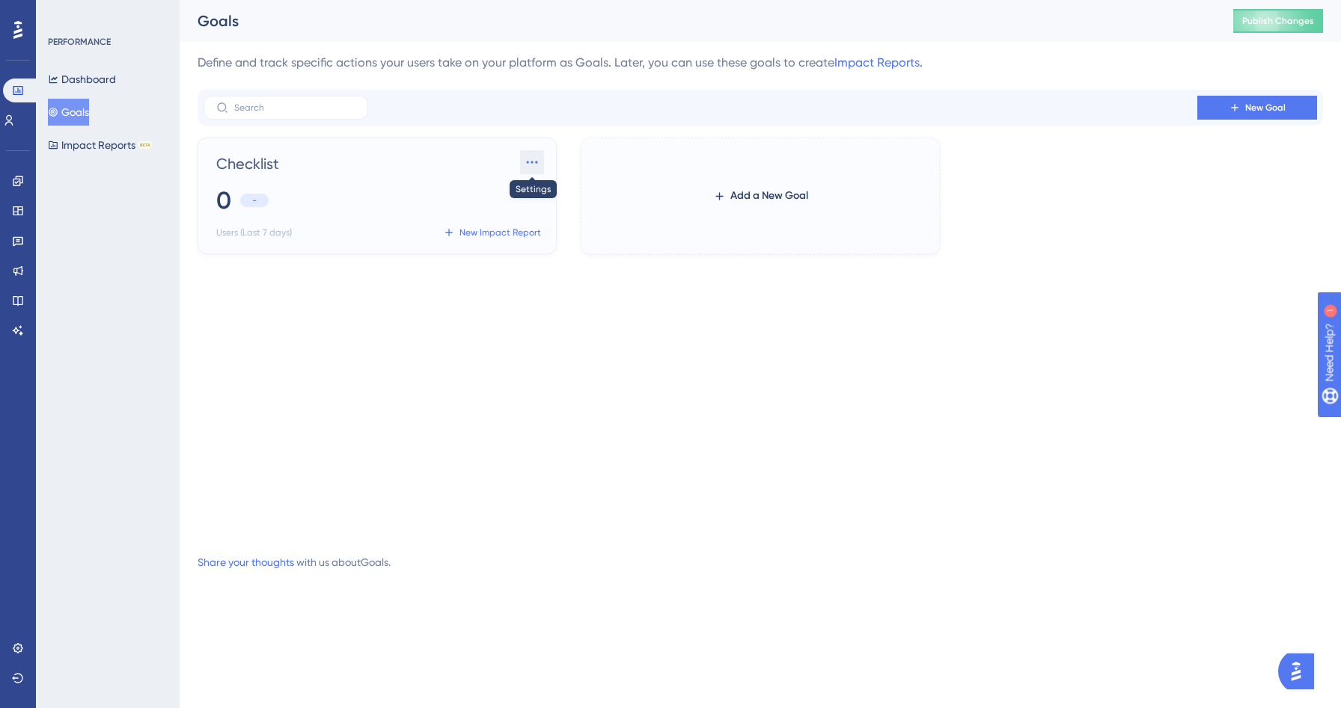
click at [530, 161] on icon at bounding box center [531, 162] width 15 height 15
click at [426, 194] on div "0 -" at bounding box center [380, 200] width 326 height 33
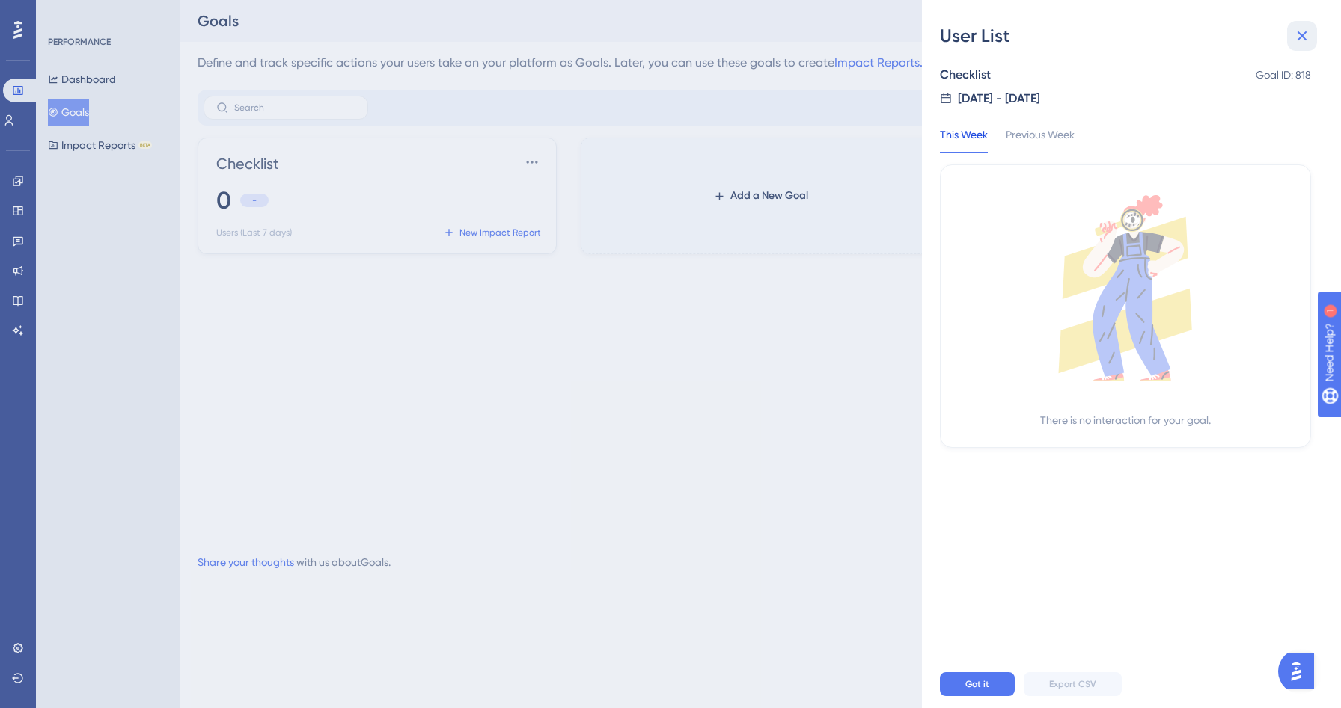
click at [1298, 37] on icon at bounding box center [1302, 36] width 18 height 18
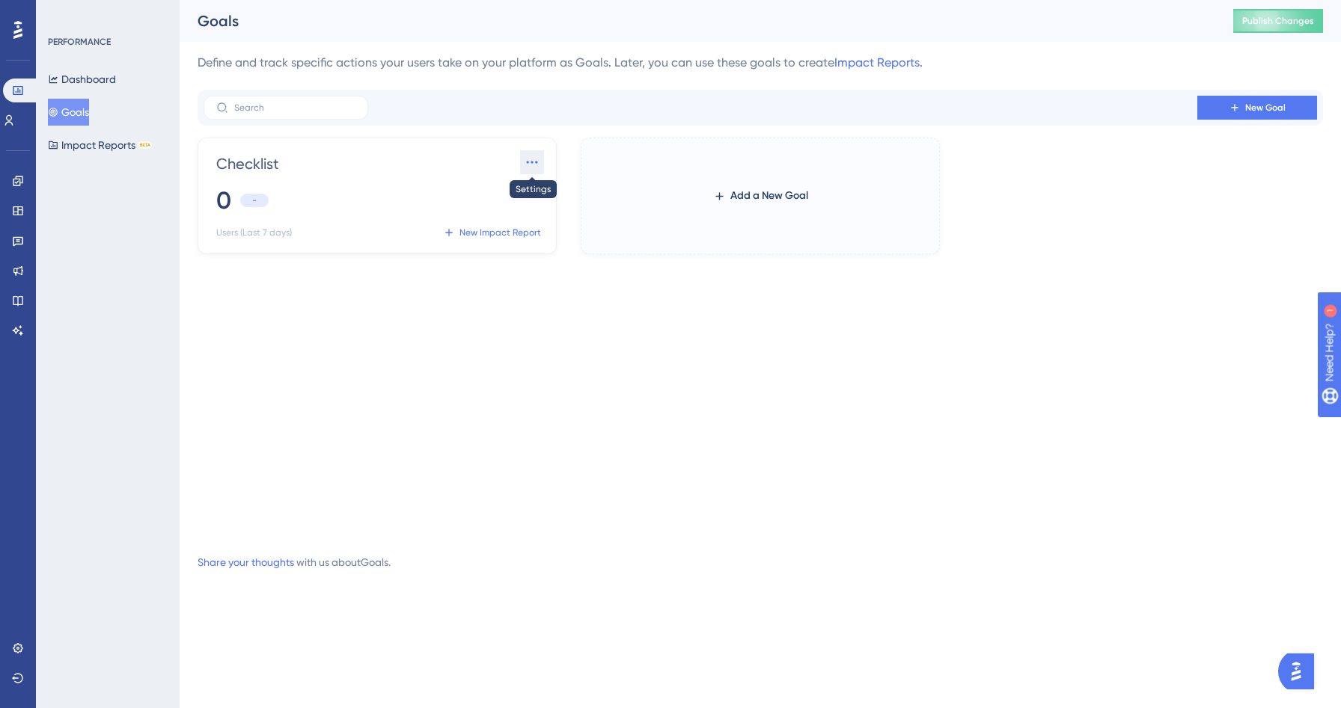
click at [534, 162] on icon at bounding box center [531, 162] width 15 height 15
click at [516, 236] on div "[PERSON_NAME]" at bounding box center [506, 235] width 43 height 30
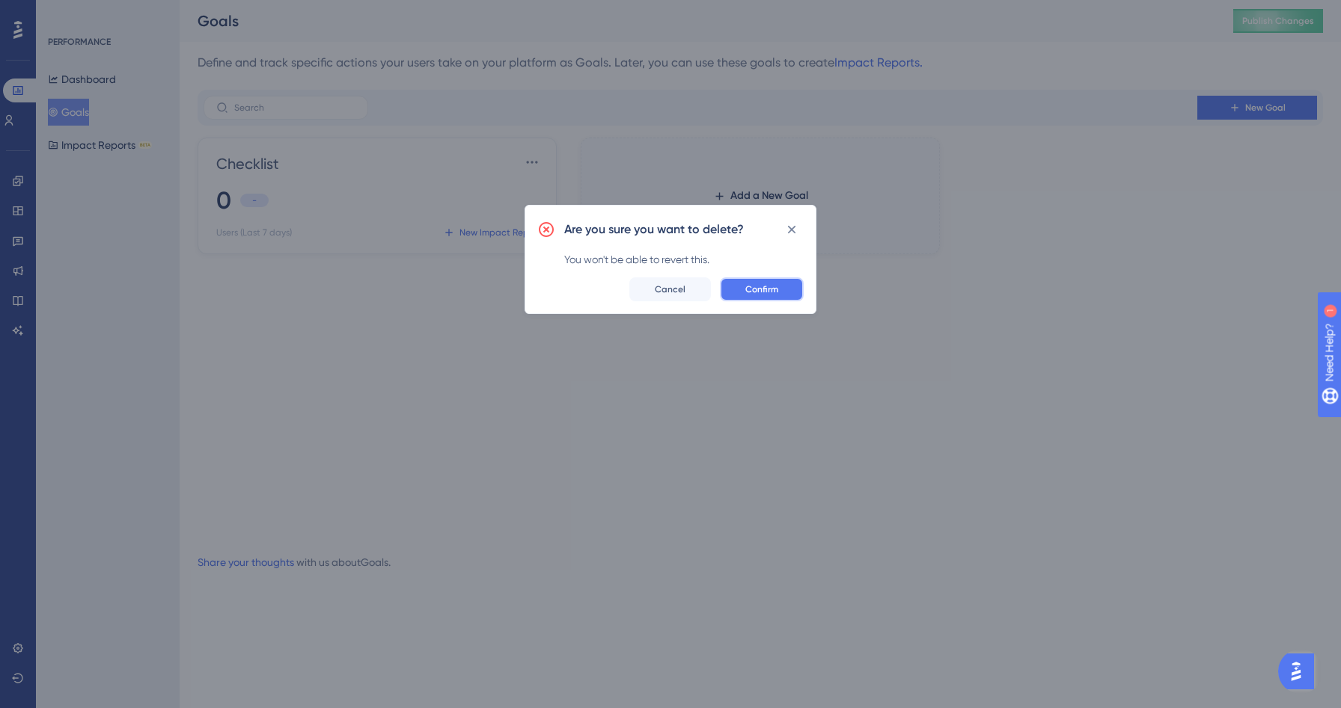
click at [759, 291] on span "Confirm" at bounding box center [761, 290] width 33 height 12
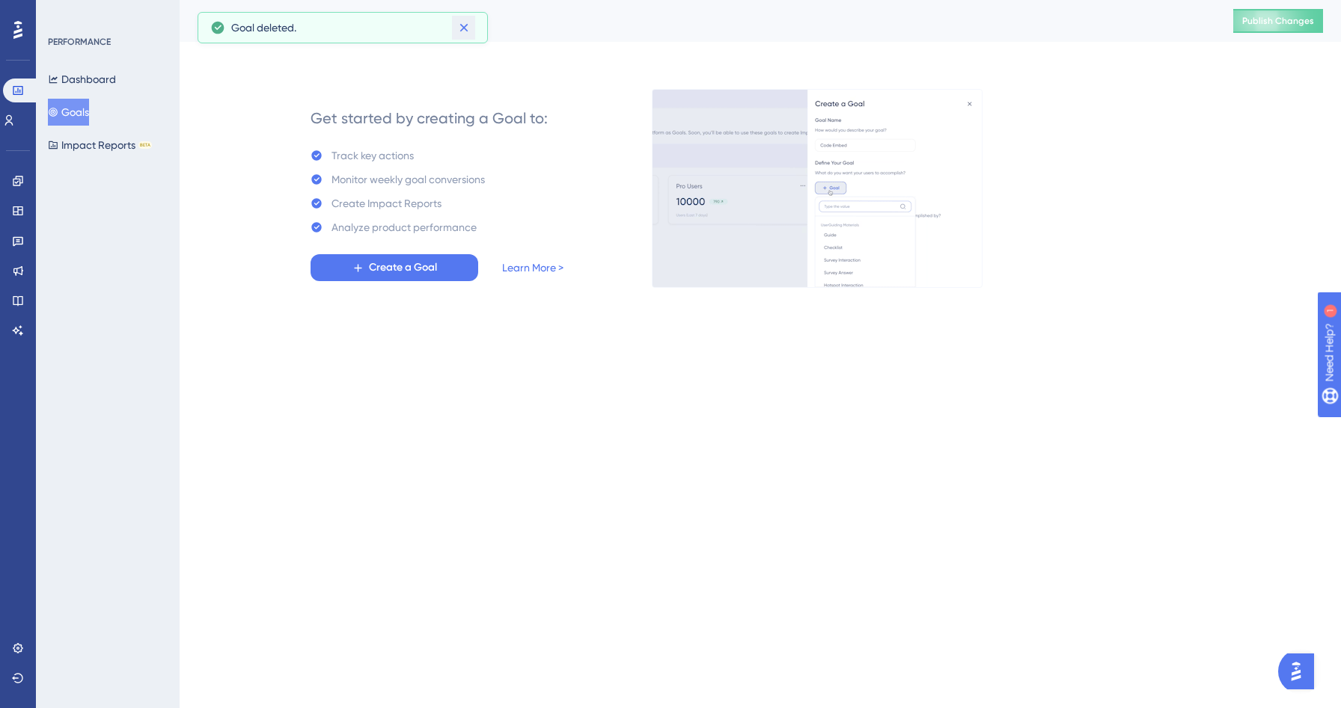
click at [472, 34] on button at bounding box center [463, 28] width 23 height 24
click at [16, 186] on icon at bounding box center [18, 181] width 10 height 10
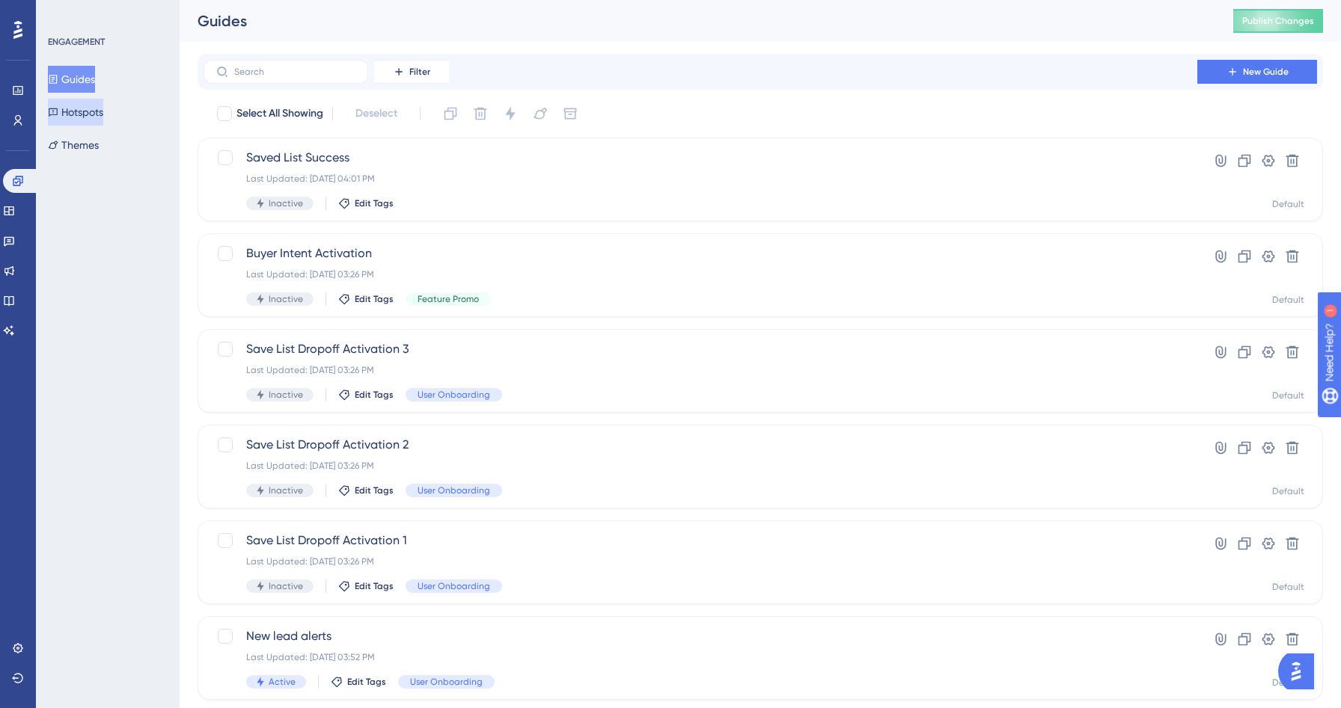
click at [90, 112] on button "Hotspots" at bounding box center [75, 112] width 55 height 27
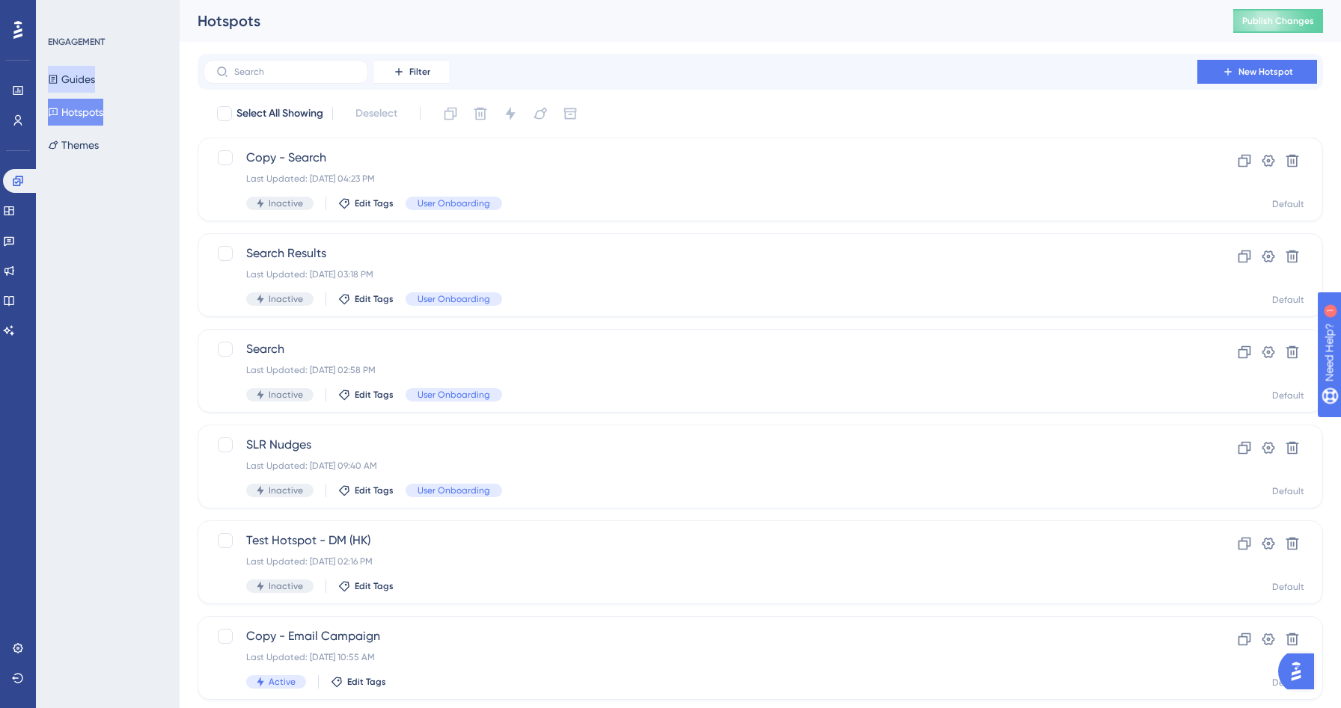
click at [58, 74] on icon at bounding box center [53, 79] width 10 height 10
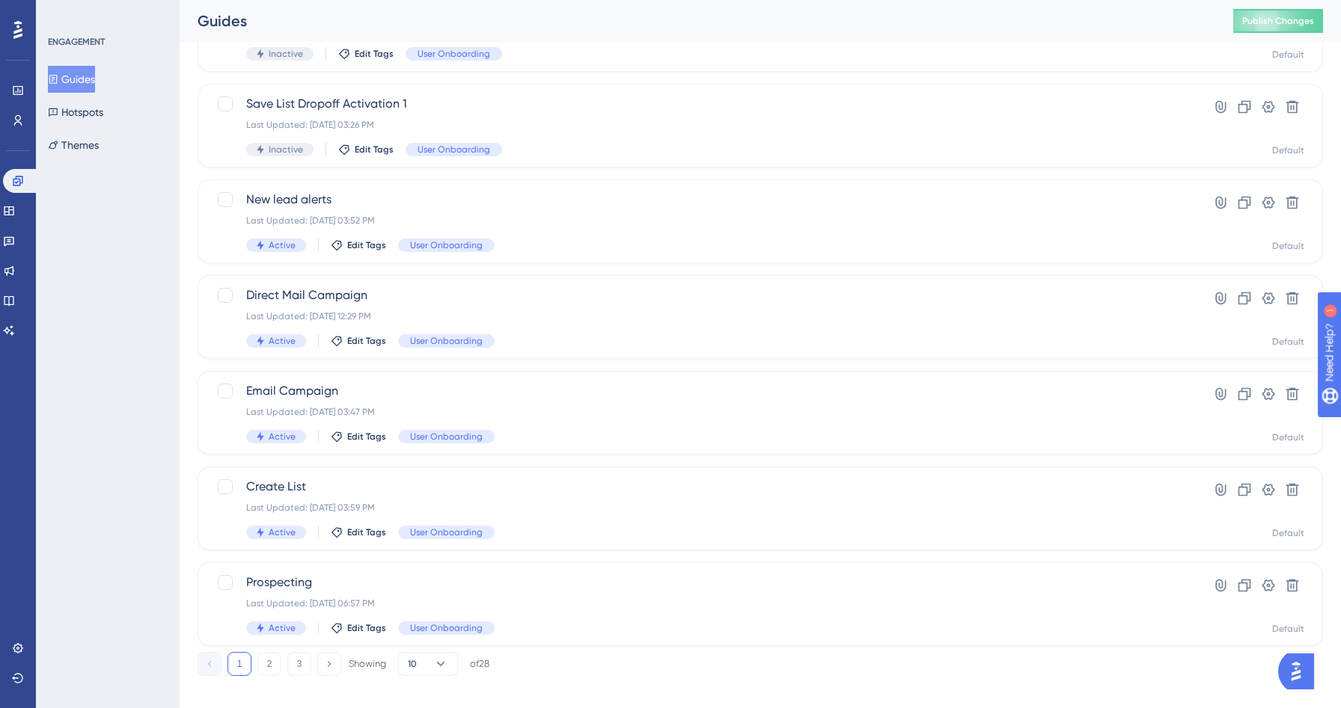
scroll to position [453, 0]
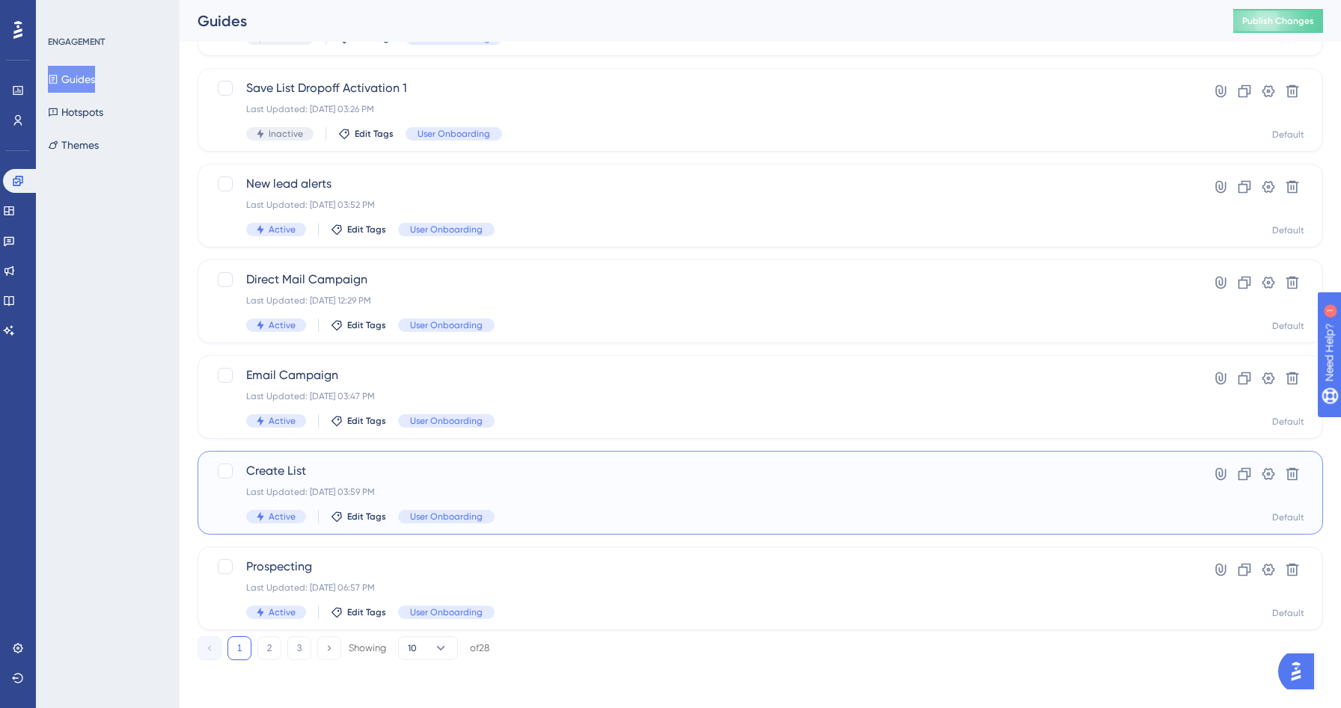
click at [500, 489] on div "Last Updated: [DATE] 03:59 PM" at bounding box center [700, 492] width 908 height 12
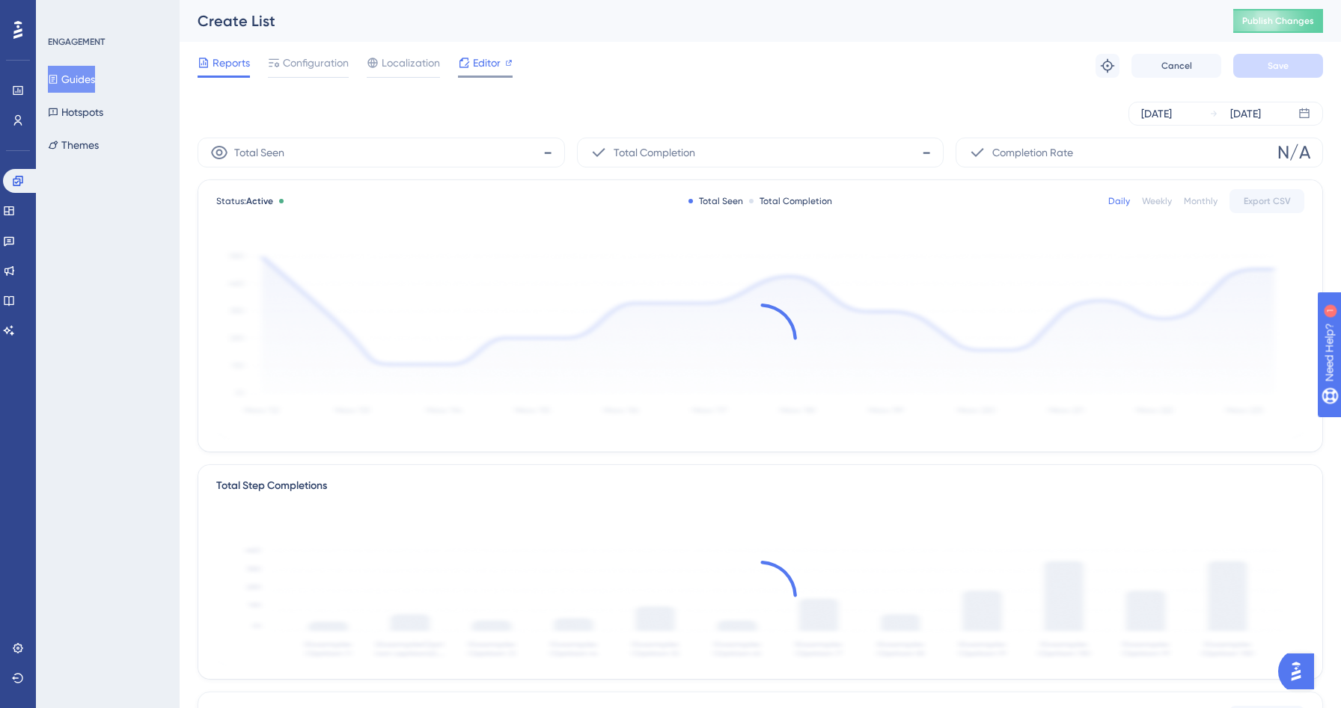
click at [481, 61] on span "Editor" at bounding box center [487, 63] width 28 height 18
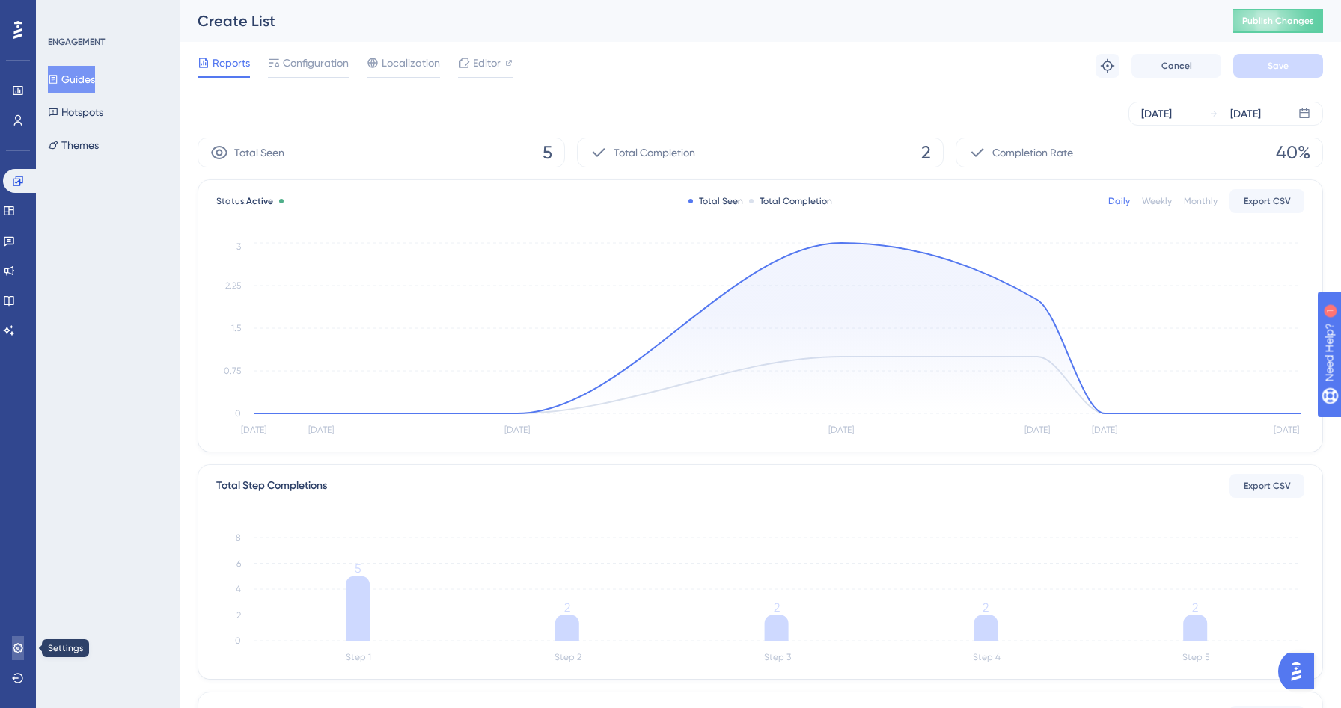
click at [16, 655] on link at bounding box center [18, 649] width 12 height 24
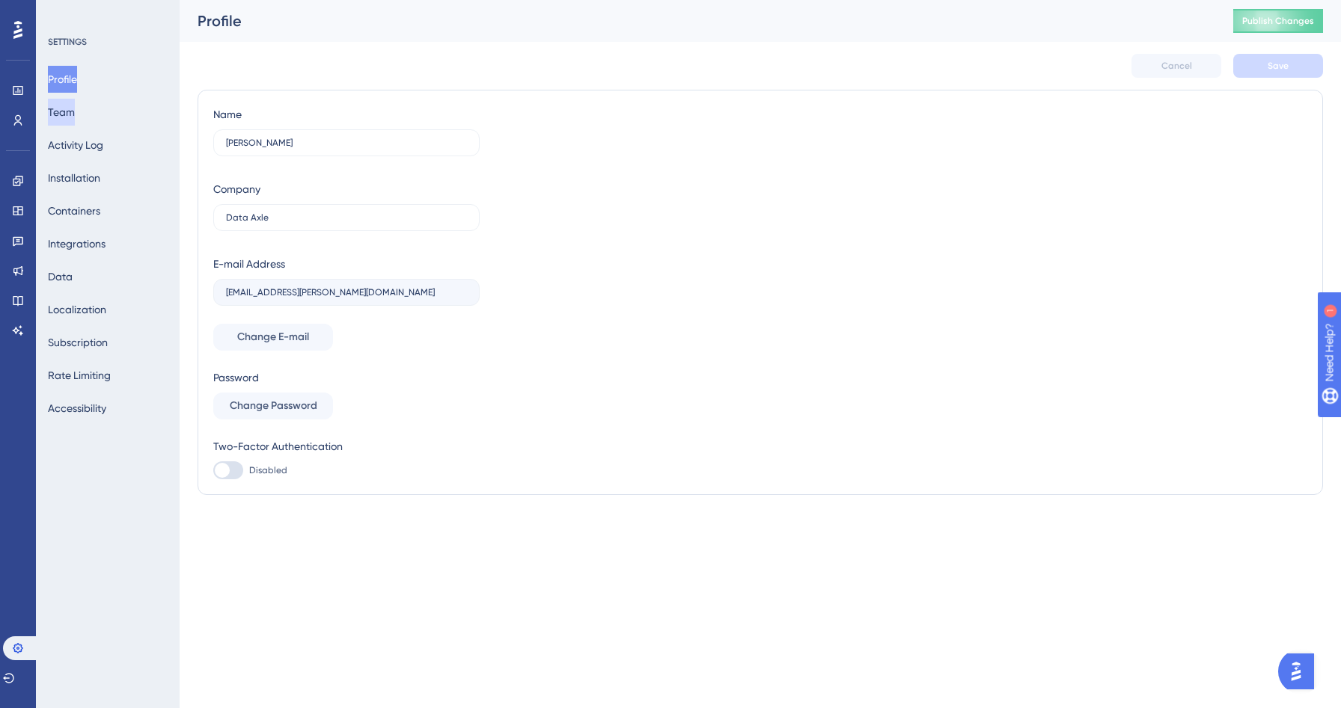
click at [75, 117] on button "Team" at bounding box center [61, 112] width 27 height 27
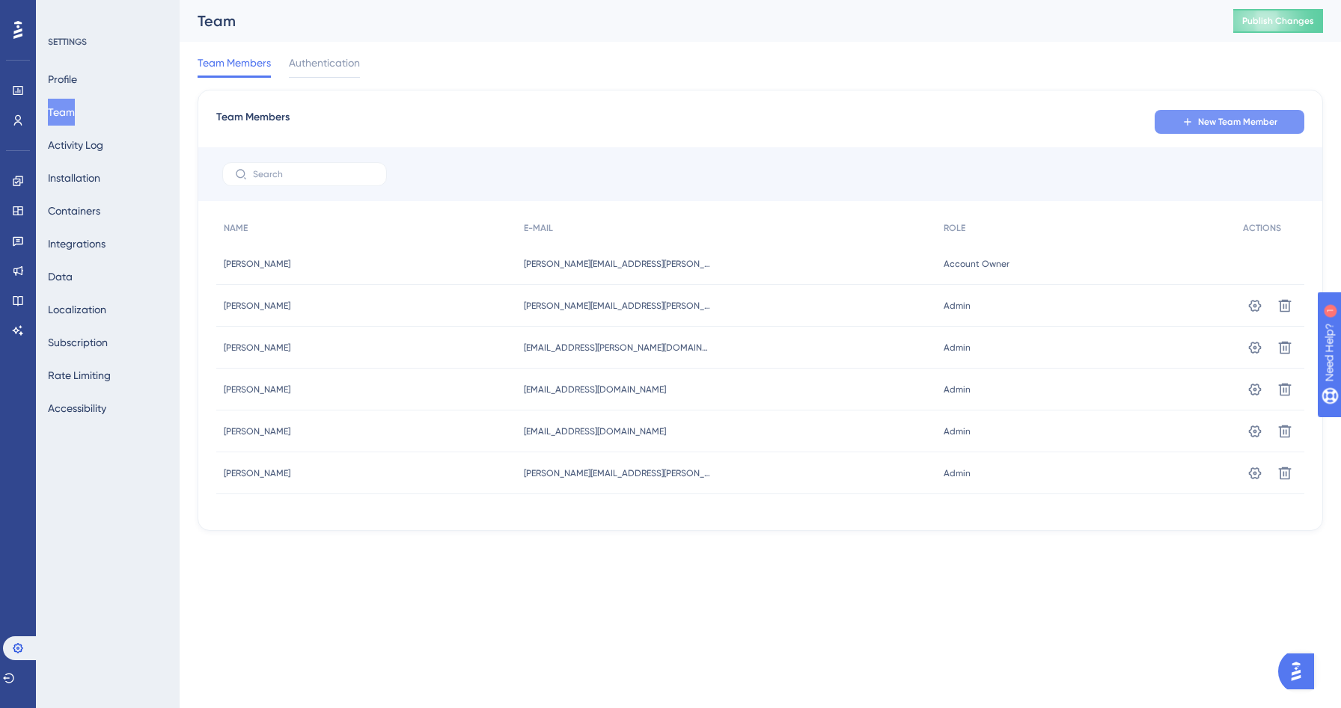
click at [1196, 127] on button "New Team Member" at bounding box center [1229, 122] width 150 height 24
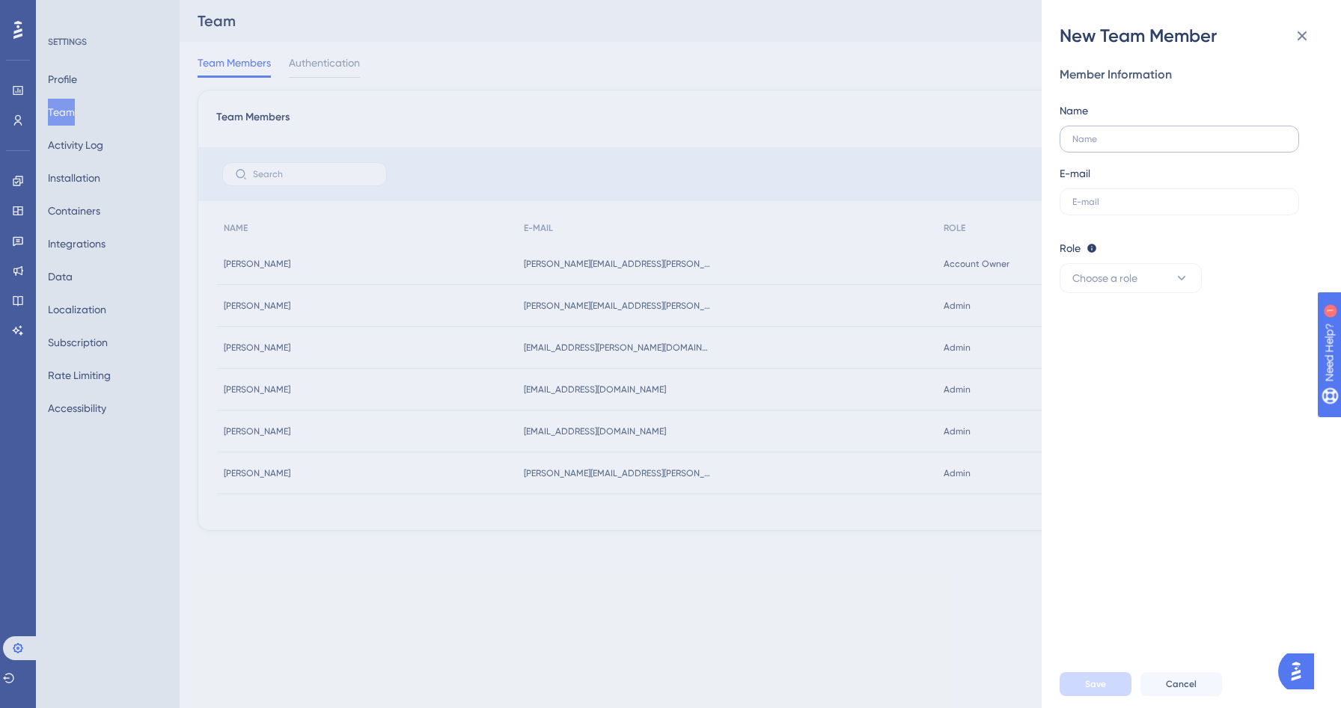
click at [1121, 150] on label at bounding box center [1178, 139] width 239 height 27
click at [1121, 144] on input "text" at bounding box center [1179, 139] width 214 height 10
type input "Prasad Udupi"
click at [1097, 197] on input "text" at bounding box center [1179, 202] width 214 height 10
paste input "Prasad.Udupi@data-axle.com"
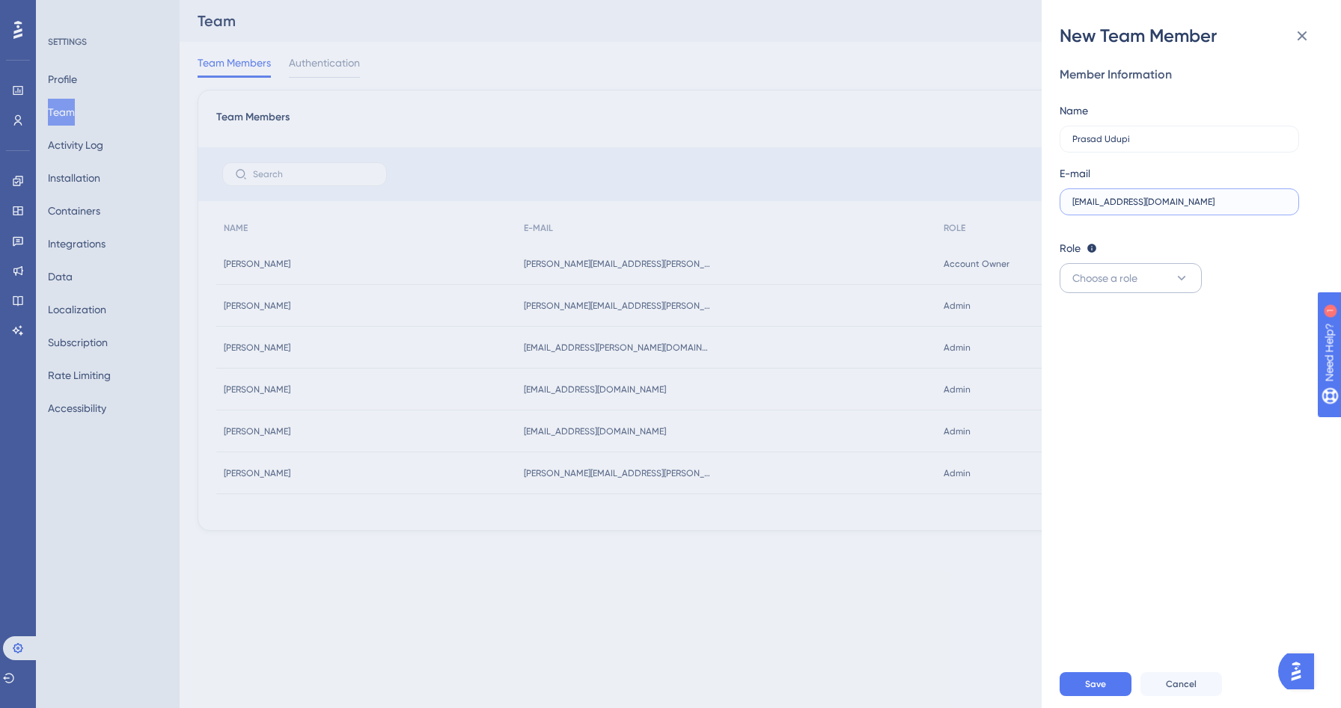
type input "Prasad.Udupi@data-axle.com"
click at [1164, 286] on button "Choose a role" at bounding box center [1130, 278] width 142 height 30
click at [1109, 323] on span "Admin" at bounding box center [1096, 324] width 31 height 18
click at [1097, 681] on span "Save" at bounding box center [1095, 685] width 21 height 12
